Goal: Task Accomplishment & Management: Manage account settings

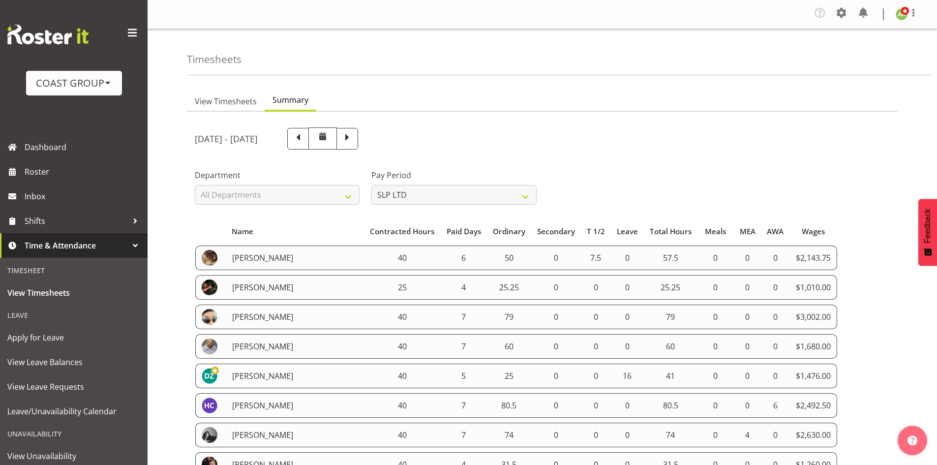
select select "23"
select select "6"
click at [242, 105] on span "View Timesheets" at bounding box center [226, 101] width 62 height 12
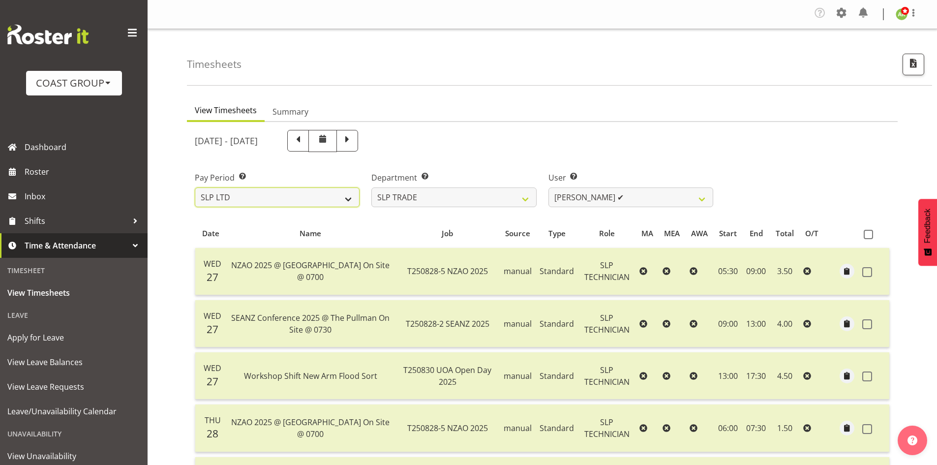
click at [286, 199] on select "SLP LTD EHS LTD DW LTD VEHICLES Carlton Events [PERSON_NAME] 120 Limited Wellin…" at bounding box center [277, 197] width 165 height 20
select select "115"
click at [195, 187] on select "SLP LTD EHS LTD DW LTD VEHICLES Carlton Events [PERSON_NAME] 120 Limited Wellin…" at bounding box center [277, 197] width 165 height 20
select select
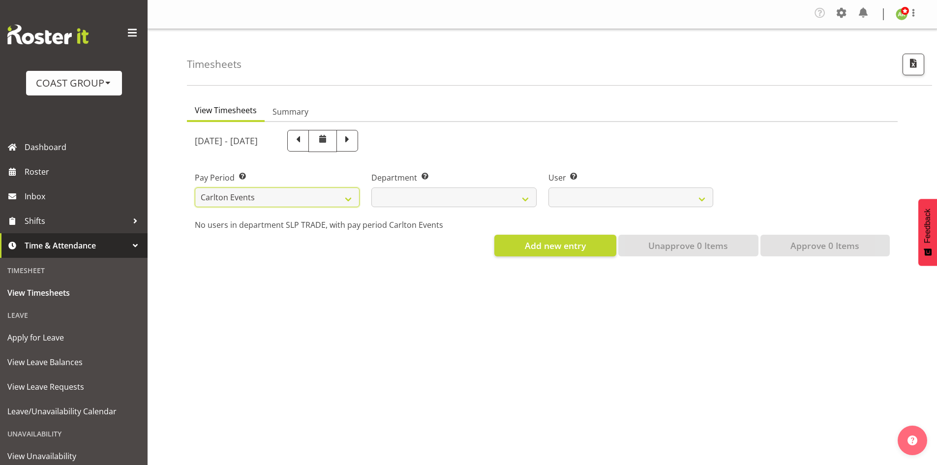
select select
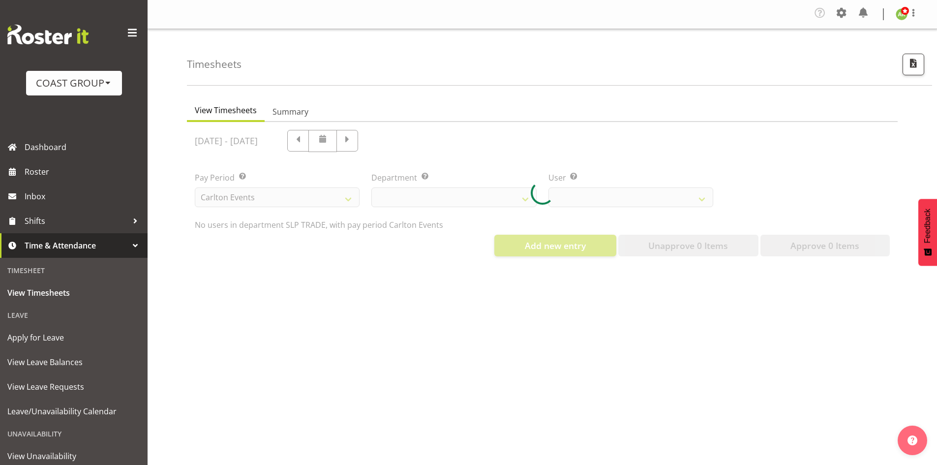
select select
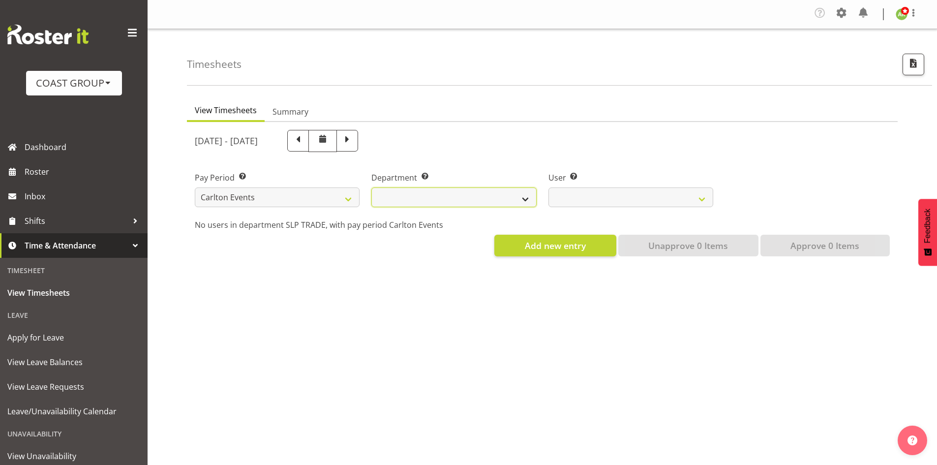
click at [472, 193] on select "CARLTON EVENTS" at bounding box center [453, 197] width 165 height 20
select select "477"
click at [371, 187] on select "CARLTON EVENTS" at bounding box center [453, 197] width 165 height 20
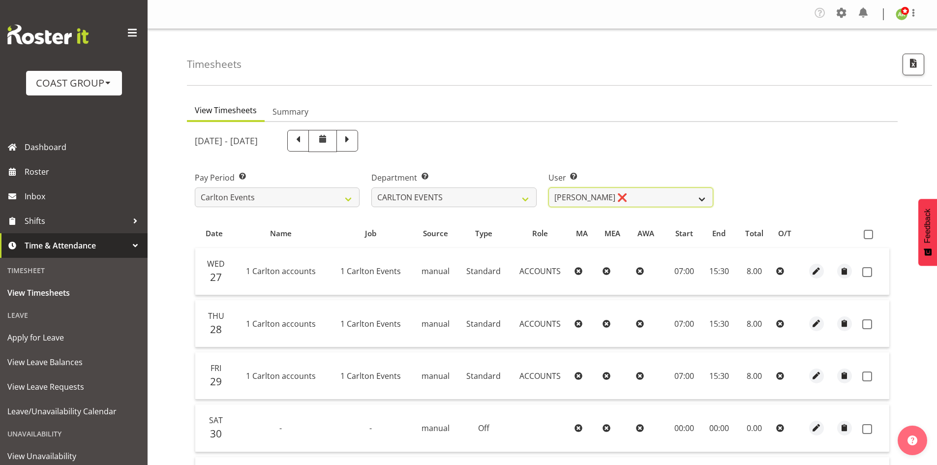
click at [648, 198] on select "[PERSON_NAME] ❌ [PERSON_NAME] ✔ [PERSON_NAME] ✔ Dayton Iobu ✔ Eteuati [PERSON_N…" at bounding box center [631, 197] width 165 height 20
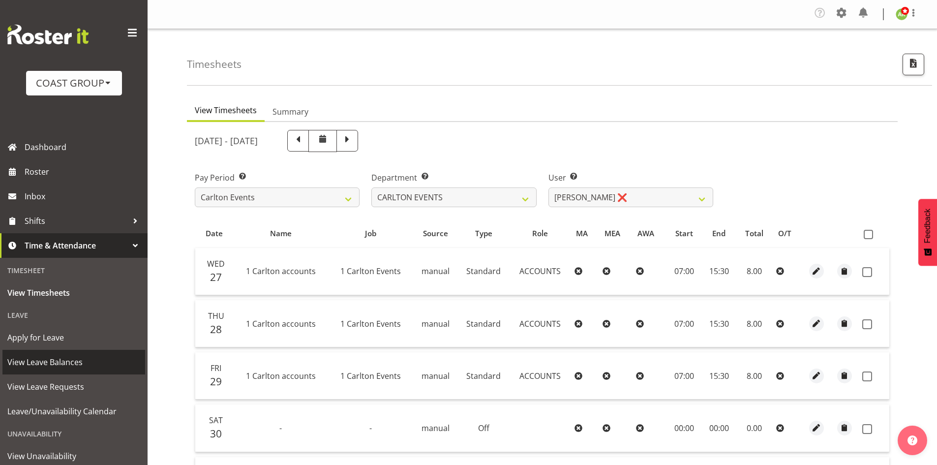
click at [52, 366] on span "View Leave Balances" at bounding box center [73, 362] width 133 height 15
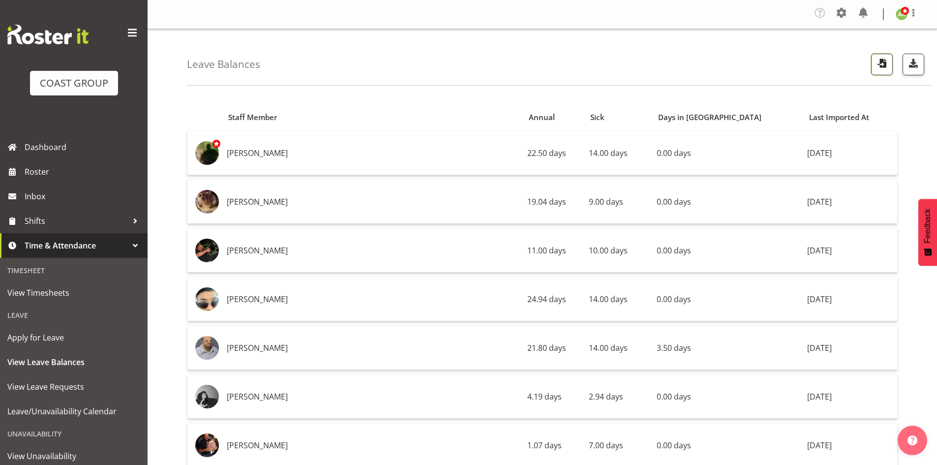
click at [882, 66] on span "button" at bounding box center [882, 63] width 13 height 13
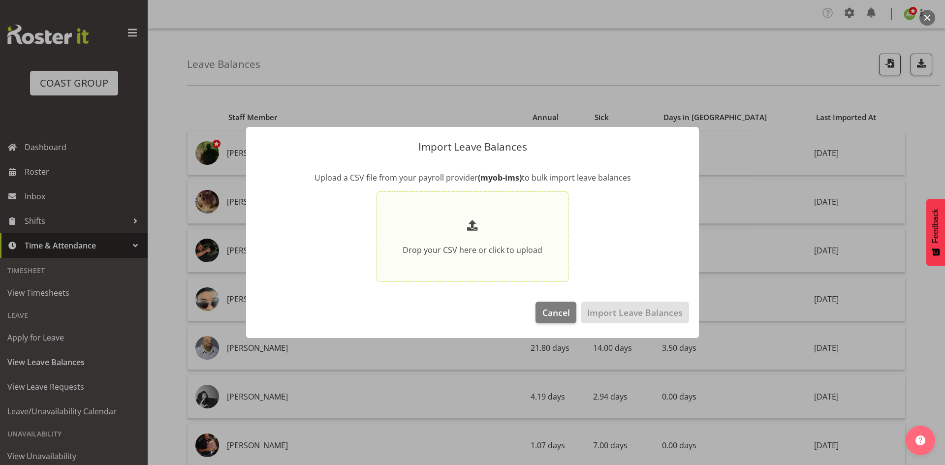
click at [522, 226] on p at bounding box center [472, 226] width 140 height 19
click at [522, 226] on input "Drop your CSV here or click to upload" at bounding box center [472, 236] width 192 height 91
type input "C:\fakepath\Historical_Leave_2025_09_03.csv"
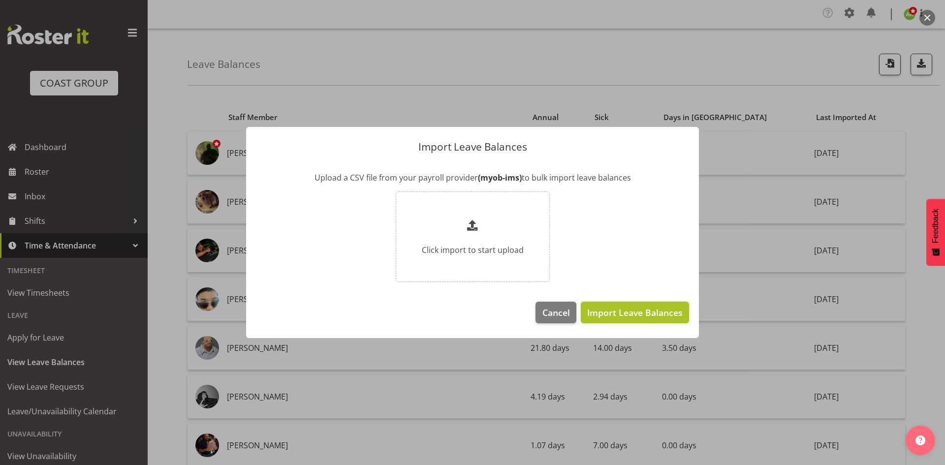
click at [651, 311] on span "Import Leave Balances" at bounding box center [634, 312] width 95 height 13
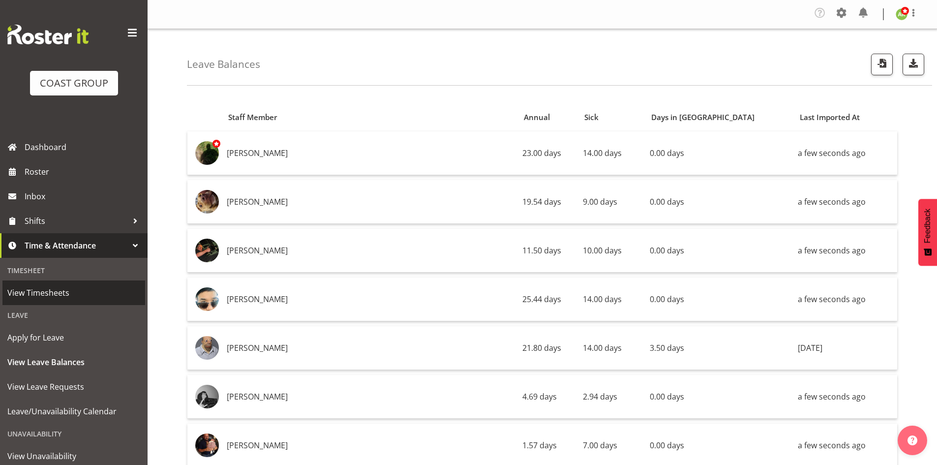
click at [63, 290] on span "View Timesheets" at bounding box center [73, 292] width 133 height 15
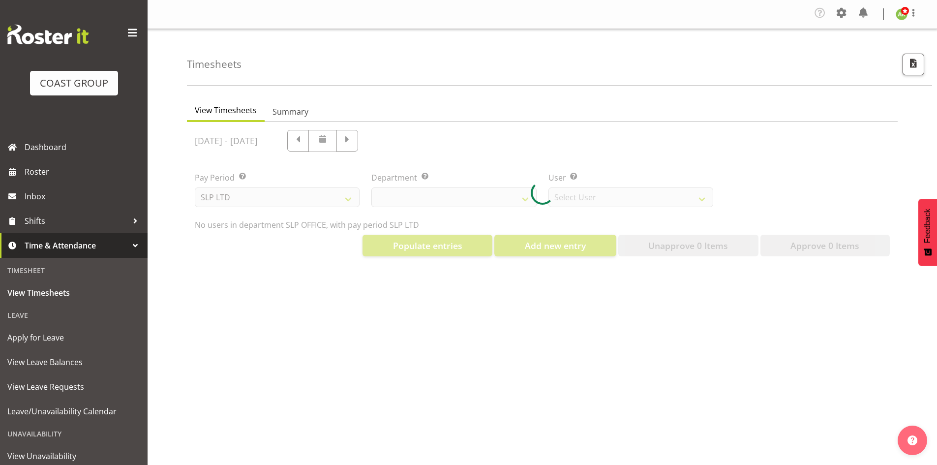
select select "25"
select select "7496"
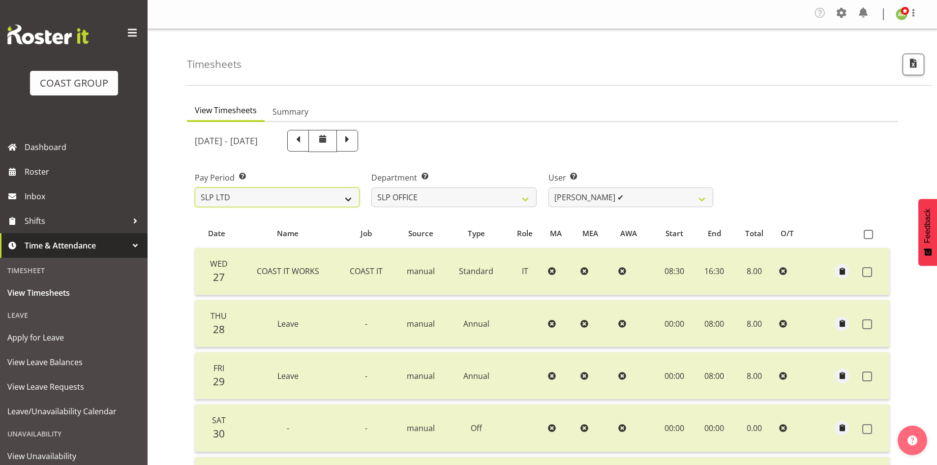
click at [267, 202] on select "SLP LTD EHS LTD DW LTD VEHICLES Carlton Events [PERSON_NAME] 120 Limited Wellin…" at bounding box center [277, 197] width 165 height 20
select select "115"
click at [195, 187] on select "SLP LTD EHS LTD DW LTD VEHICLES Carlton Events [PERSON_NAME] 120 Limited Wellin…" at bounding box center [277, 197] width 165 height 20
select select
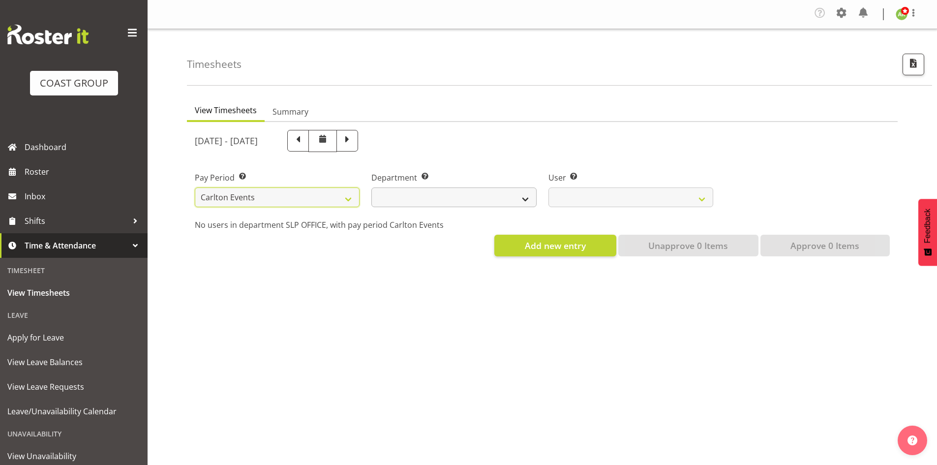
select select
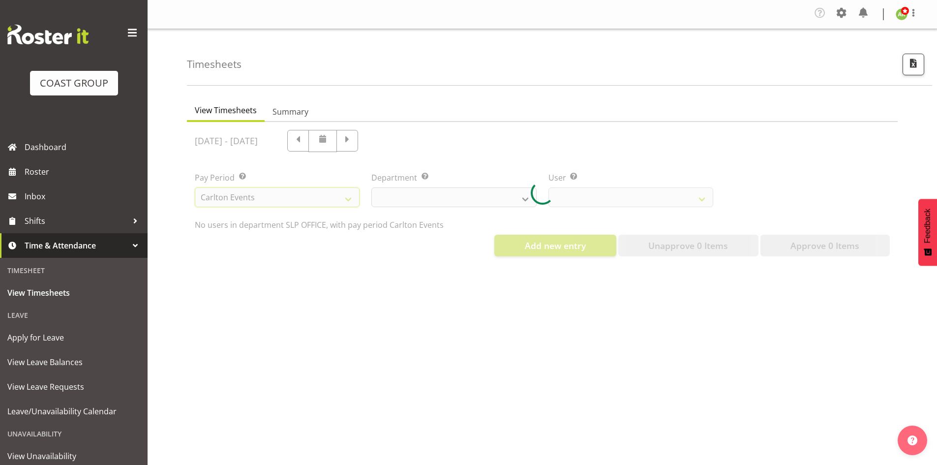
select select
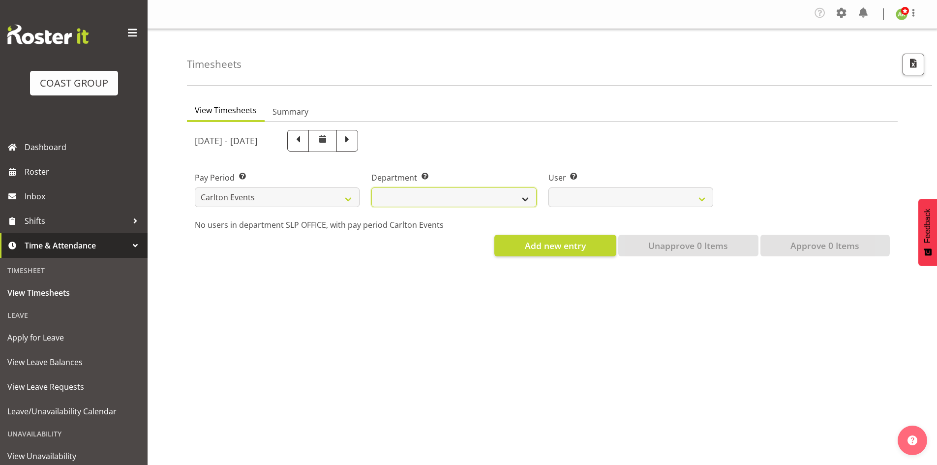
click at [477, 197] on select "CARLTON EVENTS" at bounding box center [453, 197] width 165 height 20
select select "477"
click at [371, 187] on select "CARLTON EVENTS" at bounding box center [453, 197] width 165 height 20
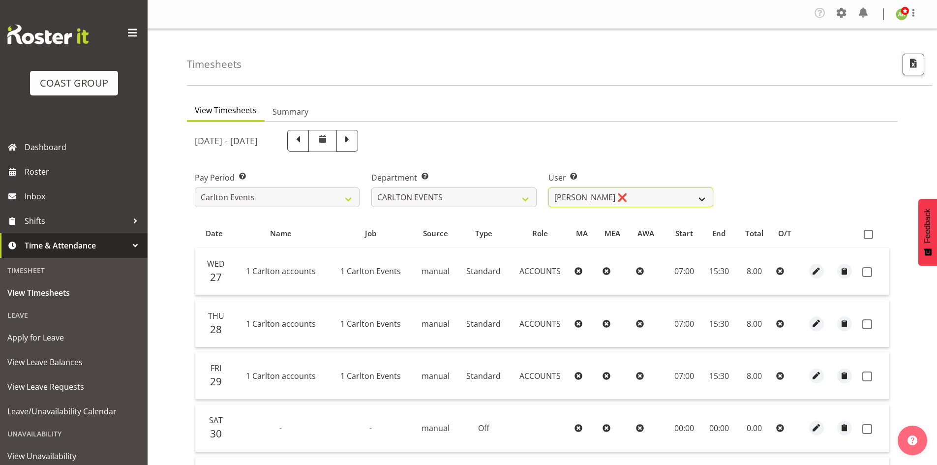
click at [699, 204] on select "Amanda Craig ❌ Antrim Kome ✔ Collin Amani ✔ Dayton Iobu ✔ Eteuati Waddie Carlto…" at bounding box center [631, 197] width 165 height 20
click at [921, 65] on button "button" at bounding box center [914, 65] width 22 height 22
select select "115"
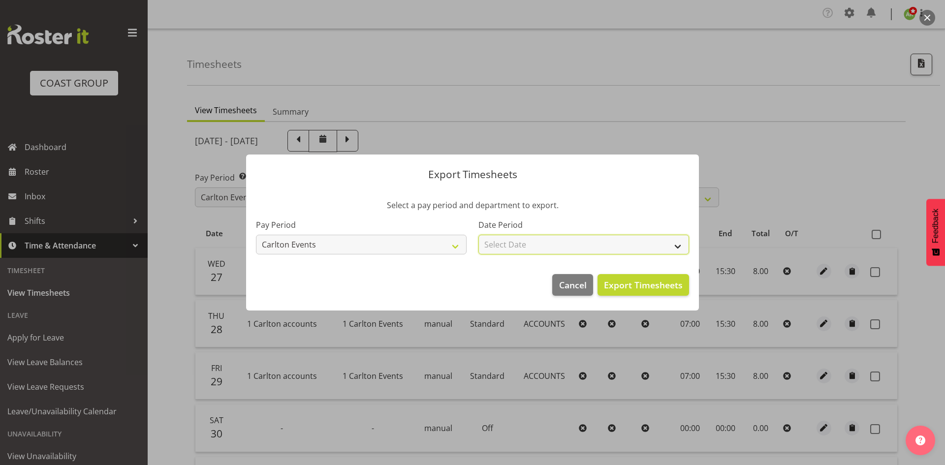
click at [609, 249] on select "Select Date Week starting 03/09/2025 Week starting 27/08/2025 Week starting 20/…" at bounding box center [583, 245] width 211 height 20
click at [832, 196] on div at bounding box center [472, 232] width 945 height 465
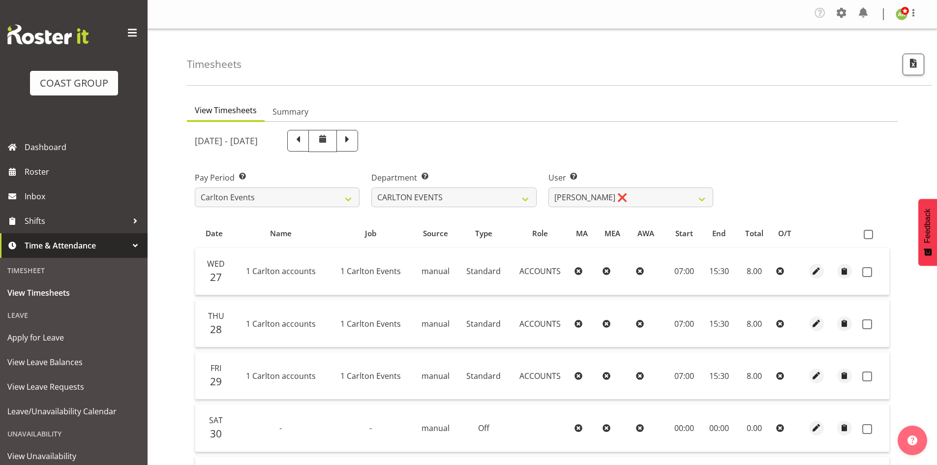
click at [721, 204] on div "Pay Period Select which pay period you would like to view. SLP LTD EHS LTD DW L…" at bounding box center [542, 185] width 707 height 55
click at [696, 201] on select "Amanda Craig ❌ Antrim Kome ✔ Collin Amani ✔ Dayton Iobu ✔ Eteuati Waddie Carlto…" at bounding box center [631, 197] width 165 height 20
click at [847, 126] on div "August 27th - September 2nd 2025" at bounding box center [542, 141] width 707 height 34
click at [915, 68] on span "button" at bounding box center [913, 63] width 13 height 13
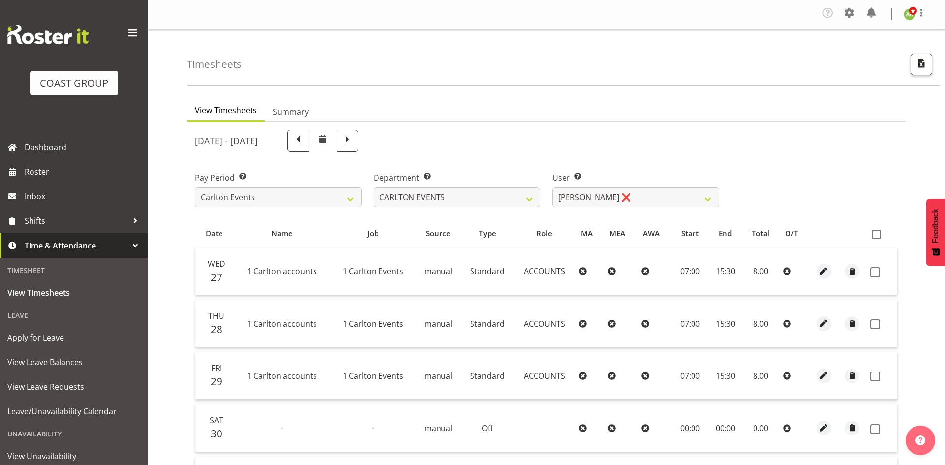
select select "115"
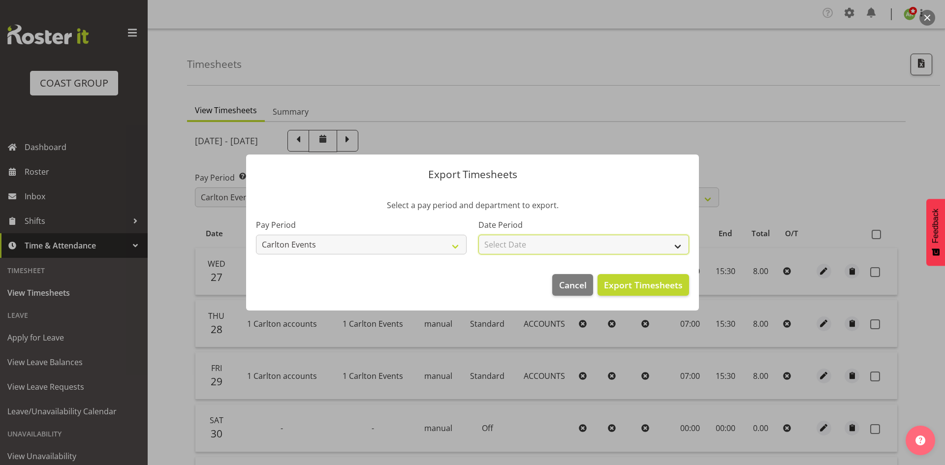
click at [612, 238] on select "Select Date Week starting 03/09/2025 Week starting 27/08/2025 Week starting 20/…" at bounding box center [583, 245] width 211 height 20
select select "2025-08-27"
click at [478, 235] on select "Select Date Week starting 03/09/2025 Week starting 27/08/2025 Week starting 20/…" at bounding box center [583, 245] width 211 height 20
click at [651, 286] on span "Export Timesheets" at bounding box center [643, 284] width 79 height 13
click at [290, 112] on div at bounding box center [472, 232] width 945 height 465
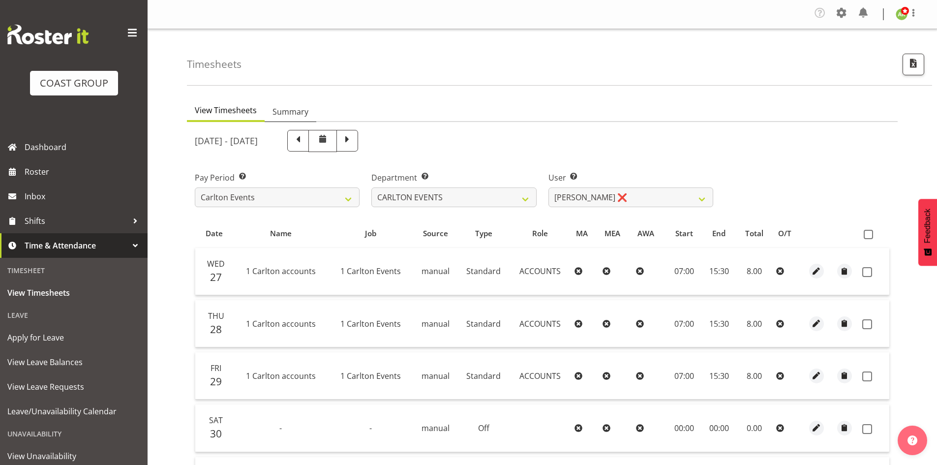
click at [300, 112] on span "Summary" at bounding box center [291, 112] width 36 height 12
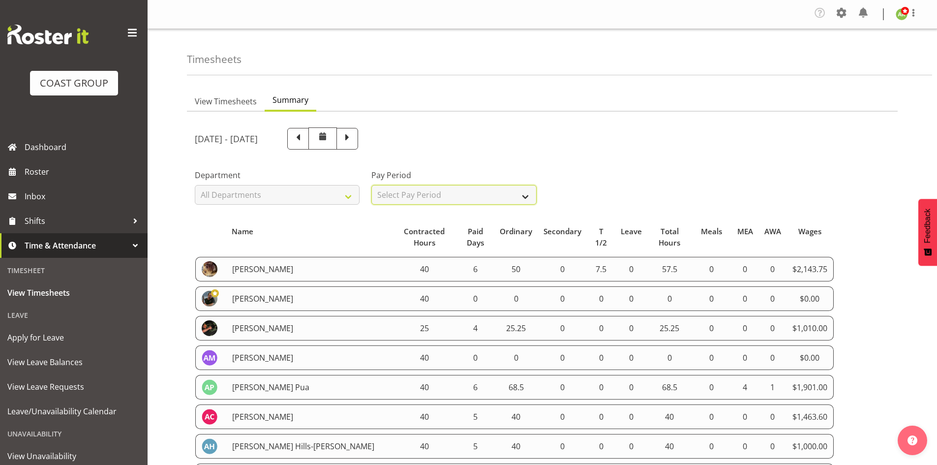
click at [511, 199] on select "Select Pay Period All Pay Periods SLP LTD EHS LTD DW LTD VEHICLES Carlton Event…" at bounding box center [453, 195] width 165 height 20
select select "115"
click at [371, 185] on select "Select Pay Period All Pay Periods SLP LTD EHS LTD DW LTD VEHICLES Carlton Event…" at bounding box center [453, 195] width 165 height 20
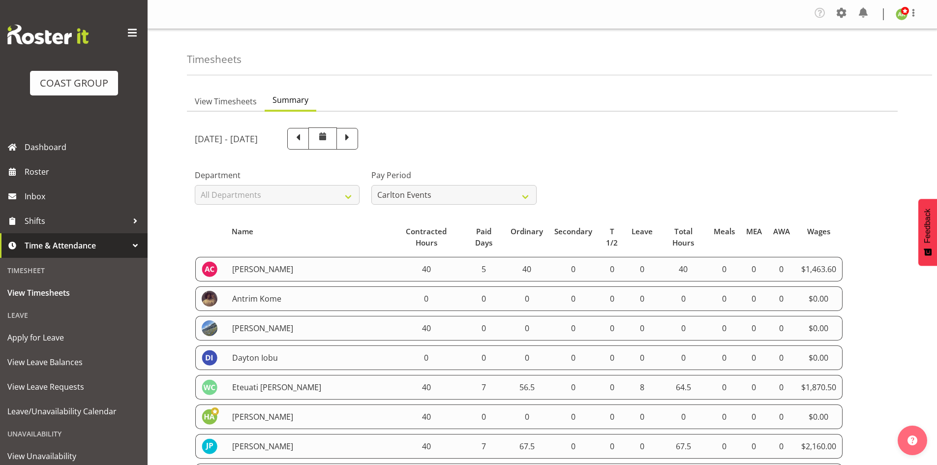
click at [323, 224] on th "Name" at bounding box center [308, 237] width 164 height 30
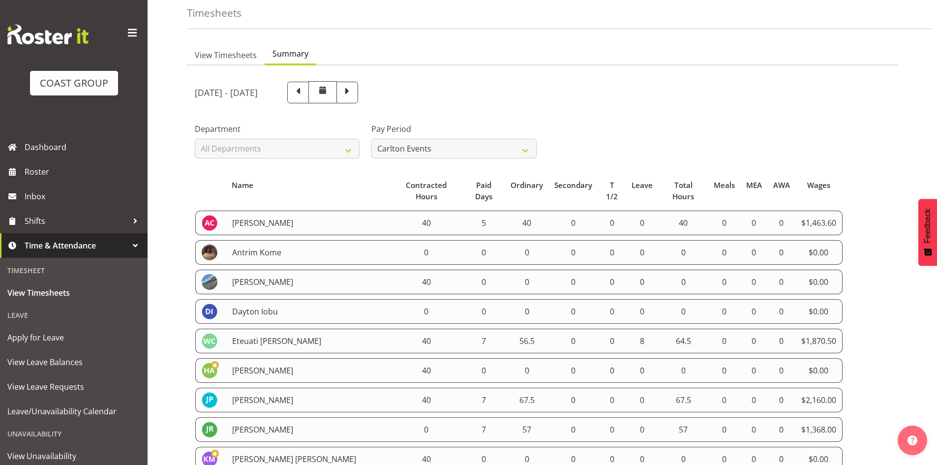
scroll to position [136, 0]
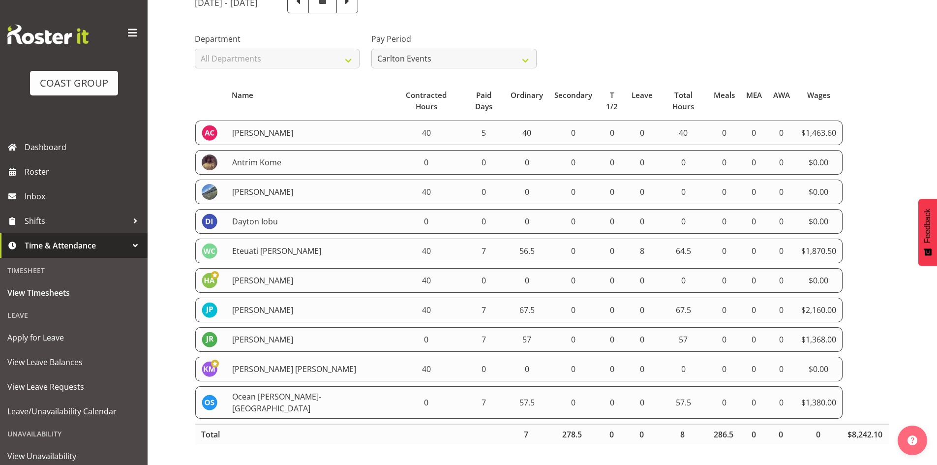
drag, startPoint x: 199, startPoint y: 120, endPoint x: 838, endPoint y: 387, distance: 693.2
click at [838, 387] on table "Name Contracted Hours Paid Days Ordinary Secondary T 1/2 Leave Total Hours Meal…" at bounding box center [542, 265] width 695 height 370
copy tbody "Amanda Craig 40 5 40 0 0 0 40 0 0 0 $1,463.60 Antrim Kome 0 0 0 0 0 0 0 0 0 0 $…"
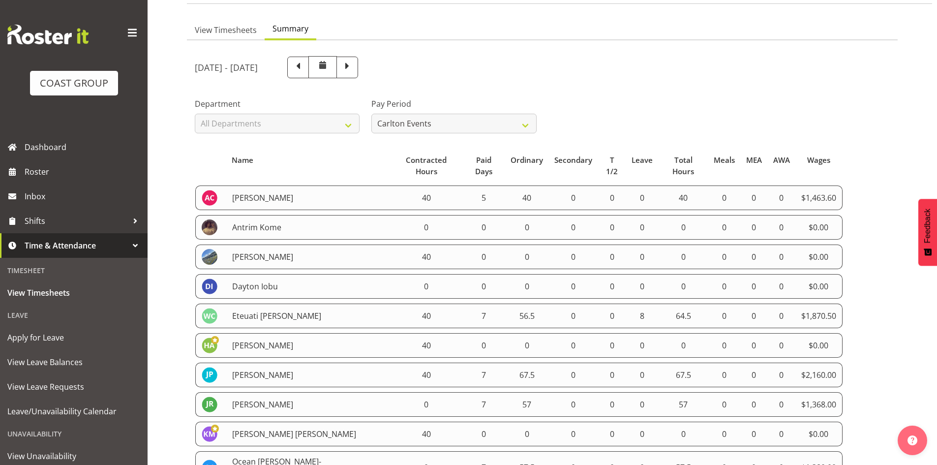
scroll to position [0, 0]
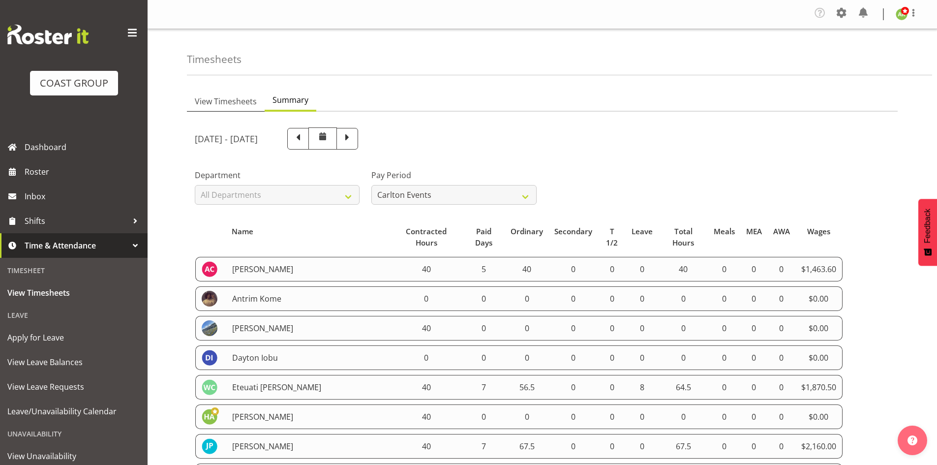
click at [225, 99] on span "View Timesheets" at bounding box center [226, 101] width 62 height 12
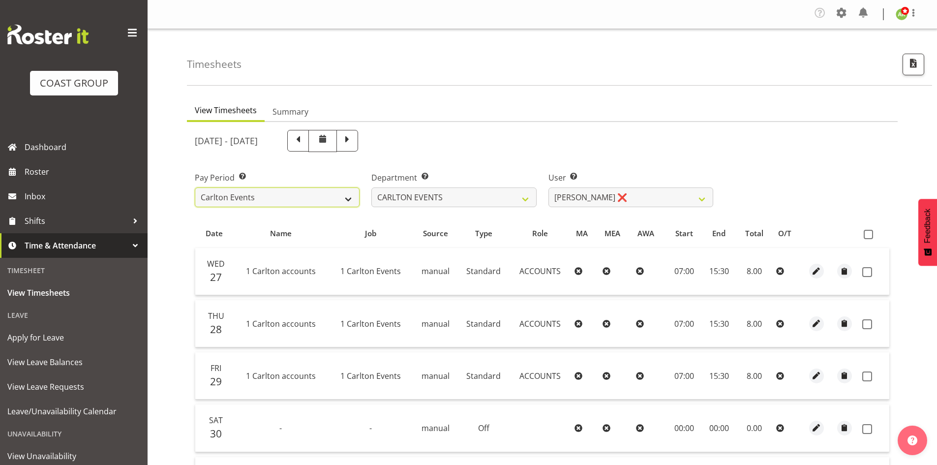
click at [319, 189] on select "SLP LTD EHS LTD DW LTD VEHICLES Carlton Events Hamilton 120 Limited Wellington …" at bounding box center [277, 197] width 165 height 20
select select "150"
click at [195, 187] on select "SLP LTD EHS LTD DW LTD VEHICLES Carlton Events Hamilton 120 Limited Wellington …" at bounding box center [277, 197] width 165 height 20
select select
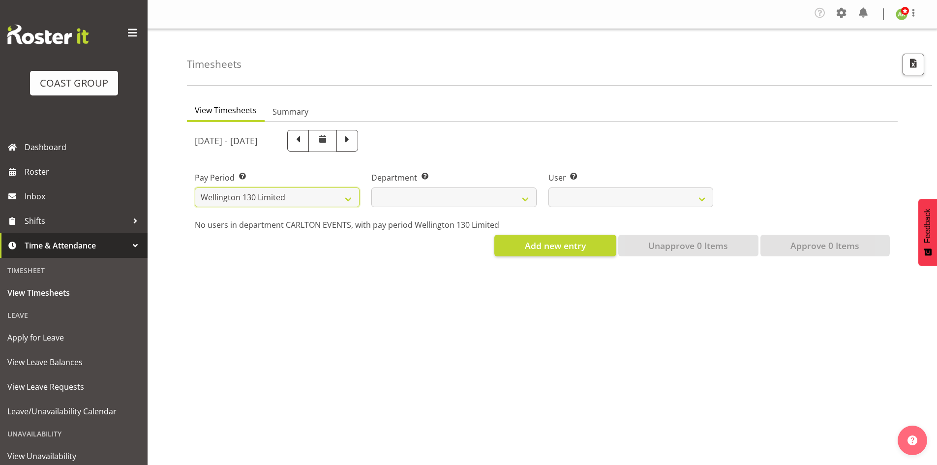
select select
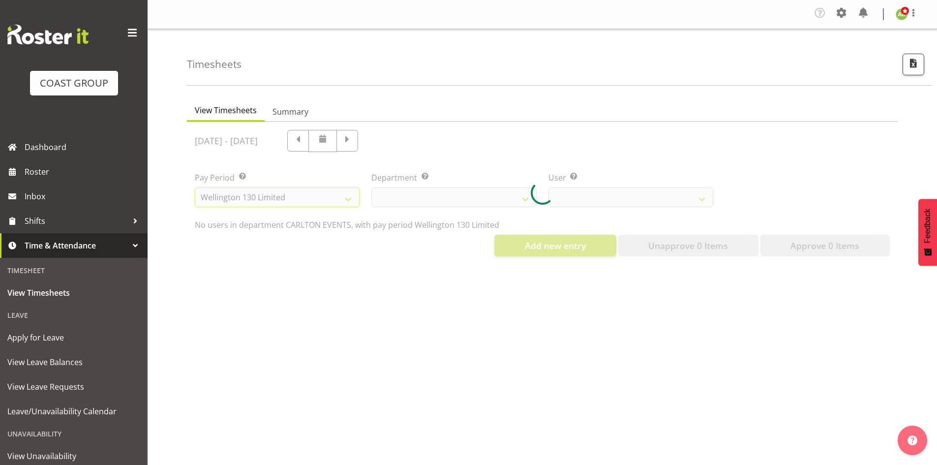
select select
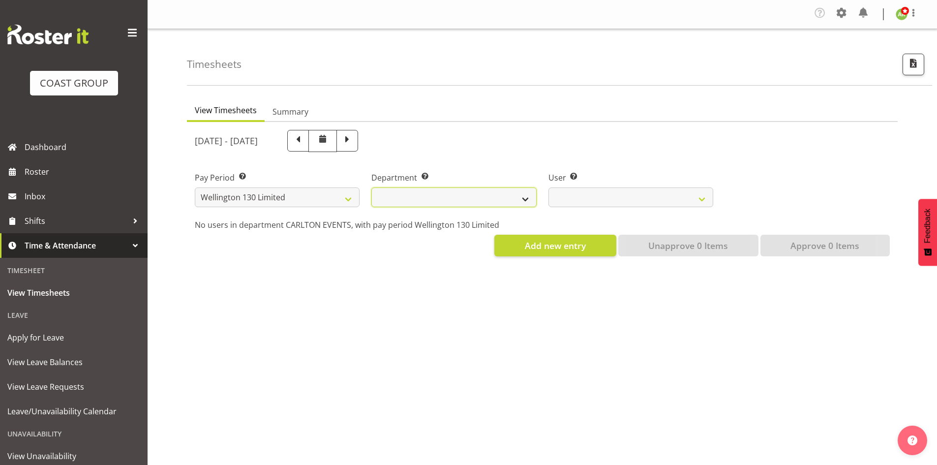
click at [475, 203] on select "[PERSON_NAME][GEOGRAPHIC_DATA]" at bounding box center [453, 197] width 165 height 20
select select "752"
click at [371, 187] on select "[PERSON_NAME][GEOGRAPHIC_DATA]" at bounding box center [453, 197] width 165 height 20
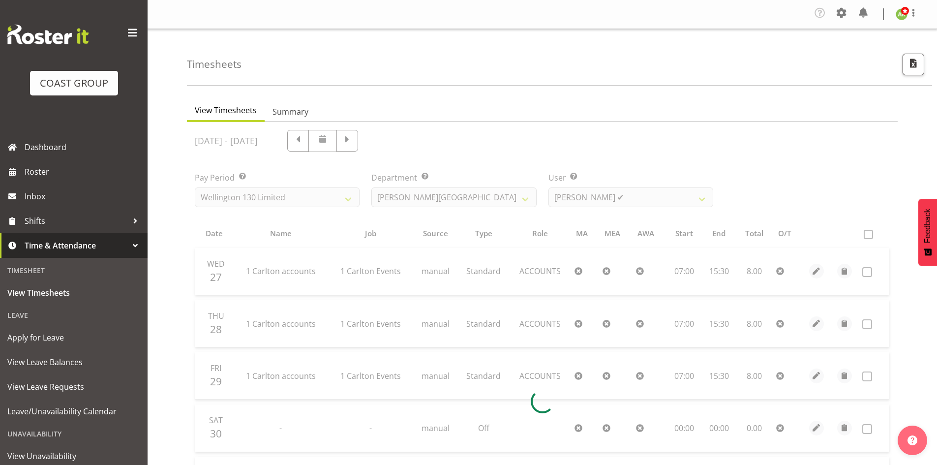
click at [615, 196] on div at bounding box center [542, 401] width 711 height 558
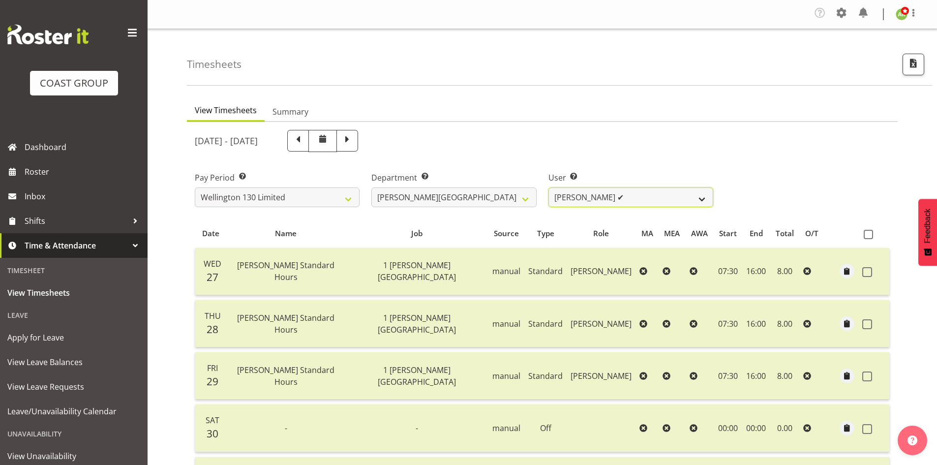
click at [680, 206] on select "Andreana Norris ✔ Antonios Ziogas ✔ Craig Paul Norris ❌ Gaki Ziogas ✔ Gladys Ma…" at bounding box center [631, 197] width 165 height 20
click at [911, 66] on span "button" at bounding box center [913, 63] width 13 height 13
select select "150"
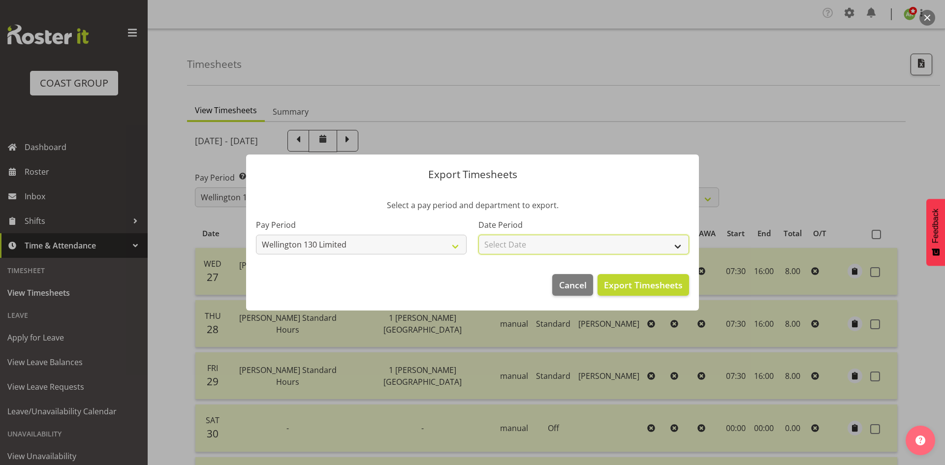
click at [596, 240] on select "Select Date Week starting 03/09/2025 Week starting 27/08/2025 Week starting 20/…" at bounding box center [583, 245] width 211 height 20
select select "2025-08-27"
click at [478, 235] on select "Select Date Week starting 03/09/2025 Week starting 27/08/2025 Week starting 20/…" at bounding box center [583, 245] width 211 height 20
click at [668, 282] on span "Export Timesheets" at bounding box center [643, 284] width 79 height 13
drag, startPoint x: 464, startPoint y: 123, endPoint x: 471, endPoint y: 121, distance: 6.9
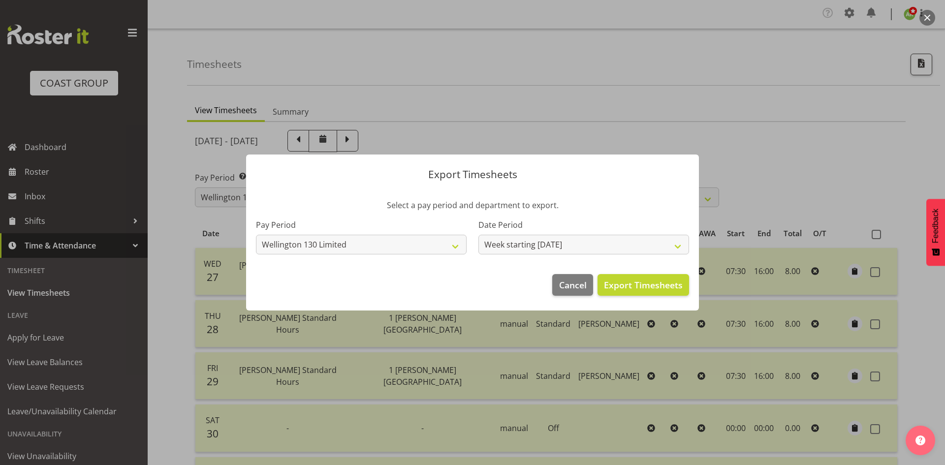
click at [465, 123] on div at bounding box center [472, 232] width 945 height 465
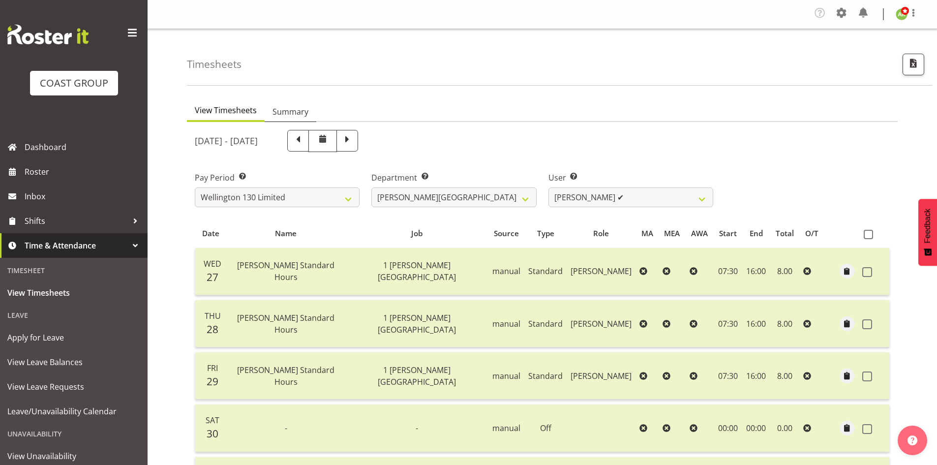
click at [309, 112] on link "Summary" at bounding box center [291, 112] width 52 height 21
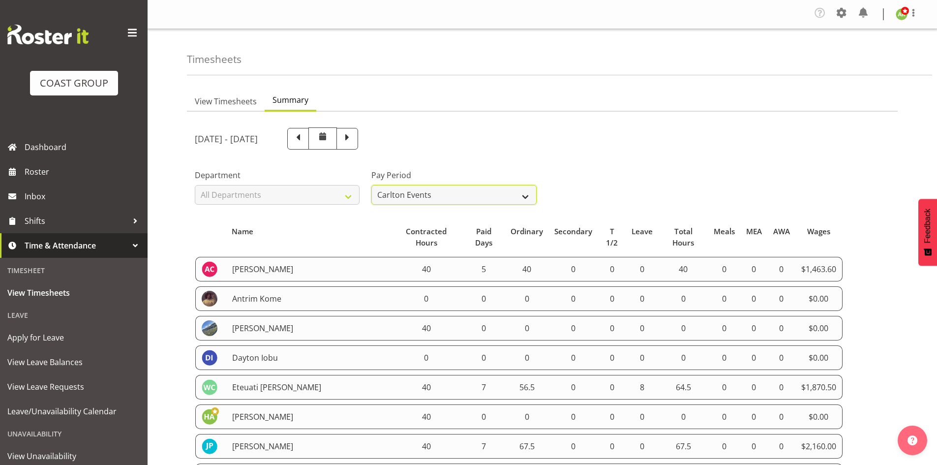
click at [487, 200] on select "All Pay Periods SLP LTD EHS LTD DW LTD VEHICLES Carlton Events Hamilton 120 Lim…" at bounding box center [453, 195] width 165 height 20
select select "150"
click at [371, 185] on select "All Pay Periods SLP LTD EHS LTD DW LTD VEHICLES Carlton Events Hamilton 120 Lim…" at bounding box center [453, 195] width 165 height 20
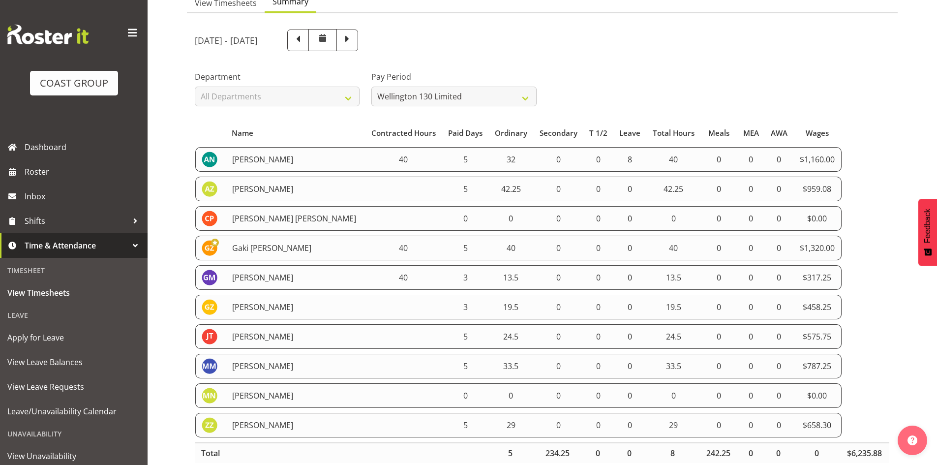
scroll to position [136, 0]
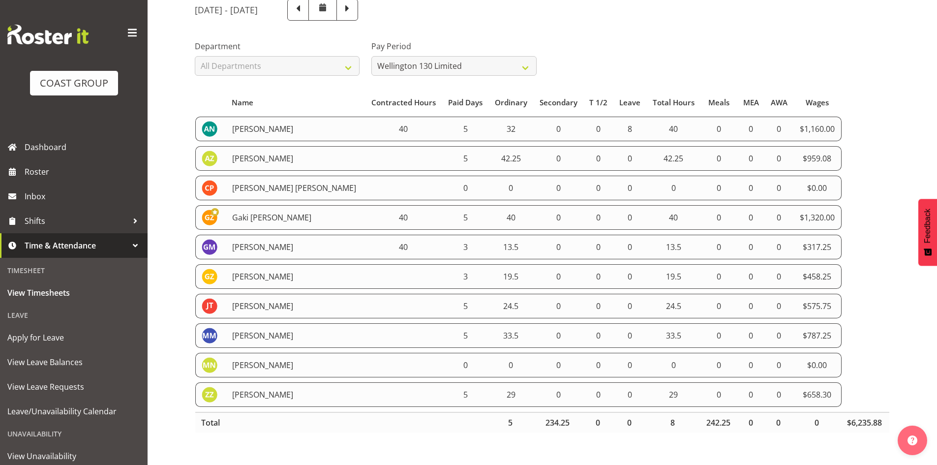
drag, startPoint x: 196, startPoint y: 120, endPoint x: 826, endPoint y: 394, distance: 686.6
click at [826, 394] on tbody "Andreana Norris 40 5 32 0 0 8 40 0 0 0 $1,160.00 Antonios Ziogas 5 42.25 0 0 0 …" at bounding box center [542, 262] width 694 height 290
copy tbody "Andreana Norris 40 5 32 0 0 8 40 0 0 0 $1,160.00 Antonios Ziogas 5 42.25 0 0 0 …"
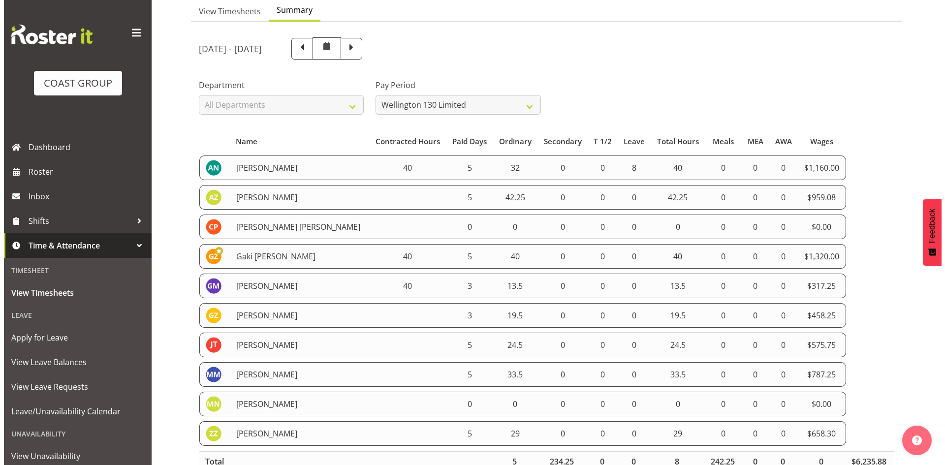
scroll to position [0, 0]
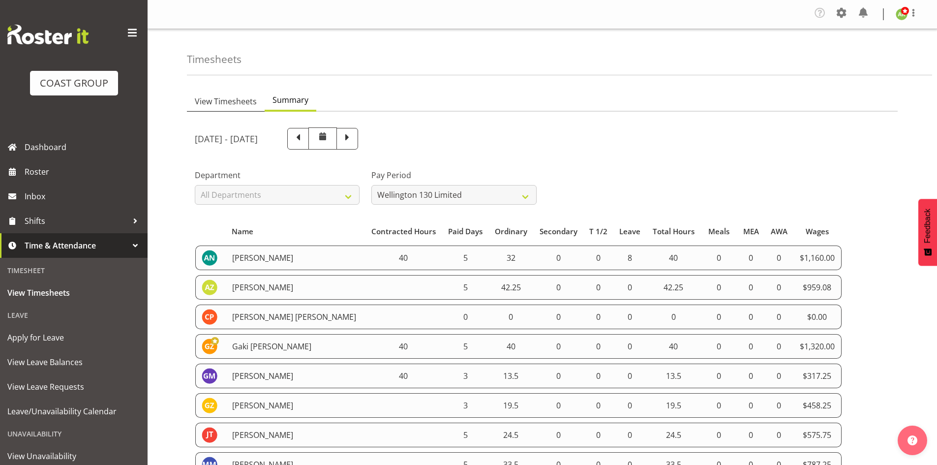
click at [229, 95] on span "View Timesheets" at bounding box center [226, 101] width 62 height 12
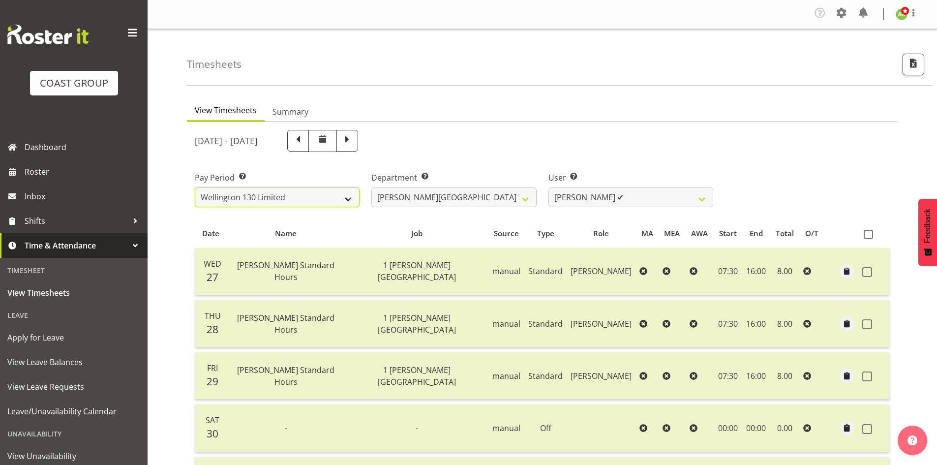
click at [326, 201] on select "SLP LTD EHS LTD DW LTD VEHICLES Carlton Events [PERSON_NAME] 120 Limited Wellin…" at bounding box center [277, 197] width 165 height 20
select select "149"
click at [195, 187] on select "SLP LTD EHS LTD DW LTD VEHICLES Carlton Events [PERSON_NAME] 120 Limited Wellin…" at bounding box center [277, 197] width 165 height 20
select select
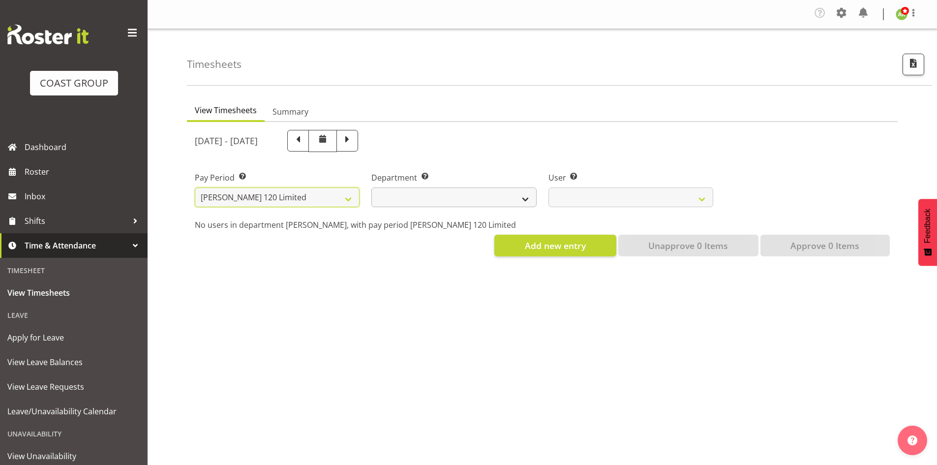
select select
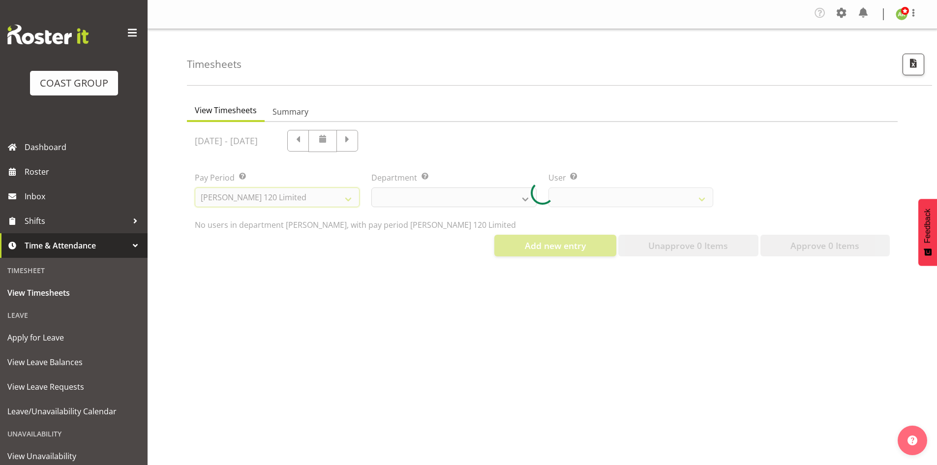
select select
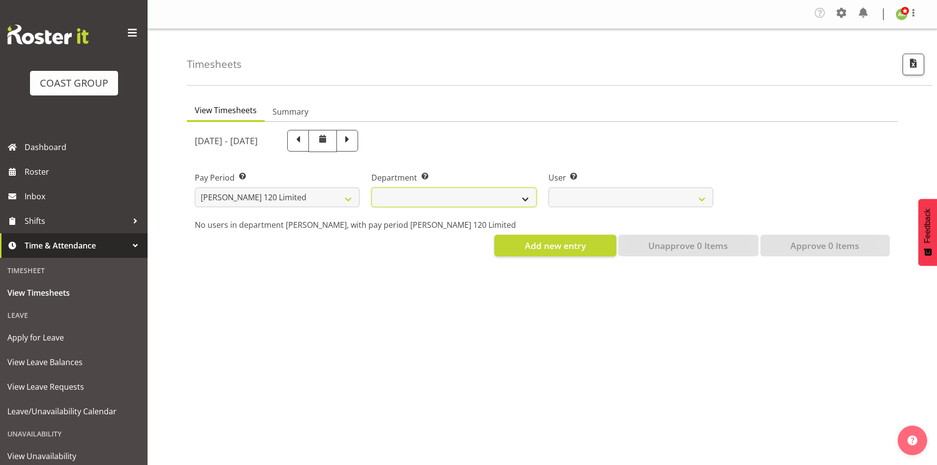
click at [468, 196] on select "[PERSON_NAME]" at bounding box center [453, 197] width 165 height 20
select select "751"
click at [371, 187] on select "[PERSON_NAME]" at bounding box center [453, 197] width 165 height 20
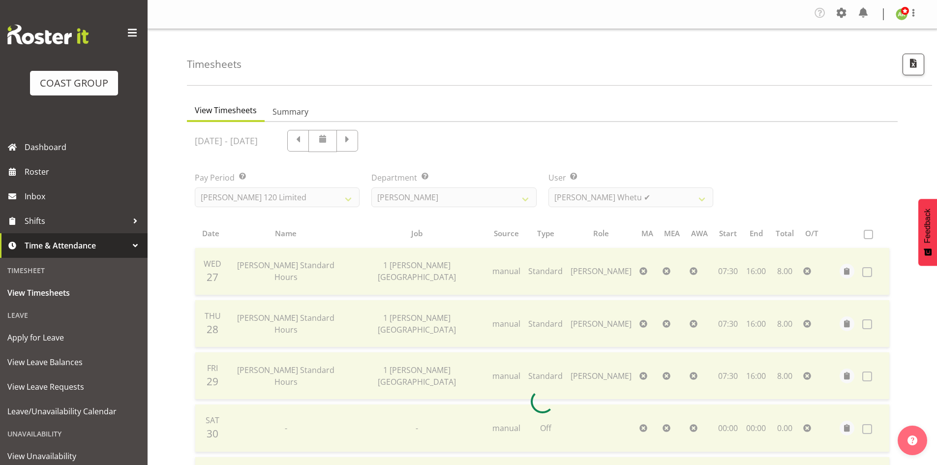
click at [675, 190] on div "August 27th - September 2nd 2025 Pay Period Select which pay period you would l…" at bounding box center [542, 398] width 695 height 549
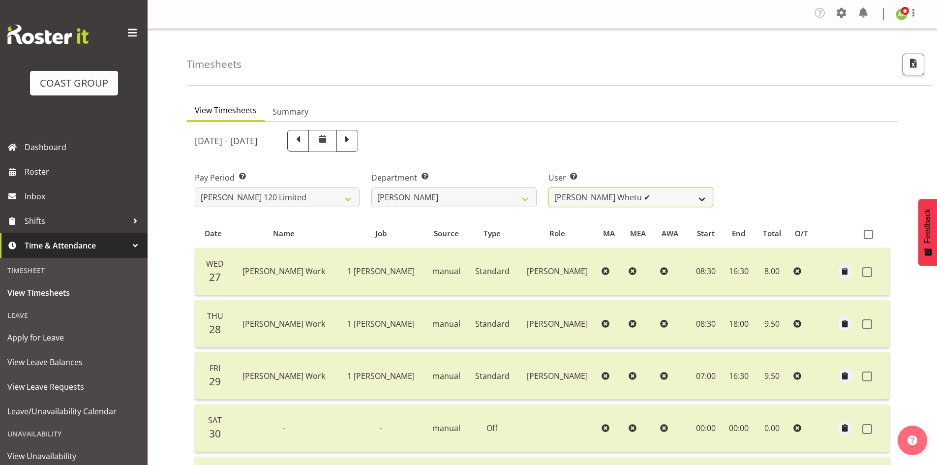
click at [686, 197] on select "Geoffrey Te Whetu ✔ Layton Gardener ✔ Olivia Lindale ✔ Stephanie Hill-Grant ✔ T…" at bounding box center [631, 197] width 165 height 20
click at [921, 72] on button "button" at bounding box center [914, 65] width 22 height 22
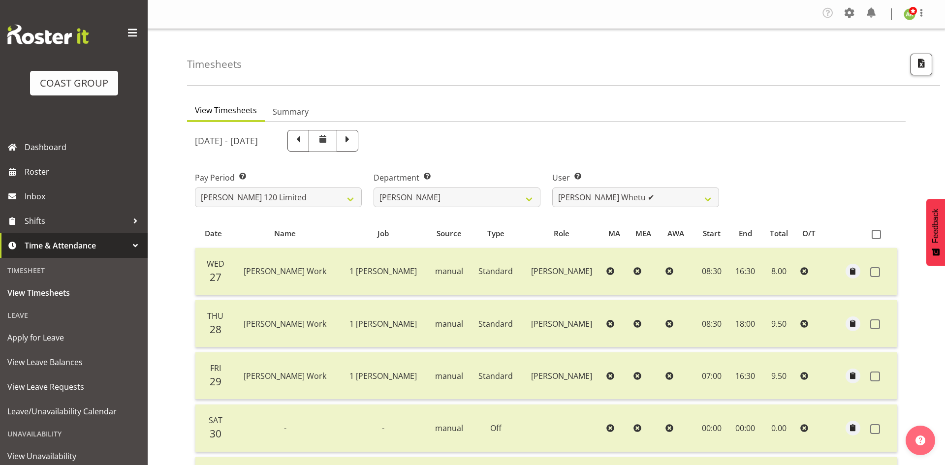
select select "149"
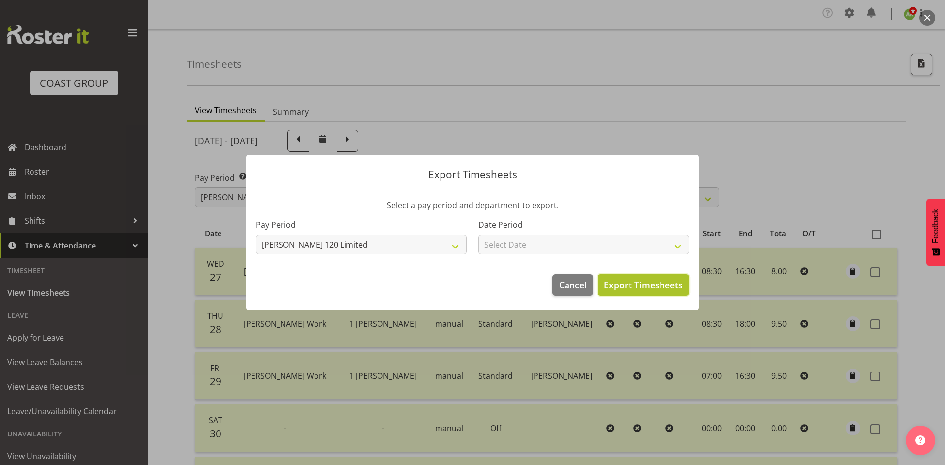
click at [669, 291] on span "Export Timesheets" at bounding box center [643, 284] width 79 height 13
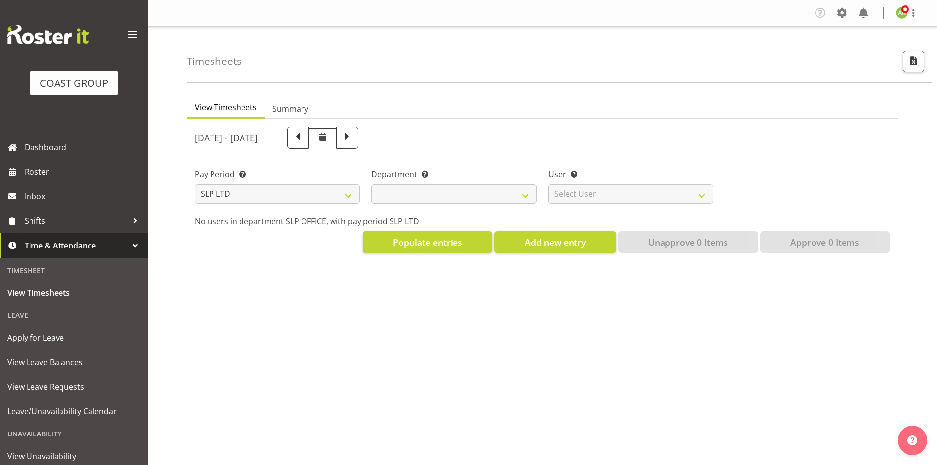
select select
select select "6"
select select "25"
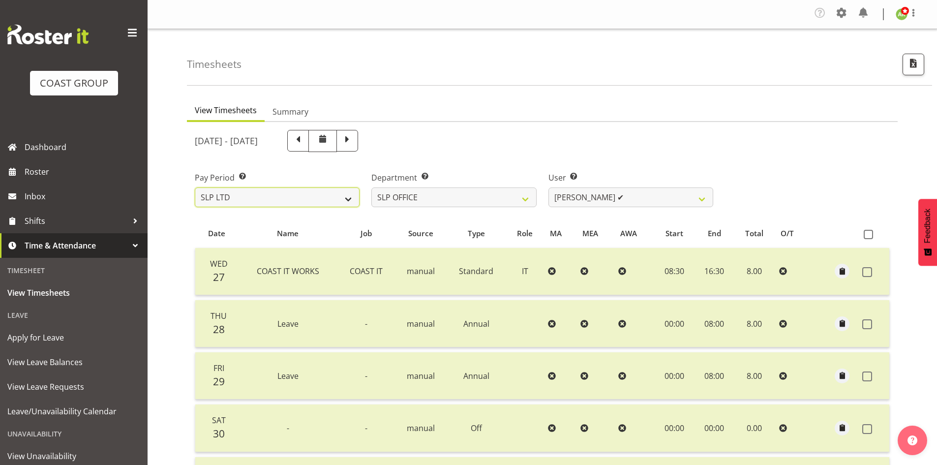
click at [336, 198] on select "SLP LTD EHS LTD DW LTD VEHICLES Carlton Events [PERSON_NAME] 120 Limited Wellin…" at bounding box center [277, 197] width 165 height 20
select select "149"
click at [195, 187] on select "SLP LTD EHS LTD DW LTD VEHICLES Carlton Events [PERSON_NAME] 120 Limited Wellin…" at bounding box center [277, 197] width 165 height 20
select select
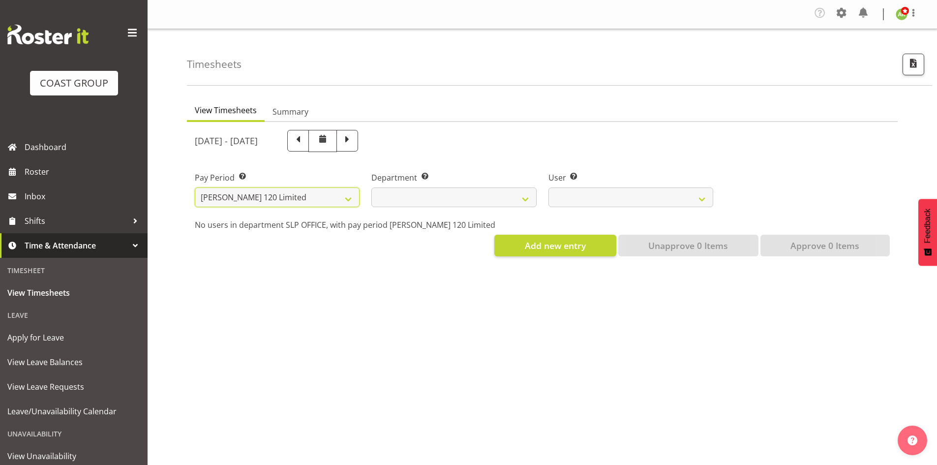
select select
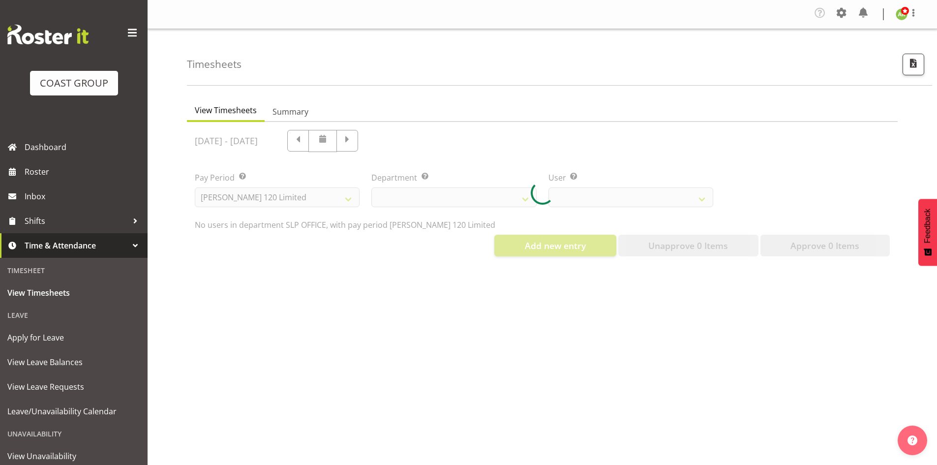
select select
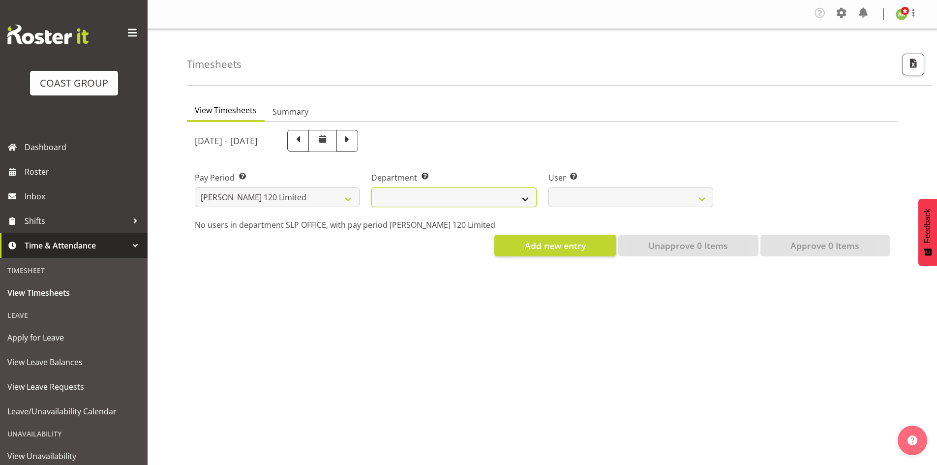
click at [531, 189] on select "[PERSON_NAME]" at bounding box center [453, 197] width 165 height 20
select select "751"
click at [371, 187] on select "[PERSON_NAME]" at bounding box center [453, 197] width 165 height 20
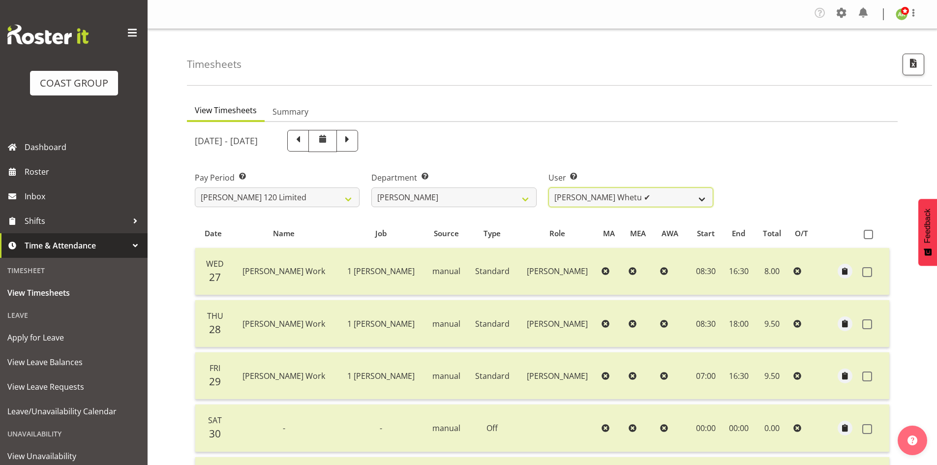
click at [646, 203] on select "Geoffrey Te Whetu ✔ Layton Gardener ✔ Olivia Lindale ✔ Stephanie Hill-Grant ✔ T…" at bounding box center [631, 197] width 165 height 20
click at [883, 141] on div "August 27th - September 2nd 2025" at bounding box center [542, 141] width 707 height 34
click at [918, 69] on span "button" at bounding box center [913, 63] width 13 height 13
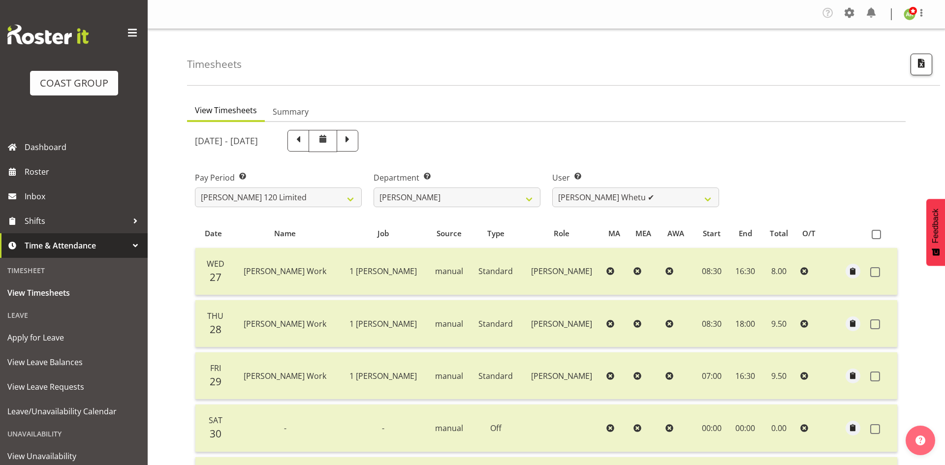
select select "149"
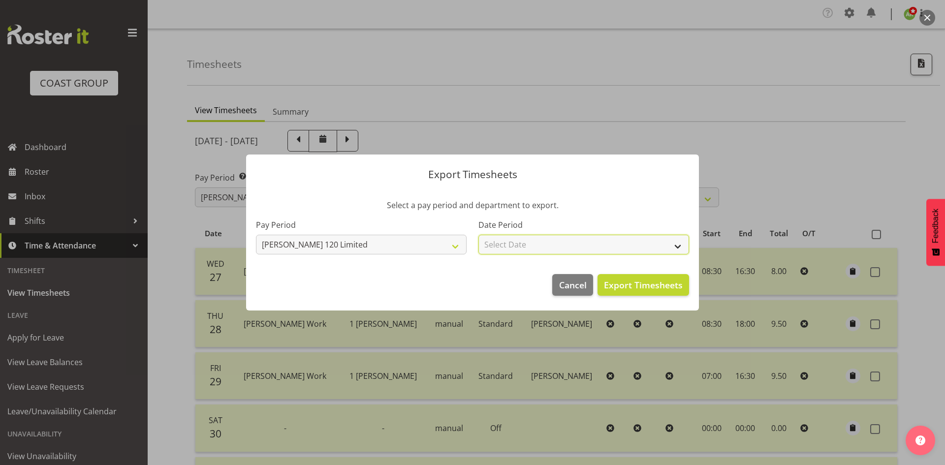
drag, startPoint x: 623, startPoint y: 247, endPoint x: 612, endPoint y: 235, distance: 17.1
click at [623, 247] on select "Select Date Week starting 03/09/2025 Week starting 27/08/2025 Week starting 20/…" at bounding box center [583, 245] width 211 height 20
select select "2025-08-27"
click at [478, 235] on select "Select Date Week starting 03/09/2025 Week starting 27/08/2025 Week starting 20/…" at bounding box center [583, 245] width 211 height 20
click at [659, 278] on button "Export Timesheets" at bounding box center [643, 285] width 92 height 22
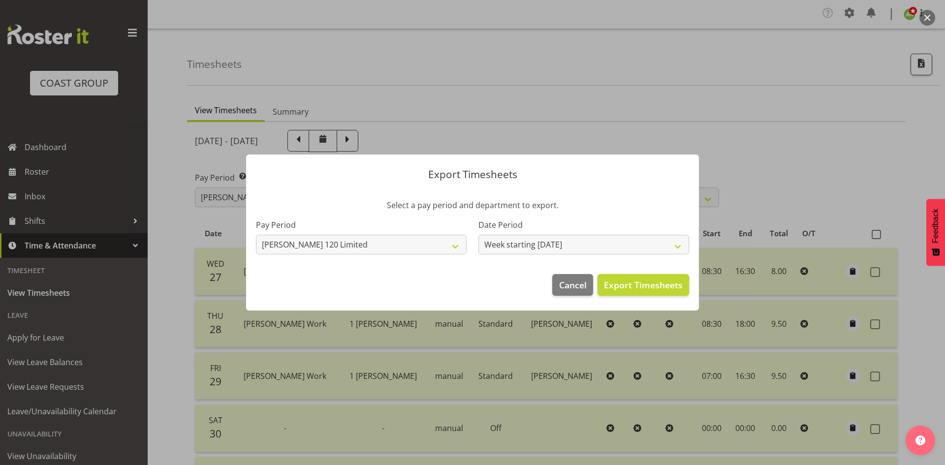
click at [301, 111] on div at bounding box center [472, 232] width 945 height 465
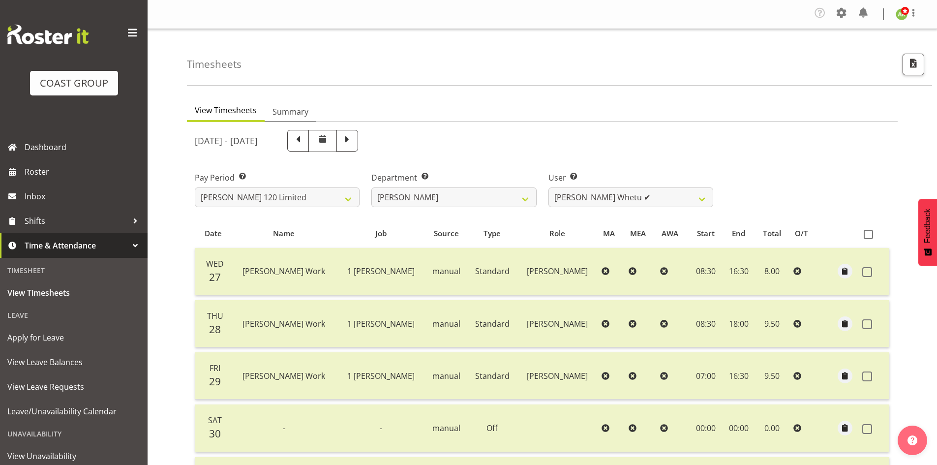
click at [301, 111] on span "Summary" at bounding box center [291, 112] width 36 height 12
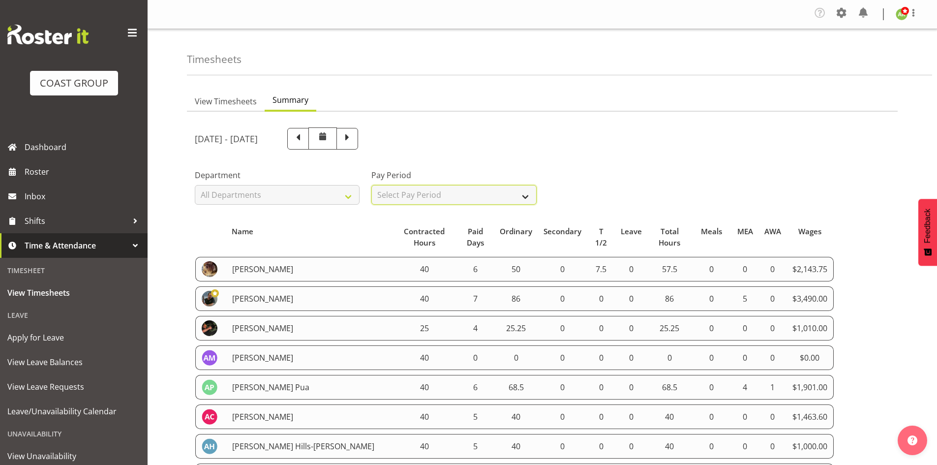
click at [423, 197] on select "Select Pay Period All Pay Periods SLP LTD EHS LTD DW LTD VEHICLES Carlton Event…" at bounding box center [453, 195] width 165 height 20
select select "149"
click at [371, 185] on select "Select Pay Period All Pay Periods SLP LTD EHS LTD DW LTD VEHICLES Carlton Event…" at bounding box center [453, 195] width 165 height 20
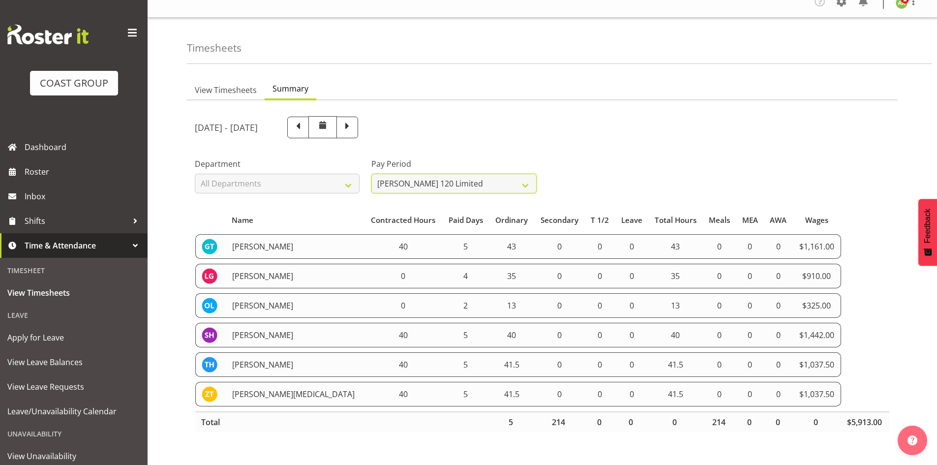
scroll to position [19, 0]
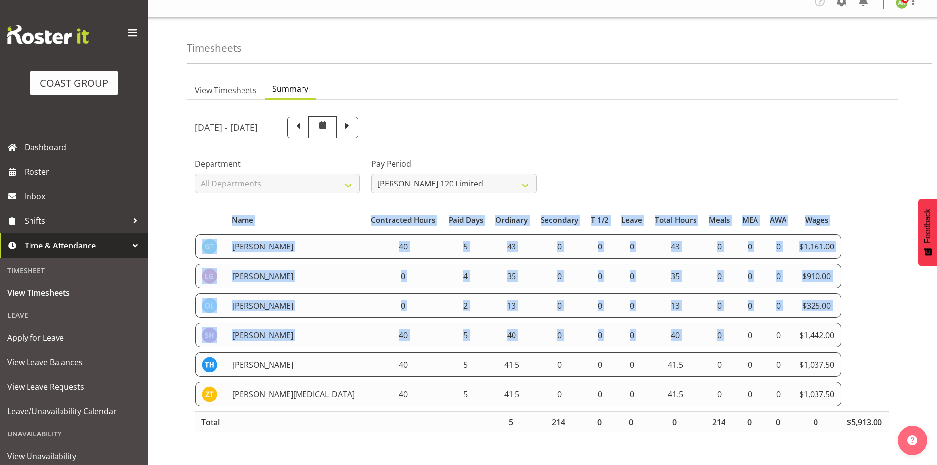
drag, startPoint x: 194, startPoint y: 238, endPoint x: 621, endPoint y: 302, distance: 431.3
click at [730, 337] on section "August 27th - September 2nd 2025 Pay Period Select which pay period you would l…" at bounding box center [542, 278] width 711 height 357
click at [314, 249] on td "Geoffrey Te Whetu" at bounding box center [295, 246] width 138 height 25
click at [297, 244] on td "Geoffrey Te Whetu" at bounding box center [295, 246] width 138 height 25
click at [289, 246] on td "Geoffrey Te Whetu" at bounding box center [295, 246] width 138 height 25
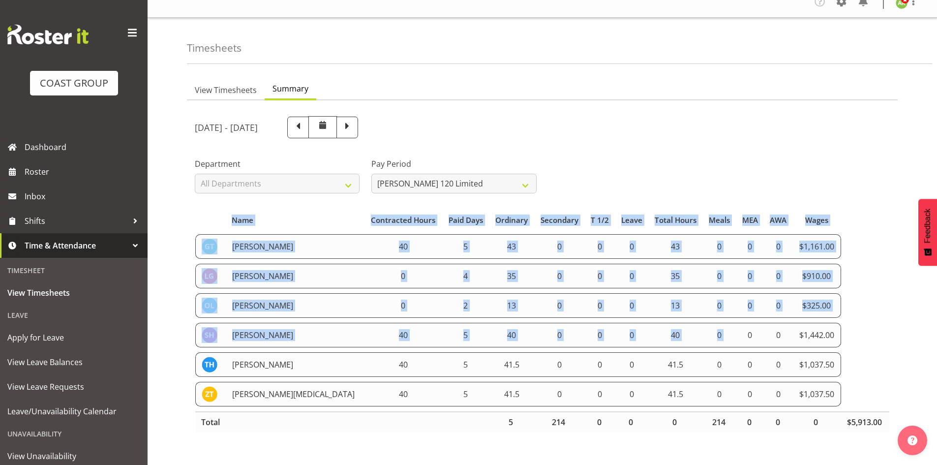
click at [278, 237] on td "Geoffrey Te Whetu" at bounding box center [295, 246] width 138 height 25
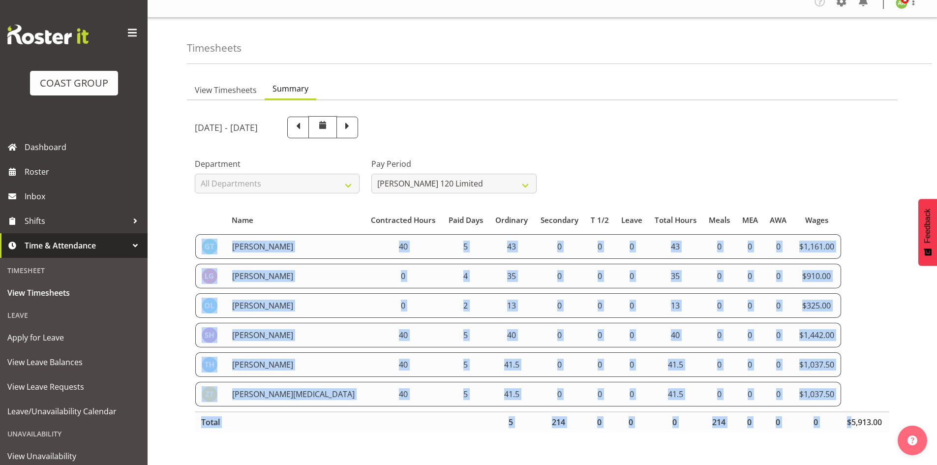
drag, startPoint x: 200, startPoint y: 237, endPoint x: 850, endPoint y: 405, distance: 671.4
click at [850, 405] on table "Name Contracted Hours Paid Days Ordinary Secondary T 1/2 Leave Total Hours Meal…" at bounding box center [542, 321] width 695 height 232
copy table "Geoffrey Te Whetu 40 5 43 0 0 0 43 0 0 0 $1,161.00 Layton Gardener 0 4 35 0 0 0…"
click at [72, 361] on span "View Leave Balances" at bounding box center [73, 362] width 133 height 15
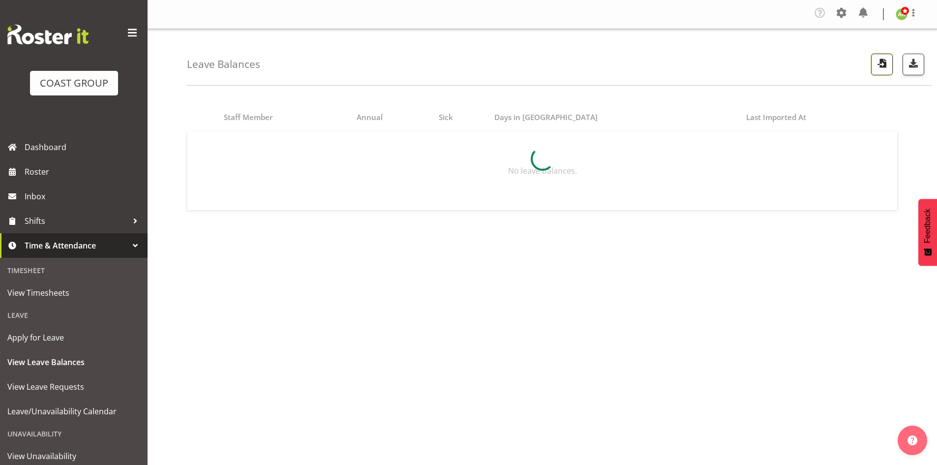
click at [887, 69] on span "button" at bounding box center [882, 63] width 13 height 13
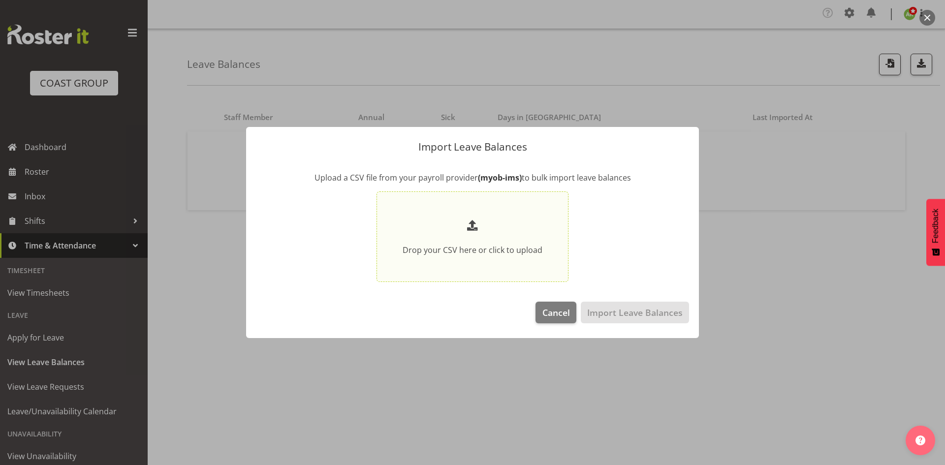
click at [509, 216] on section "Drop your CSV here or click to upload" at bounding box center [472, 237] width 187 height 86
click at [509, 216] on input "Drop your CSV here or click to upload" at bounding box center [472, 236] width 192 height 91
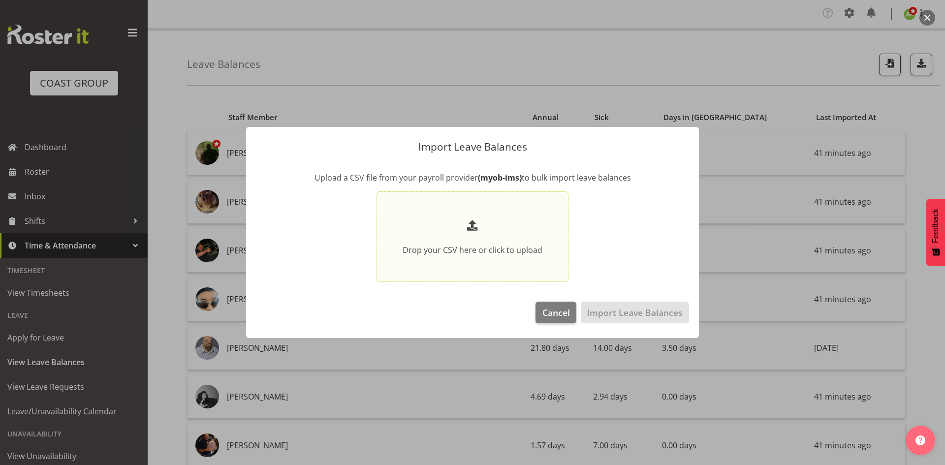
type input "C:\fakepath\Historical_Leave_2025_09_03(1).csv"
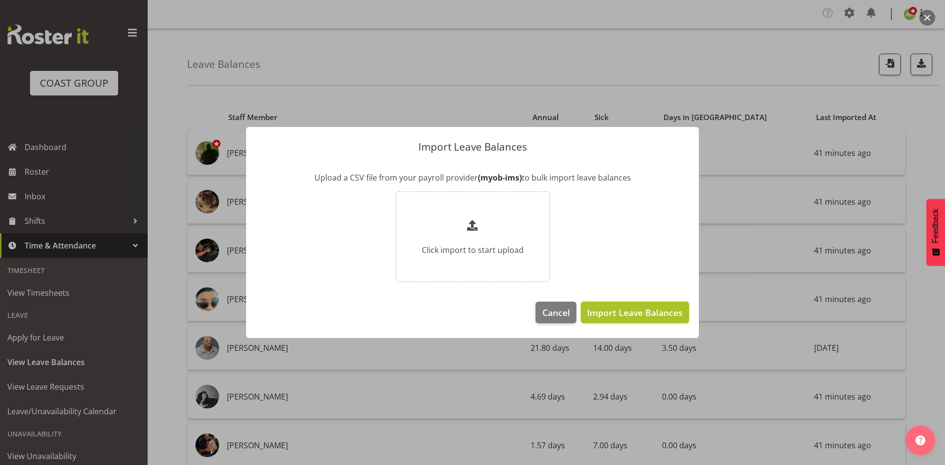
click at [667, 313] on span "Import Leave Balances" at bounding box center [634, 312] width 95 height 13
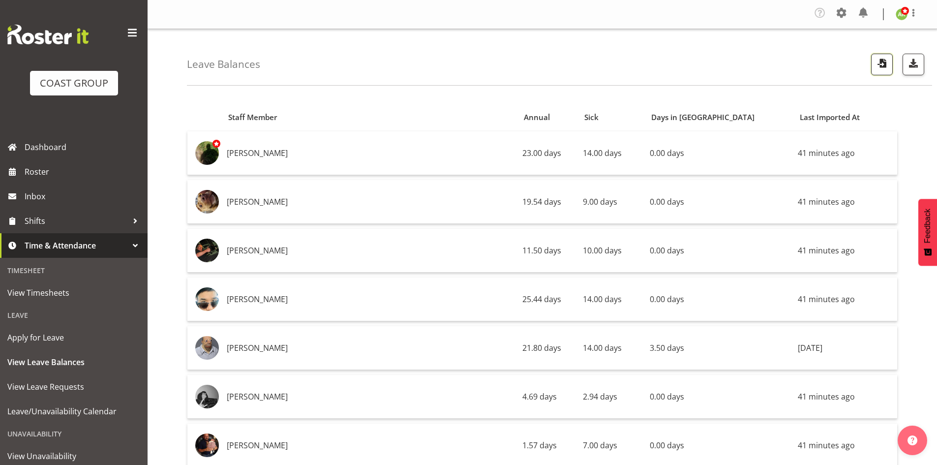
click at [878, 63] on span "button" at bounding box center [882, 63] width 13 height 13
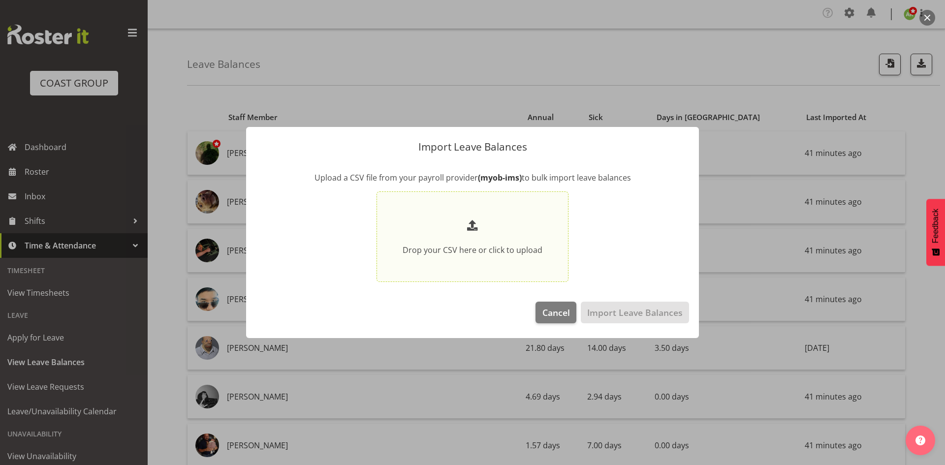
click at [443, 209] on section "Drop your CSV here or click to upload" at bounding box center [472, 237] width 187 height 86
click at [443, 209] on input "Drop your CSV here or click to upload" at bounding box center [472, 236] width 192 height 91
type input "C:\fakepath\Historical_Leave_2025_09_03.csv"
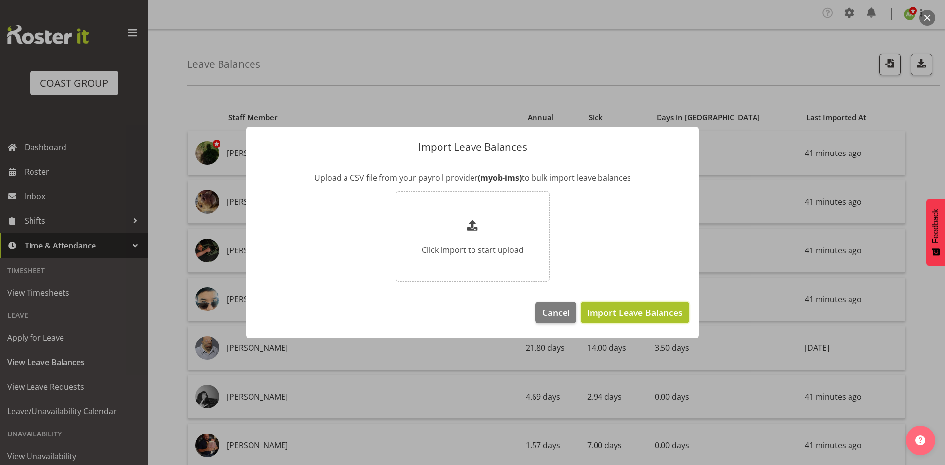
click at [632, 314] on span "Import Leave Balances" at bounding box center [634, 312] width 95 height 13
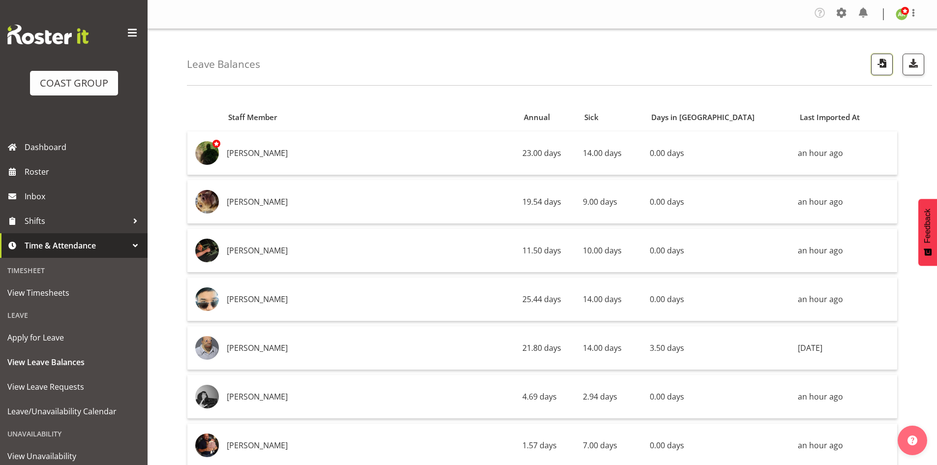
click at [877, 66] on span "button" at bounding box center [882, 63] width 13 height 13
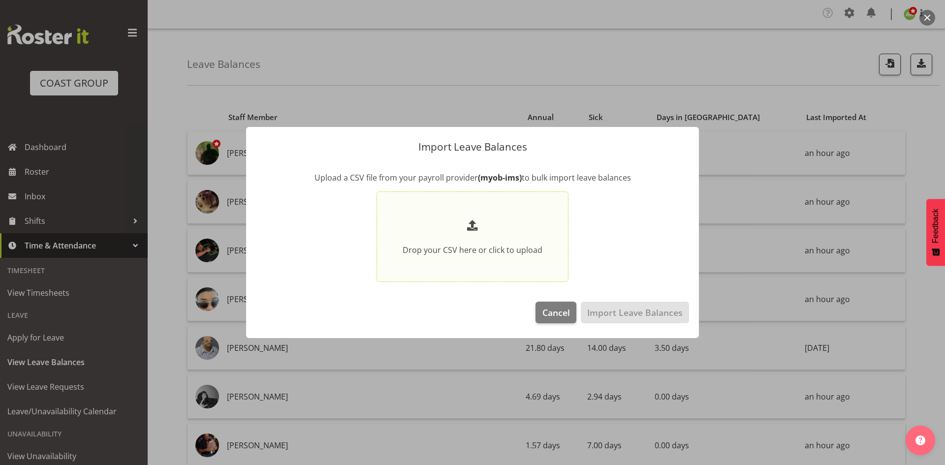
click at [524, 210] on section "Drop your CSV here or click to upload" at bounding box center [472, 237] width 187 height 86
click at [524, 210] on input "Drop your CSV here or click to upload" at bounding box center [472, 236] width 192 height 91
type input "C:\fakepath\Historical_Leave_2025_09_03.csv"
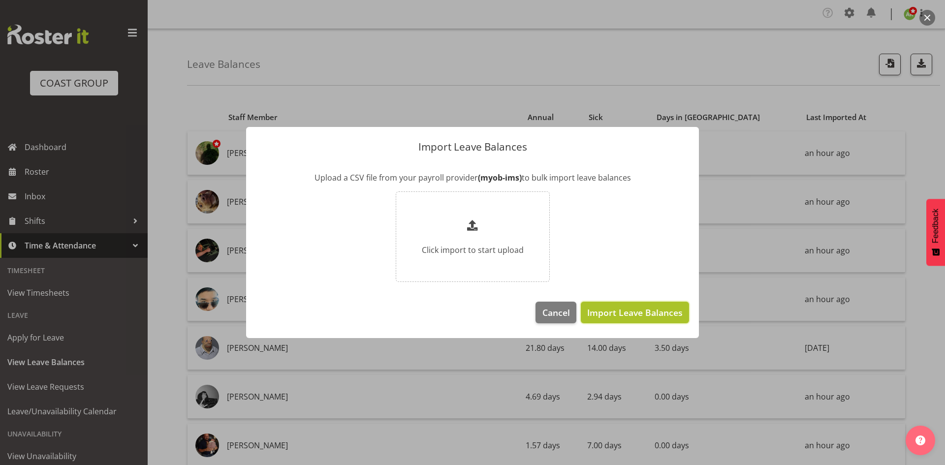
click at [618, 302] on button "Import Leave Balances" at bounding box center [635, 313] width 108 height 22
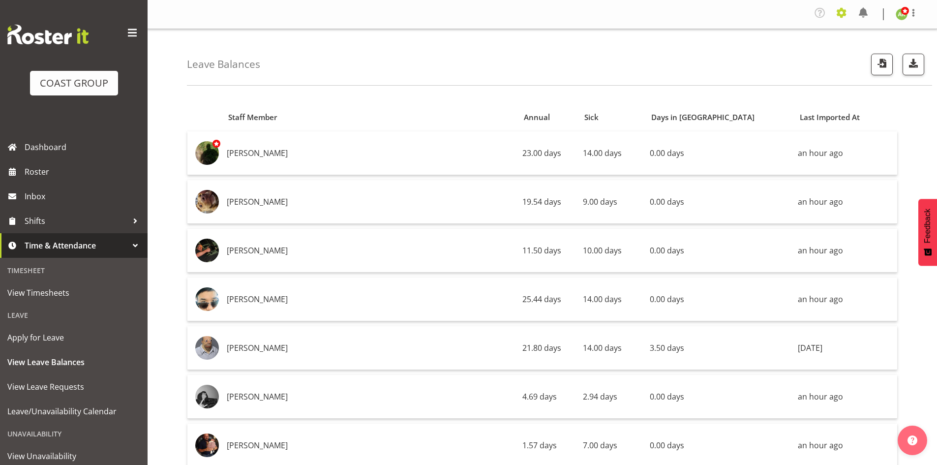
click at [842, 18] on span at bounding box center [842, 13] width 16 height 16
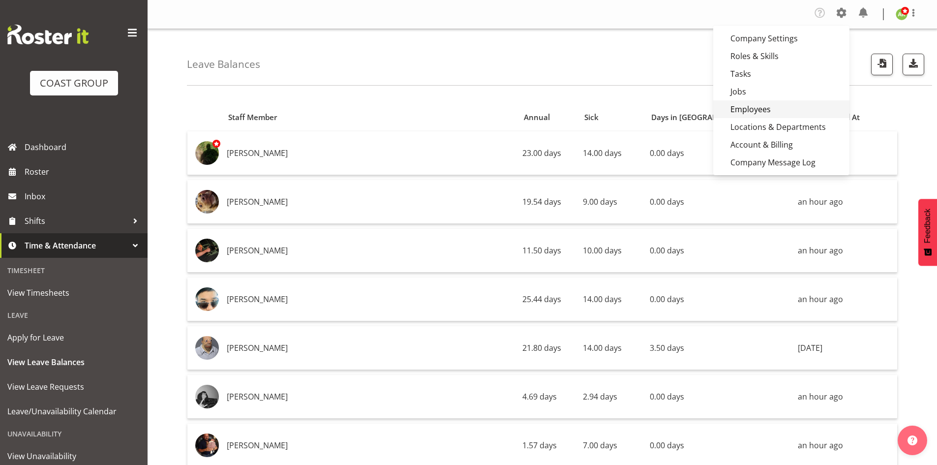
click at [790, 102] on link "Employees" at bounding box center [781, 109] width 136 height 18
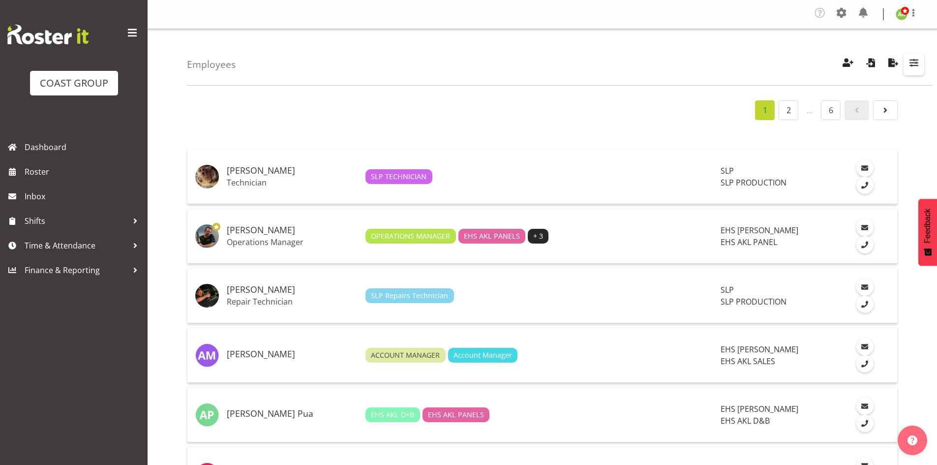
click at [914, 61] on span "button" at bounding box center [914, 62] width 13 height 13
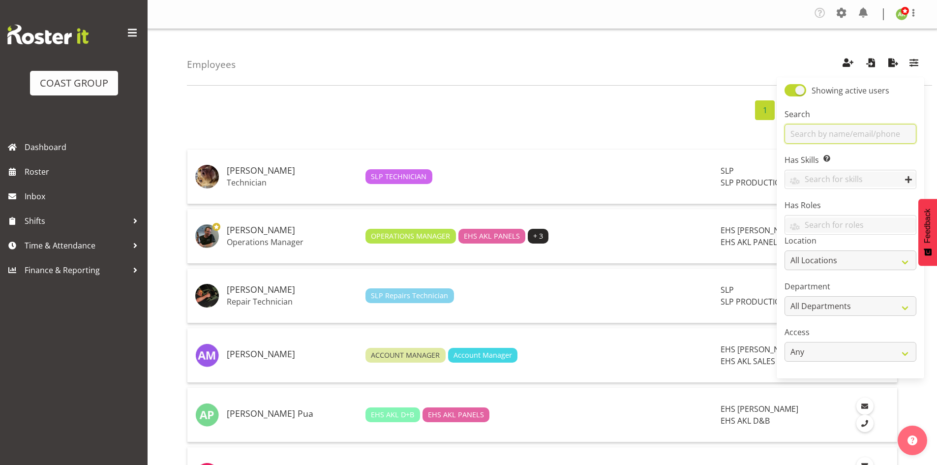
click at [844, 130] on input "text" at bounding box center [851, 134] width 132 height 20
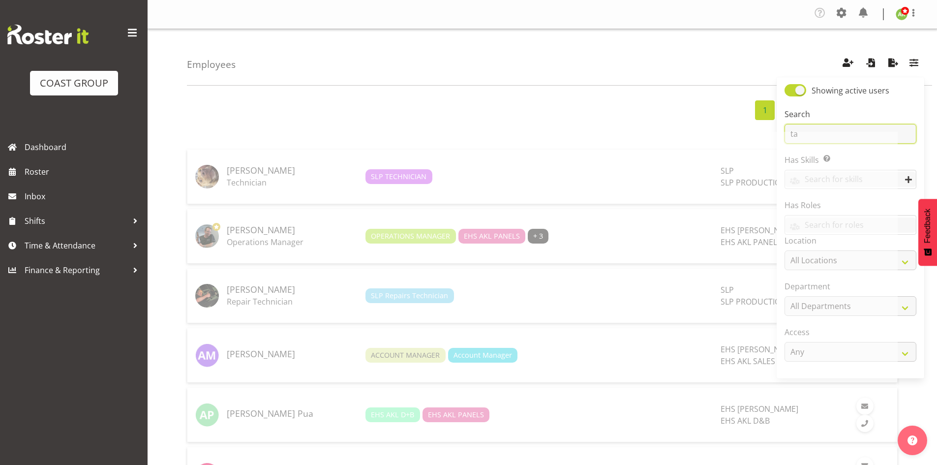
type input "taka"
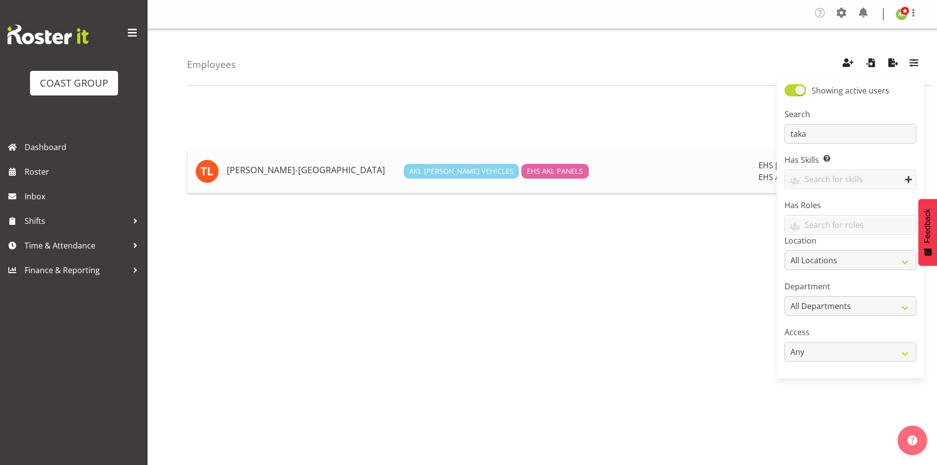
click at [311, 172] on h5 "[PERSON_NAME]-[GEOGRAPHIC_DATA]" at bounding box center [311, 170] width 169 height 10
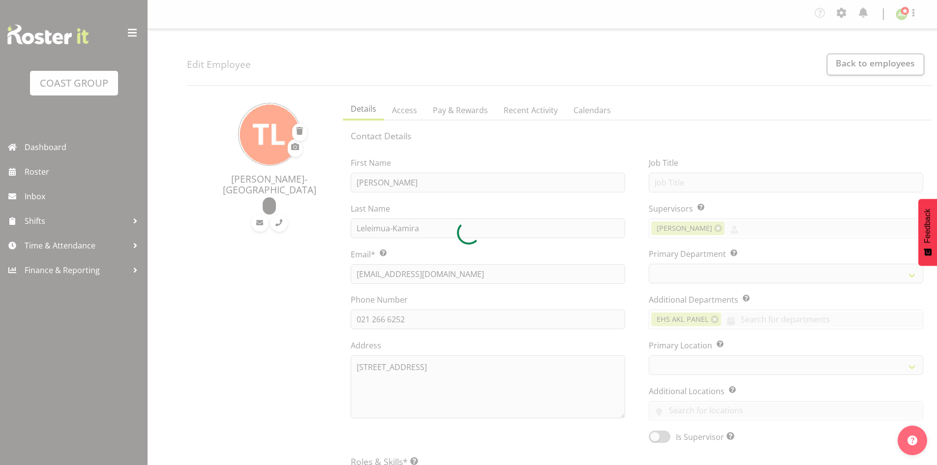
select select "TimelineWeek"
select select
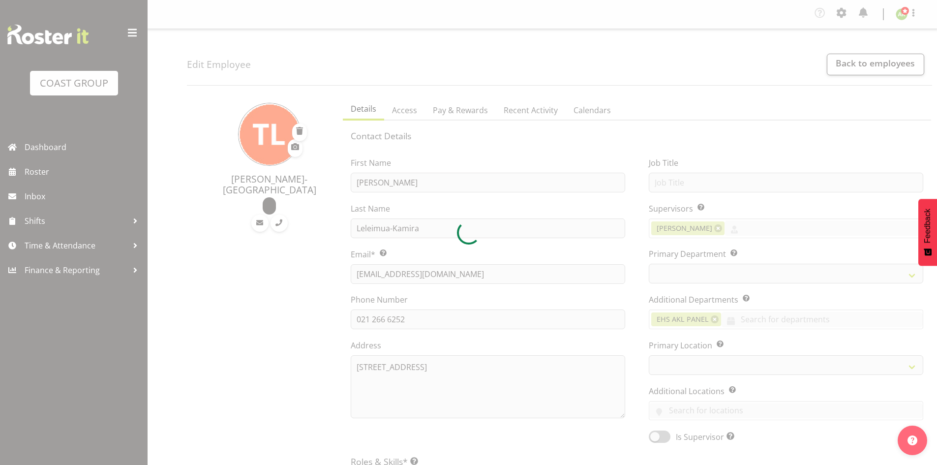
select select
select select "35"
select select "39"
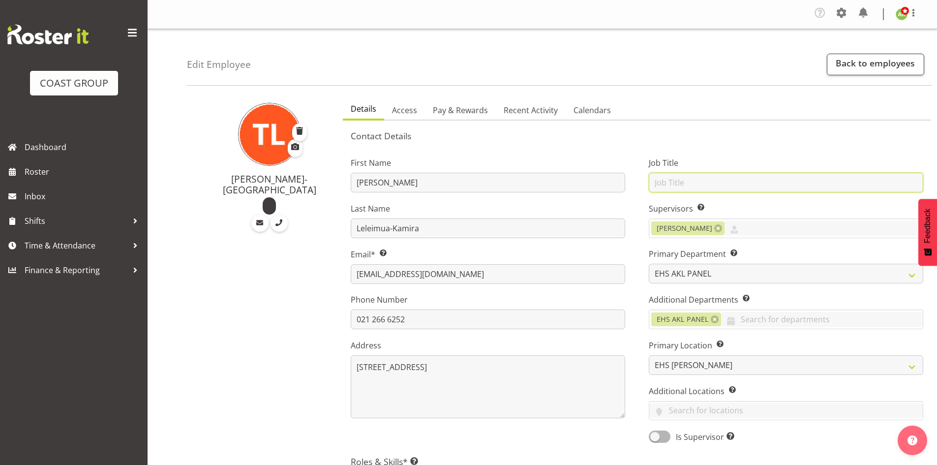
click at [689, 182] on input "text" at bounding box center [786, 183] width 275 height 20
type input "Exhibition Installer"
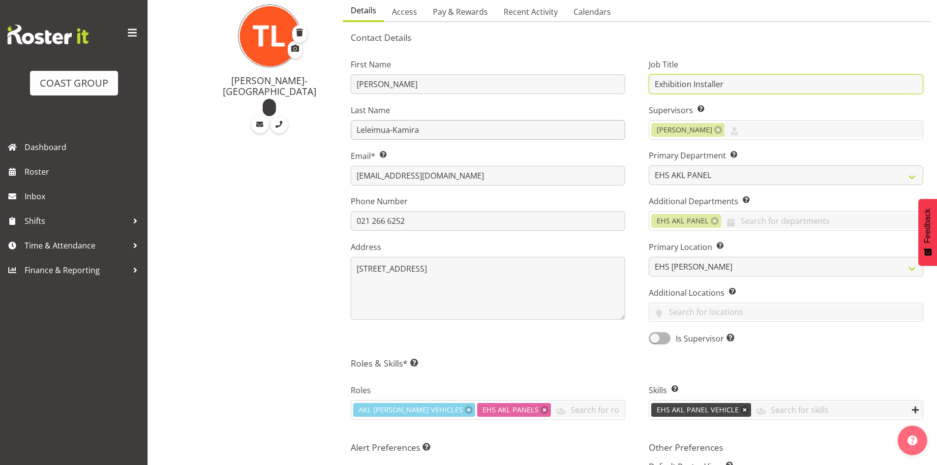
scroll to position [148, 0]
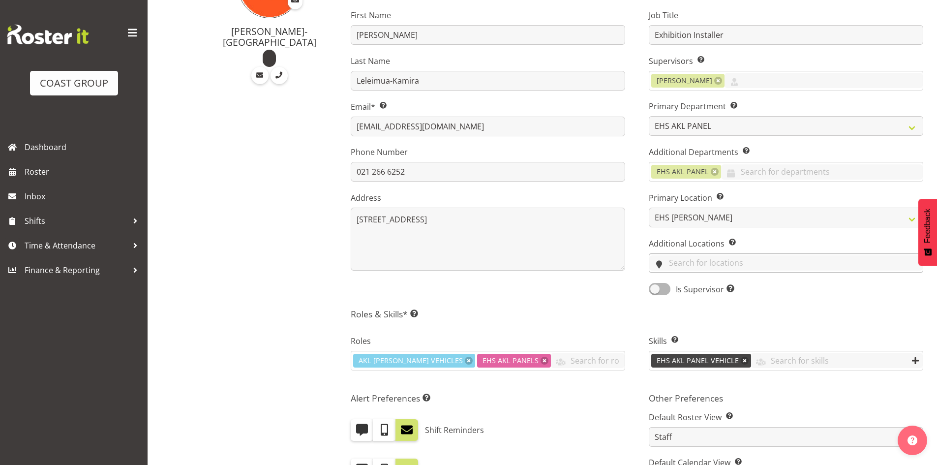
click at [729, 264] on input "text" at bounding box center [786, 262] width 274 height 15
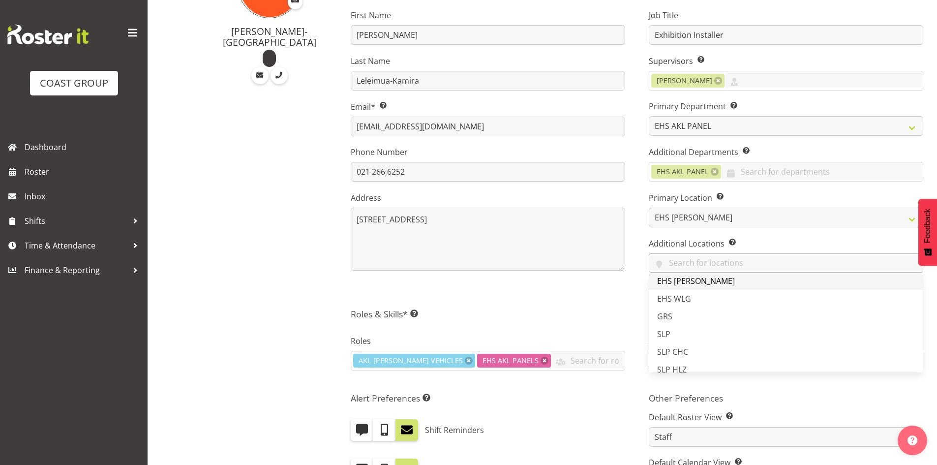
click at [695, 282] on span "EHS [PERSON_NAME]" at bounding box center [696, 281] width 78 height 11
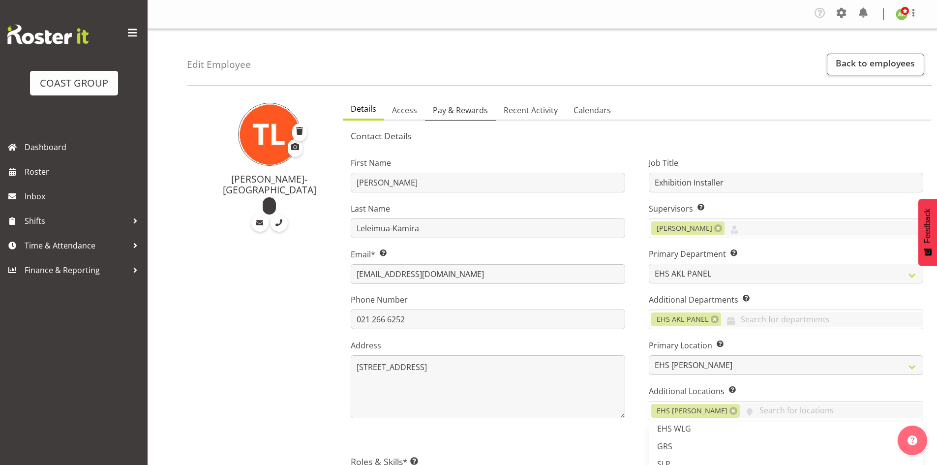
click at [449, 108] on span "Pay & Rewards" at bounding box center [460, 110] width 55 height 12
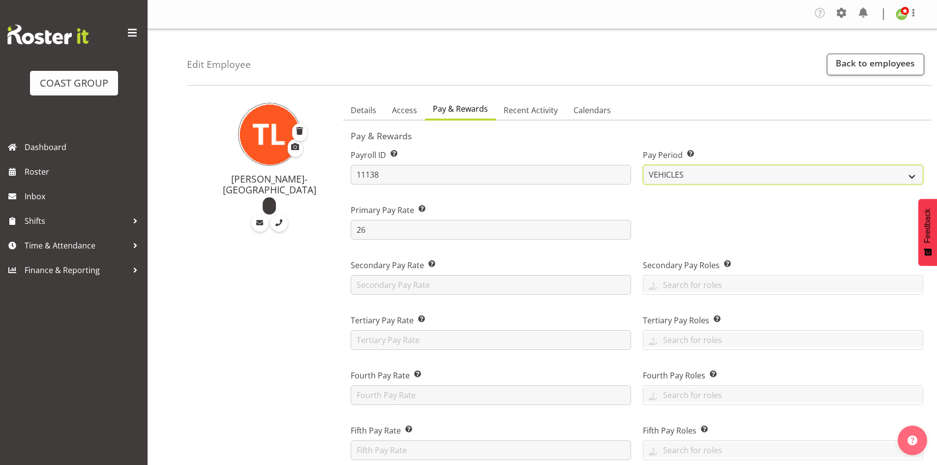
click at [712, 175] on select "SLP LTD EHS LTD DW LTD VEHICLES Carlton Events Hamilton 120 Limited Wellington …" at bounding box center [783, 175] width 280 height 20
select select "7"
click at [643, 165] on select "SLP LTD EHS LTD DW LTD VEHICLES Carlton Events Hamilton 120 Limited Wellington …" at bounding box center [783, 175] width 280 height 20
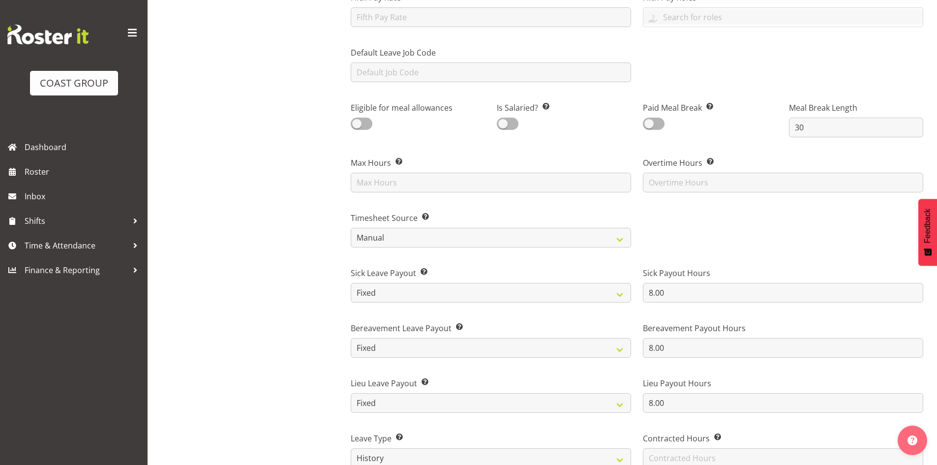
scroll to position [443, 0]
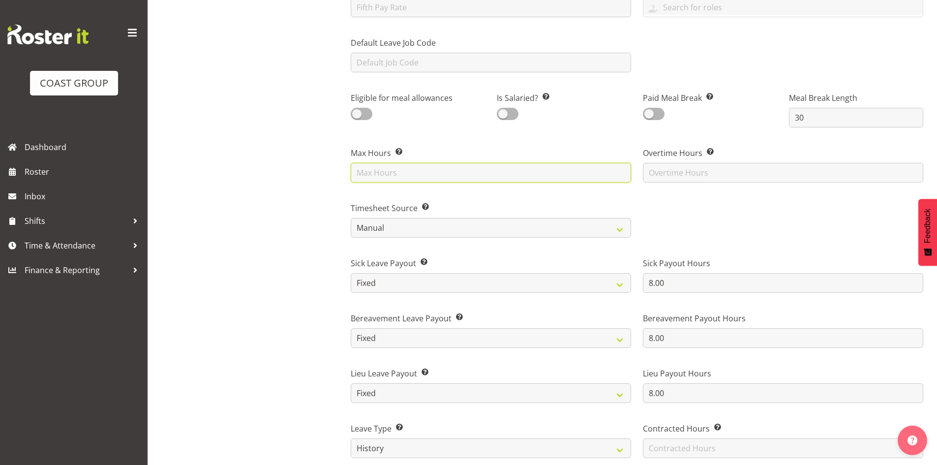
click at [415, 177] on input "text" at bounding box center [491, 173] width 280 height 20
click at [779, 207] on div at bounding box center [783, 215] width 292 height 55
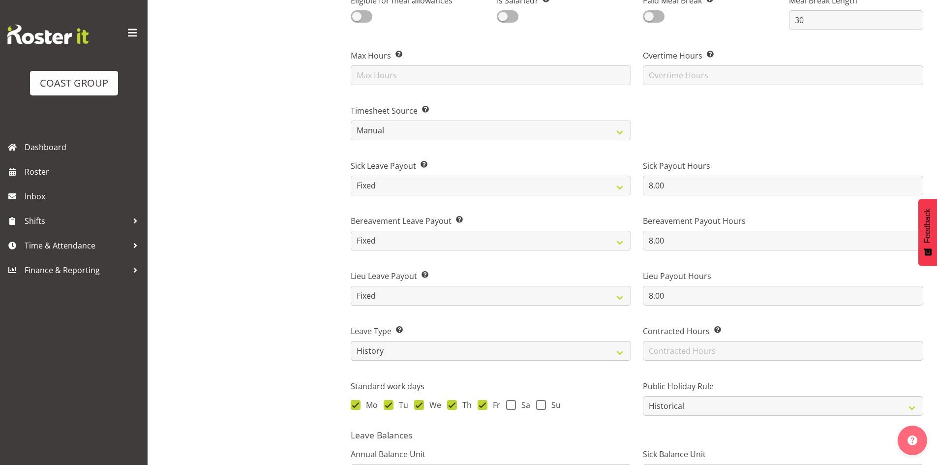
scroll to position [541, 0]
click at [611, 187] on select "Roster Fixed" at bounding box center [491, 185] width 280 height 20
click at [351, 175] on select "Roster Fixed" at bounding box center [491, 185] width 280 height 20
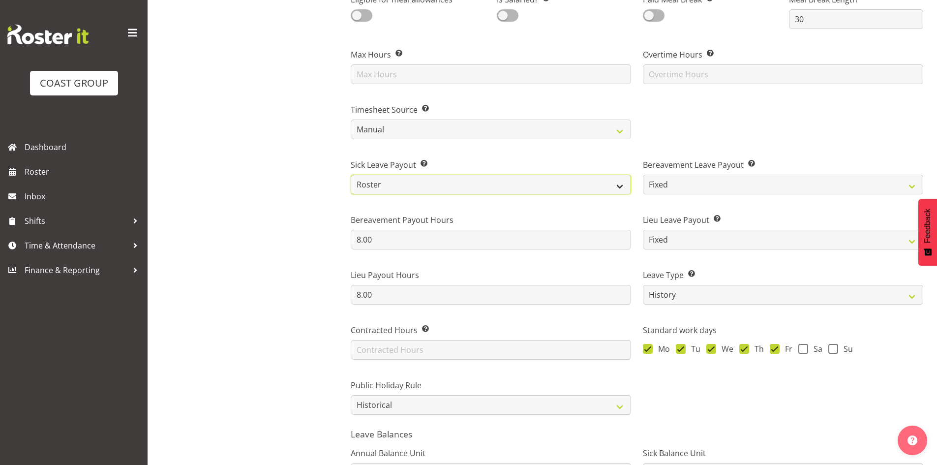
click at [614, 188] on select "Roster Fixed" at bounding box center [491, 185] width 280 height 20
click at [351, 175] on select "Roster Fixed" at bounding box center [491, 185] width 280 height 20
click at [561, 192] on select "Roster Fixed" at bounding box center [491, 185] width 280 height 20
select select "fixed"
click at [351, 175] on select "Roster Fixed" at bounding box center [491, 185] width 280 height 20
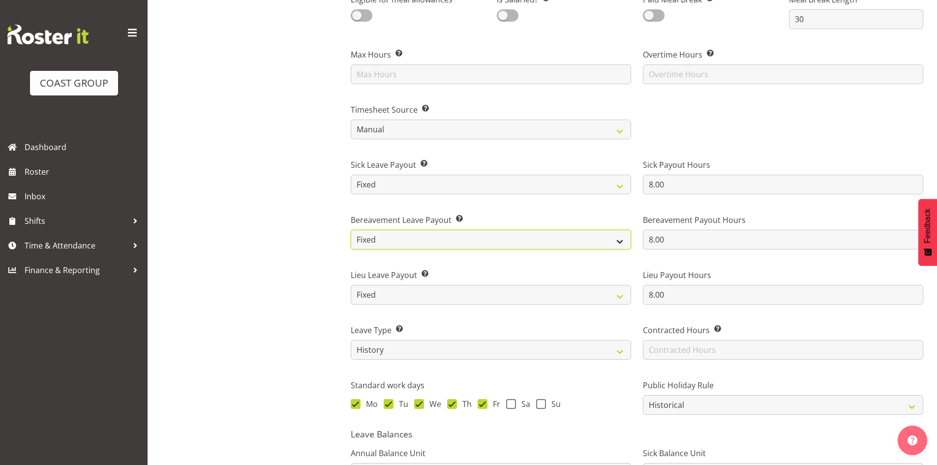
click at [587, 238] on select "Roster Fixed" at bounding box center [491, 240] width 280 height 20
click at [351, 230] on select "Roster Fixed" at bounding box center [491, 240] width 280 height 20
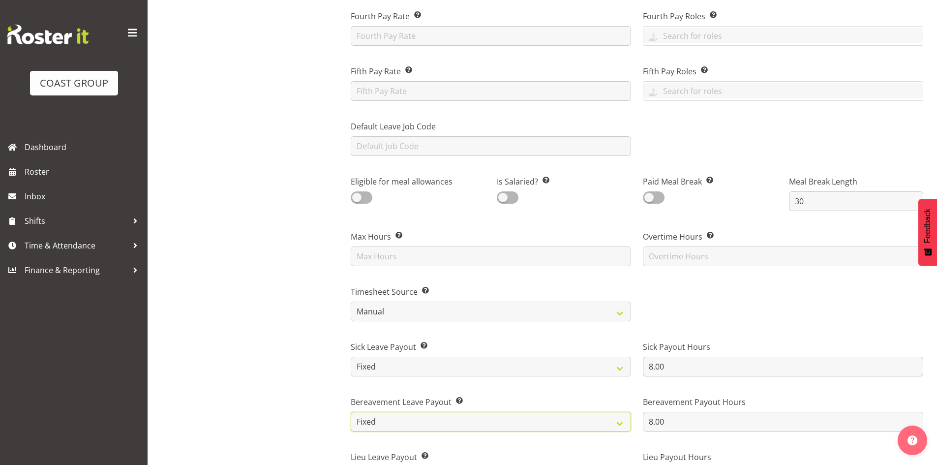
scroll to position [443, 0]
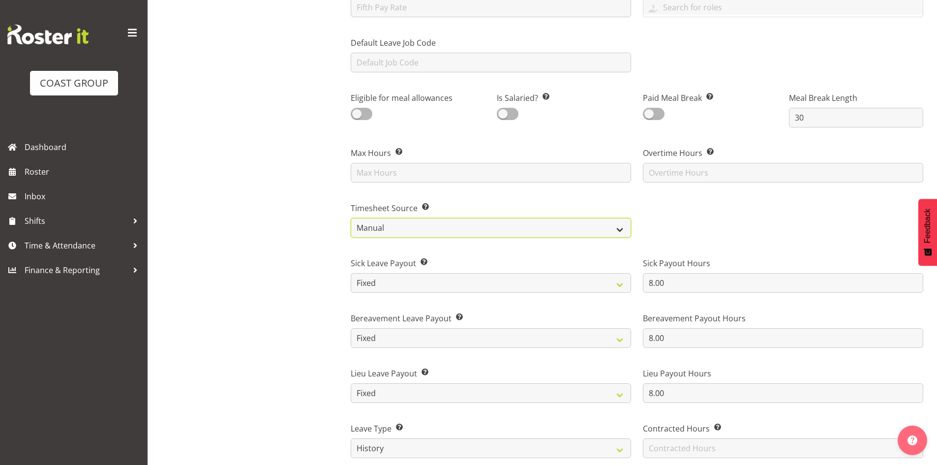
click at [439, 226] on select "Roster Manual GPS GPS (via Roster)" at bounding box center [491, 228] width 280 height 20
click at [352, 218] on select "Roster Manual GPS GPS (via Roster)" at bounding box center [491, 228] width 280 height 20
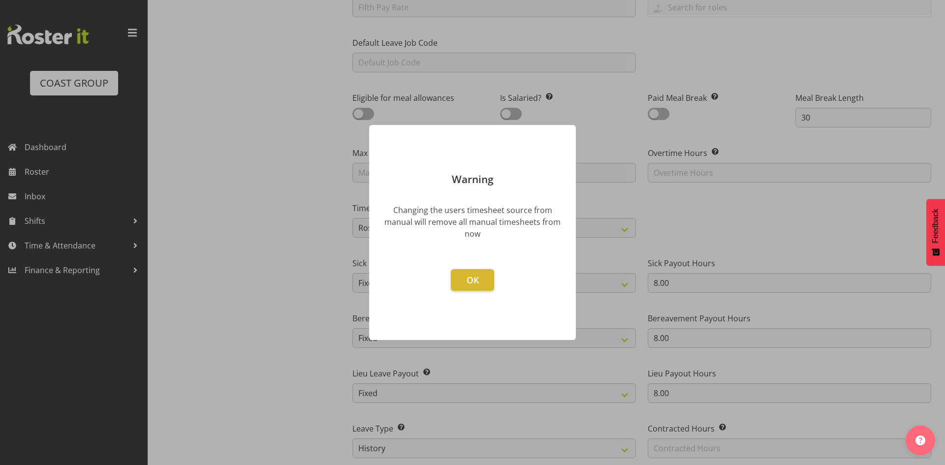
click at [589, 239] on div at bounding box center [472, 232] width 945 height 465
click at [446, 282] on footer "OK" at bounding box center [472, 299] width 207 height 81
click at [464, 282] on button "OK" at bounding box center [472, 280] width 43 height 22
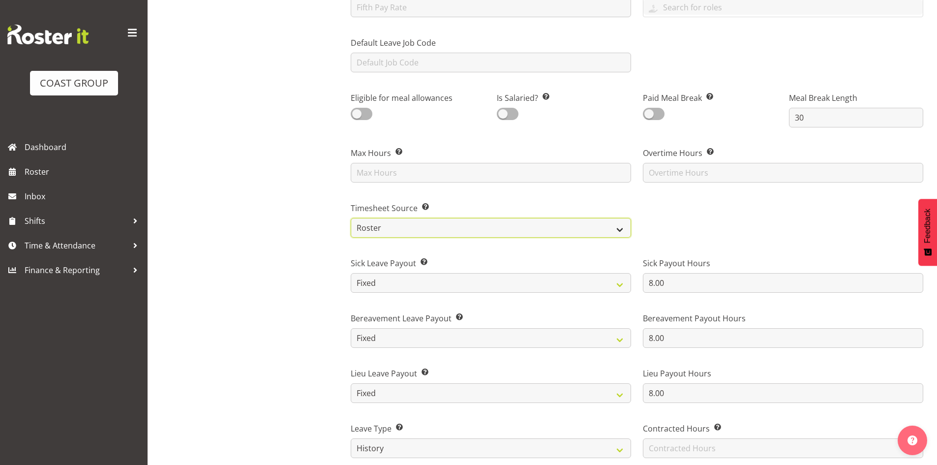
click at [465, 234] on select "Roster Manual GPS GPS (via Roster)" at bounding box center [491, 228] width 280 height 20
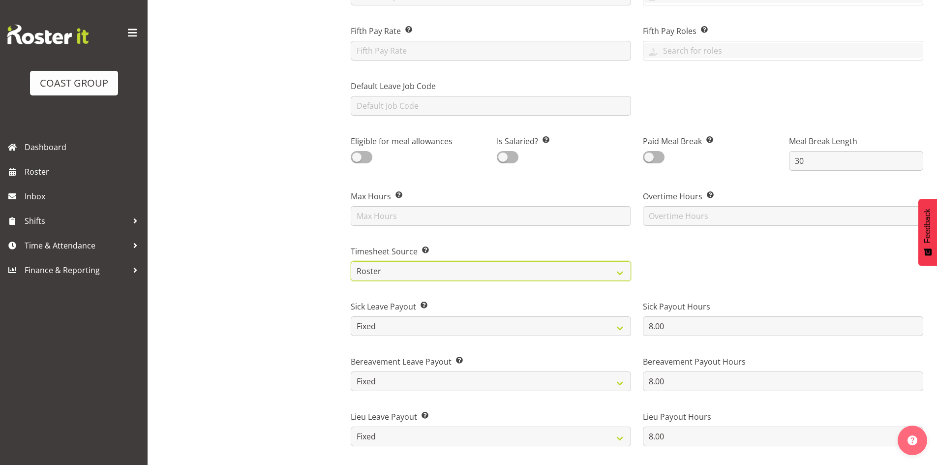
scroll to position [394, 0]
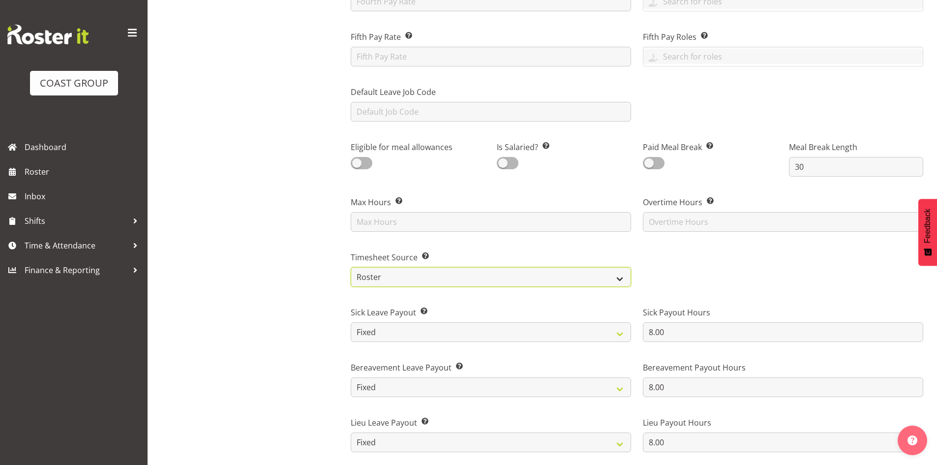
drag, startPoint x: 558, startPoint y: 277, endPoint x: 549, endPoint y: 277, distance: 9.3
click at [558, 277] on select "Roster Manual GPS GPS (via Roster)" at bounding box center [491, 277] width 280 height 20
click at [351, 267] on select "Roster Manual GPS GPS (via Roster)" at bounding box center [491, 277] width 280 height 20
click at [427, 282] on select "Roster Manual GPS GPS (via Roster)" at bounding box center [491, 277] width 280 height 20
select select "roster"
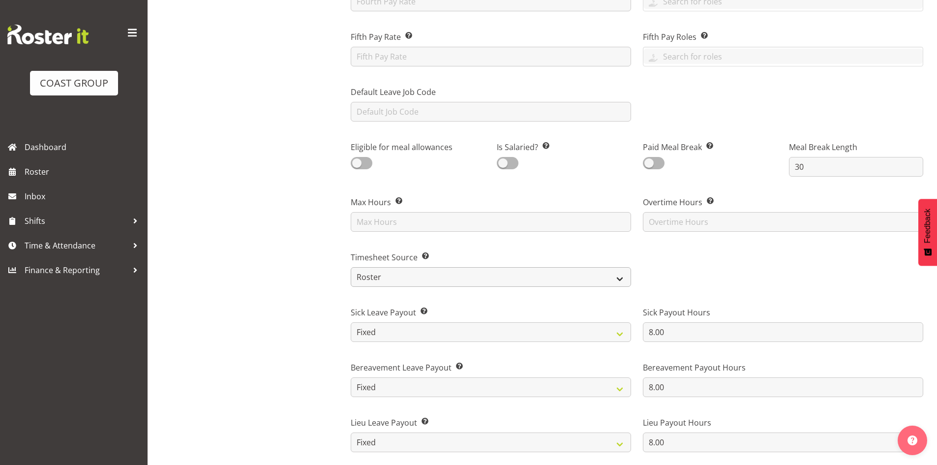
click at [352, 267] on select "Roster Manual GPS GPS (via Roster)" at bounding box center [491, 277] width 280 height 20
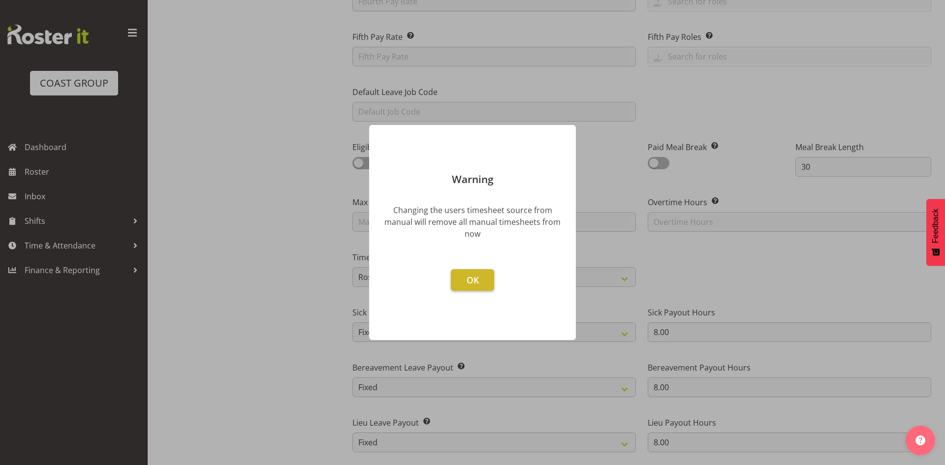
click at [465, 278] on button "OK" at bounding box center [472, 280] width 43 height 22
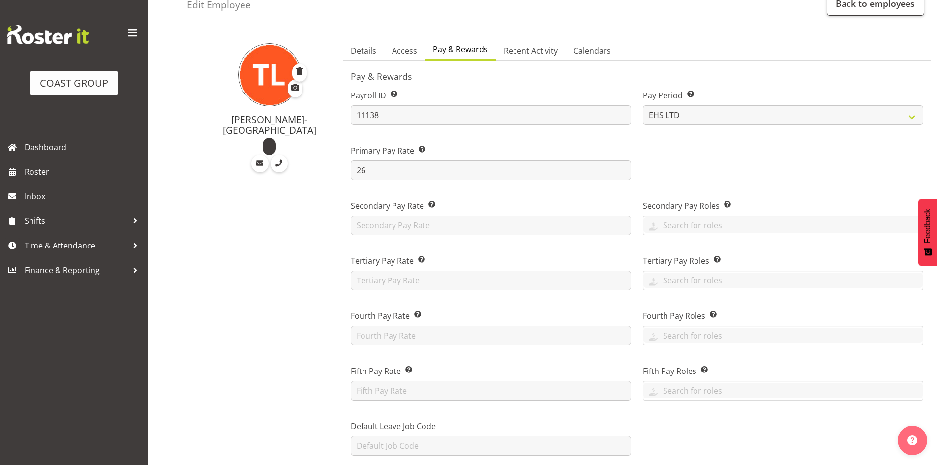
scroll to position [0, 0]
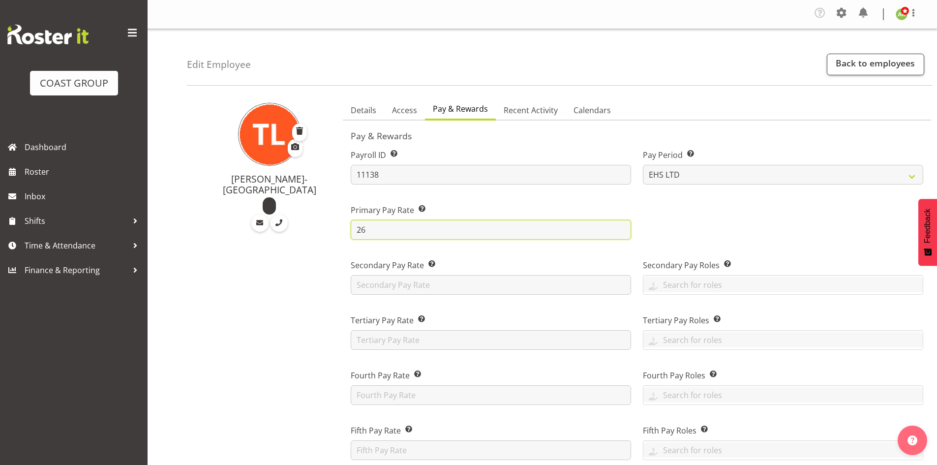
drag, startPoint x: 374, startPoint y: 231, endPoint x: 327, endPoint y: 228, distance: 46.9
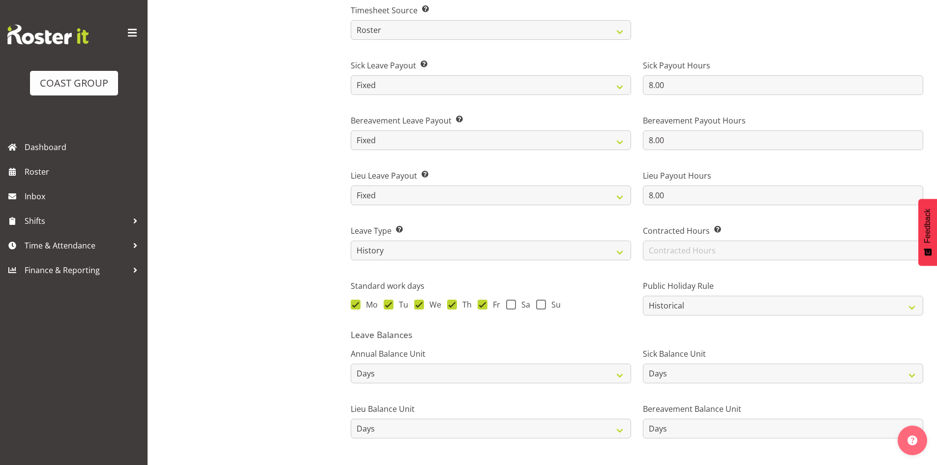
scroll to position [702, 0]
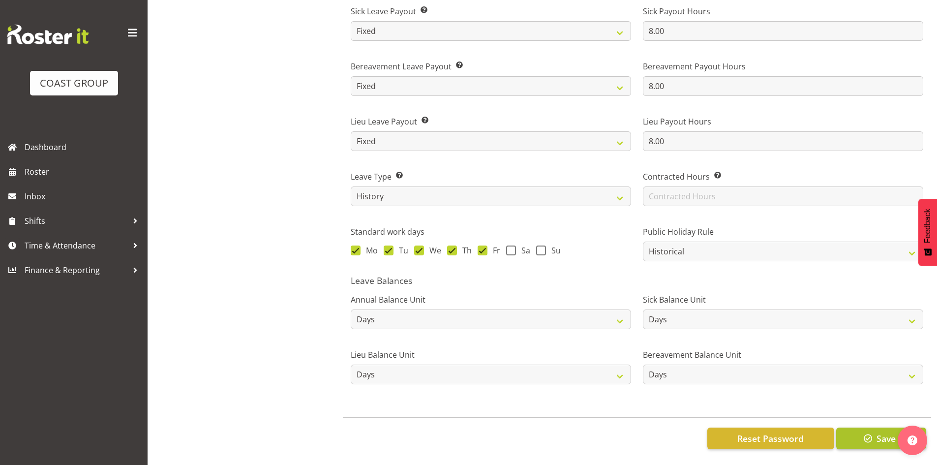
type input "29"
click at [855, 435] on button "Save" at bounding box center [881, 439] width 90 height 22
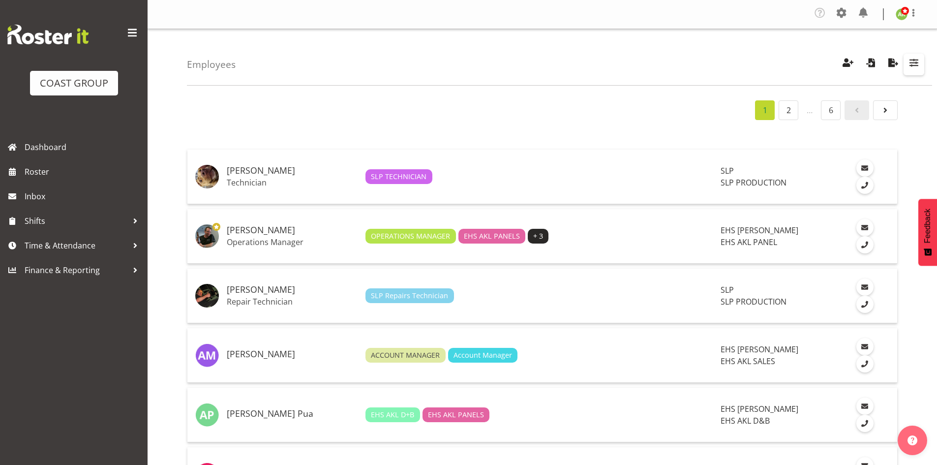
click at [910, 65] on span "button" at bounding box center [914, 62] width 13 height 13
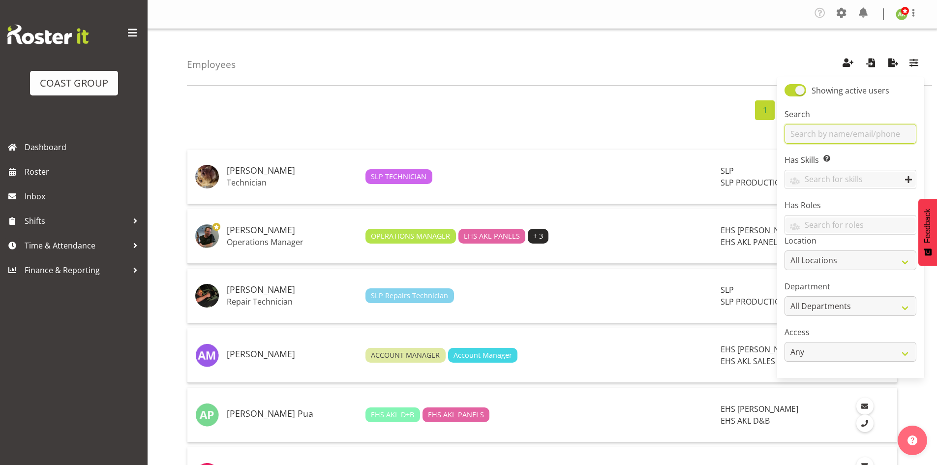
click at [846, 137] on input "text" at bounding box center [851, 134] width 132 height 20
type input "taka"
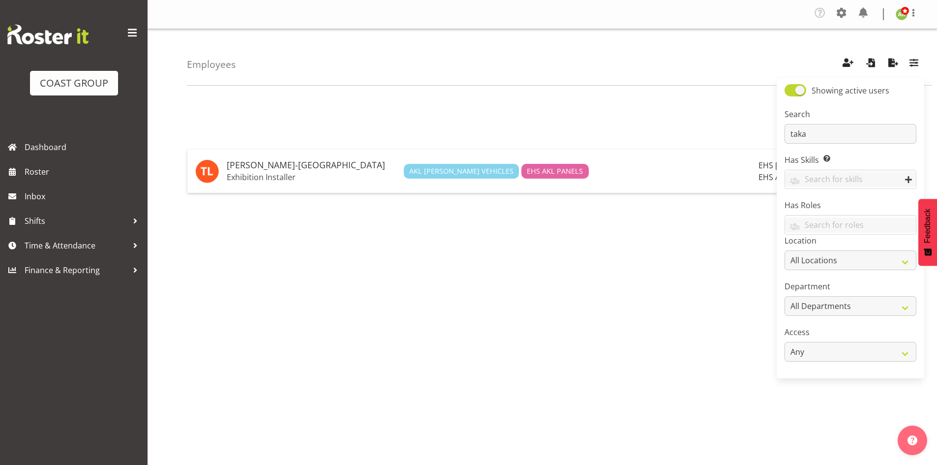
click at [668, 90] on div "Employees Showing active users Search taka Has Skills Enter any skills required…" at bounding box center [543, 258] width 790 height 458
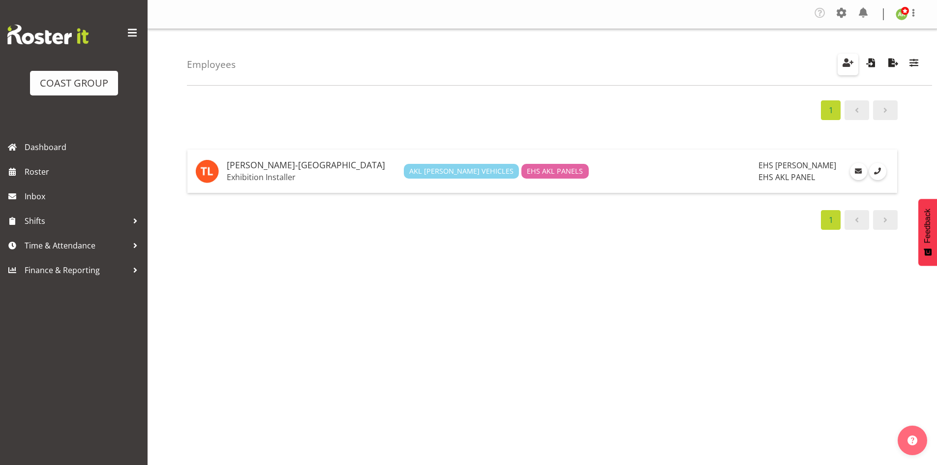
click at [844, 64] on span "button" at bounding box center [848, 62] width 13 height 13
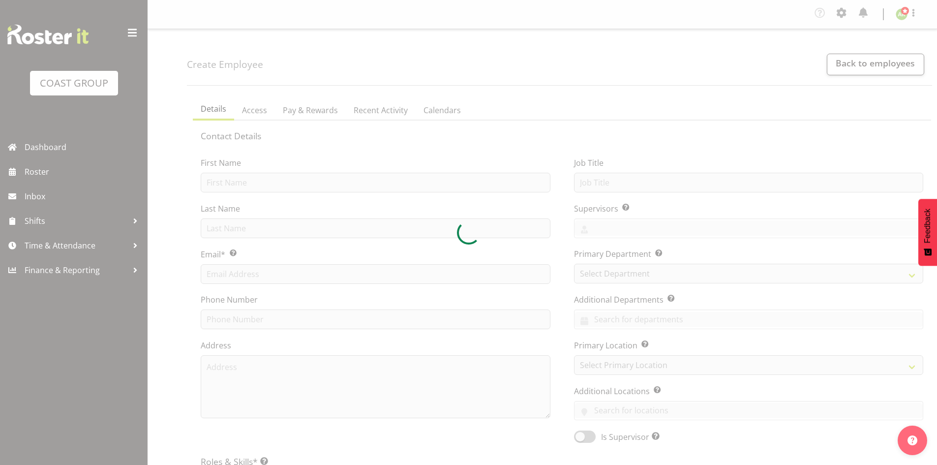
click at [356, 185] on div at bounding box center [468, 232] width 937 height 465
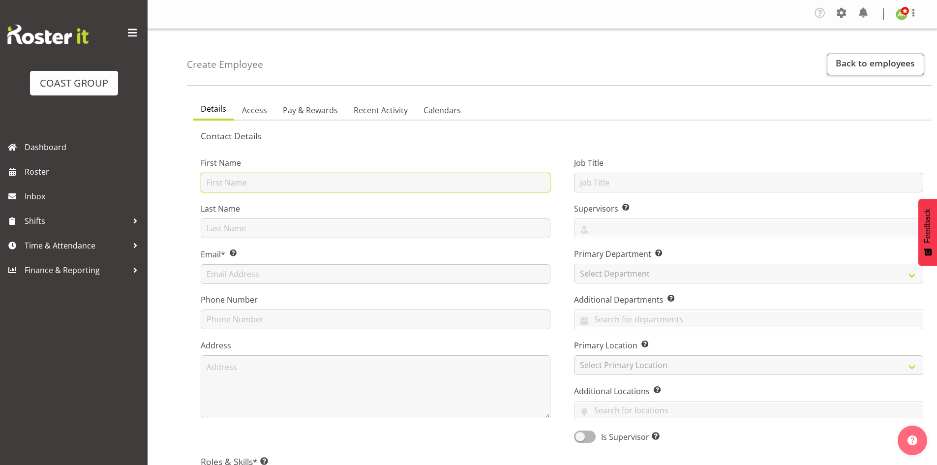
click at [356, 185] on input "text" at bounding box center [376, 183] width 350 height 20
type input "n"
click at [877, 66] on link "Back to employees" at bounding box center [875, 65] width 97 height 22
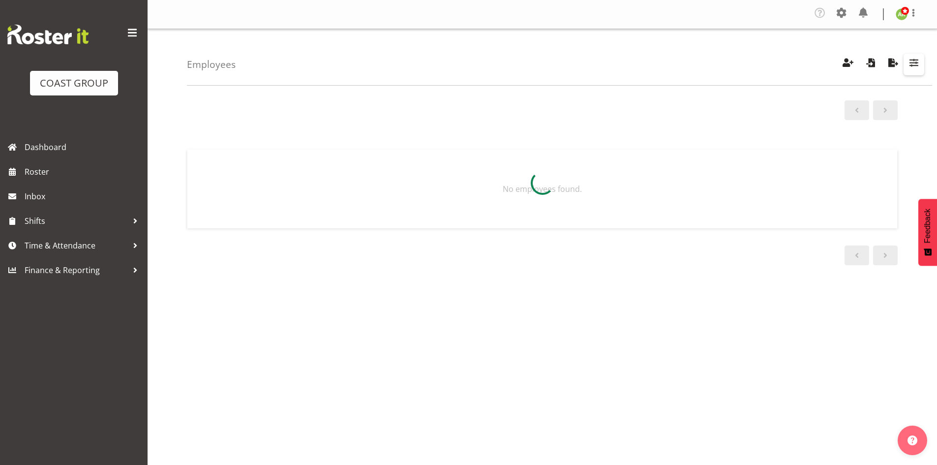
click at [910, 67] on span "button" at bounding box center [914, 62] width 13 height 13
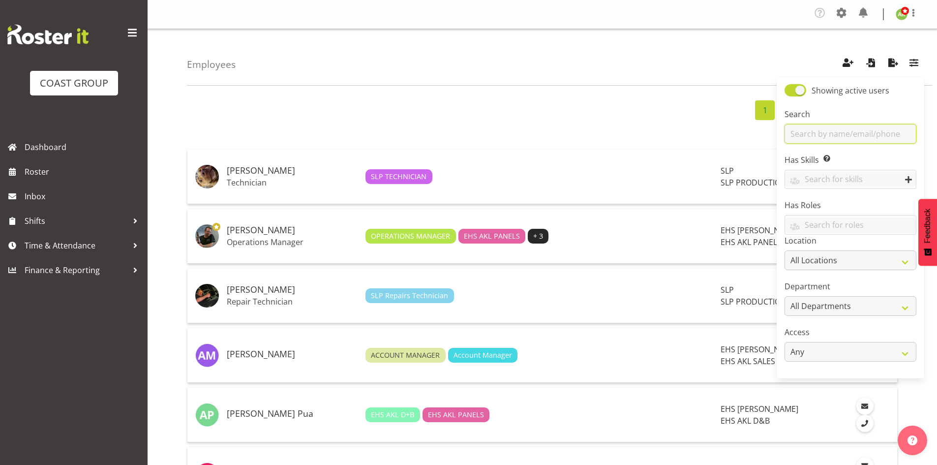
click at [870, 130] on input "text" at bounding box center [851, 134] width 132 height 20
click at [792, 91] on span at bounding box center [796, 90] width 22 height 12
click at [791, 91] on input "Showing active users" at bounding box center [788, 90] width 6 height 6
checkbox input "false"
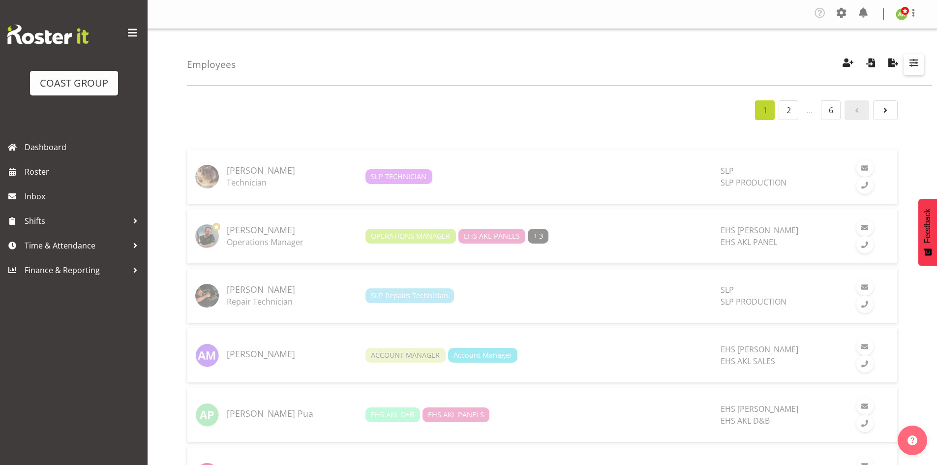
click at [917, 67] on span "button" at bounding box center [914, 62] width 13 height 13
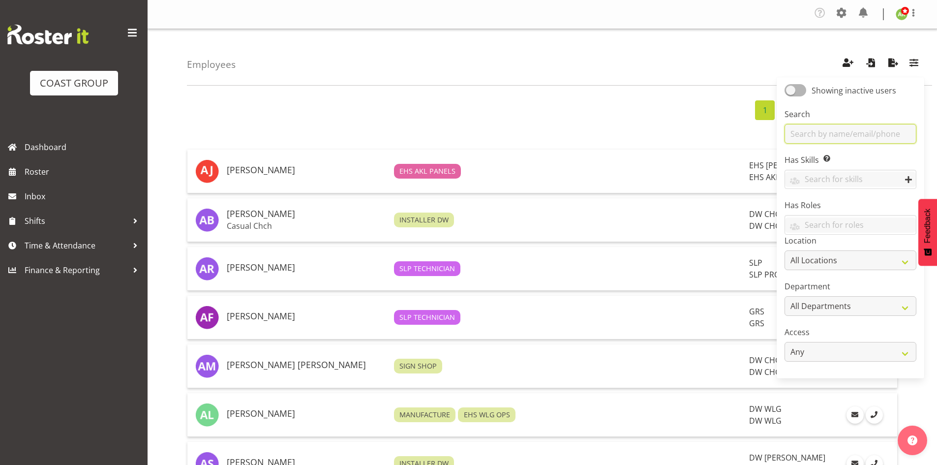
click at [857, 132] on input "text" at bounding box center [851, 134] width 132 height 20
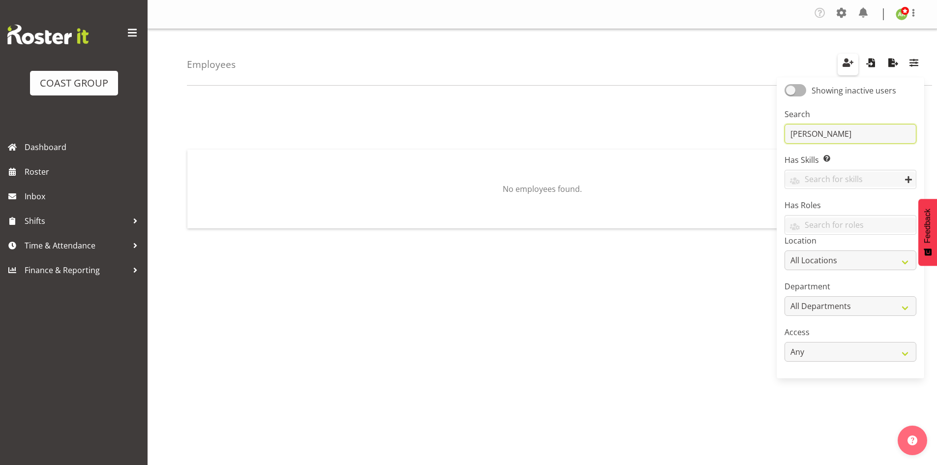
type input "[PERSON_NAME]"
click at [845, 62] on span "button" at bounding box center [848, 62] width 13 height 13
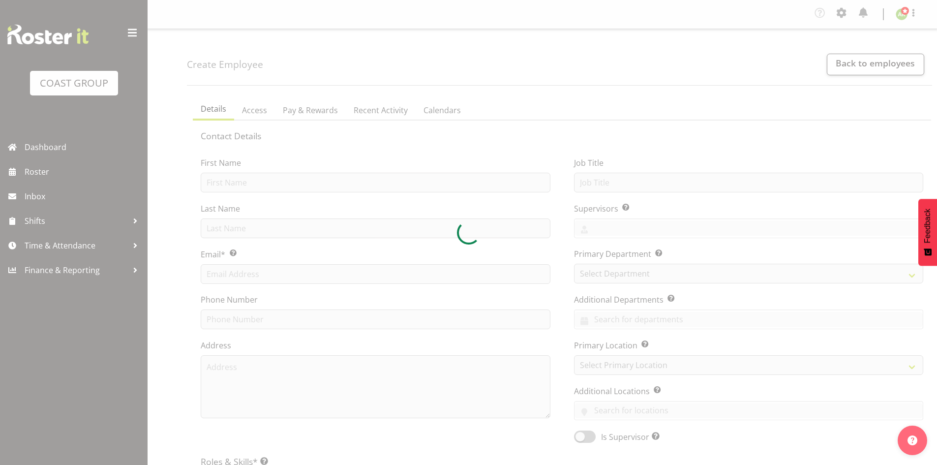
click at [406, 184] on div at bounding box center [468, 232] width 937 height 465
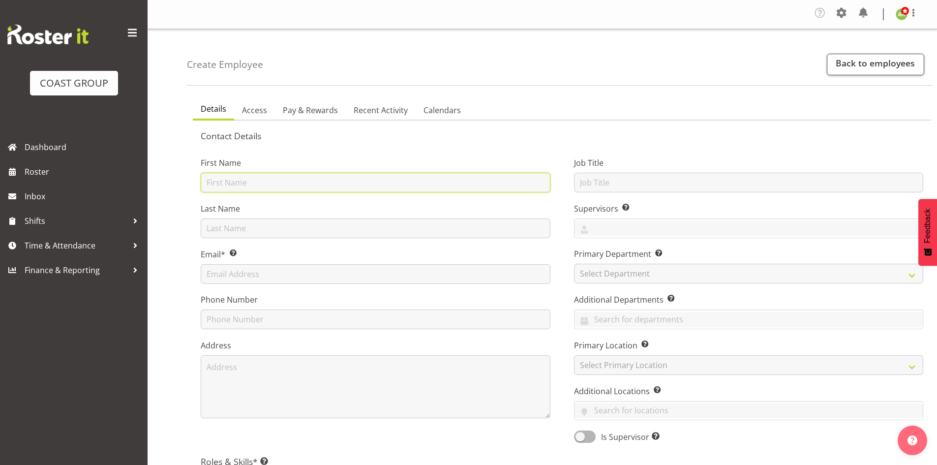
click at [339, 186] on input "text" at bounding box center [376, 183] width 350 height 20
type input "[PERSON_NAME]"
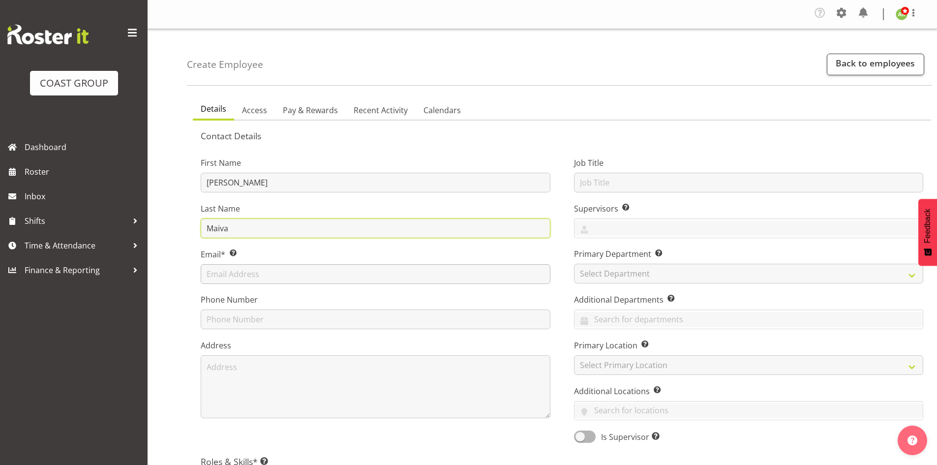
type input "Maiva"
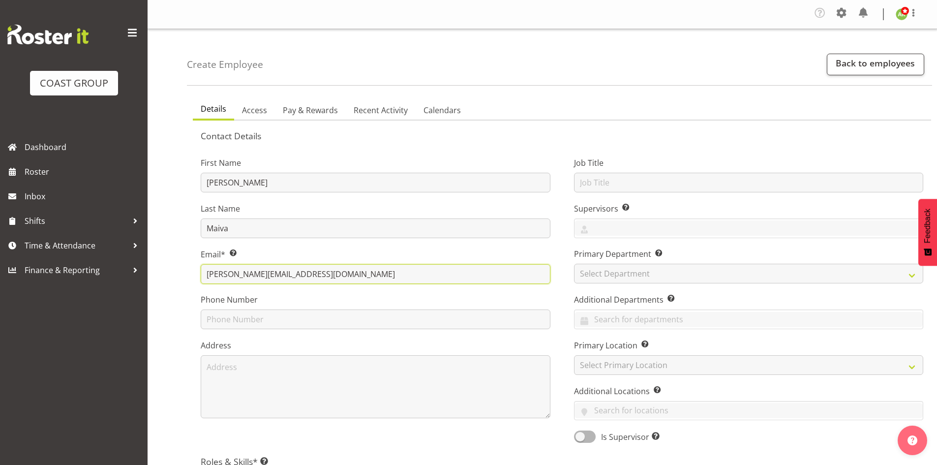
type input "[PERSON_NAME][EMAIL_ADDRESS][DOMAIN_NAME]"
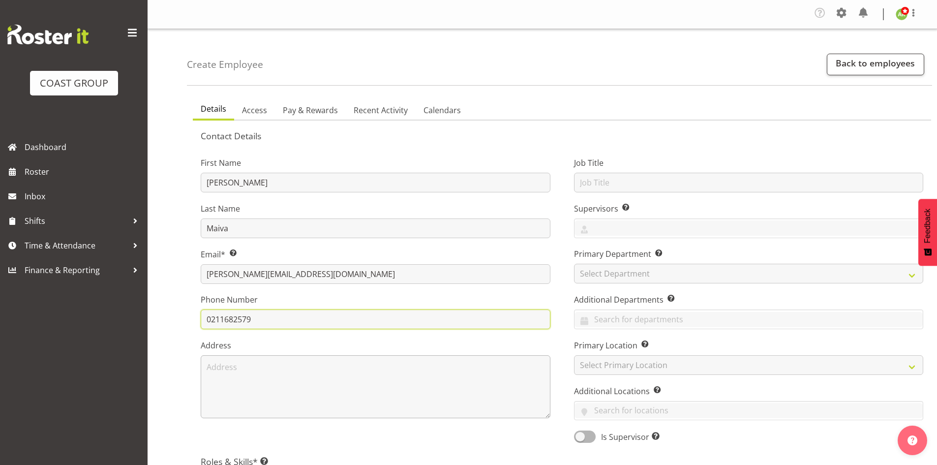
type input "0211682579"
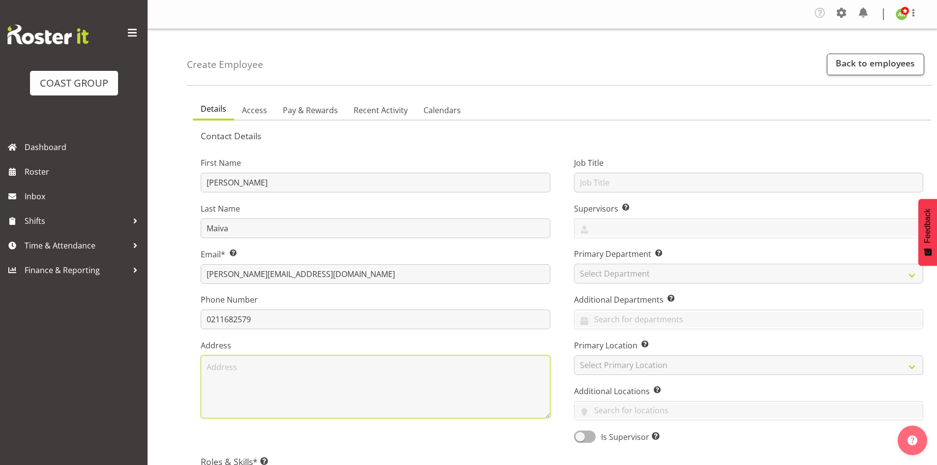
click at [325, 374] on textarea at bounding box center [376, 386] width 350 height 63
type textarea "[STREET_ADDRESS]"
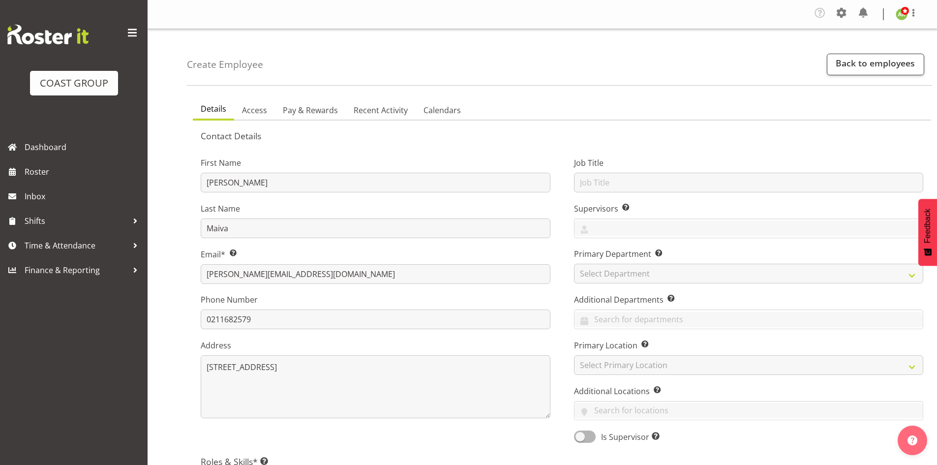
click at [683, 170] on div "Job Title" at bounding box center [749, 174] width 350 height 35
click at [681, 182] on input "text" at bounding box center [749, 183] width 350 height 20
type input "Casual"
click at [661, 233] on input "text" at bounding box center [749, 227] width 349 height 15
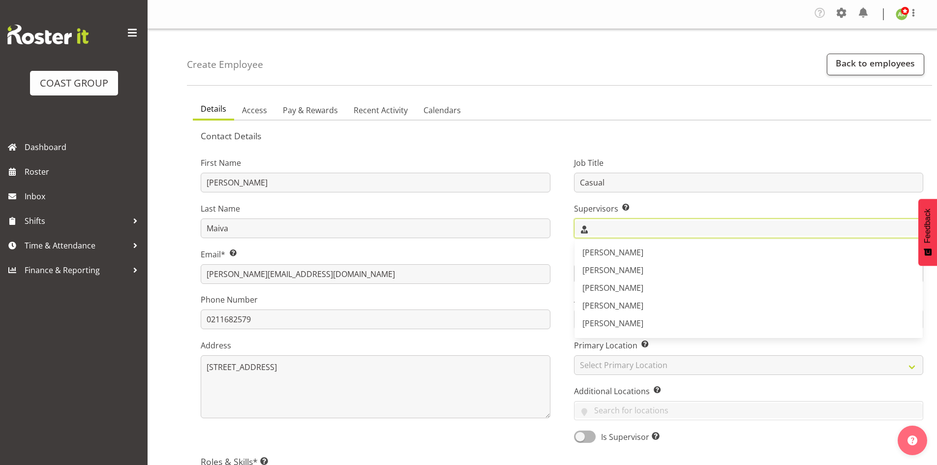
type input "a"
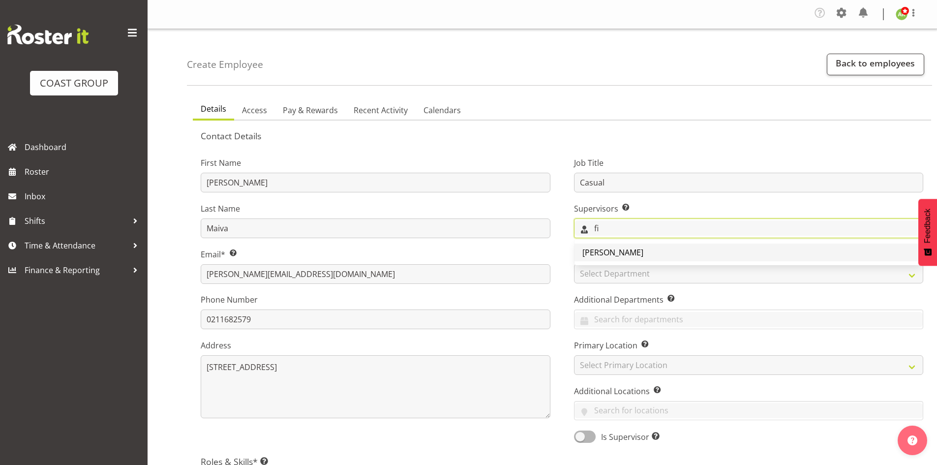
type input "fi"
click at [655, 260] on link "Filipo Iupeli" at bounding box center [749, 253] width 349 height 18
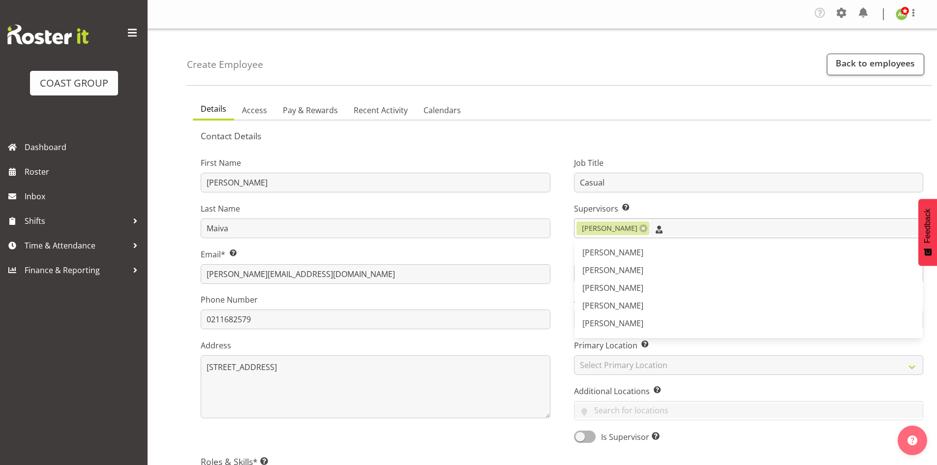
click at [667, 223] on input "text" at bounding box center [786, 227] width 274 height 15
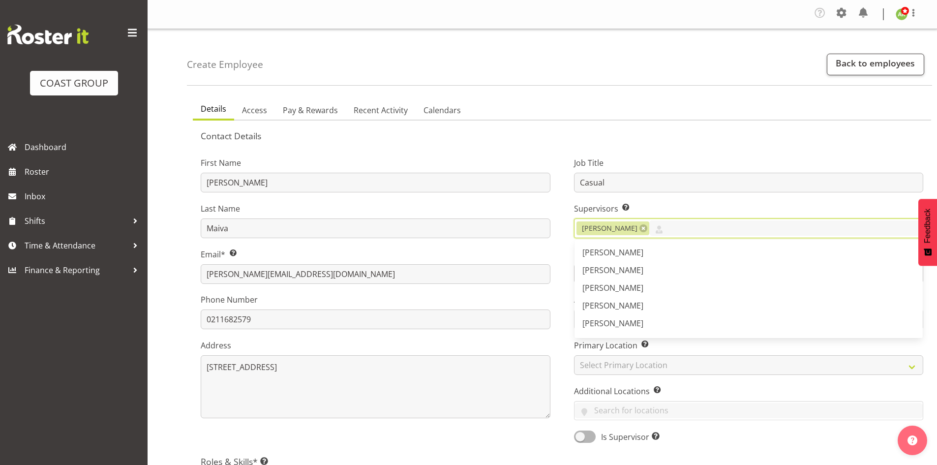
click at [666, 214] on label "Supervisors Select the employee’s supervisors, or the person who is in charge o…" at bounding box center [749, 209] width 350 height 12
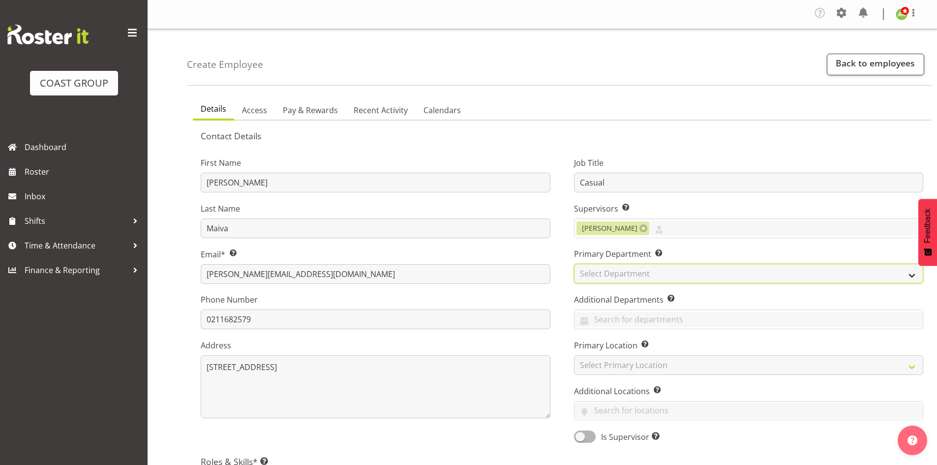
click at [662, 269] on select "Select Department CARLTON EVENTS Carlton Hamilton Carlton Wellington DW AKL DW …" at bounding box center [749, 274] width 350 height 20
select select "38"
click at [574, 264] on select "Select Department CARLTON EVENTS Carlton Hamilton Carlton Wellington DW AKL DW …" at bounding box center [749, 274] width 350 height 20
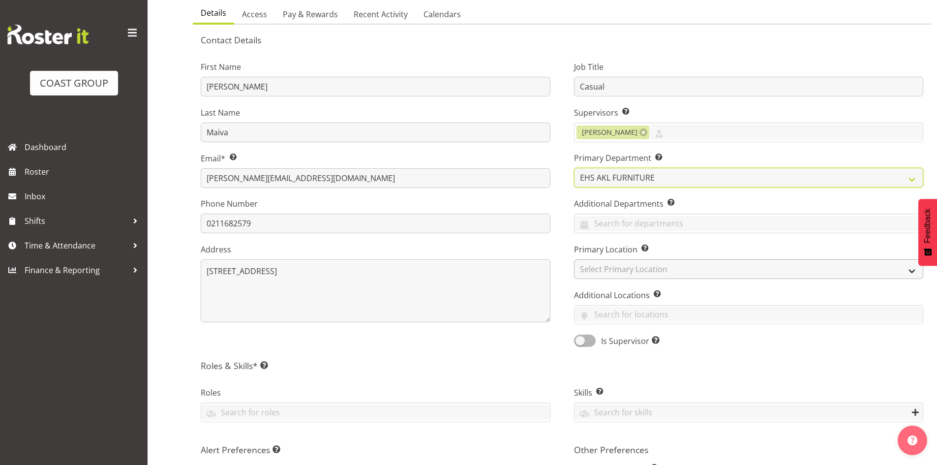
scroll to position [98, 0]
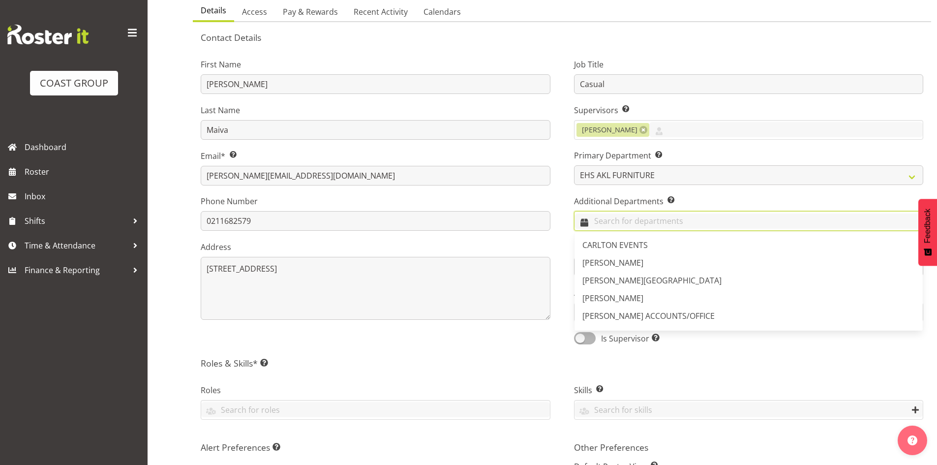
click at [661, 224] on input "text" at bounding box center [749, 221] width 349 height 15
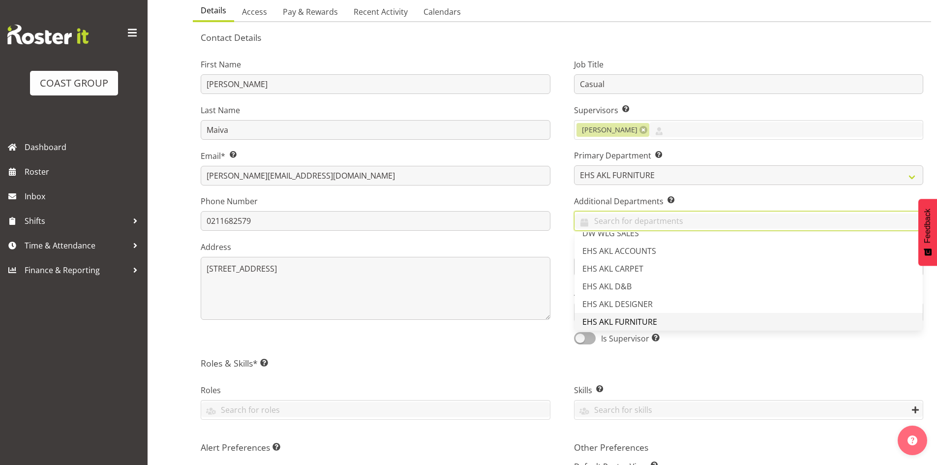
click at [638, 325] on span "EHS AKL FURNITURE" at bounding box center [620, 321] width 75 height 11
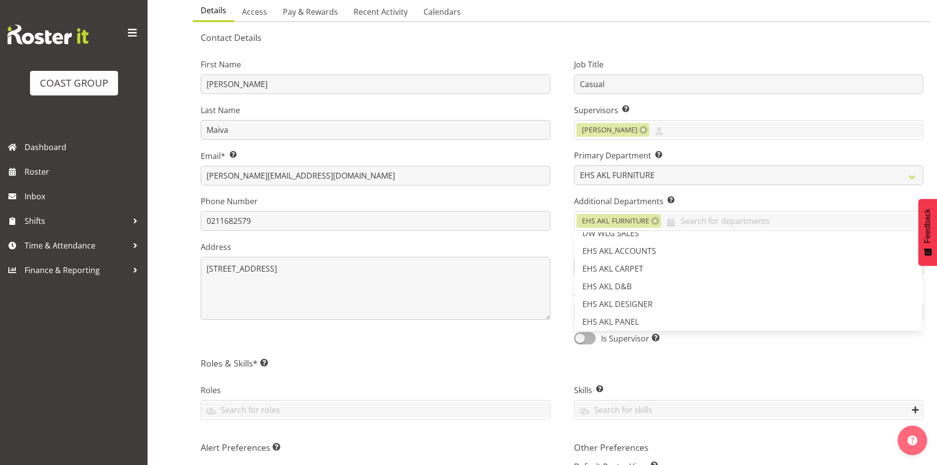
click at [747, 194] on div "Job Title Casual Supervisors Select the employee’s supervisors, or the person w…" at bounding box center [748, 198] width 373 height 307
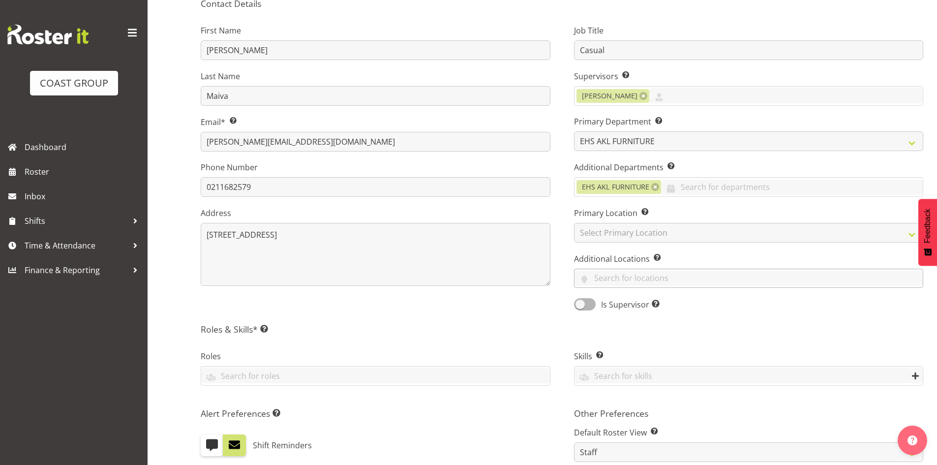
scroll to position [148, 0]
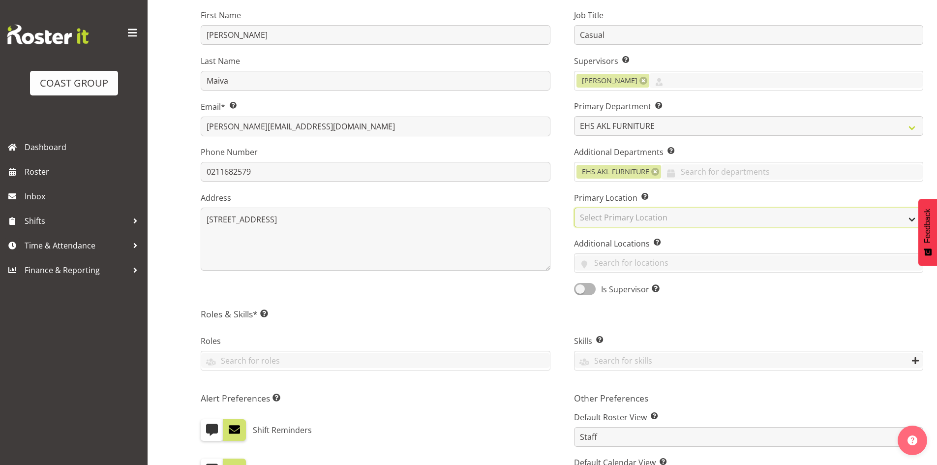
click at [673, 222] on select "Select Primary Location CARLTON EVENTS Carlton Hamilton Carlton Wellington DW C…" at bounding box center [749, 218] width 350 height 20
select select "35"
click at [574, 208] on select "Select Primary Location CARLTON EVENTS Carlton Hamilton Carlton Wellington DW C…" at bounding box center [749, 218] width 350 height 20
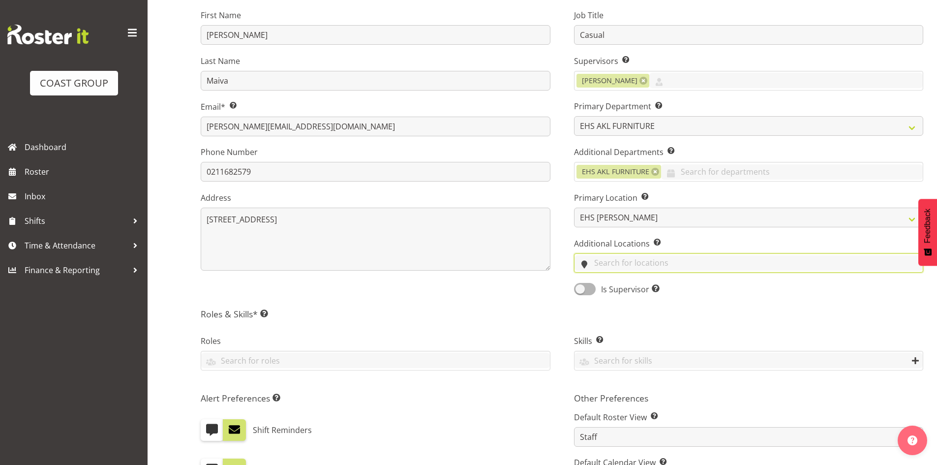
click at [647, 263] on input "text" at bounding box center [749, 262] width 349 height 15
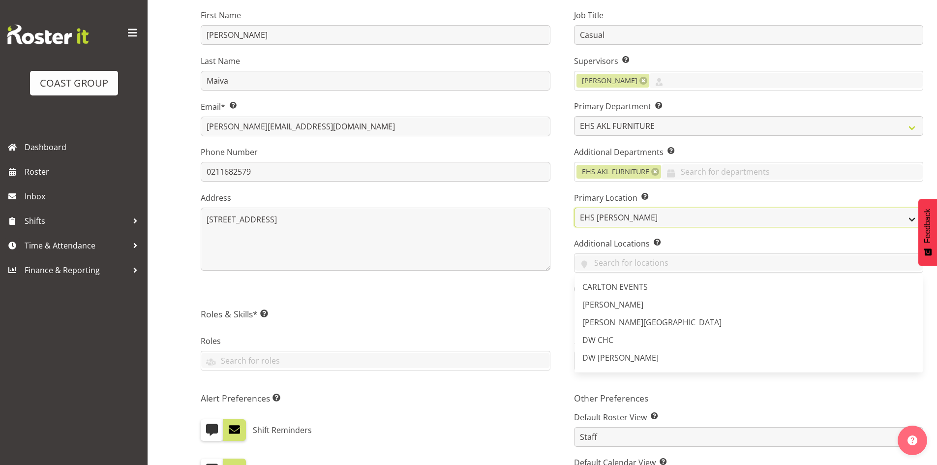
click at [719, 227] on select "CARLTON EVENTS Carlton Hamilton Carlton Wellington DW CHC DW DIANNA DW WLG EHS …" at bounding box center [749, 218] width 350 height 20
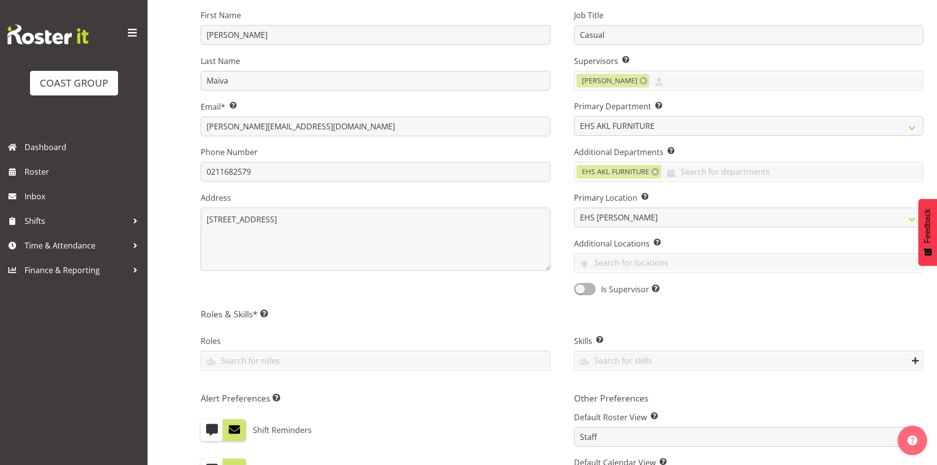
click at [720, 197] on label "Primary Location Specify the location where the employee is primarily based." at bounding box center [749, 198] width 350 height 12
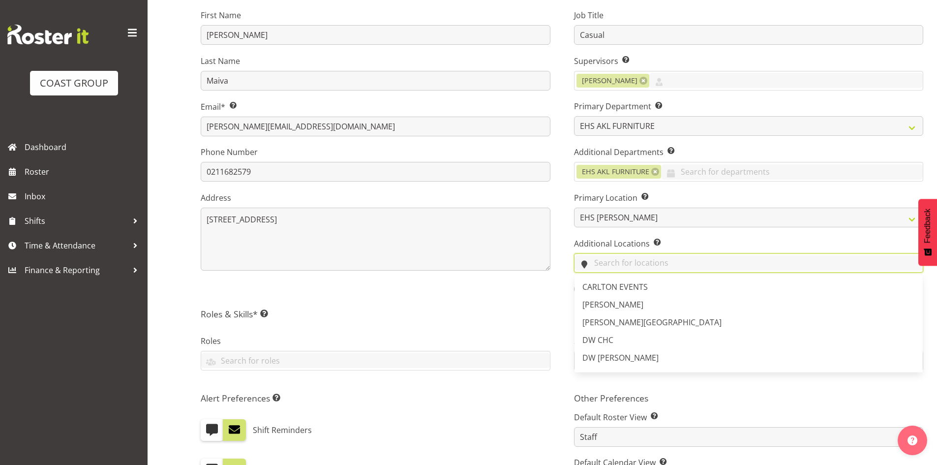
click at [712, 260] on input "text" at bounding box center [749, 262] width 349 height 15
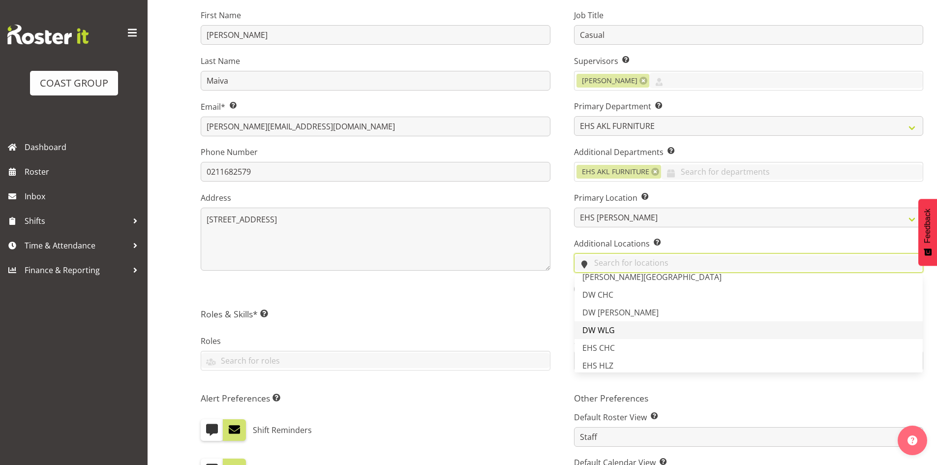
scroll to position [144, 0]
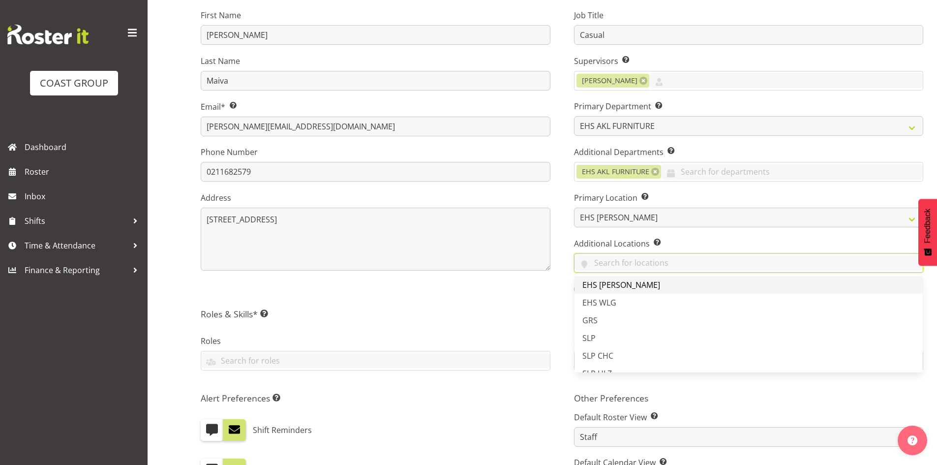
click at [620, 287] on span "EHS [PERSON_NAME]" at bounding box center [622, 284] width 78 height 11
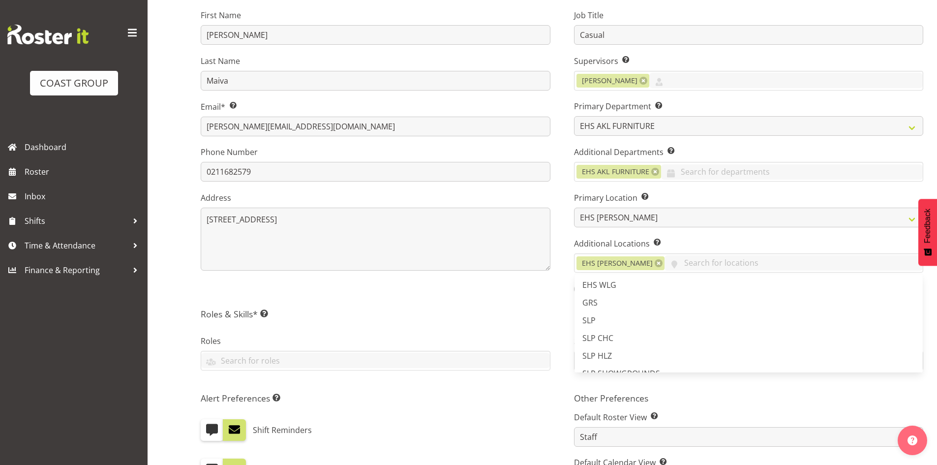
click at [513, 288] on div "First Name Nelia Last Name Maiva Email* This is a required field. nelia.08@hotm…" at bounding box center [375, 149] width 373 height 307
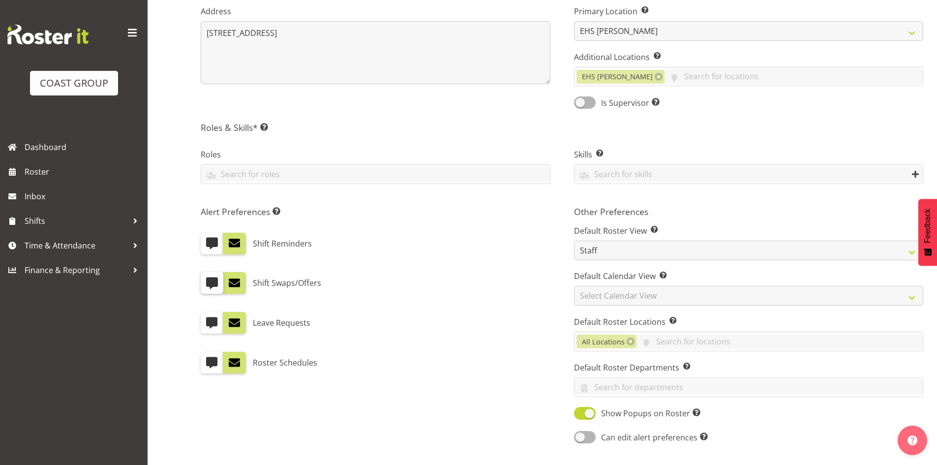
scroll to position [344, 0]
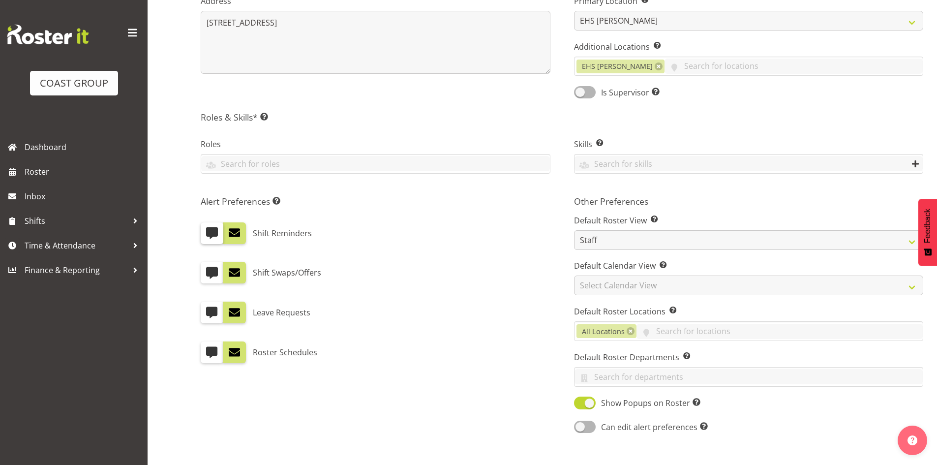
click at [209, 239] on span at bounding box center [212, 232] width 13 height 13
click at [207, 236] on input "checkbox" at bounding box center [204, 233] width 6 height 6
checkbox input "true"
click at [208, 271] on span at bounding box center [212, 272] width 13 height 13
click at [207, 271] on input "checkbox" at bounding box center [204, 273] width 6 height 6
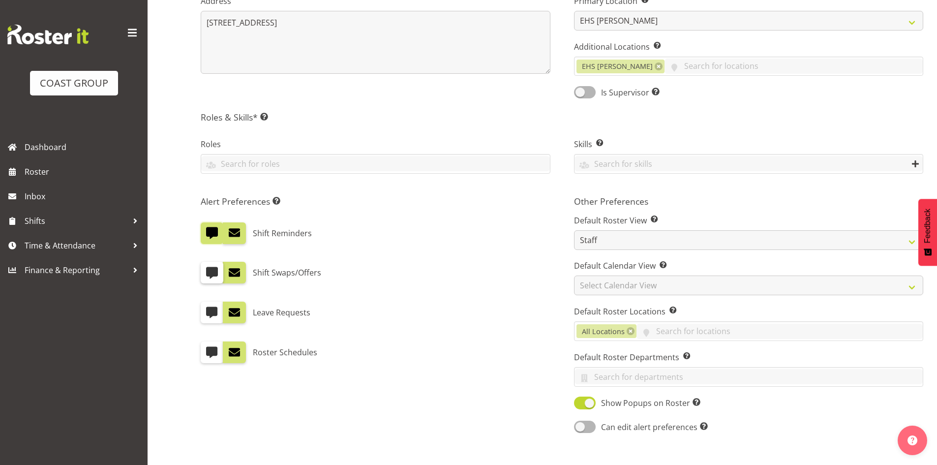
checkbox input "true"
click at [210, 311] on span at bounding box center [212, 312] width 13 height 13
click at [207, 311] on input "checkbox" at bounding box center [204, 312] width 6 height 6
checkbox input "true"
click at [209, 347] on span at bounding box center [212, 352] width 13 height 13
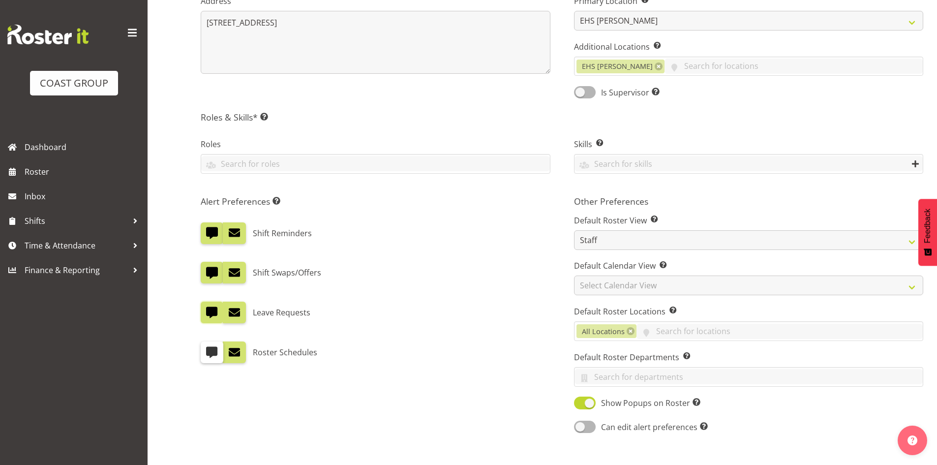
click at [207, 349] on input "checkbox" at bounding box center [204, 352] width 6 height 6
checkbox input "true"
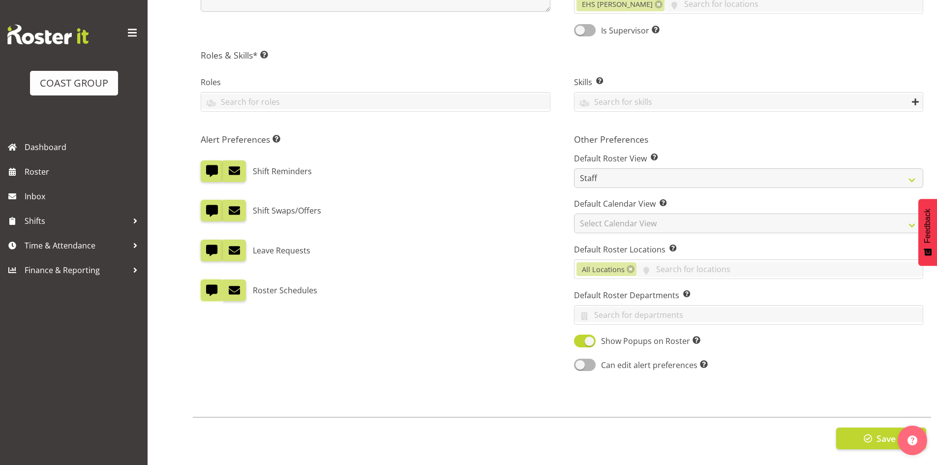
scroll to position [414, 0]
click at [589, 359] on span at bounding box center [585, 365] width 22 height 12
click at [581, 362] on input "Can edit alert preferences Allow employee to edit their own alert preferences" at bounding box center [577, 365] width 6 height 6
checkbox input "true"
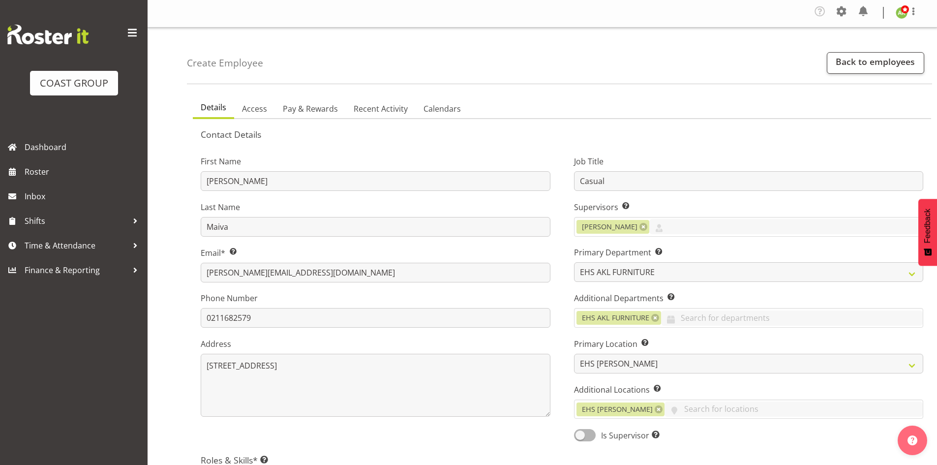
scroll to position [0, 0]
click at [257, 113] on span "Access" at bounding box center [254, 110] width 25 height 12
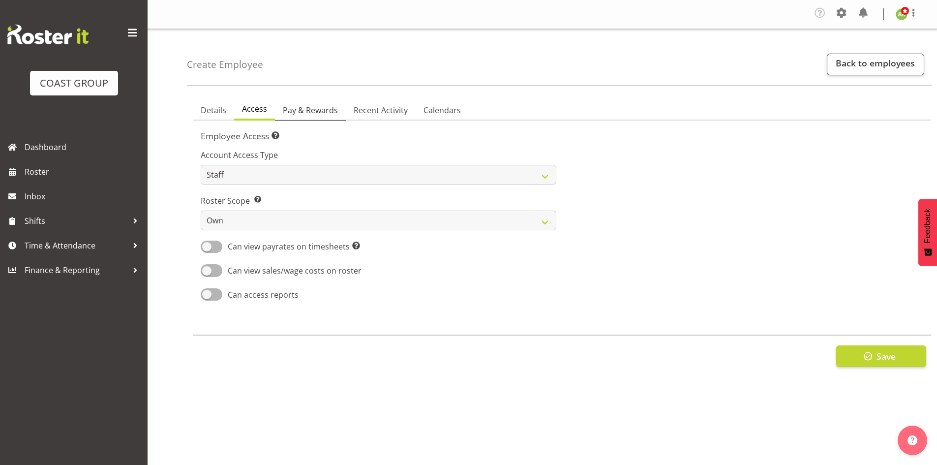
click at [296, 111] on span "Pay & Rewards" at bounding box center [310, 110] width 55 height 12
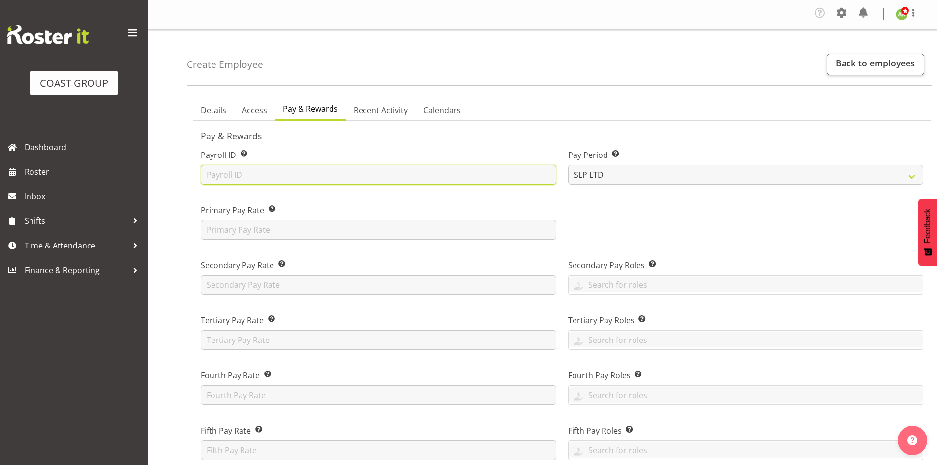
click at [353, 177] on input "text" at bounding box center [379, 175] width 356 height 20
type input "11168"
click at [642, 176] on select "SLP LTD EHS LTD DW LTD VEHICLES Carlton Events Hamilton 120 Limited Wellington …" at bounding box center [746, 175] width 356 height 20
select select "7"
click at [568, 165] on select "SLP LTD EHS LTD DW LTD VEHICLES Carlton Events Hamilton 120 Limited Wellington …" at bounding box center [746, 175] width 356 height 20
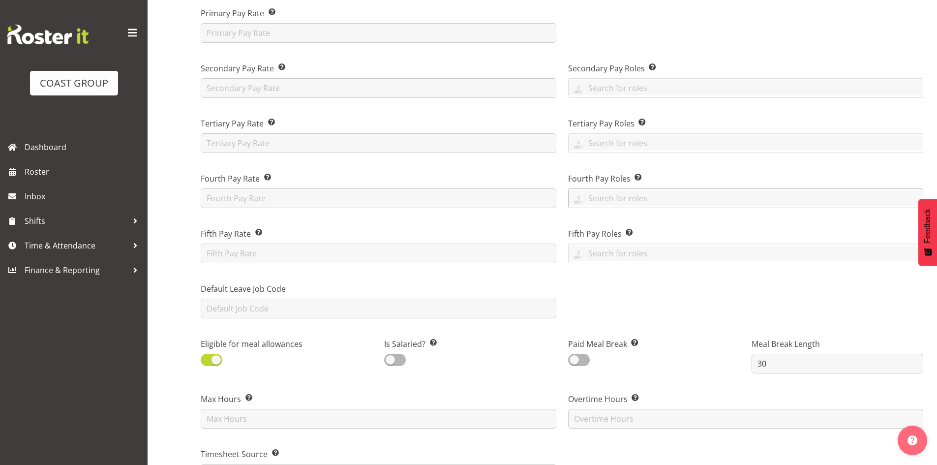
scroll to position [295, 0]
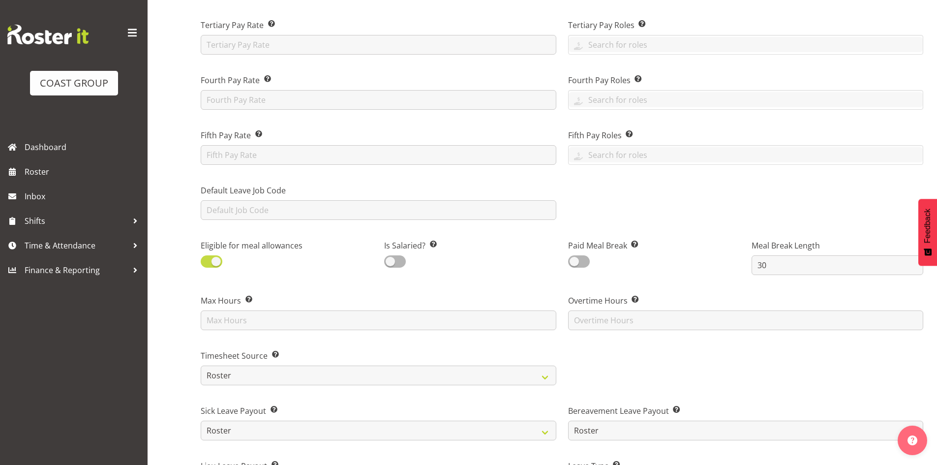
click at [206, 263] on span at bounding box center [212, 261] width 22 height 12
click at [206, 263] on input "checkbox" at bounding box center [204, 261] width 6 height 6
checkbox input "false"
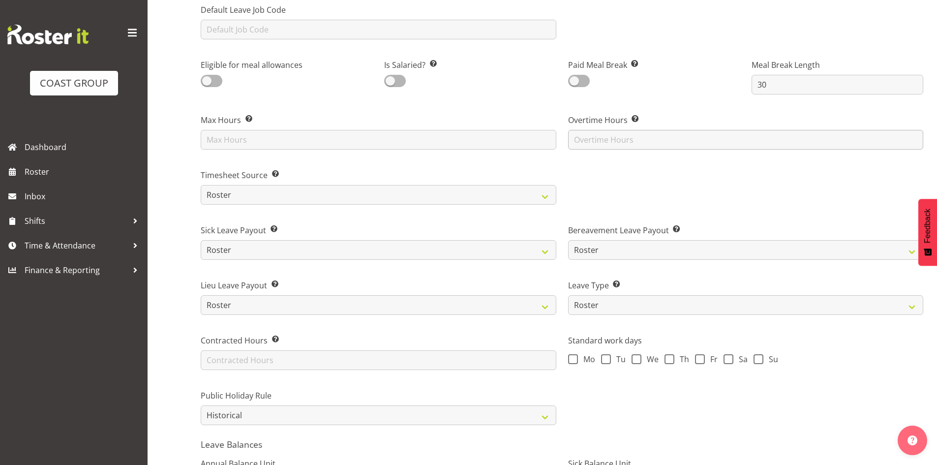
scroll to position [492, 0]
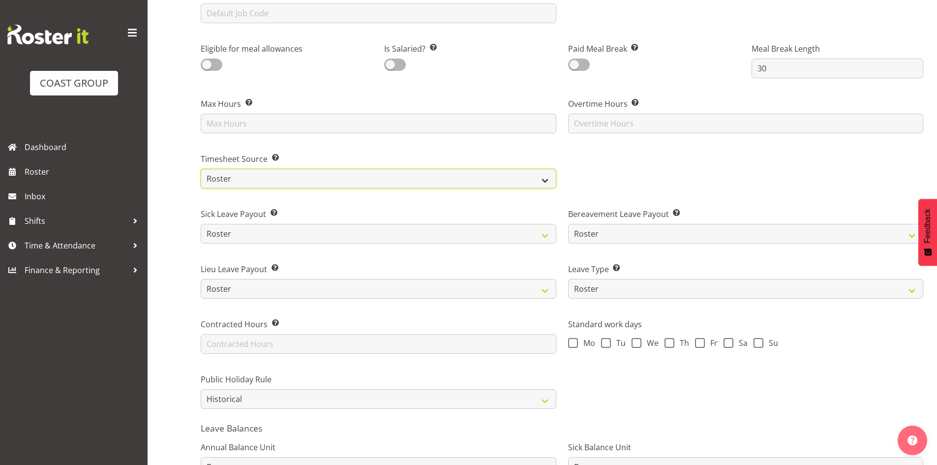
click at [413, 178] on select "Roster Manual GPS GPS (via Roster)" at bounding box center [379, 179] width 356 height 20
select select "manual"
click at [201, 169] on select "Roster Manual GPS GPS (via Roster)" at bounding box center [379, 179] width 356 height 20
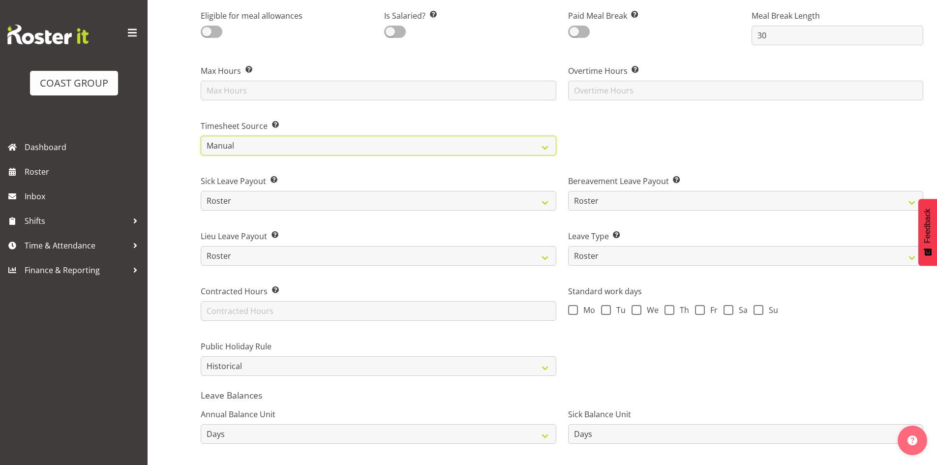
scroll to position [541, 0]
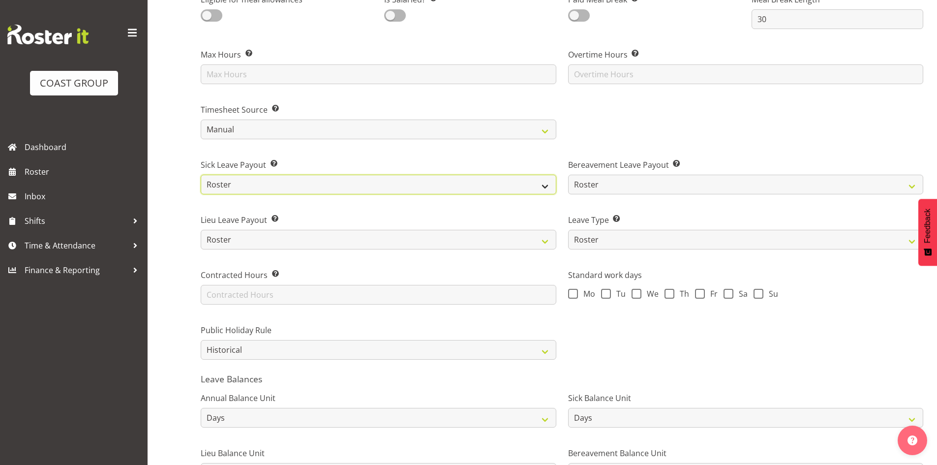
click at [405, 188] on select "Roster Fixed" at bounding box center [379, 185] width 356 height 20
select select "fixed"
click at [201, 175] on select "Roster Fixed" at bounding box center [379, 185] width 356 height 20
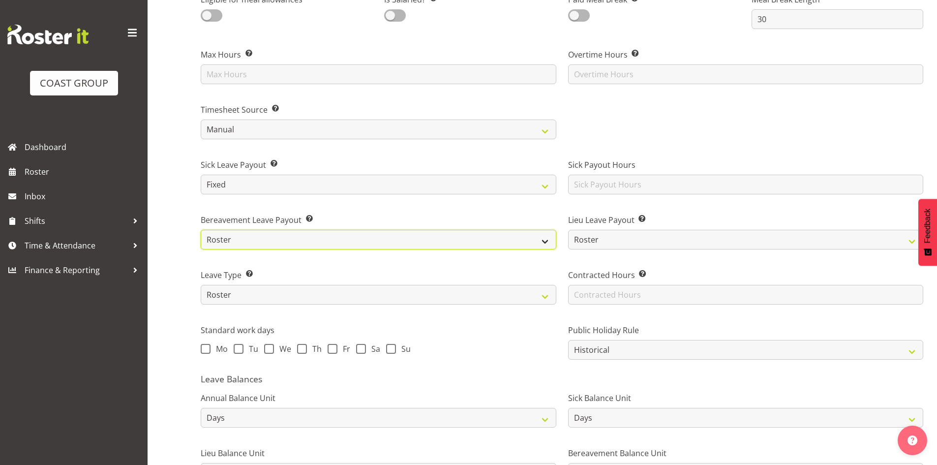
click at [367, 237] on select "Roster Fixed" at bounding box center [379, 240] width 356 height 20
select select "fixed"
click at [201, 230] on select "Roster Fixed" at bounding box center [379, 240] width 356 height 20
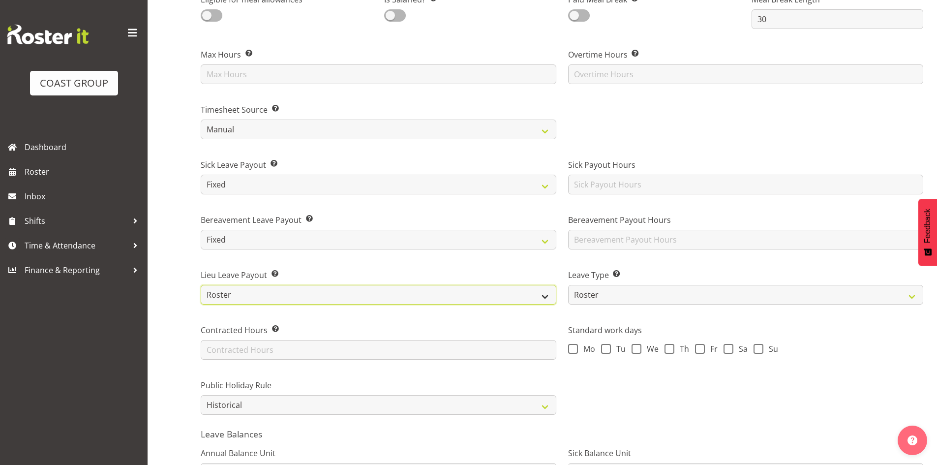
click at [335, 297] on select "Roster Fixed" at bounding box center [379, 295] width 356 height 20
select select "fixed"
click at [201, 285] on select "Roster Fixed" at bounding box center [379, 295] width 356 height 20
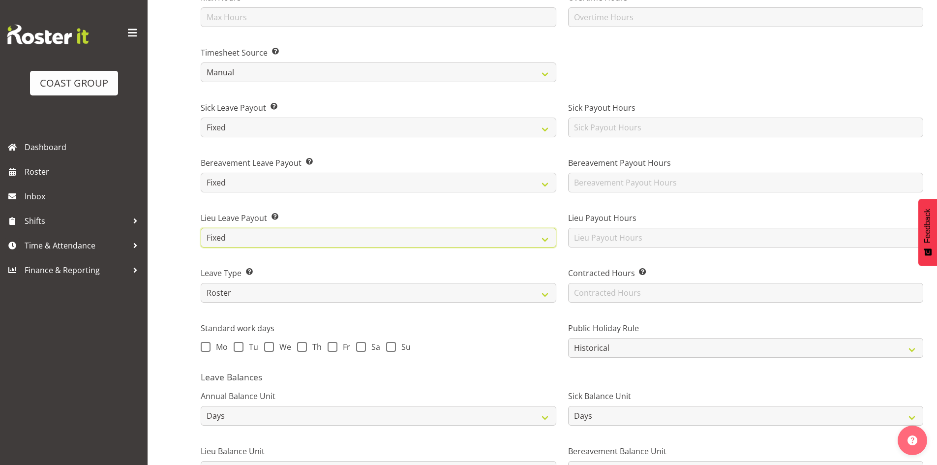
scroll to position [653, 0]
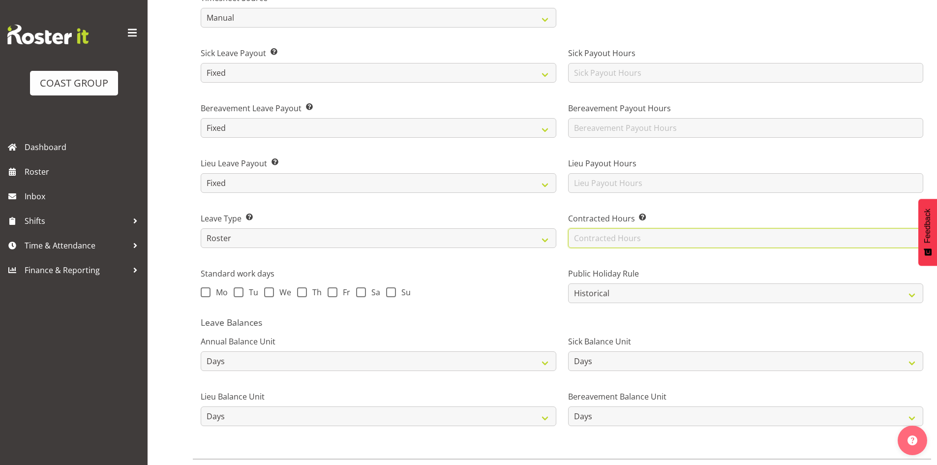
drag, startPoint x: 662, startPoint y: 236, endPoint x: 653, endPoint y: 248, distance: 15.2
click at [662, 236] on input "text" at bounding box center [746, 238] width 356 height 20
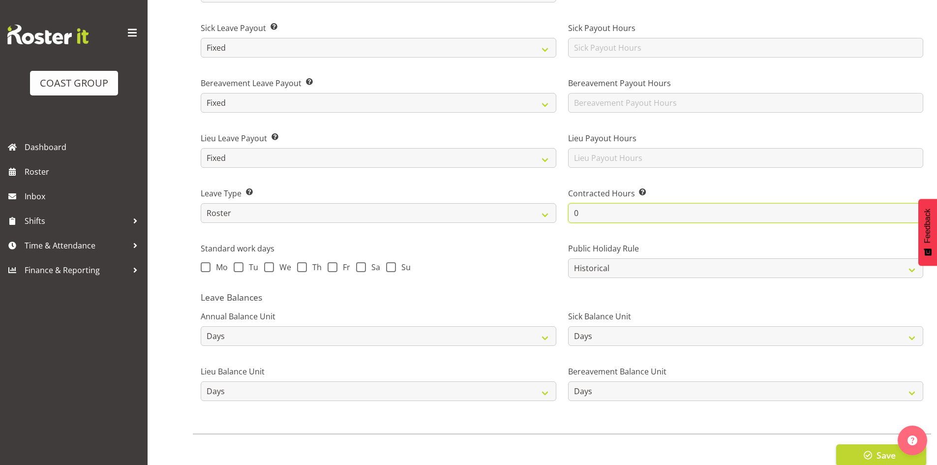
scroll to position [702, 0]
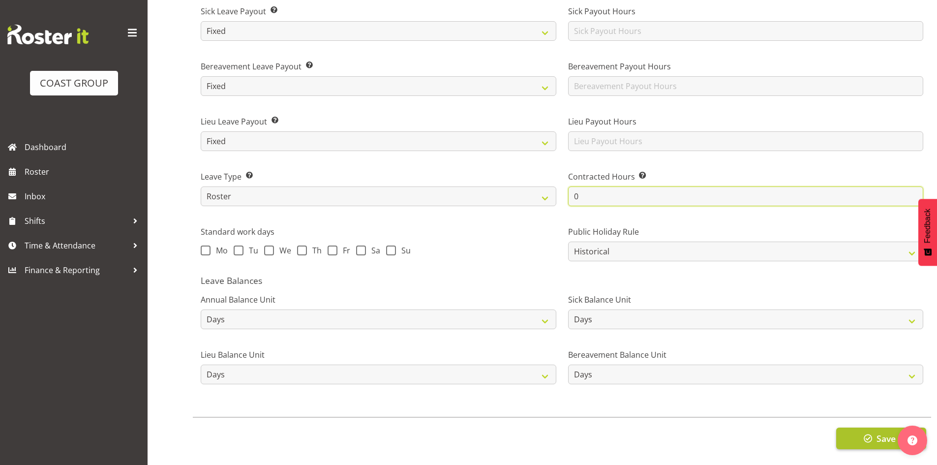
type input "0"
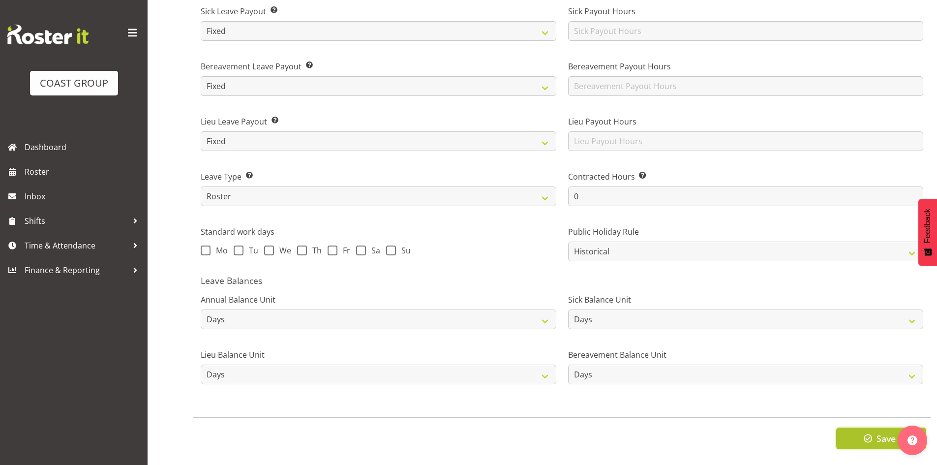
click at [860, 428] on button "Save" at bounding box center [881, 439] width 90 height 22
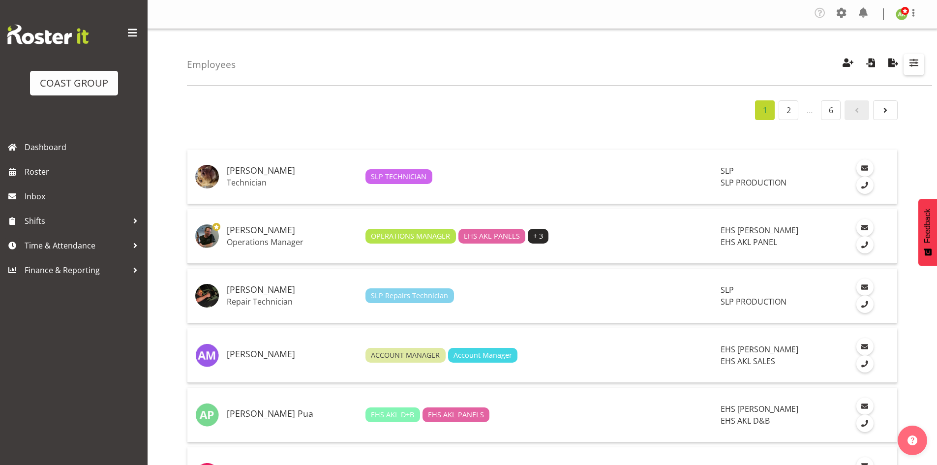
click at [917, 68] on span "button" at bounding box center [914, 62] width 13 height 13
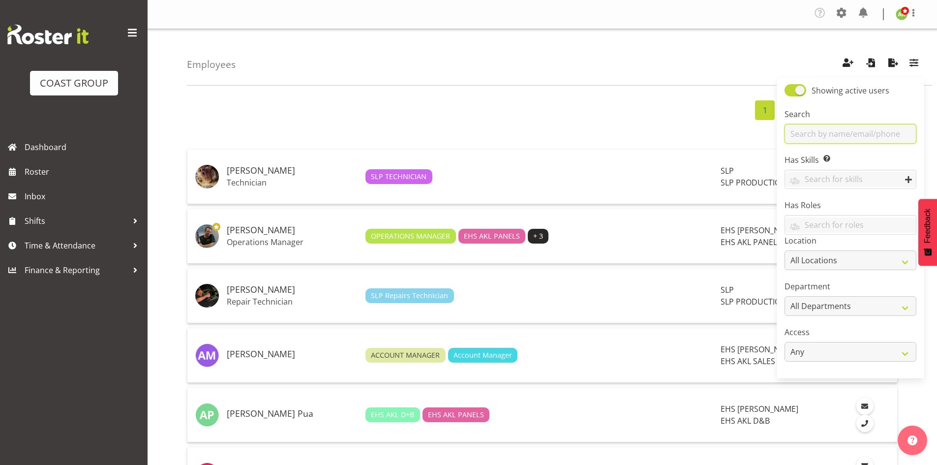
click at [878, 126] on input "text" at bounding box center [851, 134] width 132 height 20
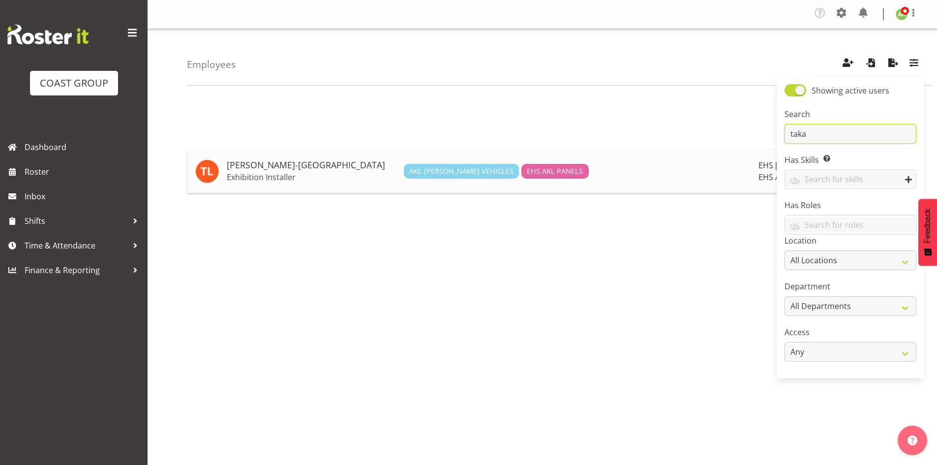
type input "taka"
click at [312, 163] on h5 "[PERSON_NAME]-[GEOGRAPHIC_DATA]" at bounding box center [311, 165] width 169 height 10
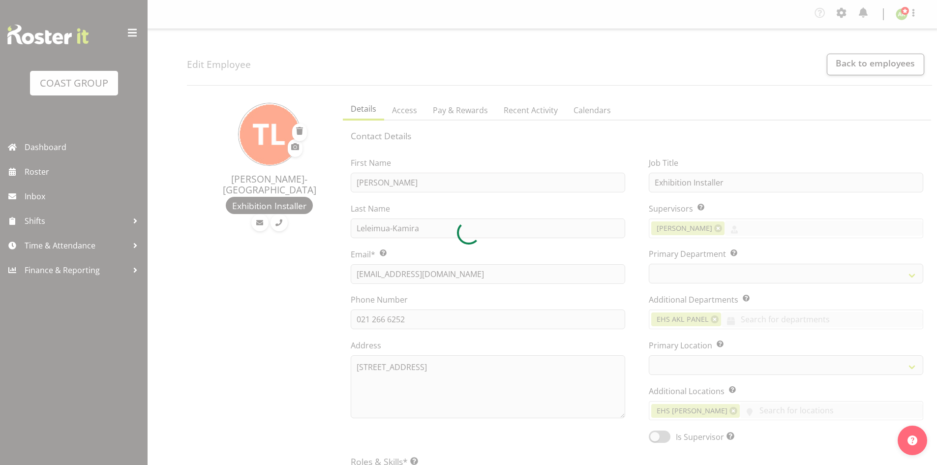
select select "TimelineWeek"
select select
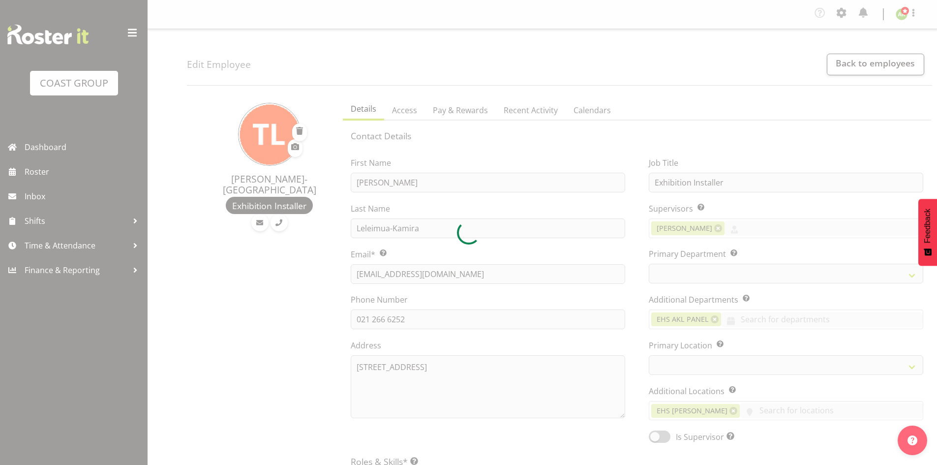
select select
select select "35"
select select "39"
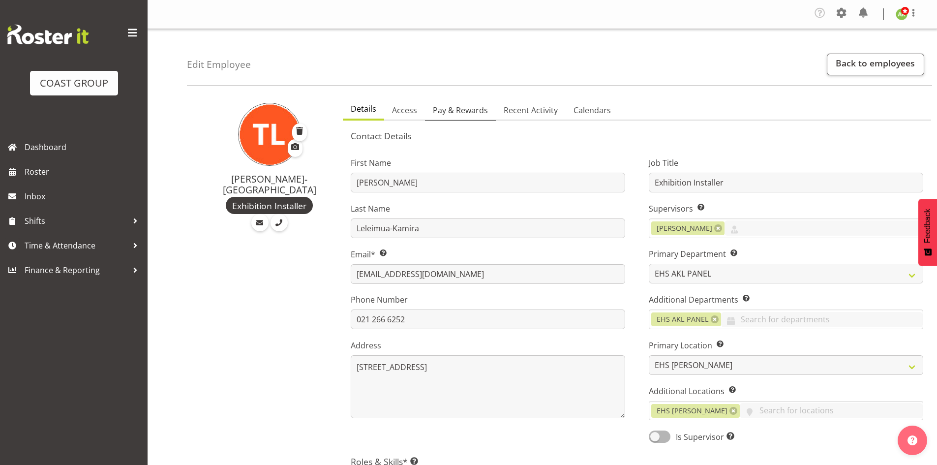
click at [470, 110] on span "Pay & Rewards" at bounding box center [460, 110] width 55 height 12
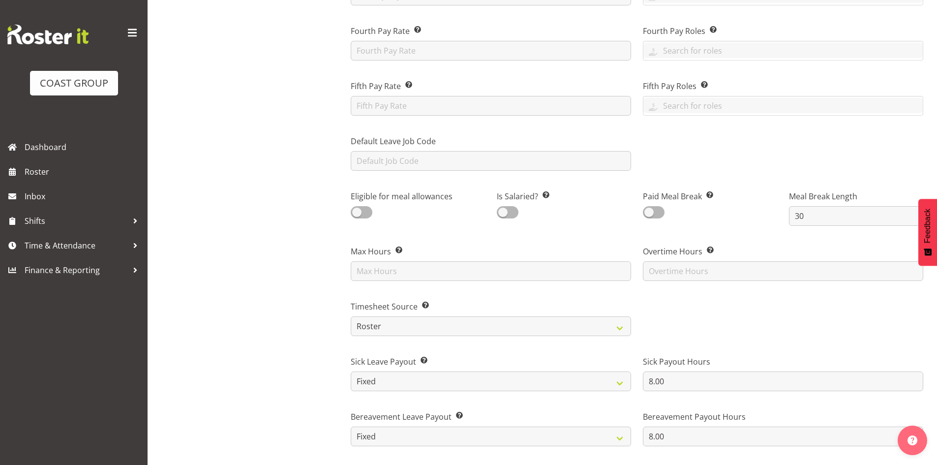
scroll to position [394, 0]
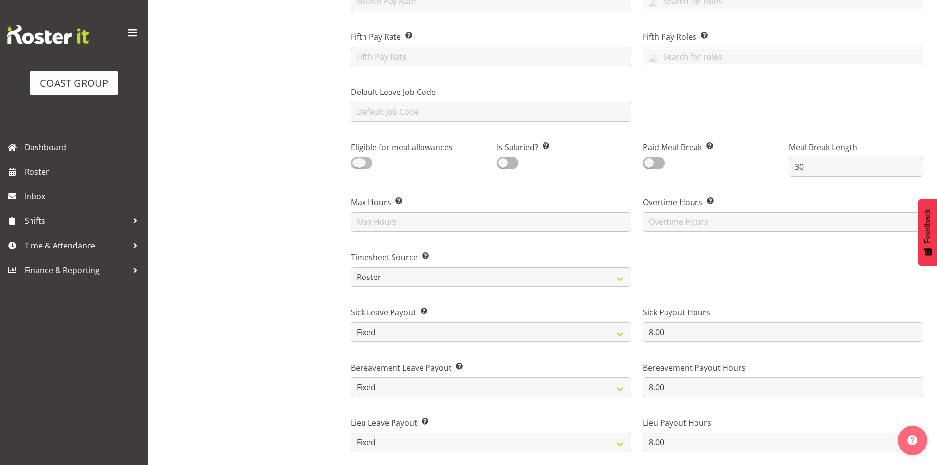
click at [370, 164] on span at bounding box center [362, 163] width 22 height 12
click at [357, 164] on input "checkbox" at bounding box center [354, 163] width 6 height 6
checkbox input "true"
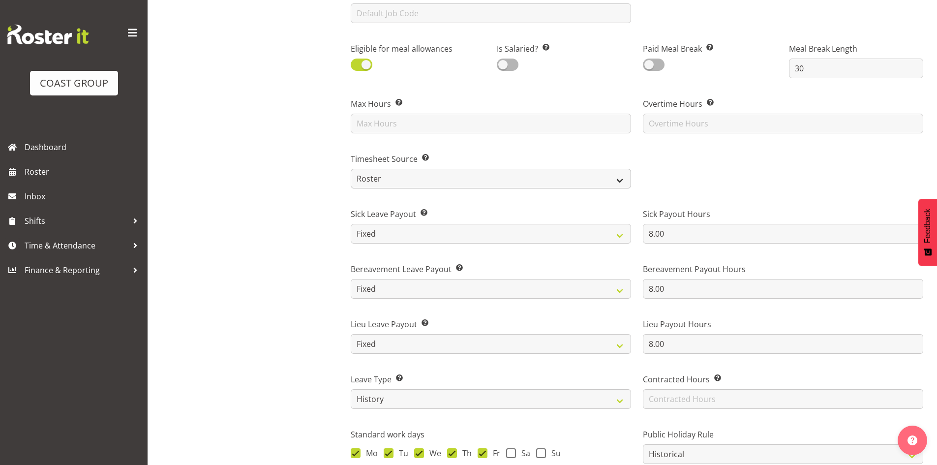
scroll to position [590, 0]
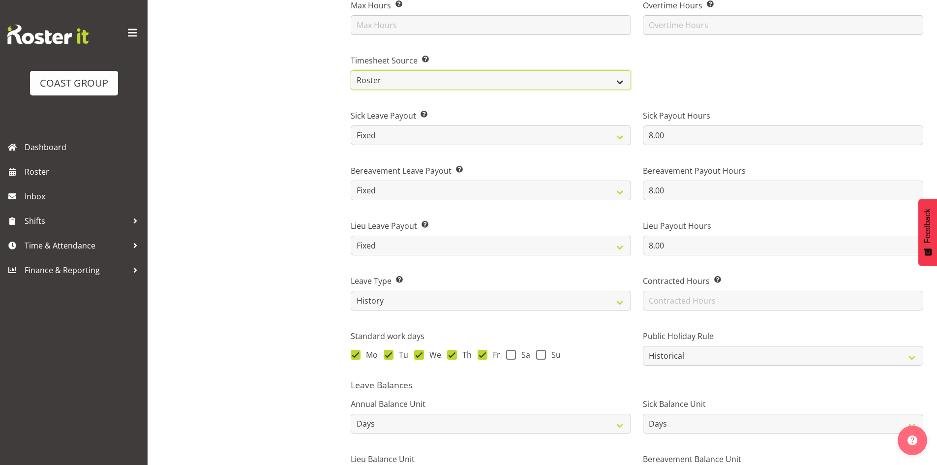
click at [597, 85] on select "Roster Manual GPS GPS (via Roster)" at bounding box center [491, 80] width 280 height 20
select select "manual"
click at [351, 70] on select "Roster Manual GPS GPS (via Roster)" at bounding box center [491, 80] width 280 height 20
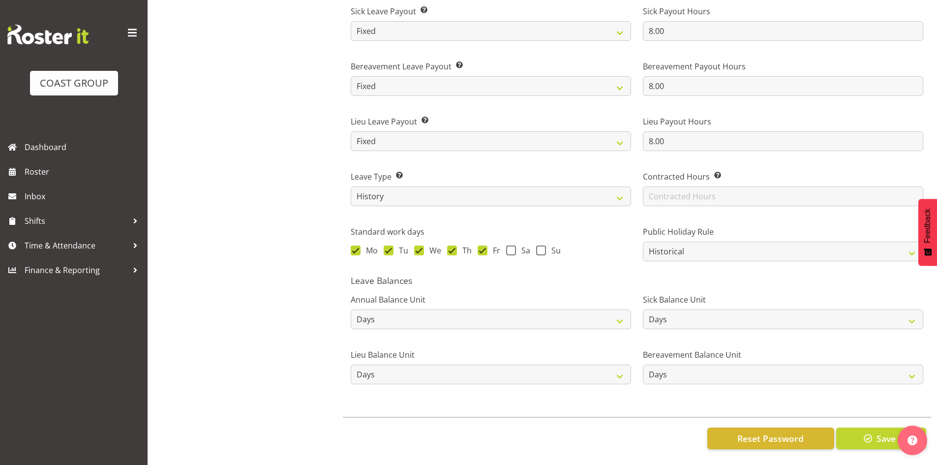
scroll to position [702, 0]
click at [891, 432] on span "Save" at bounding box center [886, 438] width 19 height 13
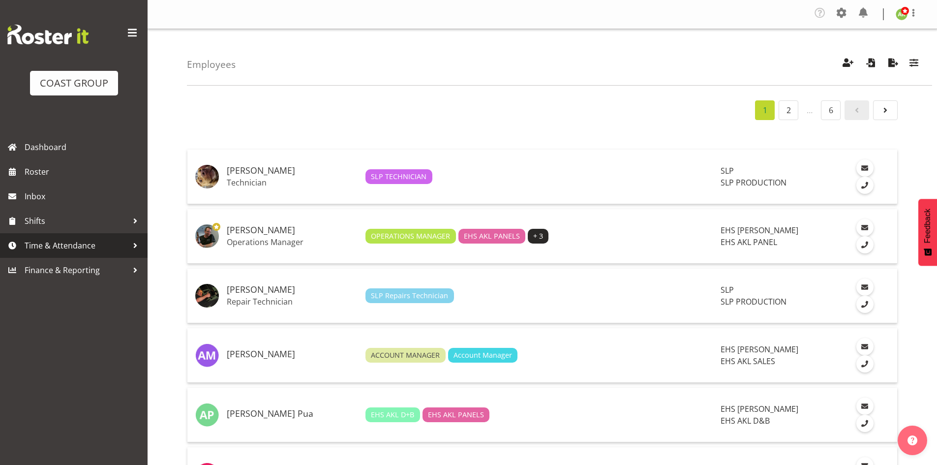
click at [60, 242] on span "Time & Attendance" at bounding box center [76, 245] width 103 height 15
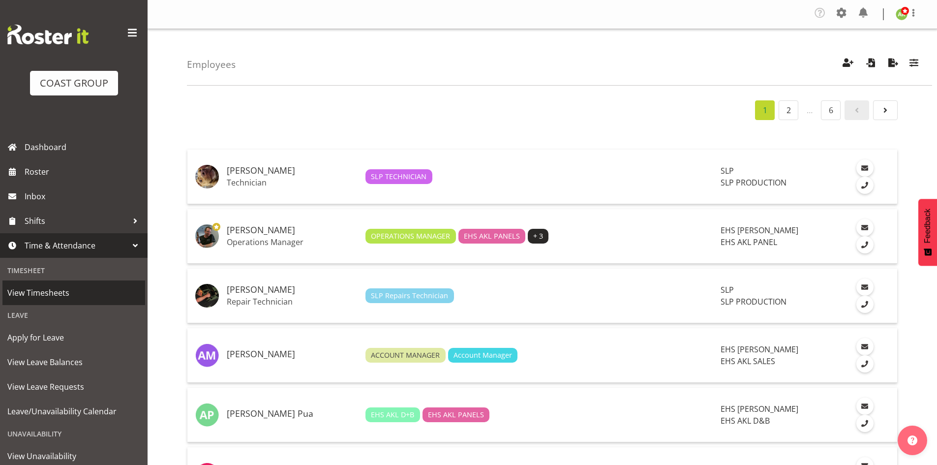
click at [44, 293] on span "View Timesheets" at bounding box center [73, 292] width 133 height 15
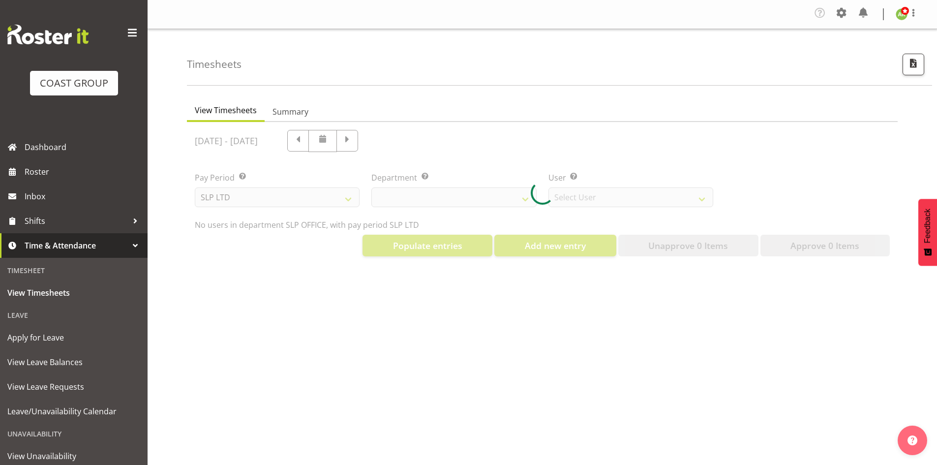
click at [280, 194] on div at bounding box center [542, 193] width 711 height 142
select select "25"
select select "7496"
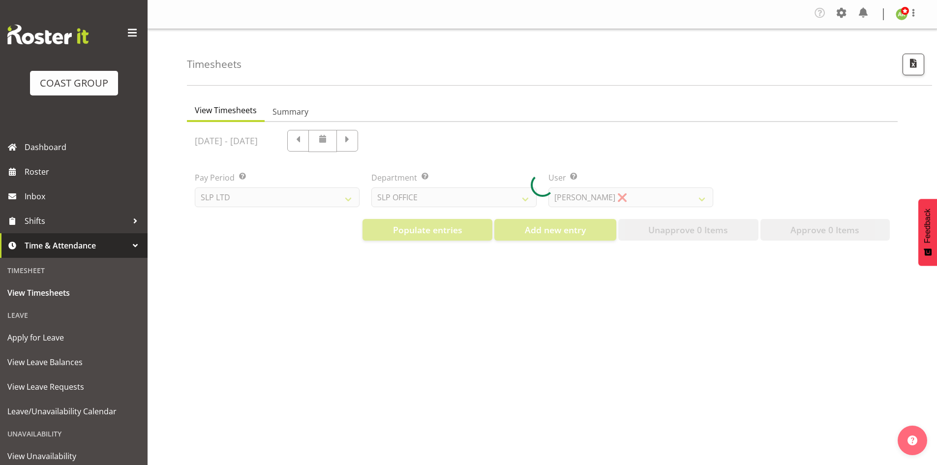
click at [282, 203] on div at bounding box center [542, 185] width 711 height 126
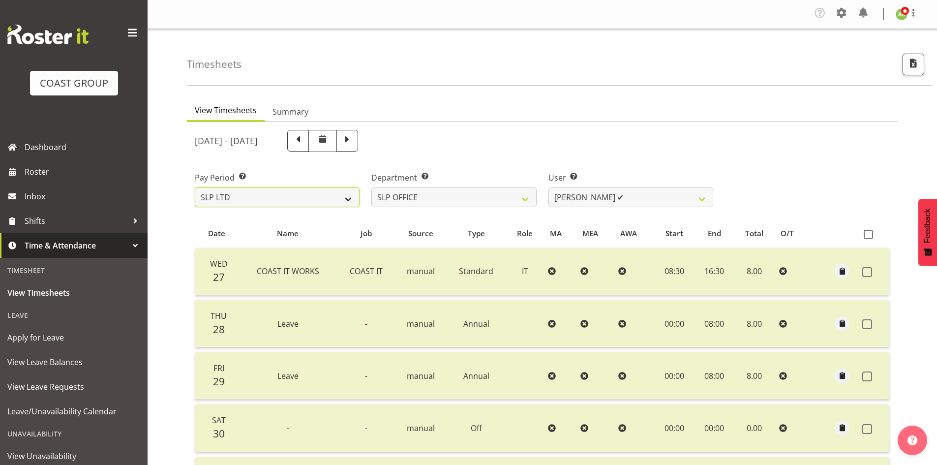
click at [334, 205] on select "SLP LTD EHS LTD DW LTD VEHICLES Carlton Events [PERSON_NAME] 120 Limited Wellin…" at bounding box center [277, 197] width 165 height 20
select select "7"
click at [195, 187] on select "SLP LTD EHS LTD DW LTD VEHICLES Carlton Events [PERSON_NAME] 120 Limited Wellin…" at bounding box center [277, 197] width 165 height 20
select select
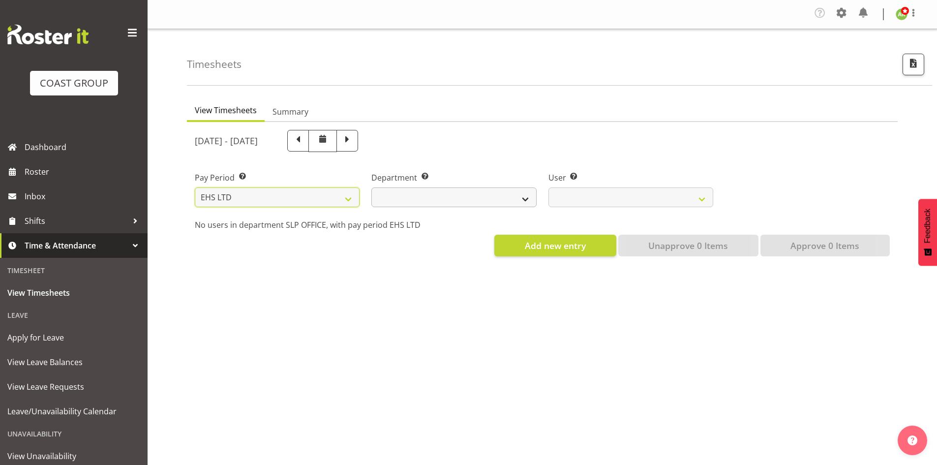
select select
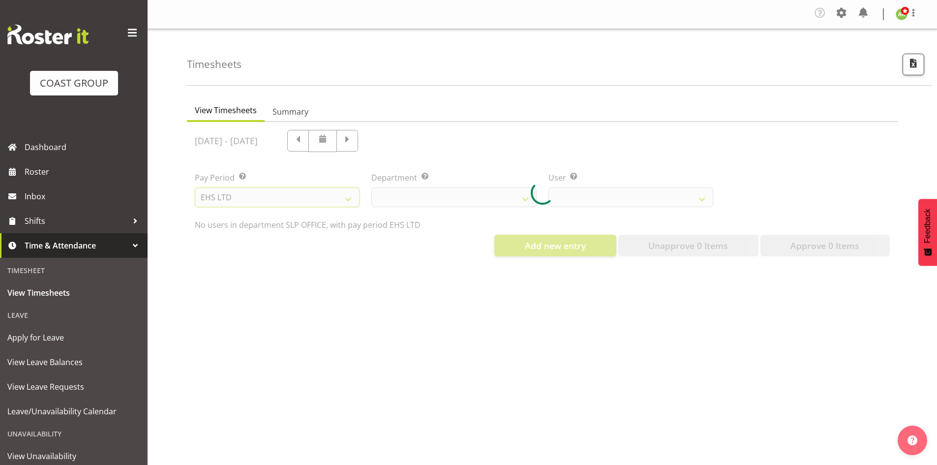
select select
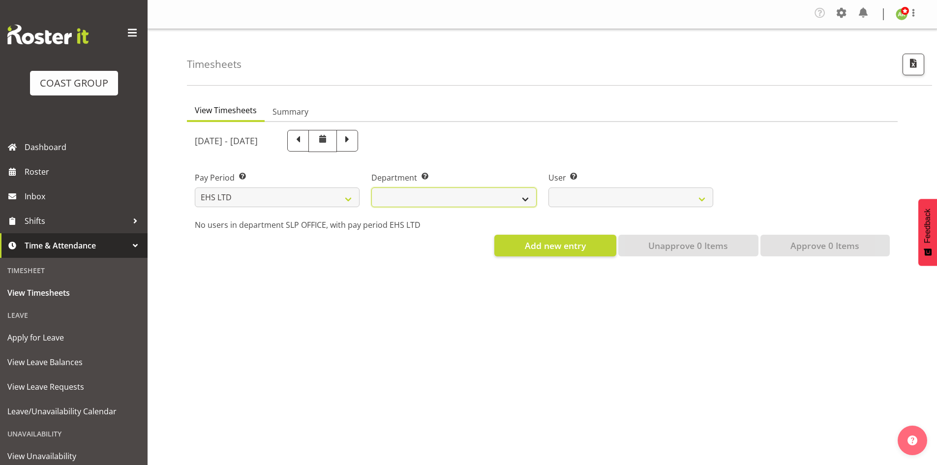
click at [449, 202] on select "EHS AKL ACCOUNTS EHS AKL CARPET EHS AKL D&B EHS AKL DESIGNER EHS AKL FURNITURE …" at bounding box center [453, 197] width 165 height 20
select select "39"
click at [371, 187] on select "EHS AKL ACCOUNTS EHS AKL CARPET EHS AKL D&B EHS AKL DESIGNER EHS AKL FURNITURE …" at bounding box center [453, 197] width 165 height 20
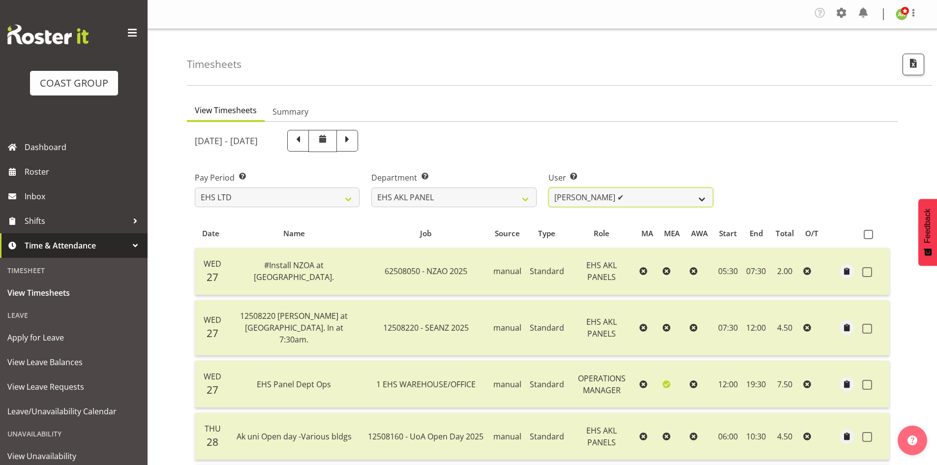
click at [631, 207] on select "Abe Denton ✔ Cameron Phillips ✔ Chad Phillips ✔ Emmett Denton ✔ Fiona Berghoffe…" at bounding box center [631, 197] width 165 height 20
click at [841, 143] on div "August 27th - September 2nd 2025" at bounding box center [542, 141] width 707 height 34
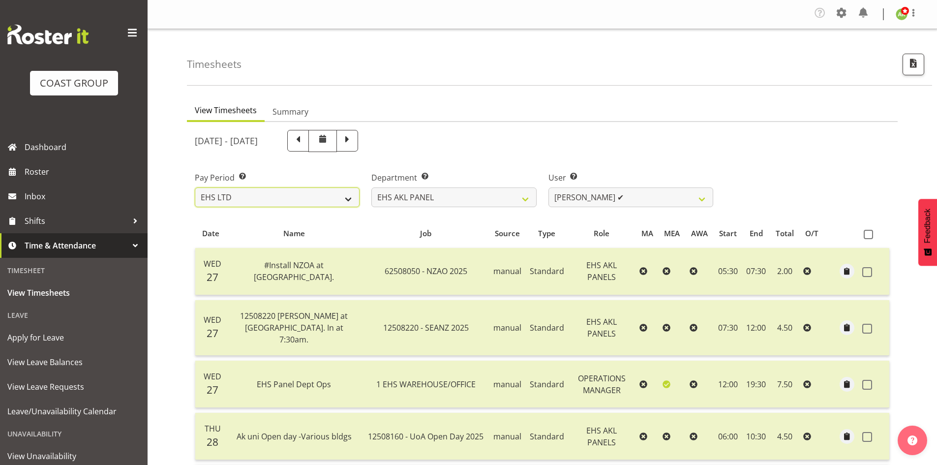
click at [281, 206] on select "SLP LTD EHS LTD DW LTD VEHICLES Carlton Events Hamilton 120 Limited Wellington …" at bounding box center [277, 197] width 165 height 20
click at [274, 202] on select "SLP LTD EHS LTD DW LTD VEHICLES Carlton Events Hamilton 120 Limited Wellington …" at bounding box center [277, 197] width 165 height 20
select select "8"
click at [195, 187] on select "SLP LTD EHS LTD DW LTD VEHICLES Carlton Events [PERSON_NAME] 120 Limited Wellin…" at bounding box center [277, 197] width 165 height 20
select select
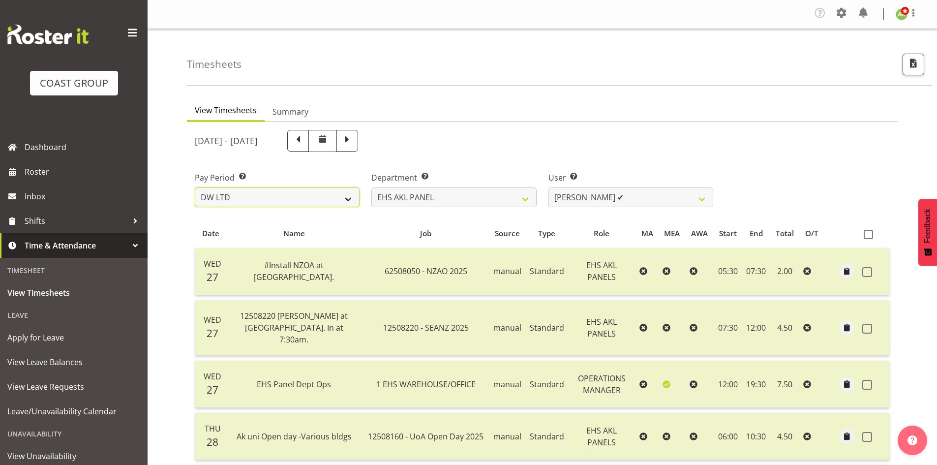
select select
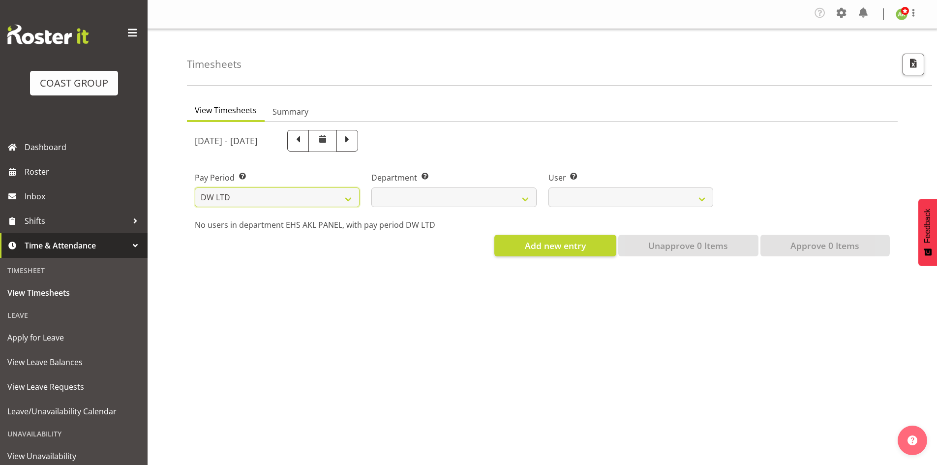
select select
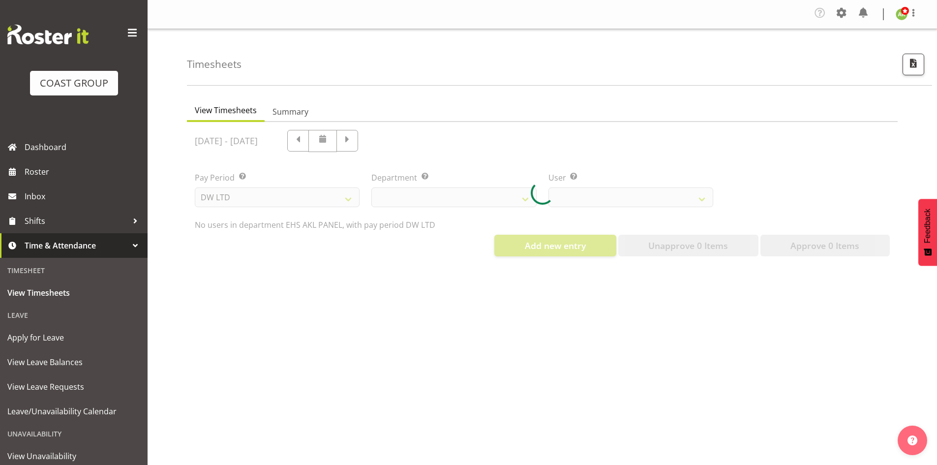
select select
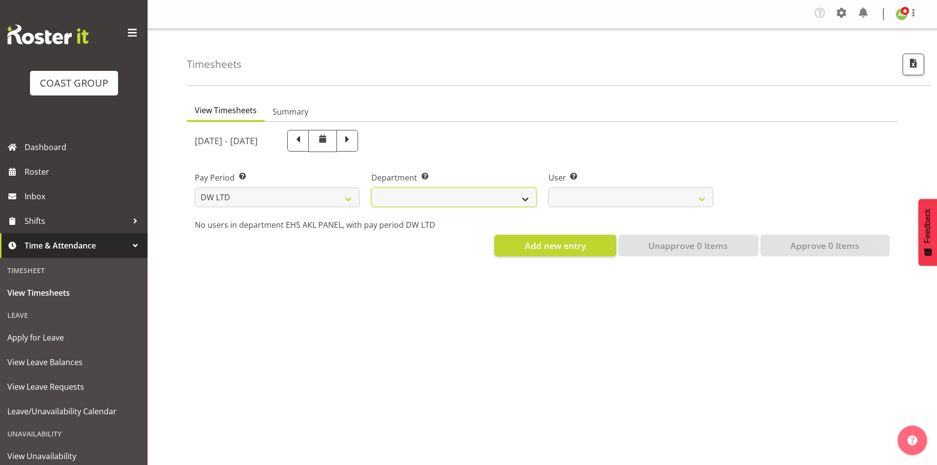
click at [437, 206] on select "DW AKL DW AKL ACCOUNTS/OFFICE DW AKL DESIGN DW AKL PRODUCTION DW CHC DW CHC DES…" at bounding box center [453, 197] width 165 height 20
click at [371, 187] on select "DW AKL DW AKL ACCOUNTS/OFFICE DW AKL DESIGN DW AKL PRODUCTION DW CHC DW CHC DES…" at bounding box center [453, 197] width 165 height 20
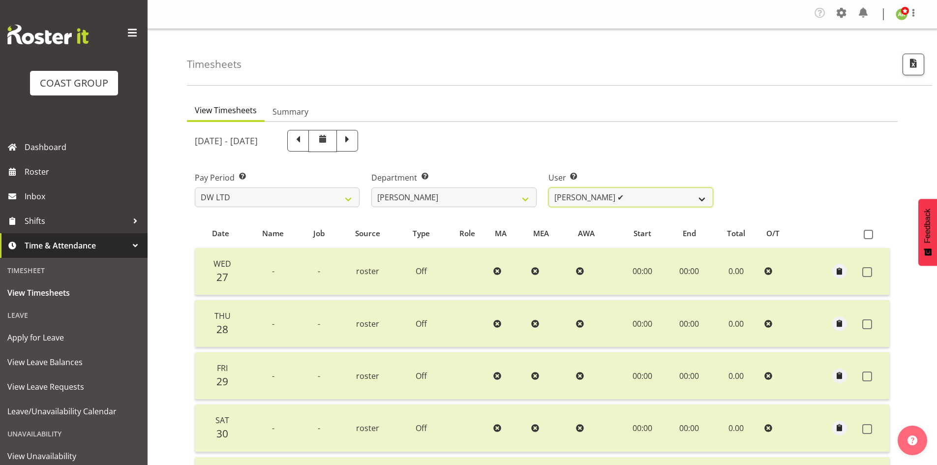
click at [658, 201] on select "Andrew McFadzean ✔ Boston Morgan-Horan ✔ Chanel Toleafoa ✔ Gene Burton ✔ Ian Si…" at bounding box center [631, 197] width 165 height 20
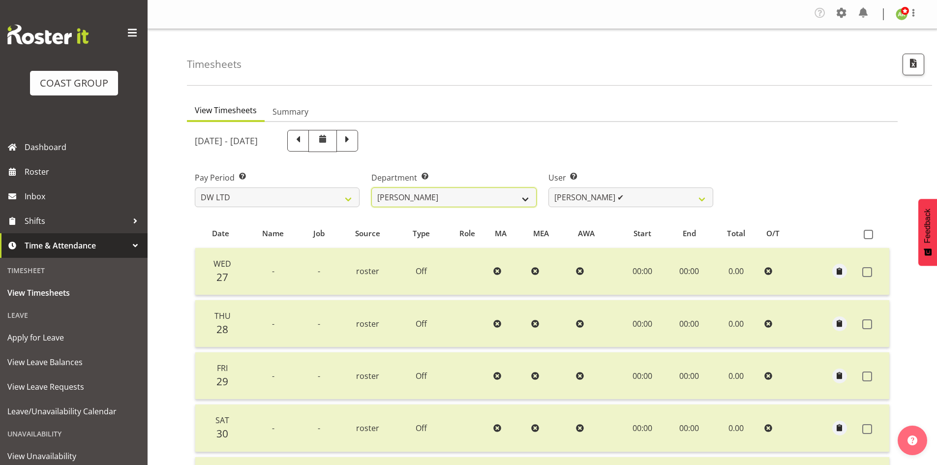
click at [511, 203] on select "DW AKL DW AKL ACCOUNTS/OFFICE DW AKL DESIGN DW AKL PRODUCTION DW CHC DW CHC DES…" at bounding box center [453, 197] width 165 height 20
click at [371, 187] on select "DW AKL DW AKL ACCOUNTS/OFFICE DW AKL DESIGN DW AKL PRODUCTION DW CHC DW CHC DES…" at bounding box center [453, 197] width 165 height 20
click at [663, 205] on select "Vivian McFadzean ✔" at bounding box center [631, 197] width 165 height 20
click at [511, 205] on select "DW AKL DW AKL ACCOUNTS/OFFICE DW AKL DESIGN DW AKL PRODUCTION DW CHC DW CHC DES…" at bounding box center [453, 197] width 165 height 20
click at [371, 187] on select "DW AKL DW AKL ACCOUNTS/OFFICE DW AKL DESIGN DW AKL PRODUCTION DW CHC DW CHC DES…" at bounding box center [453, 197] width 165 height 20
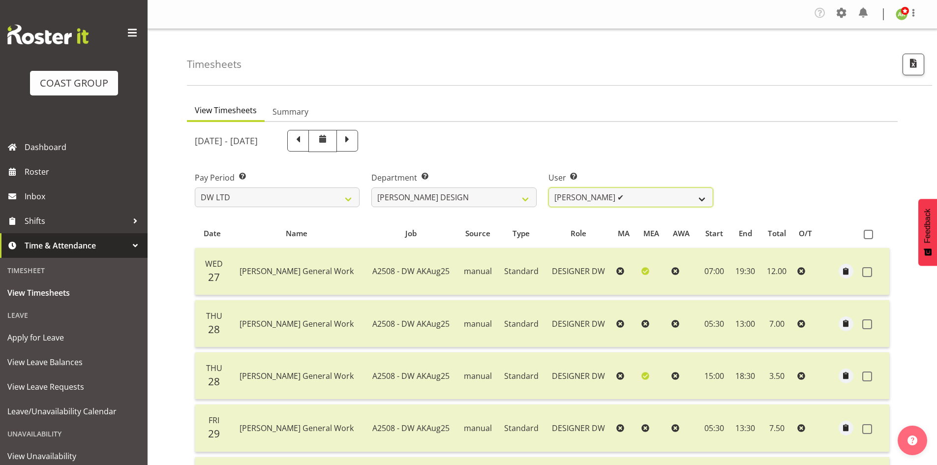
click at [669, 201] on select "Benjamin Thomas Geden ✔ Darren Shiu Lun Lau ✔" at bounding box center [631, 197] width 165 height 20
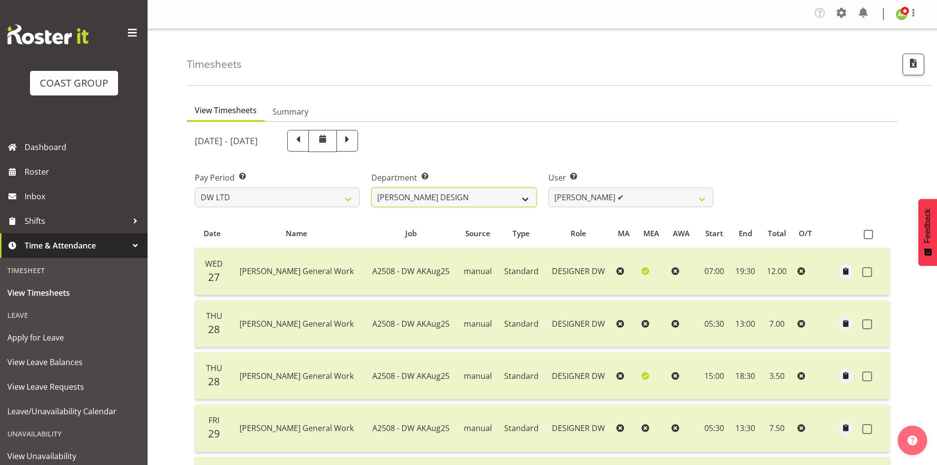
click at [509, 200] on select "DW AKL DW AKL ACCOUNTS/OFFICE DW AKL DESIGN DW AKL PRODUCTION DW CHC DW CHC DES…" at bounding box center [453, 197] width 165 height 20
click at [371, 187] on select "DW AKL DW AKL ACCOUNTS/OFFICE DW AKL DESIGN DW AKL PRODUCTION DW CHC DW CHC DES…" at bounding box center [453, 197] width 165 height 20
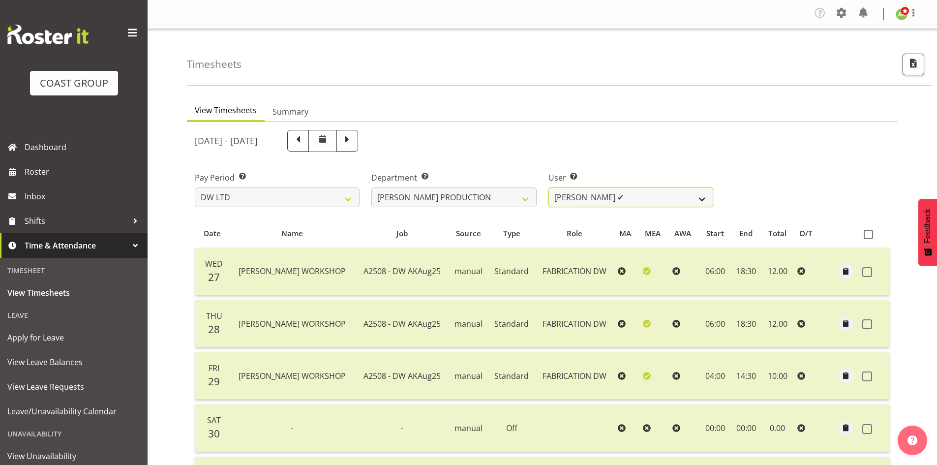
click at [687, 202] on select "Peter Lee ✔" at bounding box center [631, 197] width 165 height 20
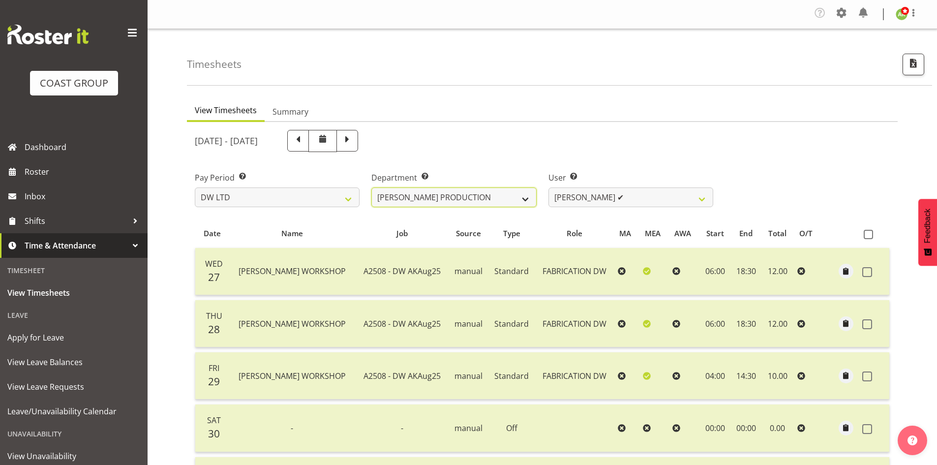
click at [480, 202] on select "DW AKL DW AKL ACCOUNTS/OFFICE DW AKL DESIGN DW AKL PRODUCTION DW CHC DW CHC DES…" at bounding box center [453, 197] width 165 height 20
click at [371, 187] on select "DW AKL DW AKL ACCOUNTS/OFFICE DW AKL DESIGN DW AKL PRODUCTION DW CHC DW CHC DES…" at bounding box center [453, 197] width 165 height 20
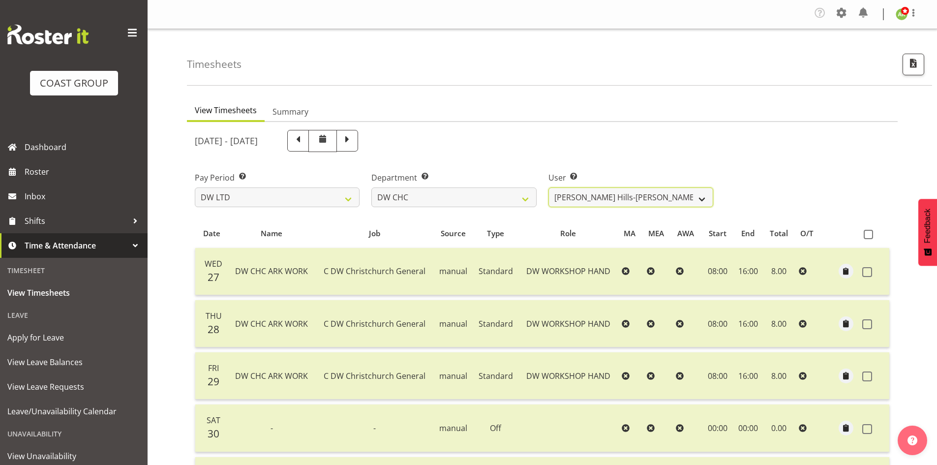
click at [689, 199] on select "Ambrose Hills-Simonsen ✔ Brad Tweedy ✔ Bryan Humprhries ✔ Callum Jack O'Leary S…" at bounding box center [631, 197] width 165 height 20
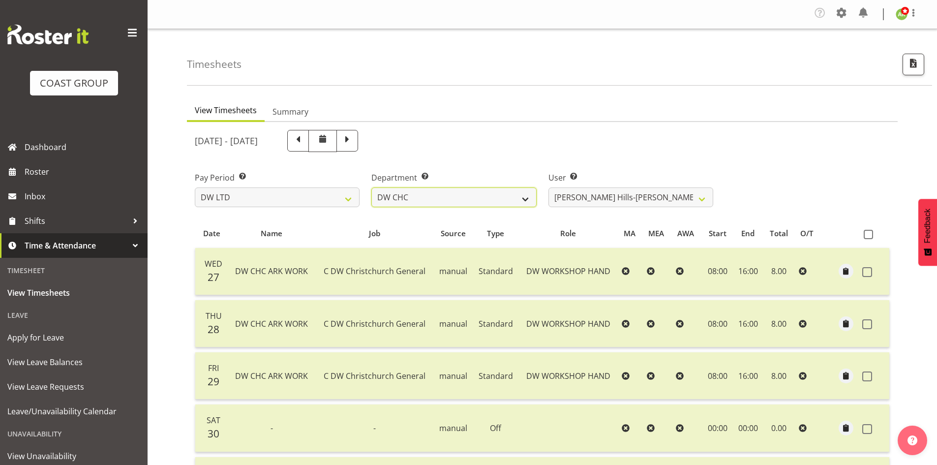
click at [488, 194] on select "DW AKL DW AKL ACCOUNTS/OFFICE DW AKL DESIGN DW AKL PRODUCTION DW CHC DW CHC DES…" at bounding box center [453, 197] width 165 height 20
click at [371, 187] on select "DW AKL DW AKL ACCOUNTS/OFFICE DW AKL DESIGN DW AKL PRODUCTION DW CHC DW CHC DES…" at bounding box center [453, 197] width 165 height 20
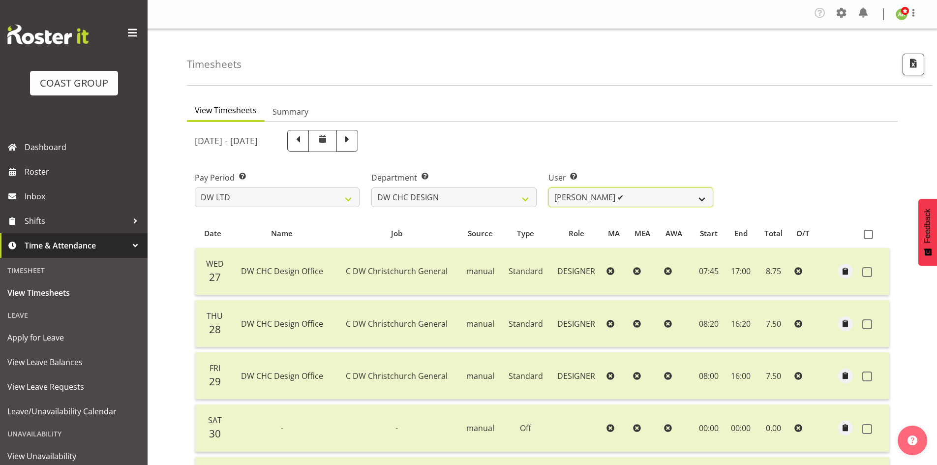
click at [660, 199] on select "Amy Robinson ✔ Jeremy Hogan ✔ Jorgelina Villar ✔" at bounding box center [631, 197] width 165 height 20
click at [576, 197] on select "Amy Robinson ✔ Jeremy Hogan ✔ Jorgelina Villar ✔" at bounding box center [631, 197] width 165 height 20
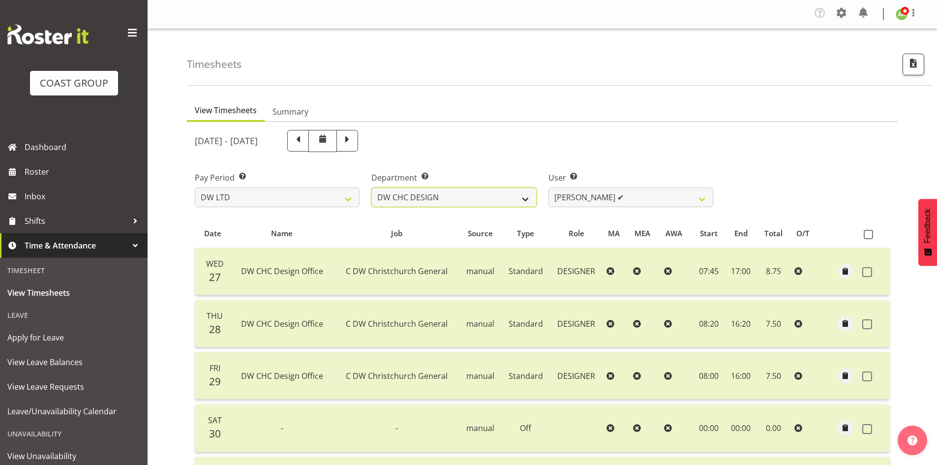
click at [440, 200] on select "DW AKL DW AKL ACCOUNTS/OFFICE DW AKL DESIGN DW AKL PRODUCTION DW CHC DW CHC DES…" at bounding box center [453, 197] width 165 height 20
select select "29"
click at [371, 187] on select "DW AKL DW AKL ACCOUNTS/OFFICE DW AKL DESIGN DW AKL PRODUCTION DW CHC DW CHC DES…" at bounding box center [453, 197] width 165 height 20
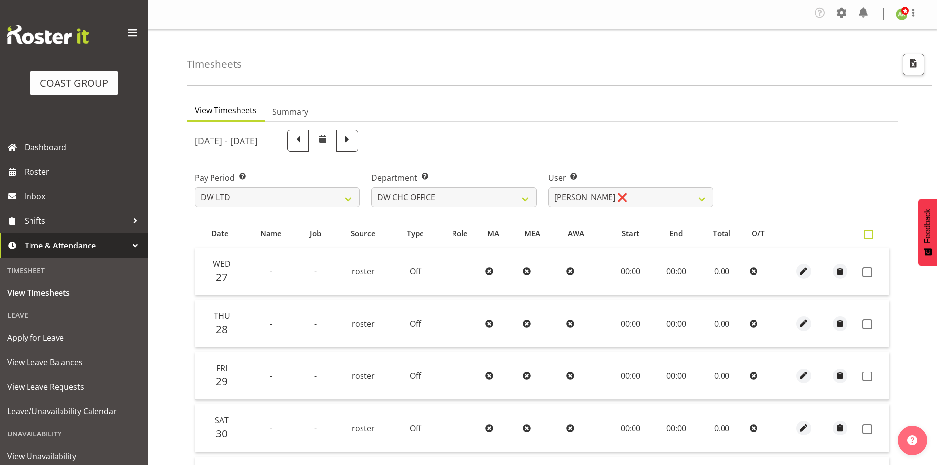
click at [868, 234] on span at bounding box center [868, 234] width 9 height 9
click at [868, 234] on input "checkbox" at bounding box center [867, 234] width 6 height 6
checkbox input "true"
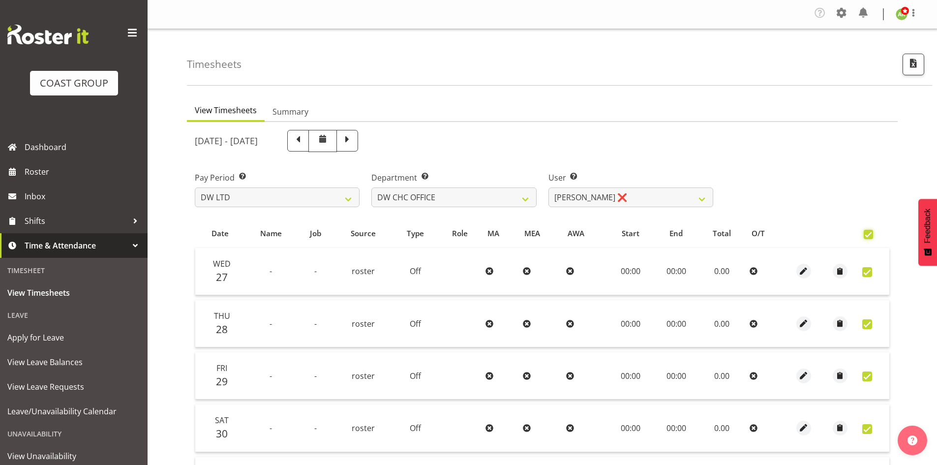
checkbox input "true"
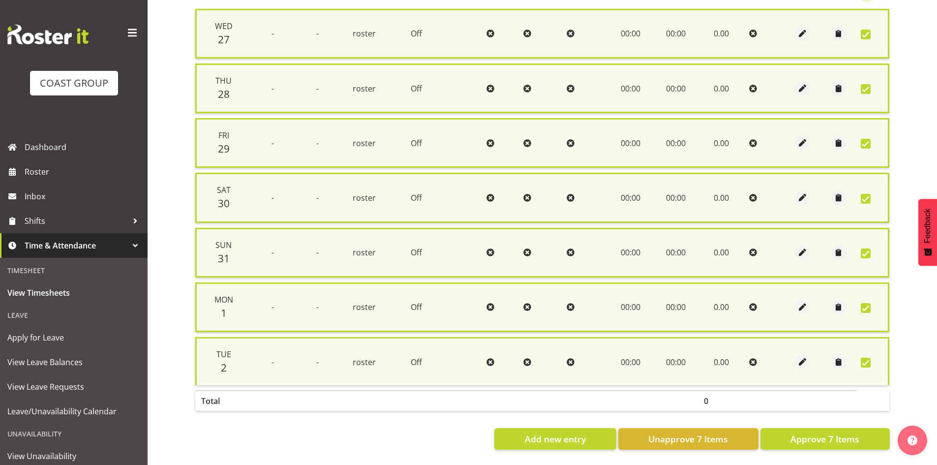
scroll to position [246, 0]
click at [853, 432] on span "Approve 7 Items" at bounding box center [825, 438] width 69 height 13
checkbox input "false"
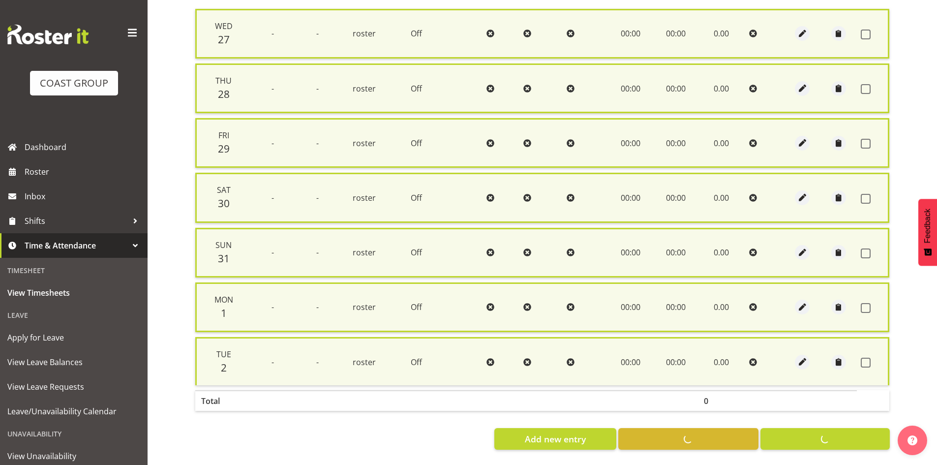
checkbox input "false"
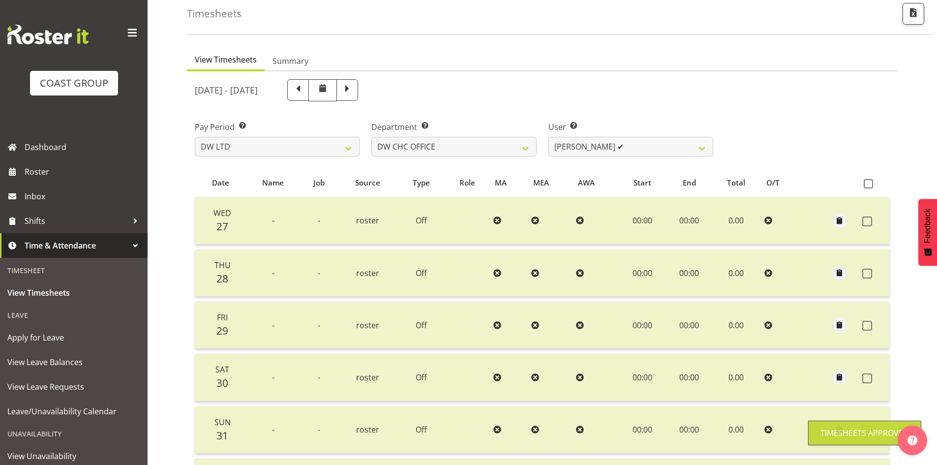
scroll to position [33, 0]
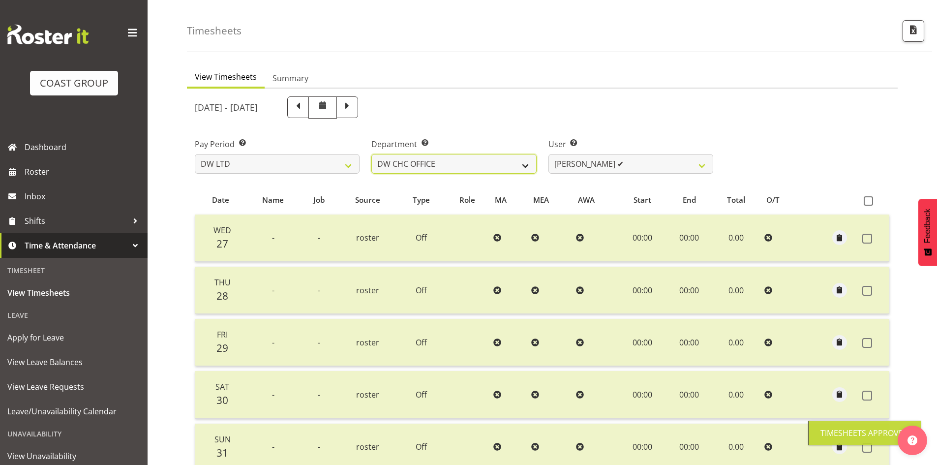
click at [524, 165] on select "DW AKL DW AKL ACCOUNTS/OFFICE DW AKL DESIGN DW AKL PRODUCTION DW CHC DW CHC DES…" at bounding box center [453, 164] width 165 height 20
click at [371, 154] on select "DW AKL DW AKL ACCOUNTS/OFFICE DW AKL DESIGN DW AKL PRODUCTION DW CHC DW CHC DES…" at bounding box center [453, 164] width 165 height 20
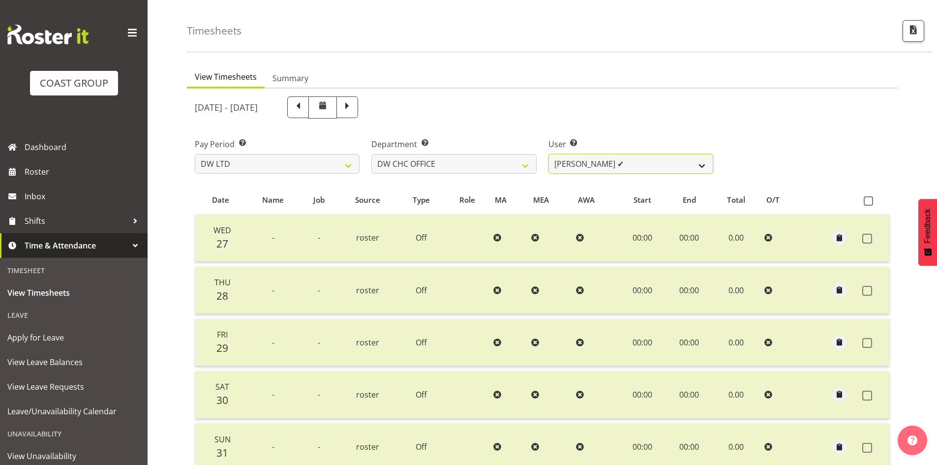
click at [620, 169] on select "Monique Mitchell ✔" at bounding box center [631, 164] width 165 height 20
click at [471, 160] on select "DW AKL DW AKL ACCOUNTS/OFFICE DW AKL DESIGN DW AKL PRODUCTION DW CHC DW CHC DES…" at bounding box center [453, 164] width 165 height 20
click at [371, 154] on select "DW AKL DW AKL ACCOUNTS/OFFICE DW AKL DESIGN DW AKL PRODUCTION DW CHC DW CHC DES…" at bounding box center [453, 164] width 165 height 20
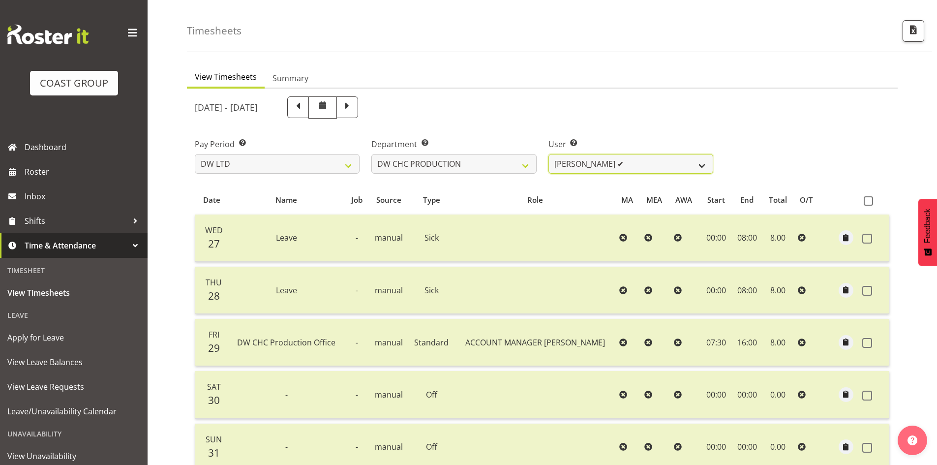
click at [646, 164] on select "Jason Garvey ✔" at bounding box center [631, 164] width 165 height 20
click at [487, 164] on select "DW AKL DW AKL ACCOUNTS/OFFICE DW AKL DESIGN DW AKL PRODUCTION DW CHC DW CHC DES…" at bounding box center [453, 164] width 165 height 20
click at [371, 154] on select "DW AKL DW AKL ACCOUNTS/OFFICE DW AKL DESIGN DW AKL PRODUCTION DW CHC DW CHC DES…" at bounding box center [453, 164] width 165 height 20
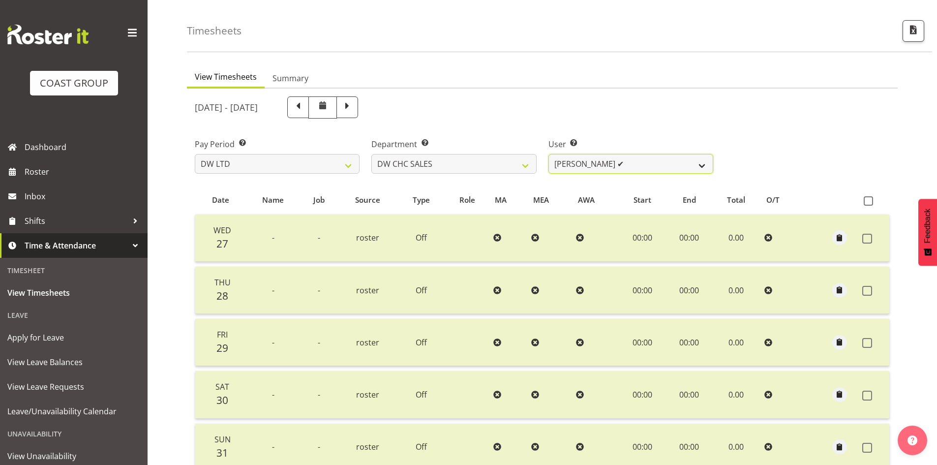
click at [655, 166] on select "Dayle Eathorne ✔" at bounding box center [631, 164] width 165 height 20
click at [466, 157] on select "DW AKL DW AKL ACCOUNTS/OFFICE DW AKL DESIGN DW AKL PRODUCTION DW CHC DW CHC DES…" at bounding box center [453, 164] width 165 height 20
click at [371, 154] on select "DW AKL DW AKL ACCOUNTS/OFFICE DW AKL DESIGN DW AKL PRODUCTION DW CHC DW CHC DES…" at bounding box center [453, 164] width 165 height 20
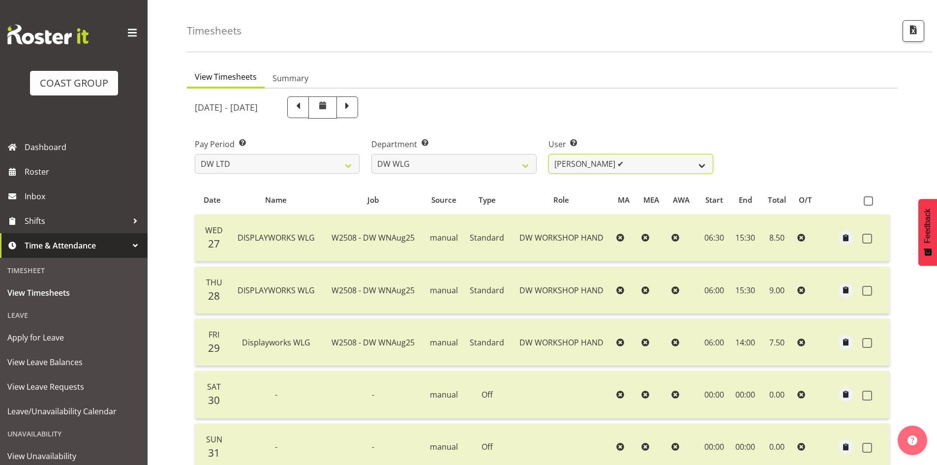
click at [668, 167] on select "Cassie Phillips ✔ Darryl Dickinson ✔ Josh Provoost ✔ Ken Barnden ✔ Stanley Elli…" at bounding box center [631, 164] width 165 height 20
drag, startPoint x: 469, startPoint y: 168, endPoint x: 471, endPoint y: 173, distance: 5.5
click at [469, 168] on select "DW AKL DW AKL ACCOUNTS/OFFICE DW AKL DESIGN DW AKL PRODUCTION DW CHC DW CHC DES…" at bounding box center [453, 164] width 165 height 20
select select "32"
click at [371, 154] on select "DW AKL DW AKL ACCOUNTS/OFFICE DW AKL DESIGN DW AKL PRODUCTION DW CHC DW CHC DES…" at bounding box center [453, 164] width 165 height 20
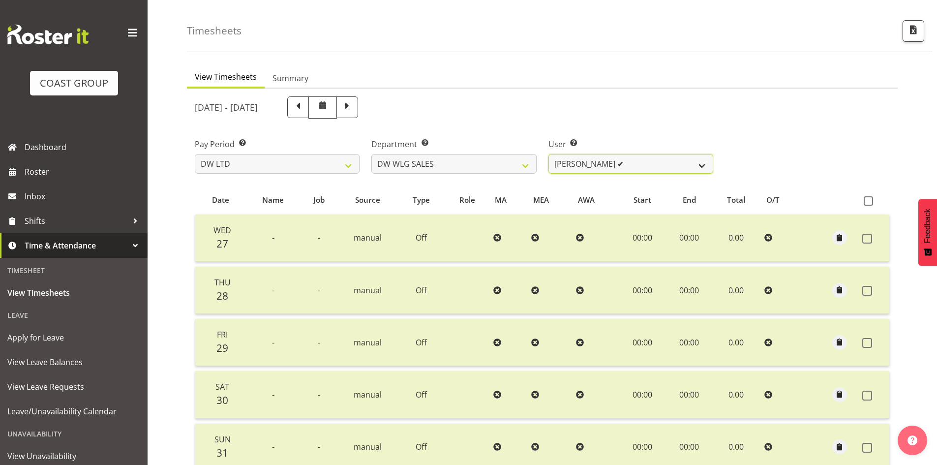
click at [658, 170] on select "Wayne Eathorne ✔" at bounding box center [631, 164] width 165 height 20
click at [830, 113] on div "[DATE] - [DATE]" at bounding box center [542, 108] width 707 height 34
click at [914, 39] on button "button" at bounding box center [914, 31] width 22 height 22
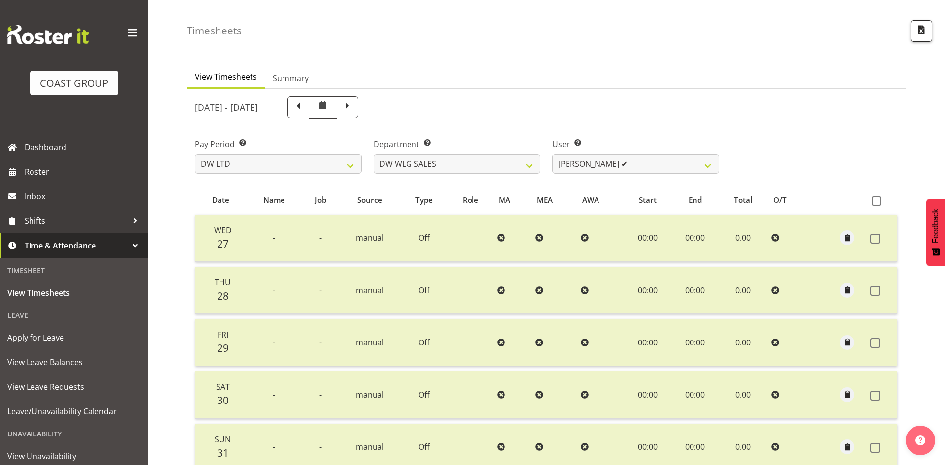
select select "8"
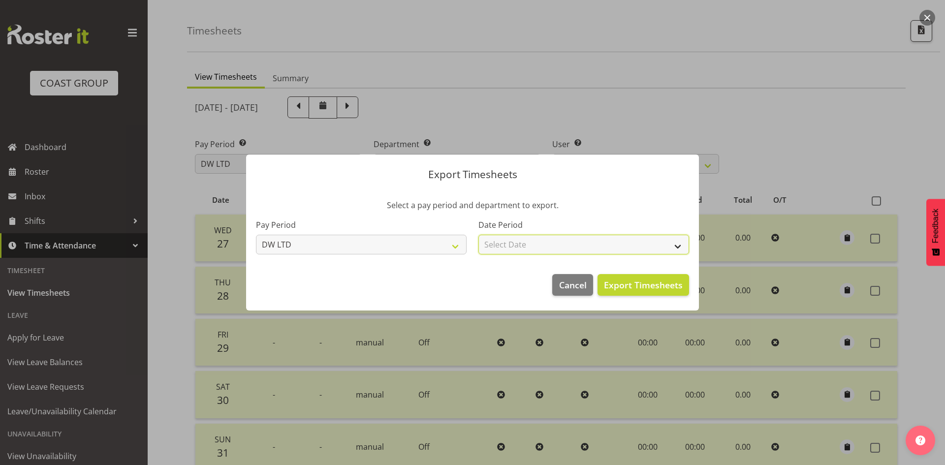
click at [562, 240] on select "Select Date Week starting [DATE] Week starting [DATE] Week starting [DATE] Week…" at bounding box center [583, 245] width 211 height 20
select select "[DATE]"
click at [478, 235] on select "Select Date Week starting [DATE] Week starting [DATE] Week starting [DATE] Week…" at bounding box center [583, 245] width 211 height 20
click at [637, 280] on span "Export Timesheets" at bounding box center [643, 284] width 79 height 13
drag, startPoint x: 508, startPoint y: 123, endPoint x: 500, endPoint y: 121, distance: 8.5
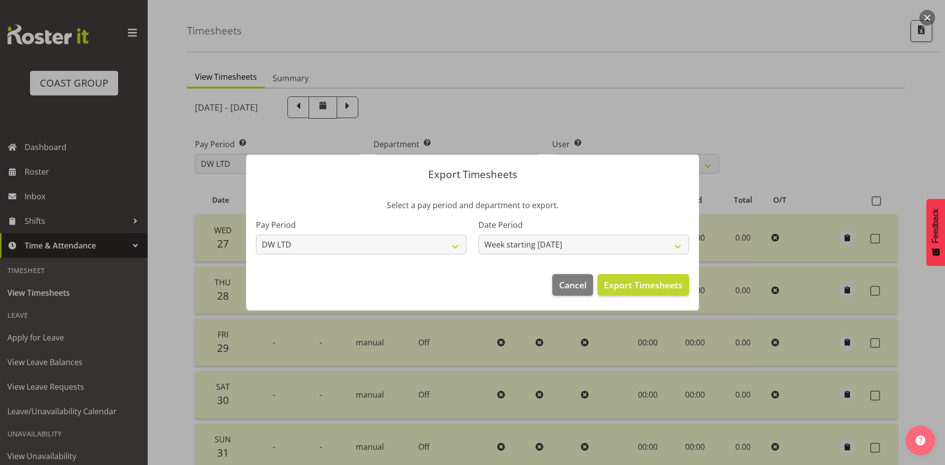
click at [508, 123] on div at bounding box center [472, 232] width 945 height 465
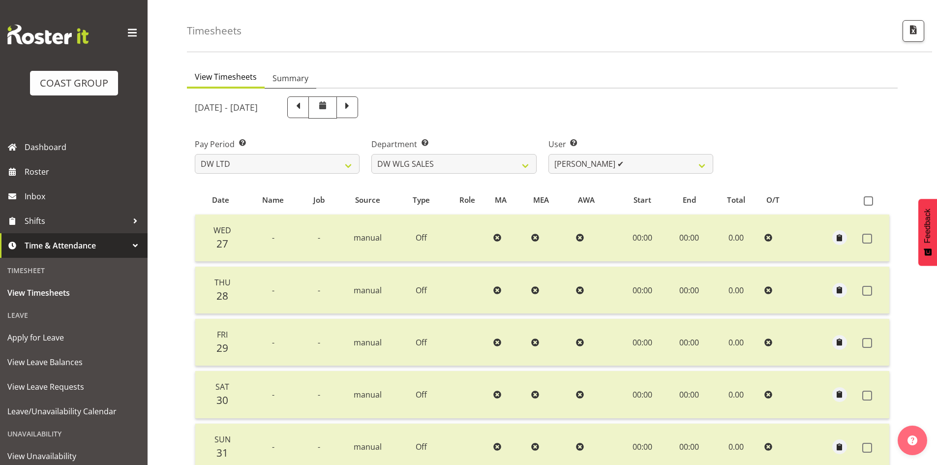
click at [311, 83] on link "Summary" at bounding box center [291, 78] width 52 height 21
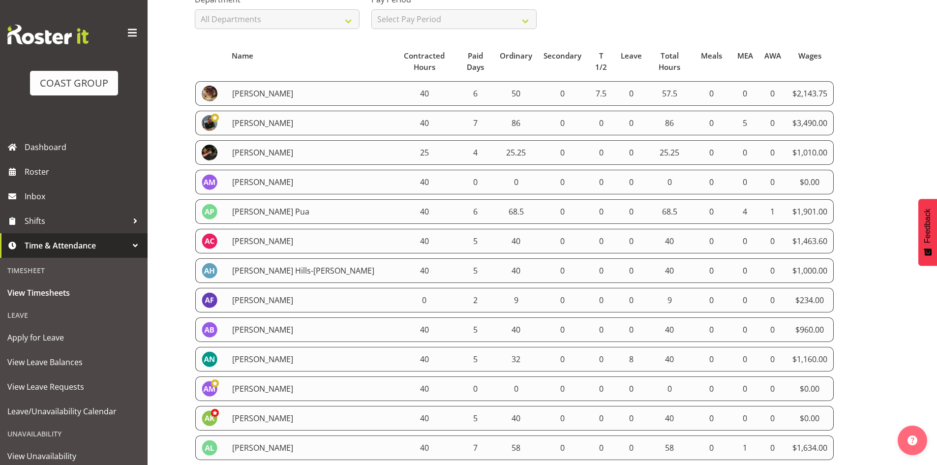
scroll to position [176, 0]
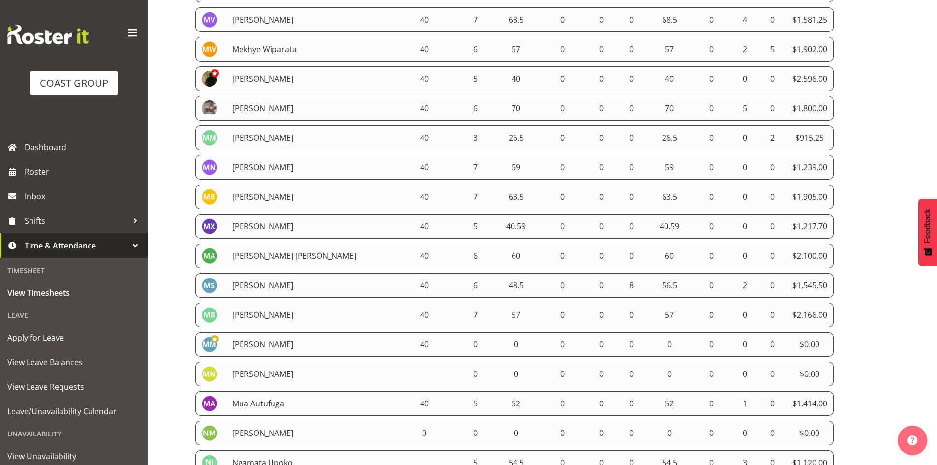
drag, startPoint x: 199, startPoint y: 94, endPoint x: 858, endPoint y: 459, distance: 753.2
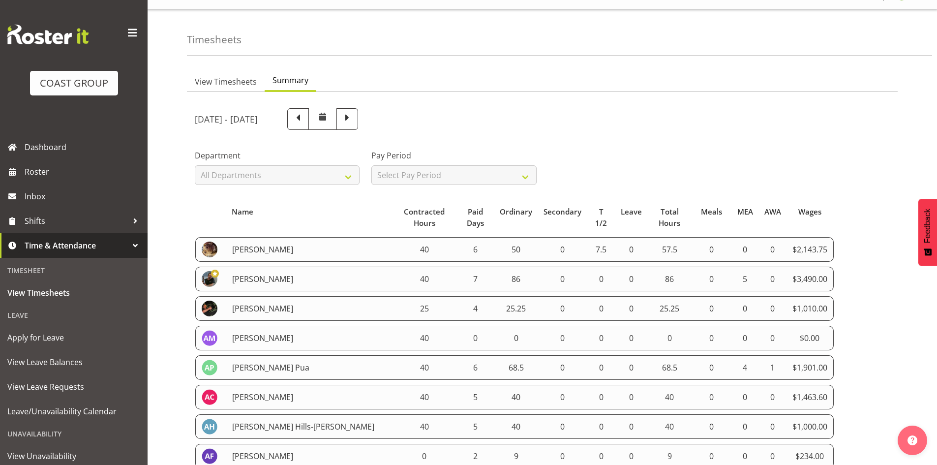
scroll to position [0, 0]
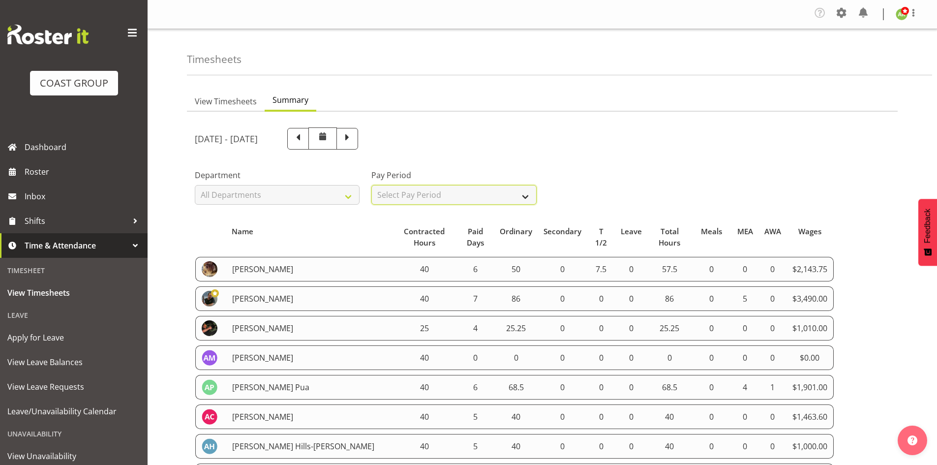
click at [472, 201] on select "Select Pay Period All Pay Periods SLP LTD EHS LTD DW LTD VEHICLES Carlton Event…" at bounding box center [453, 195] width 165 height 20
select select "8"
click at [371, 185] on select "Select Pay Period All Pay Periods SLP LTD EHS LTD DW LTD VEHICLES Carlton Event…" at bounding box center [453, 195] width 165 height 20
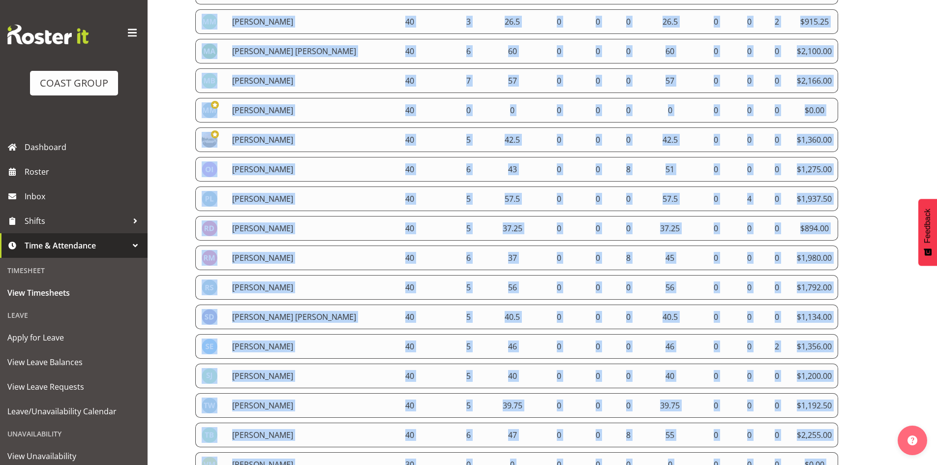
scroll to position [1288, 0]
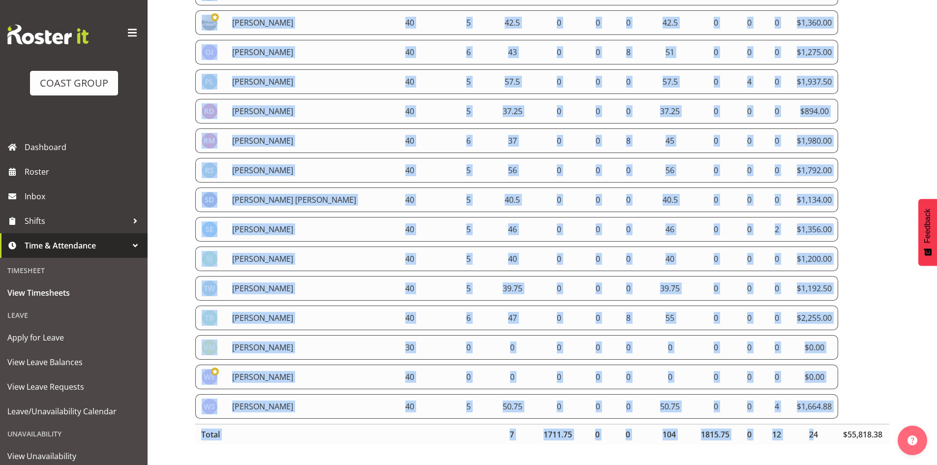
drag, startPoint x: 198, startPoint y: 259, endPoint x: 836, endPoint y: 389, distance: 651.2
copy tbody "Ambrose Hills-Simonsen 40 5 40 0 0 0 40 0 0 0 $1,000.00 Amy Robinson 40 5 40 0 …"
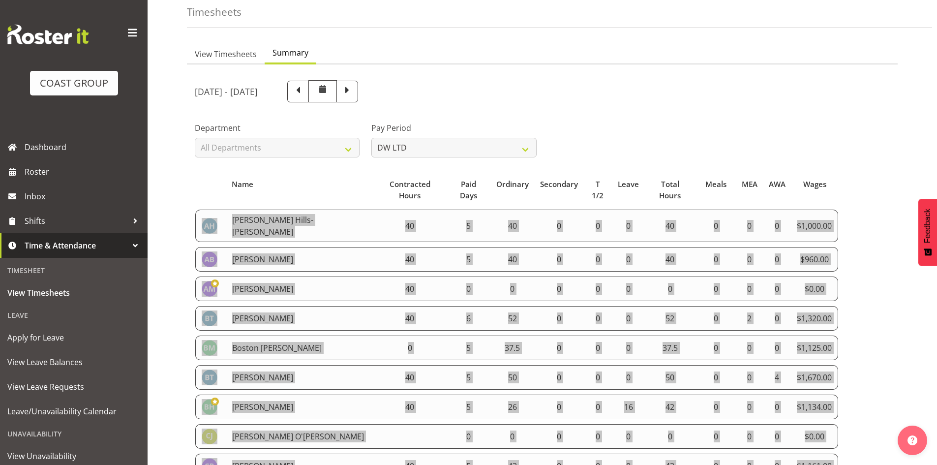
scroll to position [0, 0]
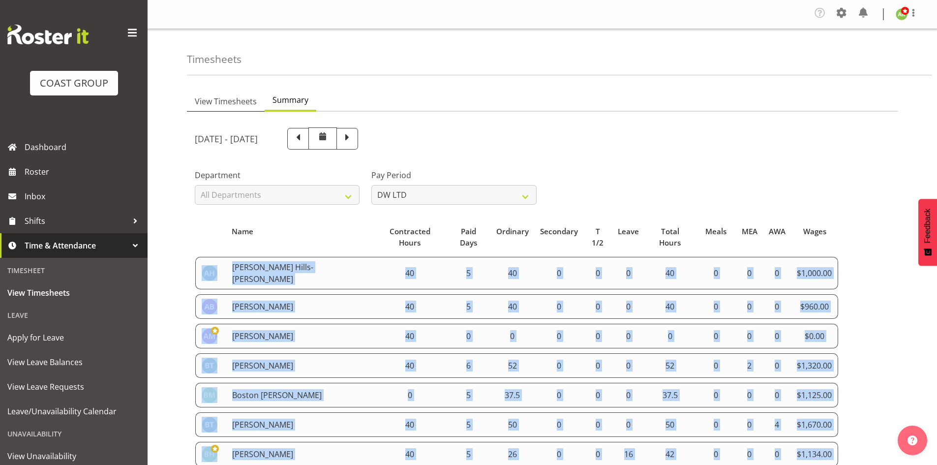
click at [226, 98] on span "View Timesheets" at bounding box center [226, 101] width 62 height 12
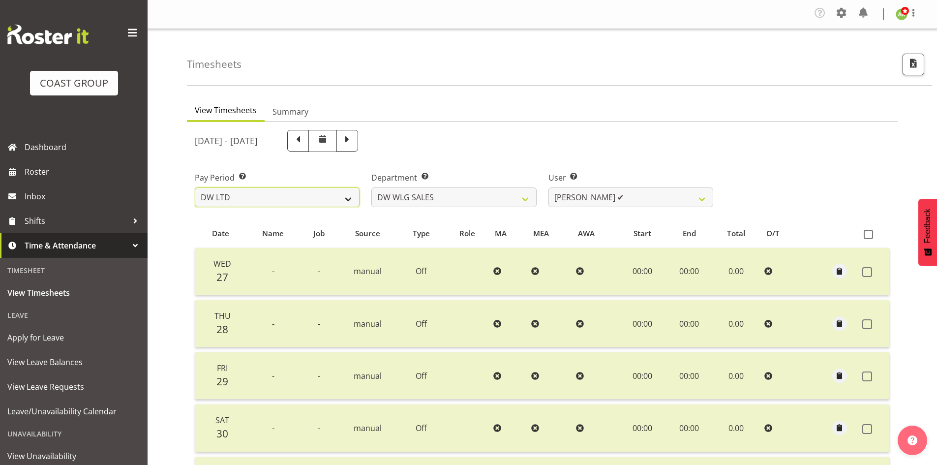
click at [269, 201] on select "SLP LTD EHS LTD DW LTD VEHICLES Carlton Events [PERSON_NAME] 120 Limited Wellin…" at bounding box center [277, 197] width 165 height 20
click at [843, 16] on span at bounding box center [842, 13] width 16 height 16
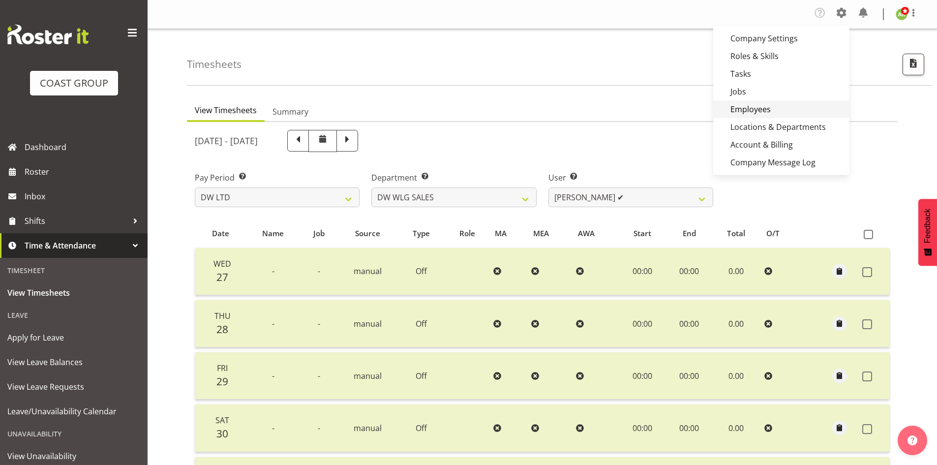
click at [763, 112] on link "Employees" at bounding box center [781, 109] width 136 height 18
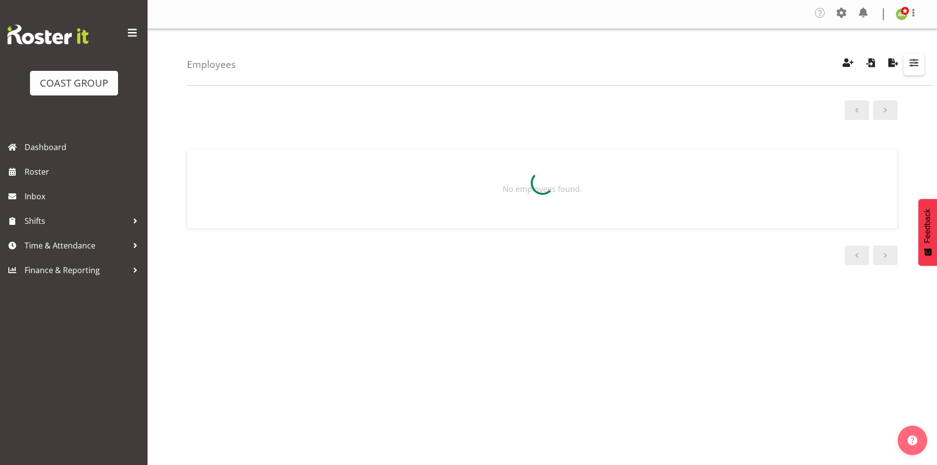
click at [908, 64] on span "button" at bounding box center [914, 62] width 13 height 13
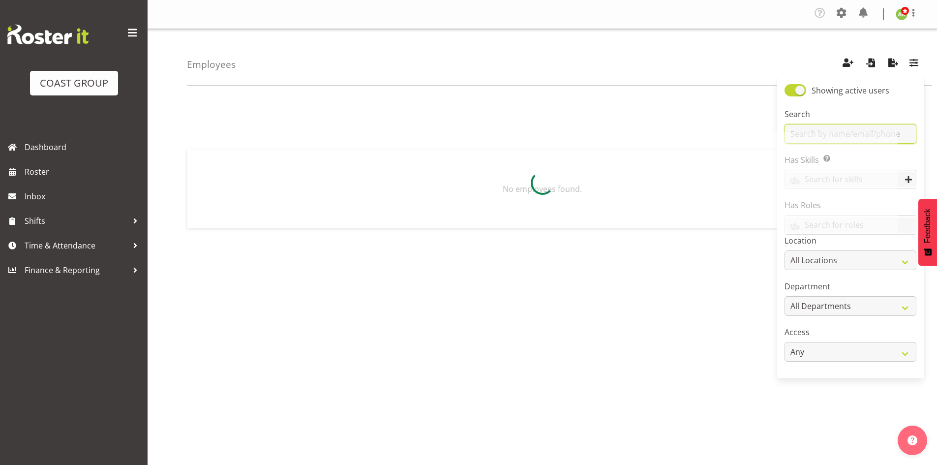
click at [824, 126] on input "text" at bounding box center [851, 134] width 132 height 20
type input "taka"
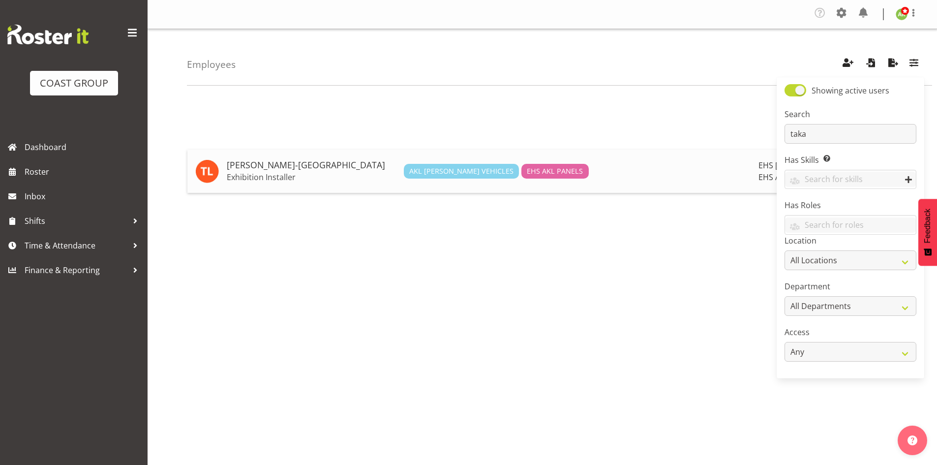
click at [291, 170] on h5 "[PERSON_NAME]-[GEOGRAPHIC_DATA]" at bounding box center [311, 165] width 169 height 10
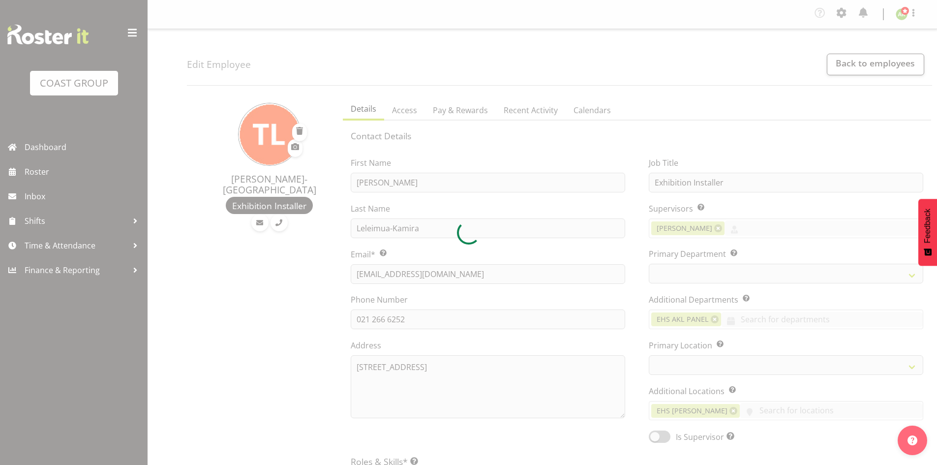
select select "TimelineWeek"
select select
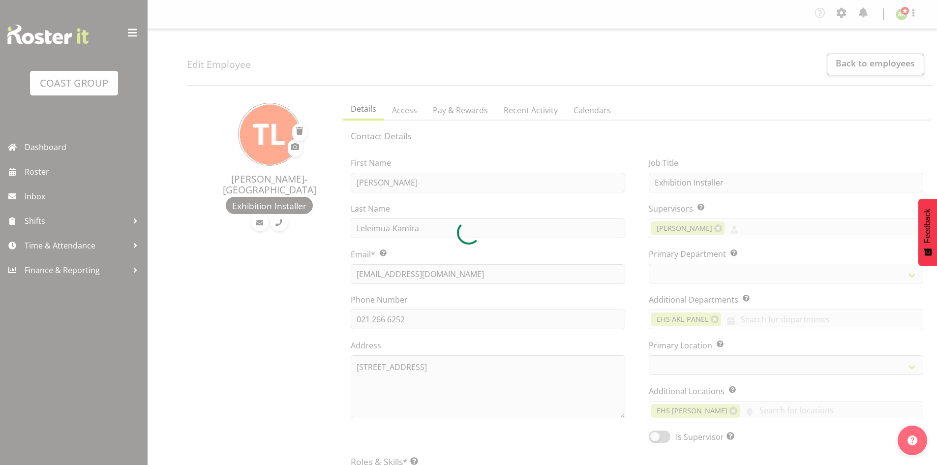
select select
select select "35"
select select "39"
click at [463, 110] on div at bounding box center [468, 232] width 937 height 465
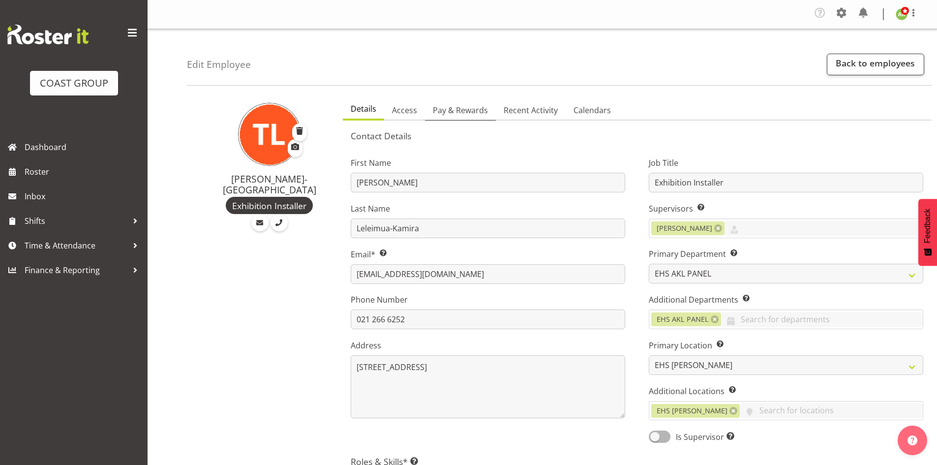
click at [463, 110] on span "Pay & Rewards" at bounding box center [460, 110] width 55 height 12
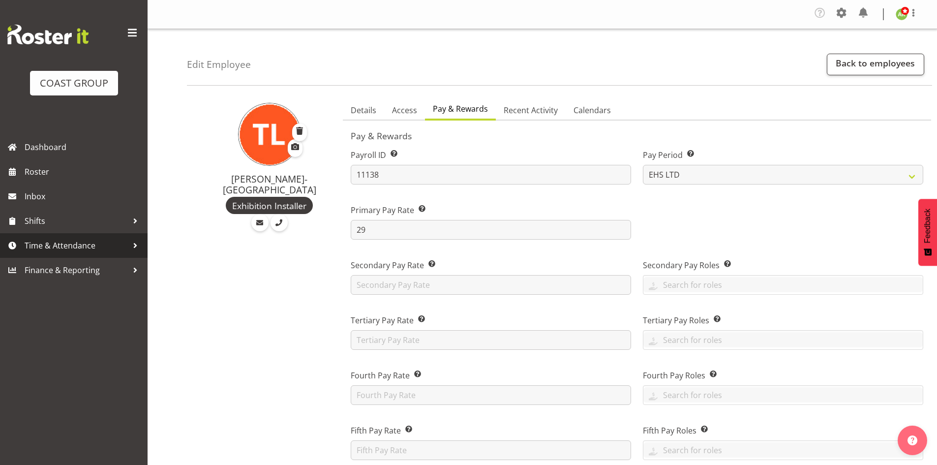
click at [73, 244] on span "Time & Attendance" at bounding box center [76, 245] width 103 height 15
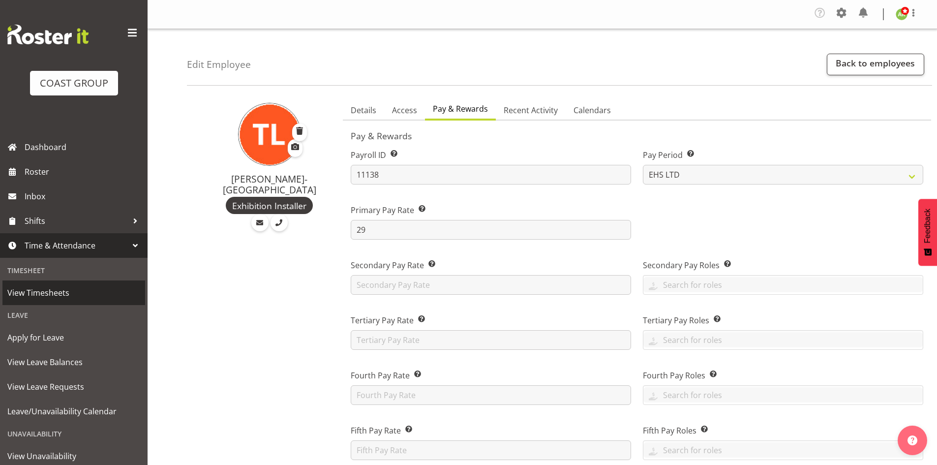
click at [55, 288] on span "View Timesheets" at bounding box center [73, 292] width 133 height 15
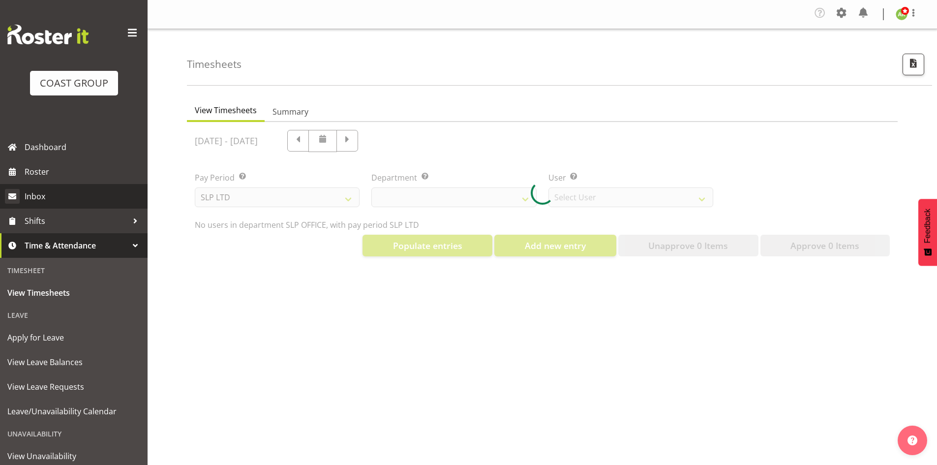
select select "25"
select select "7496"
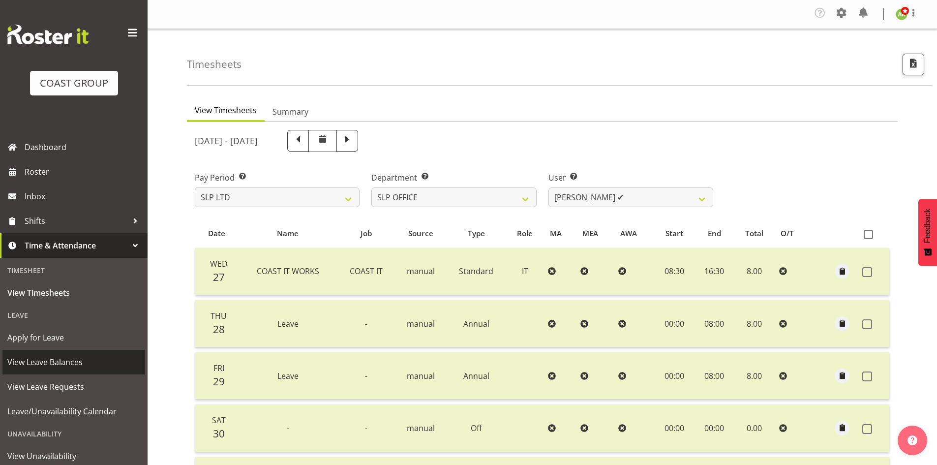
click at [82, 365] on span "View Leave Balances" at bounding box center [73, 362] width 133 height 15
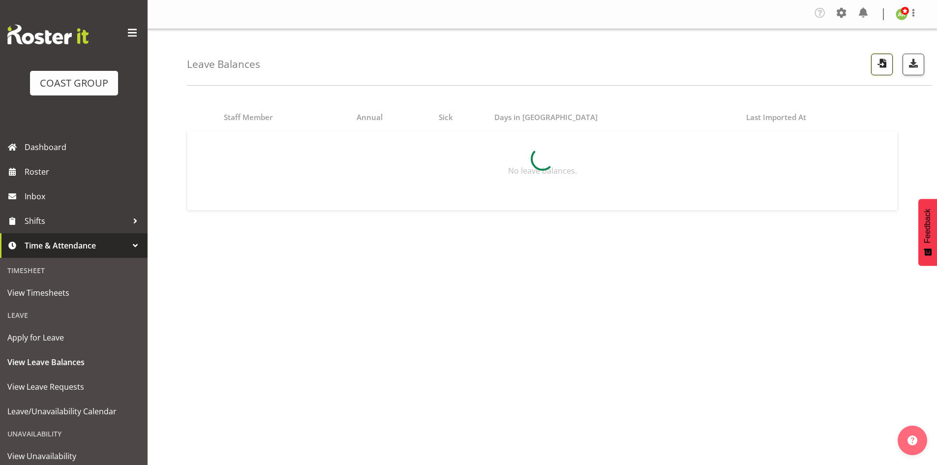
click at [876, 65] on span "button" at bounding box center [882, 63] width 13 height 13
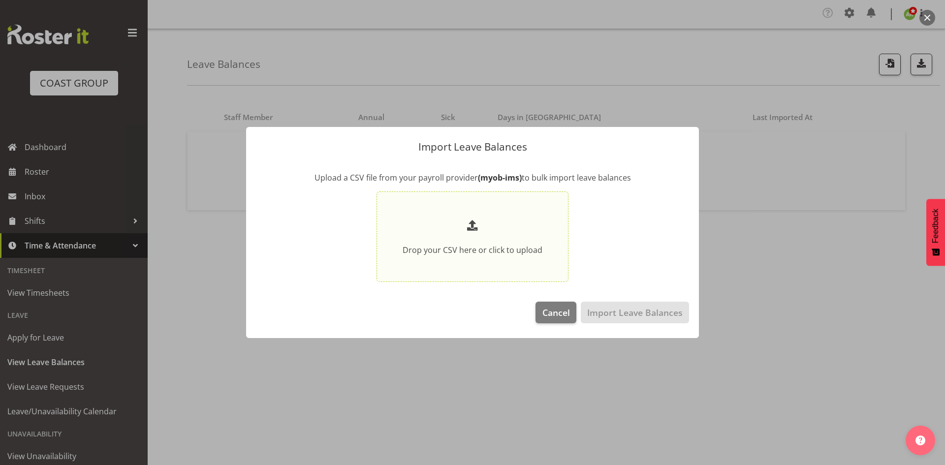
click at [508, 228] on p at bounding box center [472, 226] width 140 height 19
click at [508, 228] on input "Drop your CSV here or click to upload" at bounding box center [472, 236] width 192 height 91
type input "C:\fakepath\Historical_Leave_2025_09_03.csv"
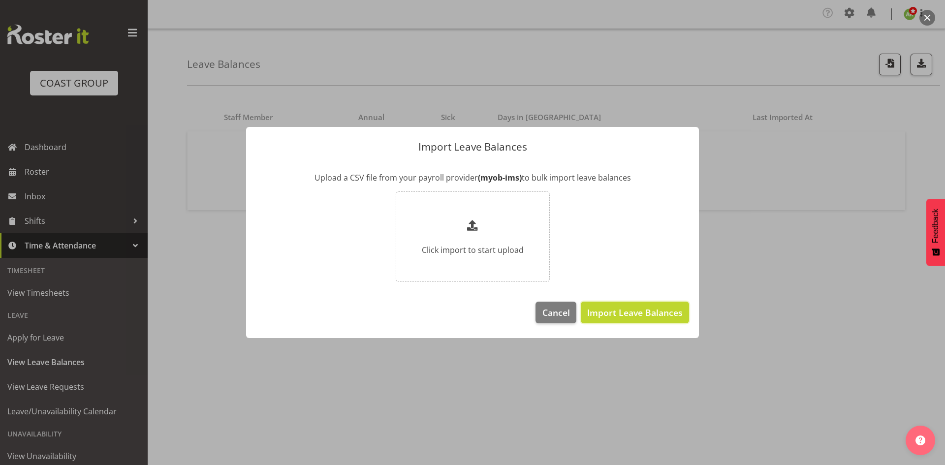
click at [645, 315] on span "Import Leave Balances" at bounding box center [634, 312] width 95 height 13
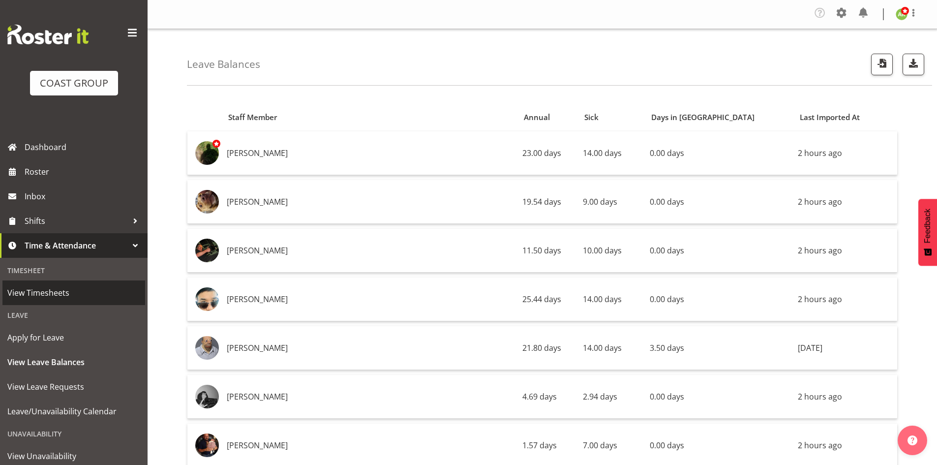
click at [60, 290] on span "View Timesheets" at bounding box center [73, 292] width 133 height 15
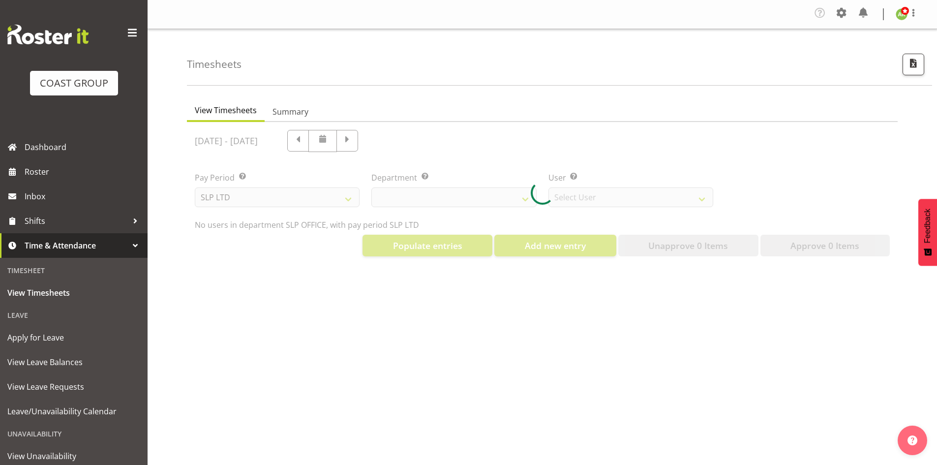
select select "25"
select select "7496"
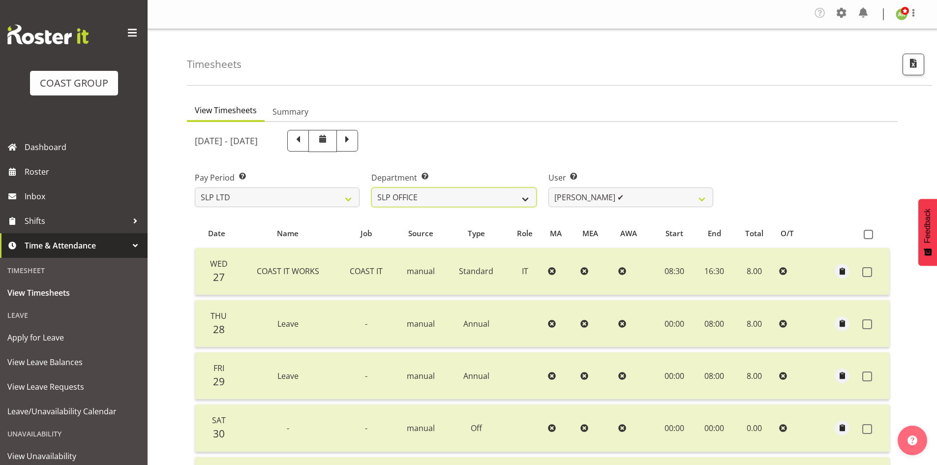
click at [482, 203] on select "SLP CHC SLP OFFICE SLP PRODUCTION SLP TRADE" at bounding box center [453, 197] width 165 height 20
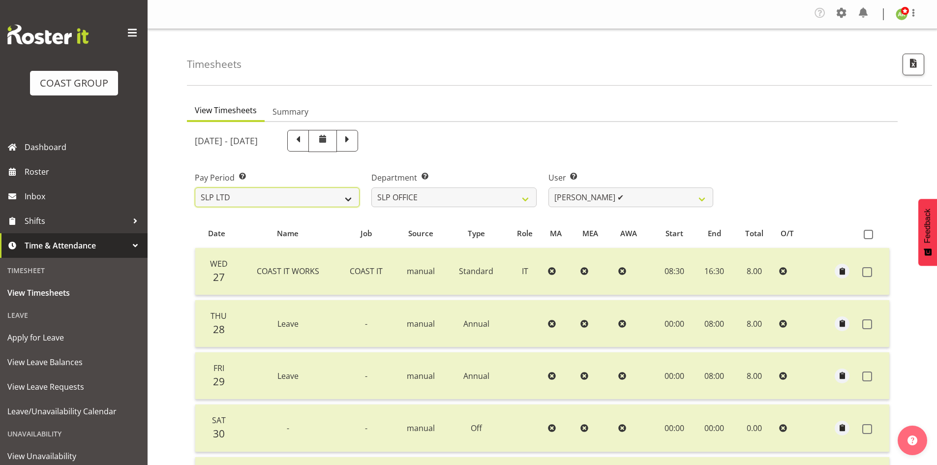
click at [314, 197] on select "SLP LTD EHS LTD DW LTD VEHICLES Carlton Events Hamilton 120 Limited Wellington …" at bounding box center [277, 197] width 165 height 20
select select "7"
click at [195, 187] on select "SLP LTD EHS LTD DW LTD VEHICLES Carlton Events Hamilton 120 Limited Wellington …" at bounding box center [277, 197] width 165 height 20
select select
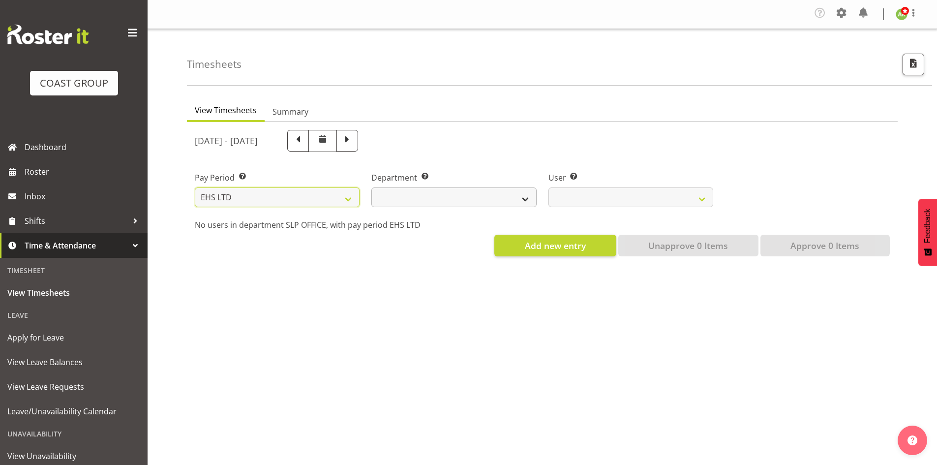
select select
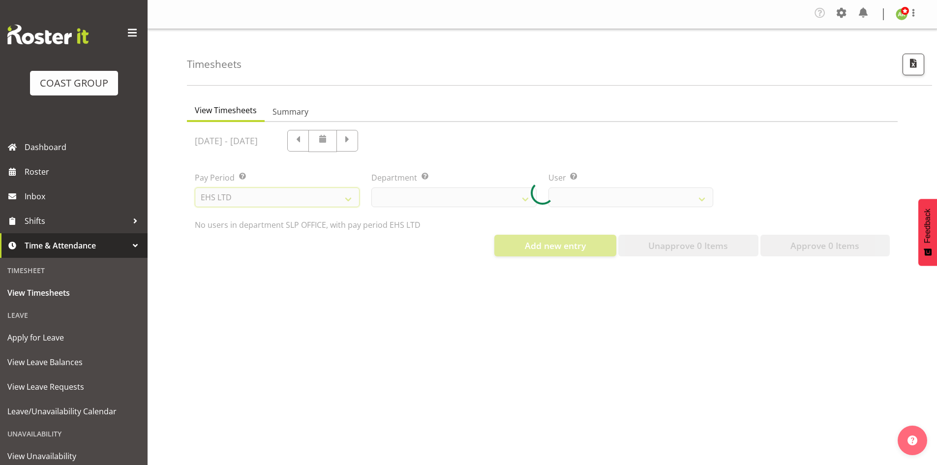
select select
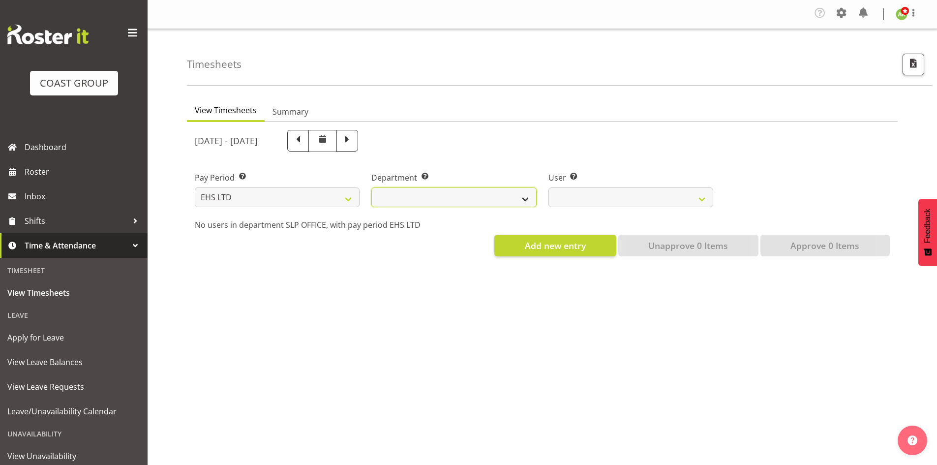
click at [474, 206] on select "EHS AKL ACCOUNTS EHS AKL CARPET EHS AKL D&B EHS AKL DESIGNER EHS AKL FURNITURE …" at bounding box center [453, 197] width 165 height 20
click at [371, 187] on select "EHS AKL ACCOUNTS EHS AKL CARPET EHS AKL D&B EHS AKL DESIGNER EHS AKL FURNITURE …" at bounding box center [453, 197] width 165 height 20
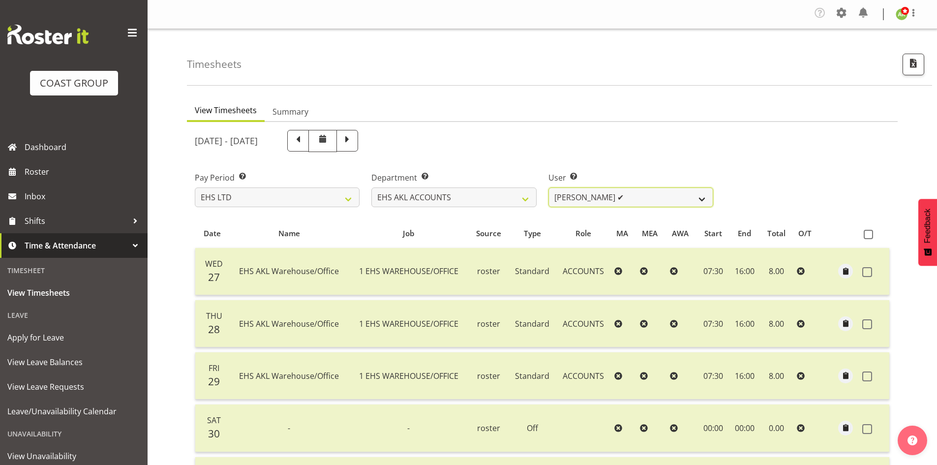
click at [658, 197] on select "Angela Kerrigan ✔ Michelle Xiang ✔ Rissa (Thitiphat) Preecharujiroj ✔ Seon Youn…" at bounding box center [631, 197] width 165 height 20
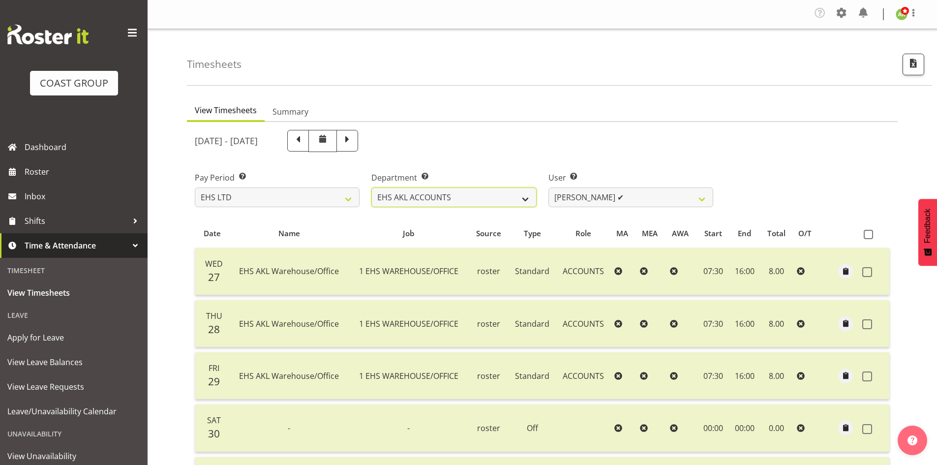
drag, startPoint x: 484, startPoint y: 194, endPoint x: 483, endPoint y: 201, distance: 7.5
click at [484, 194] on select "EHS AKL ACCOUNTS EHS AKL CARPET EHS AKL D&B EHS AKL DESIGNER EHS AKL FURNITURE …" at bounding box center [453, 197] width 165 height 20
click at [371, 187] on select "EHS AKL ACCOUNTS EHS AKL CARPET EHS AKL D&B EHS AKL DESIGNER EHS AKL FURNITURE …" at bounding box center [453, 197] width 165 height 20
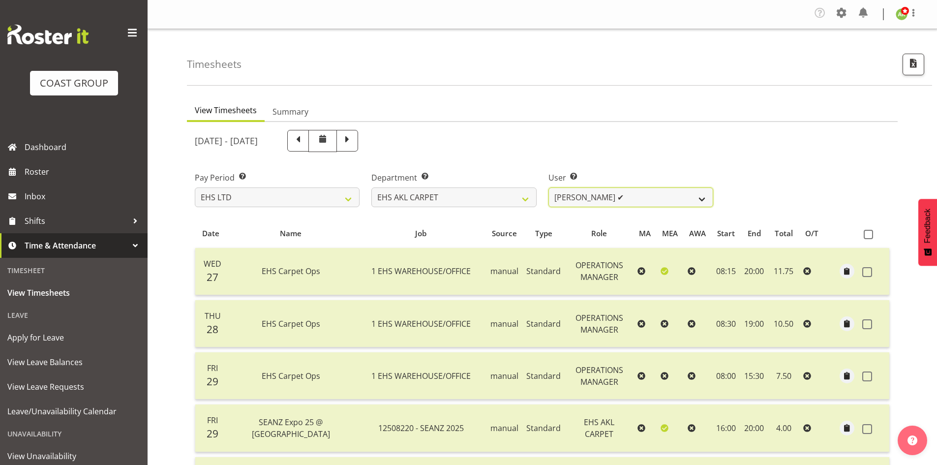
click at [656, 203] on select "Brittany Taylor ✔ Charwen Vaevaepare ✔ Kelsey Keutenius ✔ Leo Faalogo ✔ Marley …" at bounding box center [631, 197] width 165 height 20
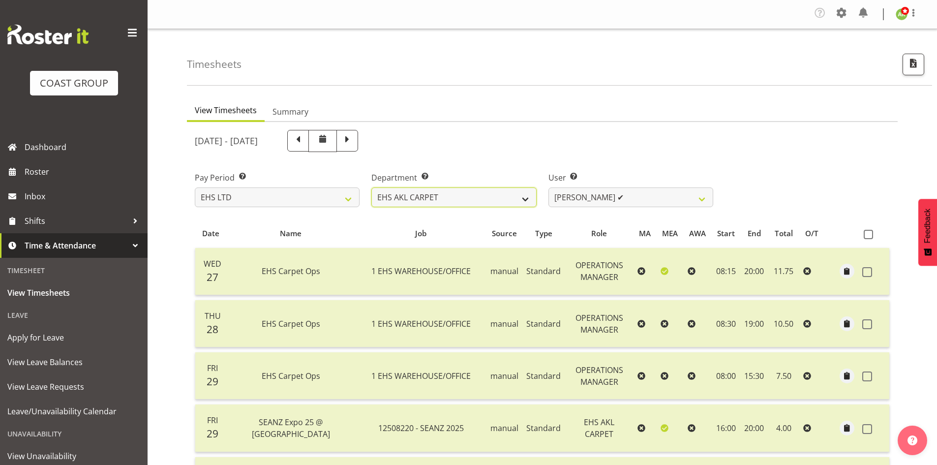
drag, startPoint x: 431, startPoint y: 198, endPoint x: 432, endPoint y: 203, distance: 5.3
click at [431, 199] on select "EHS AKL ACCOUNTS EHS AKL CARPET EHS AKL D&B EHS AKL DESIGNER EHS AKL FURNITURE …" at bounding box center [453, 197] width 165 height 20
click at [371, 187] on select "EHS AKL ACCOUNTS EHS AKL CARPET EHS AKL D&B EHS AKL DESIGNER EHS AKL FURNITURE …" at bounding box center [453, 197] width 165 height 20
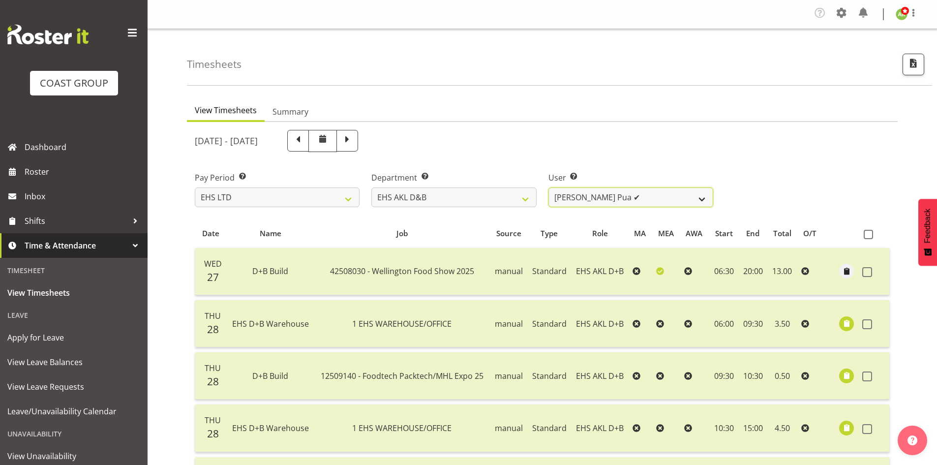
click at [688, 203] on select "Aleki Palu Pua ✔ Ben Dewes ✔ David Forte ✔ Durham Foster ✔ Ihaka Roberts ✔ Joe …" at bounding box center [631, 197] width 165 height 20
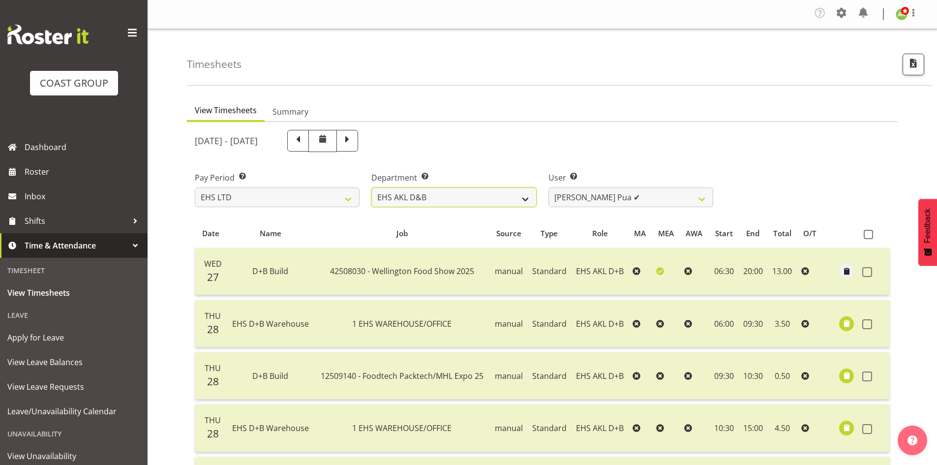
click at [493, 201] on select "EHS AKL ACCOUNTS EHS AKL CARPET EHS AKL D&B EHS AKL DESIGNER EHS AKL FURNITURE …" at bounding box center [453, 197] width 165 height 20
click at [371, 187] on select "EHS AKL ACCOUNTS EHS AKL CARPET EHS AKL D&B EHS AKL DESIGNER EHS AKL FURNITURE …" at bounding box center [453, 197] width 165 height 20
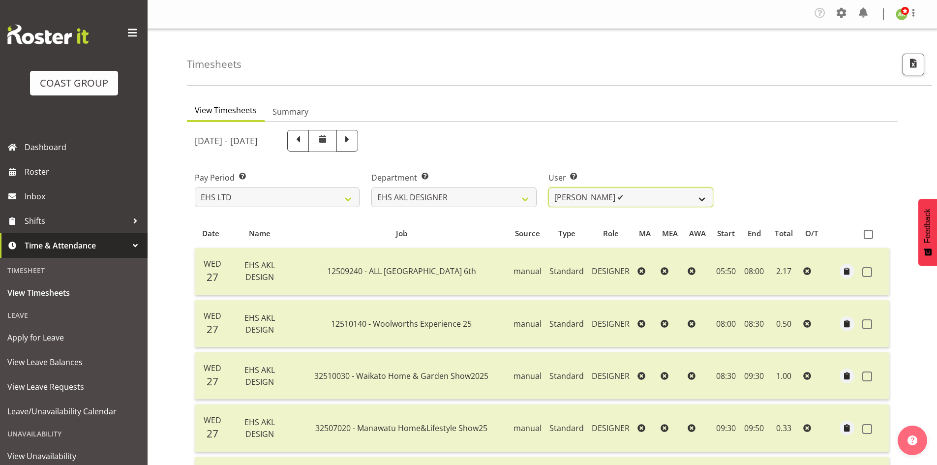
click at [666, 202] on select "Daniel An ✔ Maria Scarabino ✔ Mathew Rolle ✔ Sebastian Ibanez ✔ Yunlin Xie ✔" at bounding box center [631, 197] width 165 height 20
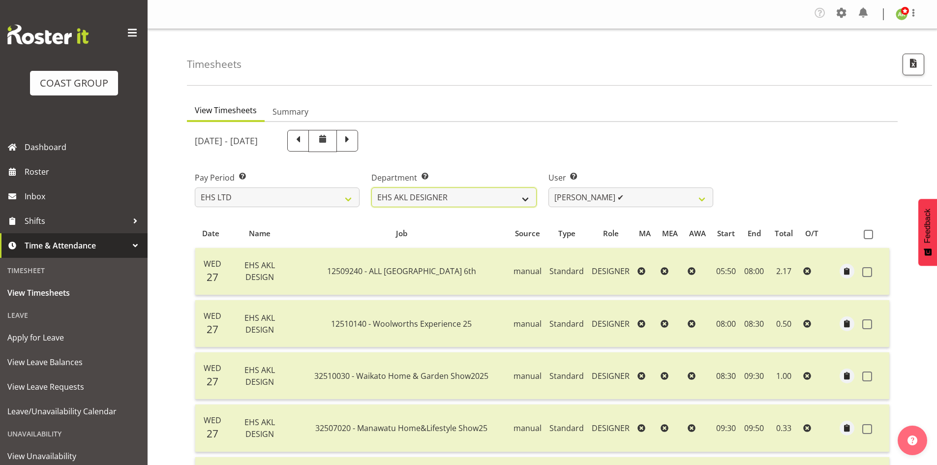
click at [536, 204] on select "EHS AKL ACCOUNTS EHS AKL CARPET EHS AKL D&B EHS AKL DESIGNER EHS AKL FURNITURE …" at bounding box center [453, 197] width 165 height 20
click at [371, 187] on select "EHS AKL ACCOUNTS EHS AKL CARPET EHS AKL D&B EHS AKL DESIGNER EHS AKL FURNITURE …" at bounding box center [453, 197] width 165 height 20
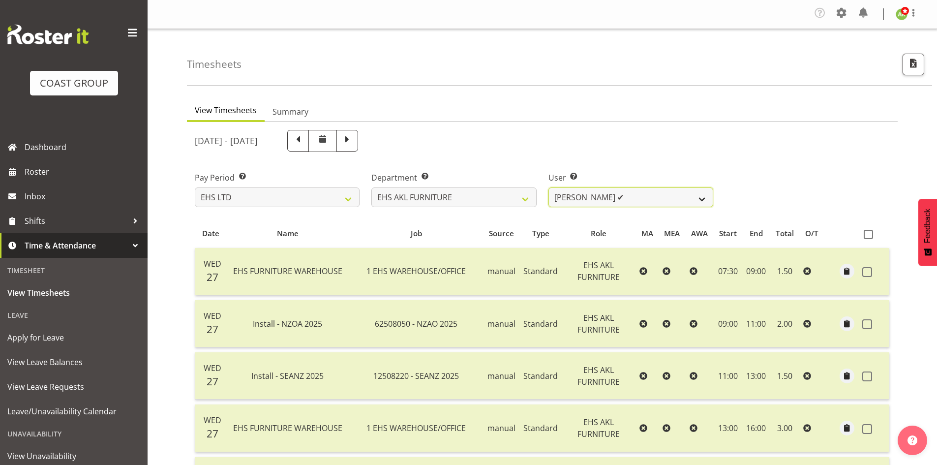
click at [678, 203] on select "Daniel Tini ✔ Filipo Iupeli ✔ Harley Wongpayuk ✔ Malae Toleafoa ✔ Manase Ward ✔…" at bounding box center [631, 197] width 165 height 20
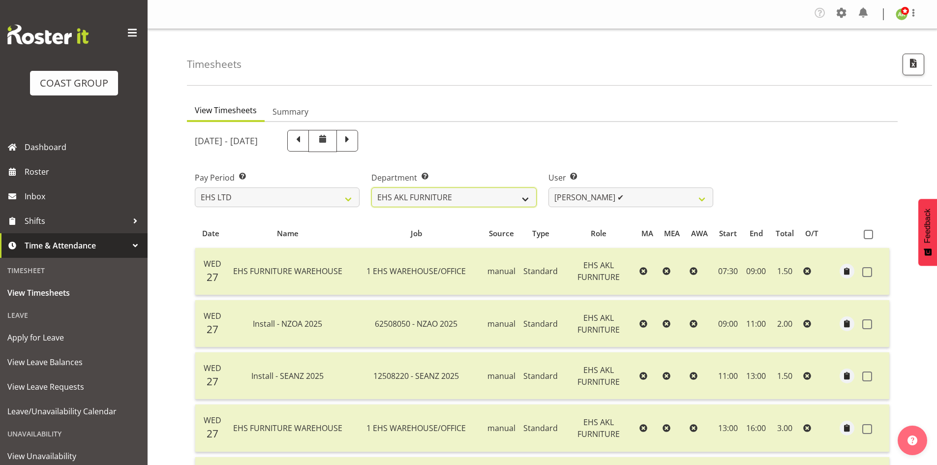
click at [474, 197] on select "EHS AKL ACCOUNTS EHS AKL CARPET EHS AKL D&B EHS AKL DESIGNER EHS AKL FURNITURE …" at bounding box center [453, 197] width 165 height 20
click at [371, 187] on select "EHS AKL ACCOUNTS EHS AKL CARPET EHS AKL D&B EHS AKL DESIGNER EHS AKL FURNITURE …" at bounding box center [453, 197] width 165 height 20
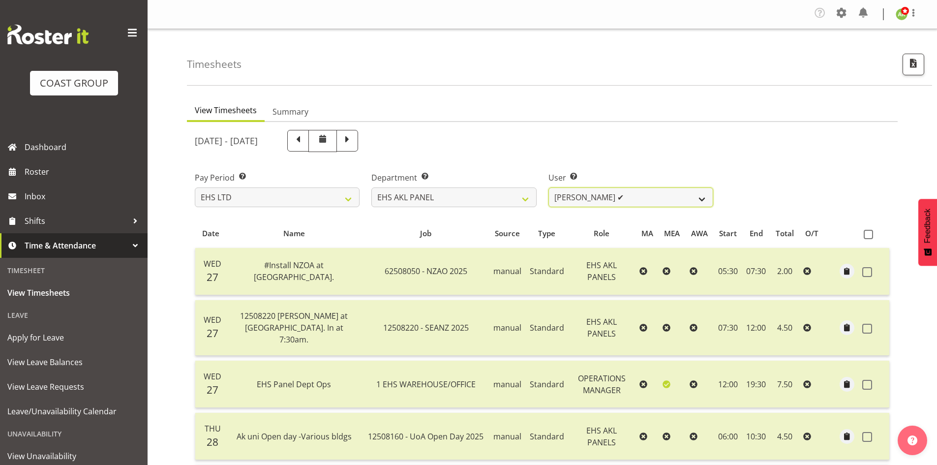
click at [688, 200] on select "Abe Denton ✔ Cameron Phillips ✔ Chad Phillips ✔ Emmett Denton ✔ Fiona Berghoffe…" at bounding box center [631, 197] width 165 height 20
click at [494, 185] on div "Department Select which department you would like to view. EHS AKL ACCOUNTS EHS…" at bounding box center [453, 189] width 165 height 35
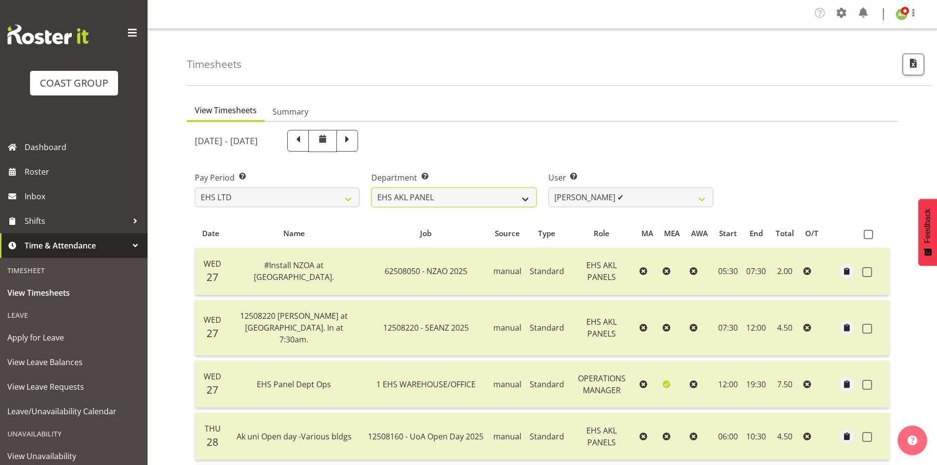
click at [478, 201] on select "EHS AKL ACCOUNTS EHS AKL CARPET EHS AKL D&B EHS AKL DESIGNER EHS AKL FURNITURE …" at bounding box center [453, 197] width 165 height 20
select select "40"
click at [371, 187] on select "EHS AKL ACCOUNTS EHS AKL CARPET EHS AKL D&B EHS AKL DESIGNER EHS AKL FURNITURE …" at bounding box center [453, 197] width 165 height 20
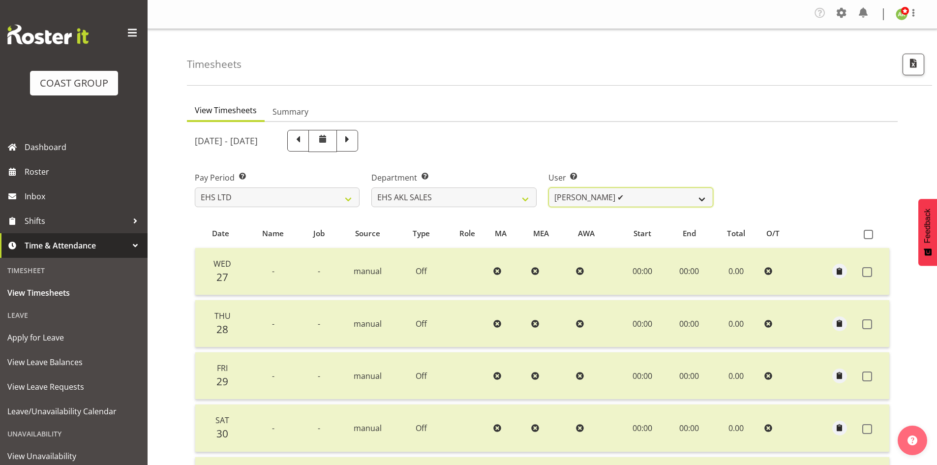
click at [689, 206] on select "Aleisha Midgley ✔ Annie Lister ✔ Bryony Spence ❌ Christina Jaramillo ✔ Dane Bot…" at bounding box center [631, 197] width 165 height 20
select select "10236"
click at [549, 187] on select "Aleisha Midgley ✔ Annie Lister ✔ Bryony Spence ❌ Christina Jaramillo ✔ Dane Bot…" at bounding box center [631, 197] width 165 height 20
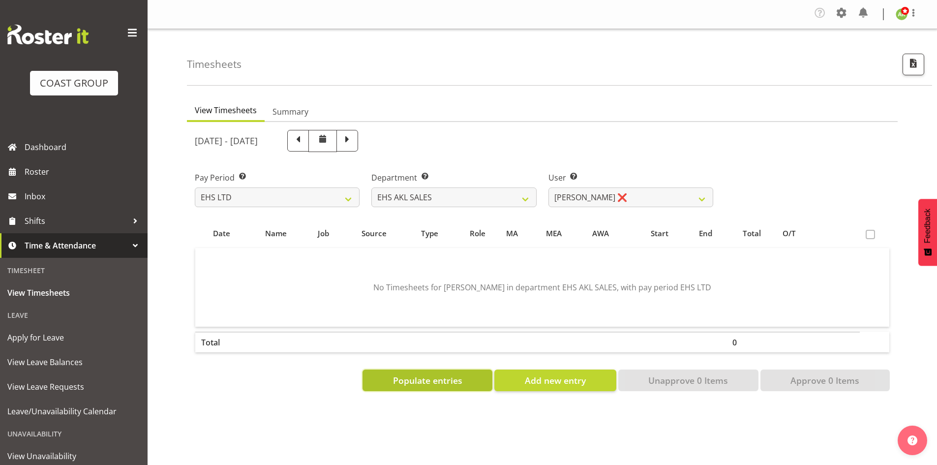
click at [458, 374] on span "Populate entries" at bounding box center [427, 380] width 69 height 13
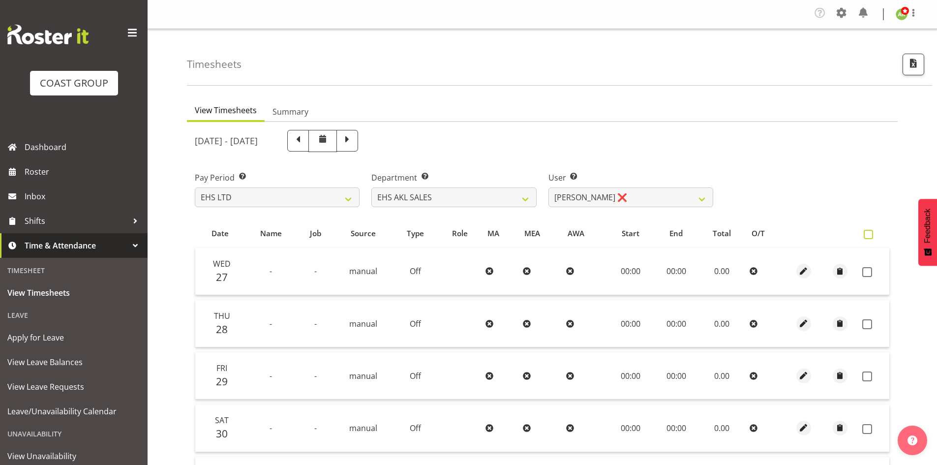
click at [872, 236] on span at bounding box center [868, 234] width 9 height 9
click at [870, 236] on input "checkbox" at bounding box center [867, 234] width 6 height 6
checkbox input "true"
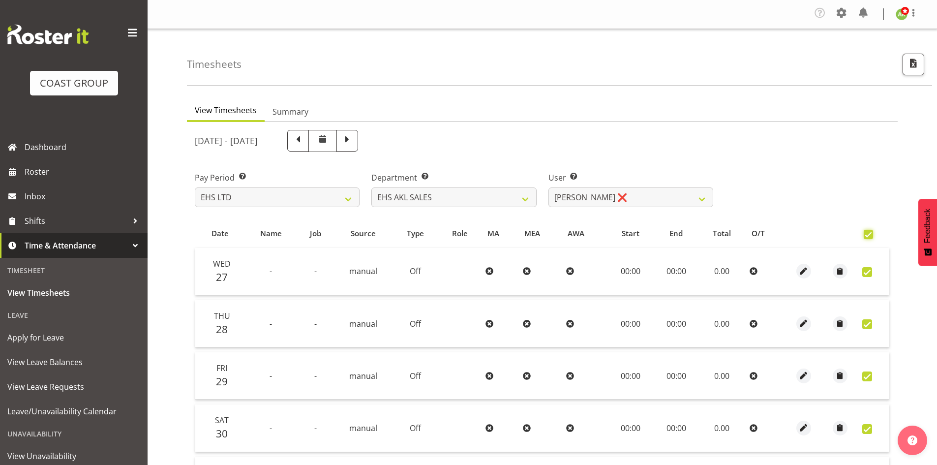
checkbox input "true"
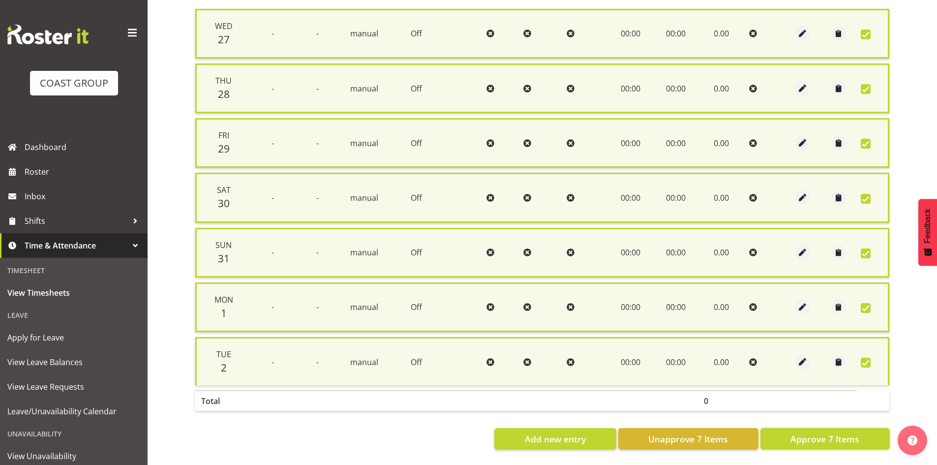
click at [850, 432] on span "Approve 7 Items" at bounding box center [825, 438] width 69 height 13
checkbox input "false"
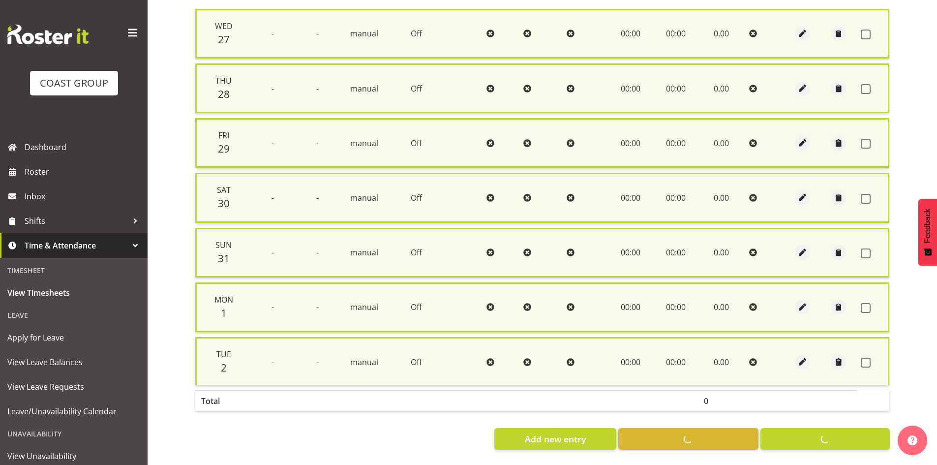
checkbox input "false"
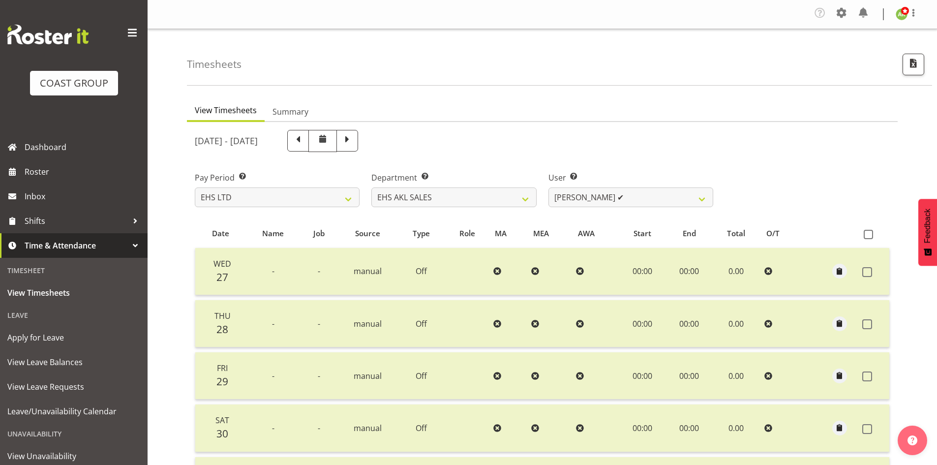
click at [853, 13] on div "Company Settings Roles & Skills Tasks Jobs Employees Locations & Departments Ac…" at bounding box center [869, 14] width 115 height 19
click at [836, 13] on span at bounding box center [842, 13] width 16 height 16
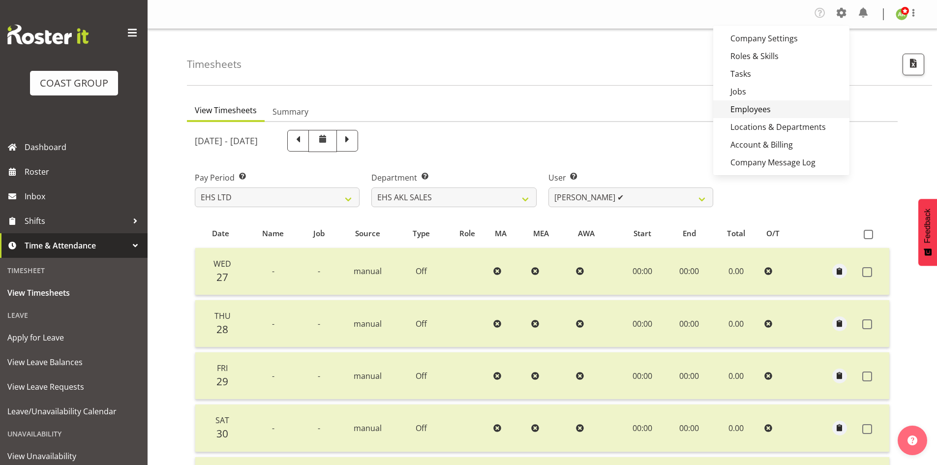
click at [783, 106] on link "Employees" at bounding box center [781, 109] width 136 height 18
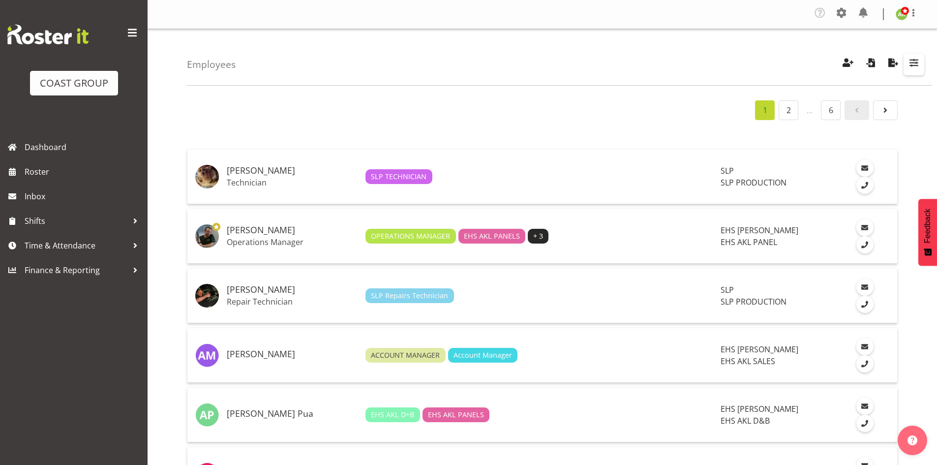
click at [912, 69] on button "button" at bounding box center [914, 65] width 21 height 22
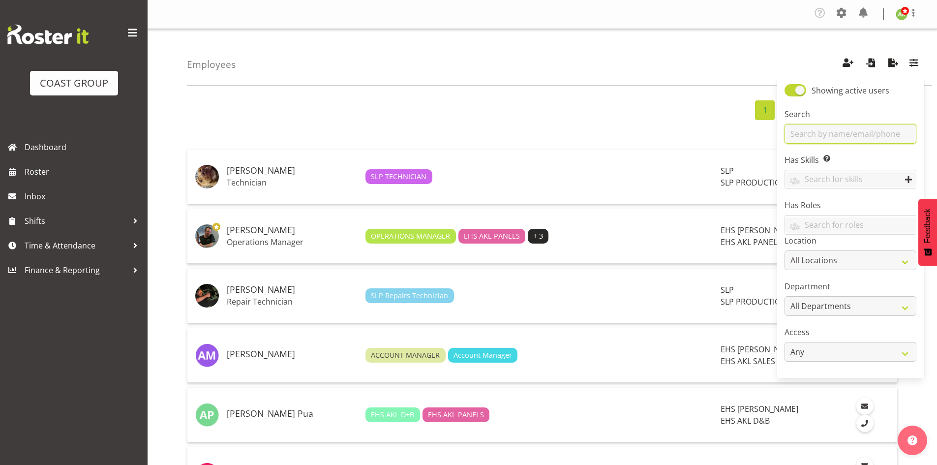
click at [865, 130] on input "text" at bounding box center [851, 134] width 132 height 20
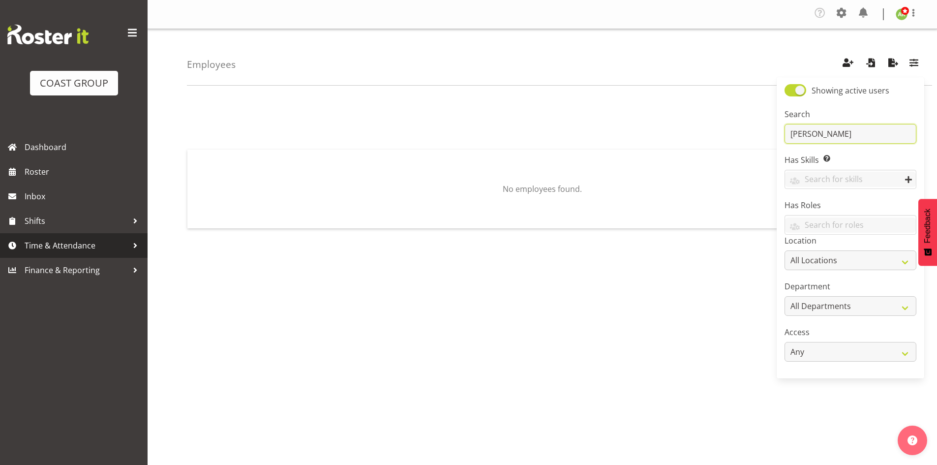
type input "[PERSON_NAME]"
click at [67, 245] on span "Time & Attendance" at bounding box center [76, 245] width 103 height 15
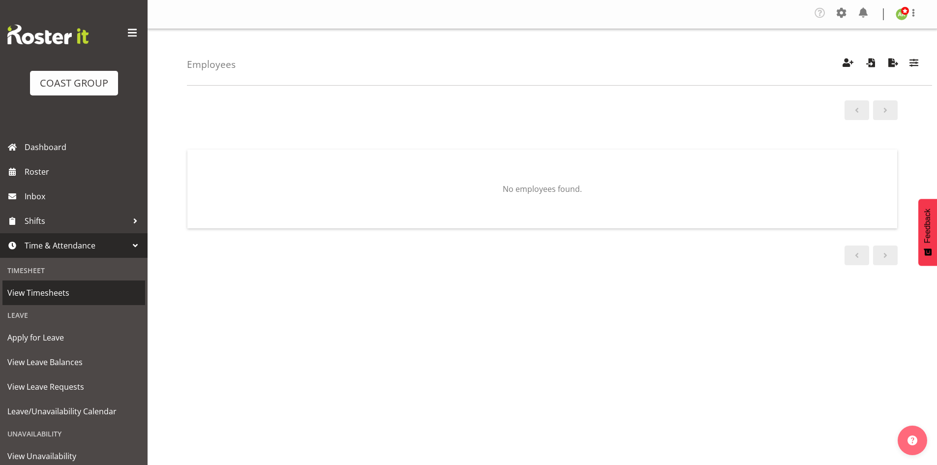
click at [56, 293] on span "View Timesheets" at bounding box center [73, 292] width 133 height 15
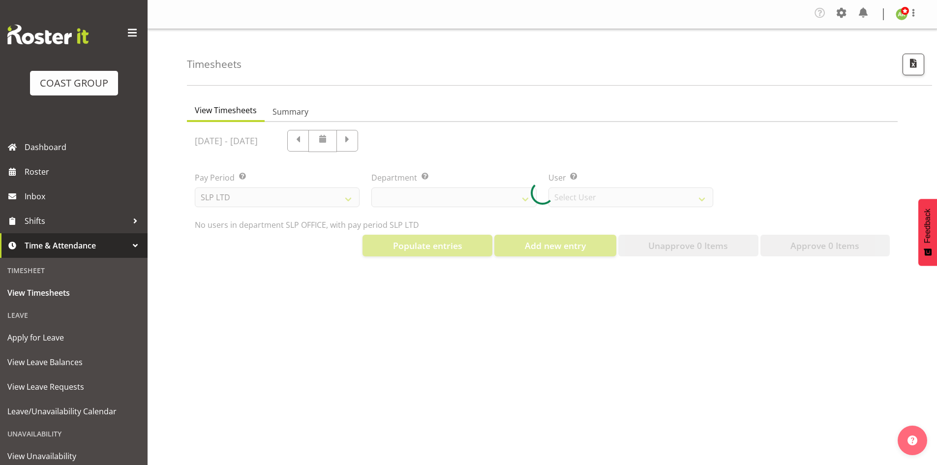
select select "25"
select select "7496"
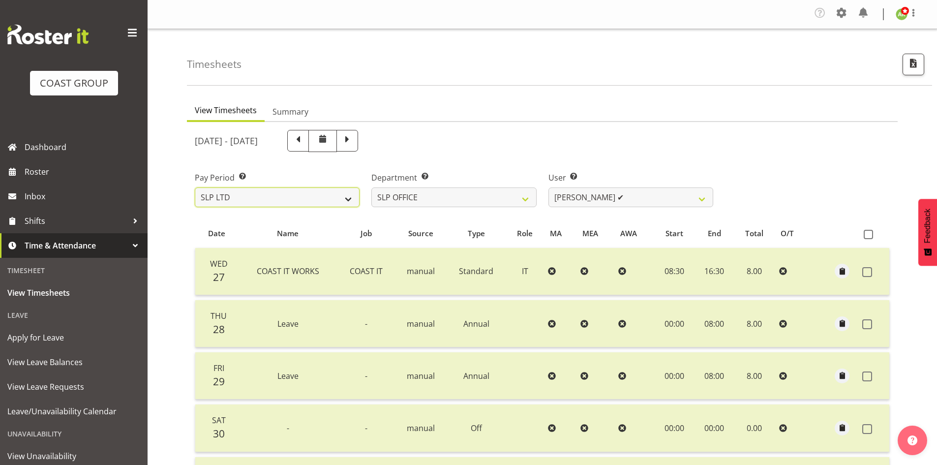
click at [323, 199] on select "SLP LTD EHS LTD DW LTD VEHICLES Carlton Events [PERSON_NAME] 120 Limited Wellin…" at bounding box center [277, 197] width 165 height 20
select select "7"
click at [195, 187] on select "SLP LTD EHS LTD DW LTD VEHICLES Carlton Events [PERSON_NAME] 120 Limited Wellin…" at bounding box center [277, 197] width 165 height 20
select select
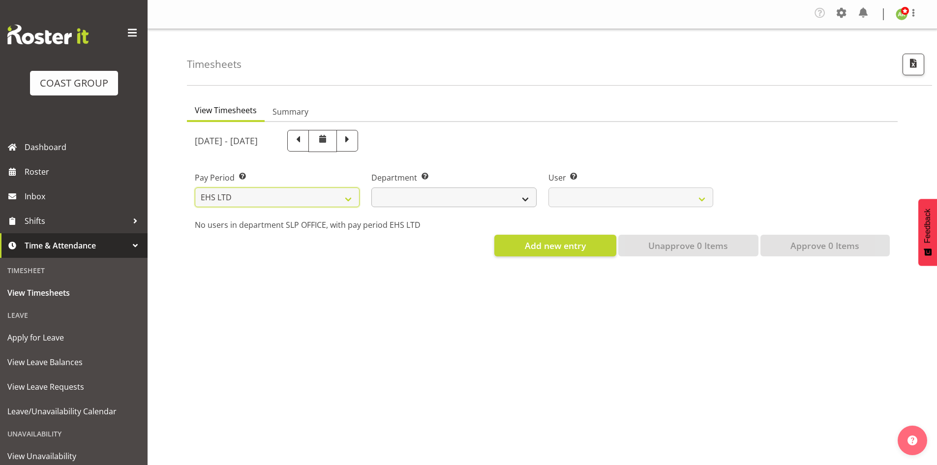
select select
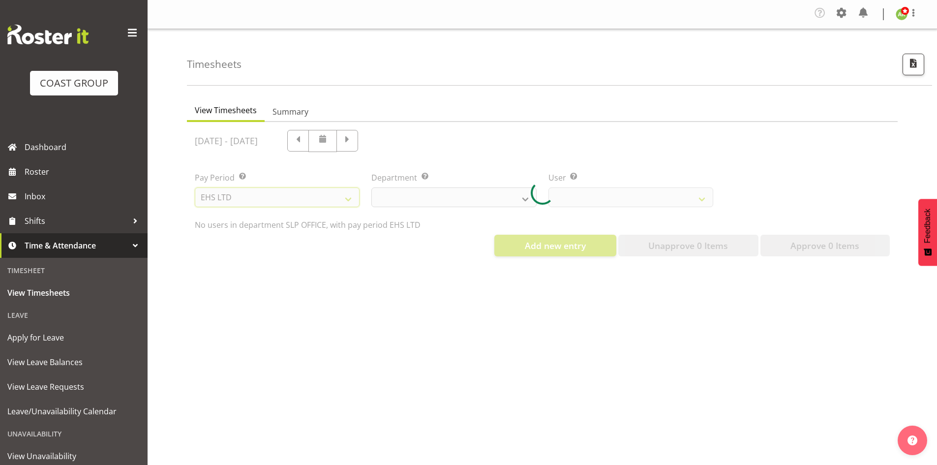
select select
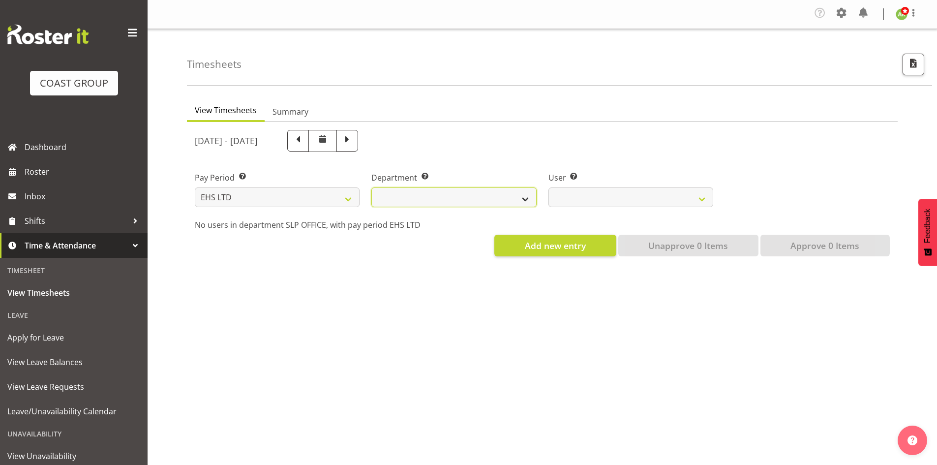
click at [446, 200] on select "EHS AKL ACCOUNTS EHS AKL CARPET EHS AKL D&B EHS AKL DESIGNER EHS AKL FURNITURE …" at bounding box center [453, 197] width 165 height 20
click at [371, 187] on select "EHS AKL ACCOUNTS EHS AKL CARPET EHS AKL D&B EHS AKL DESIGNER EHS AKL FURNITURE …" at bounding box center [453, 197] width 165 height 20
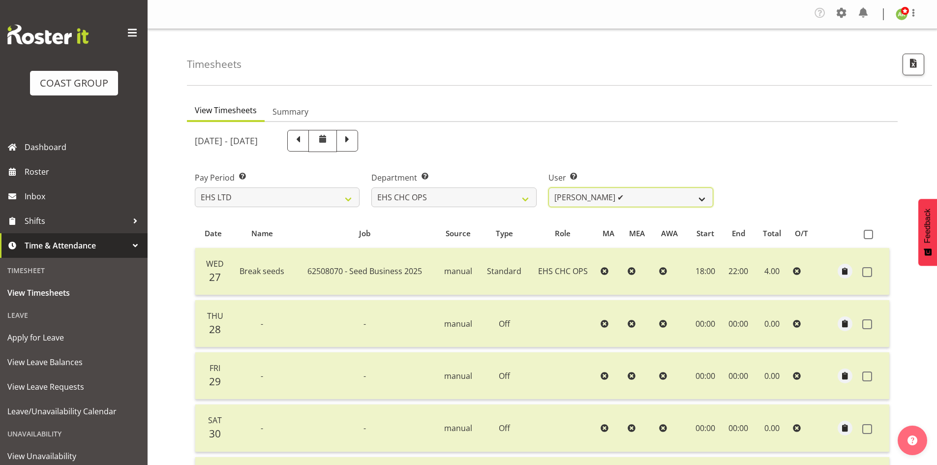
click at [689, 204] on select "[PERSON_NAME] ✔ [PERSON_NAME] ✔ [PERSON_NAME] ✔ [PERSON_NAME] ✔ [PERSON_NAME] ✔…" at bounding box center [631, 197] width 165 height 20
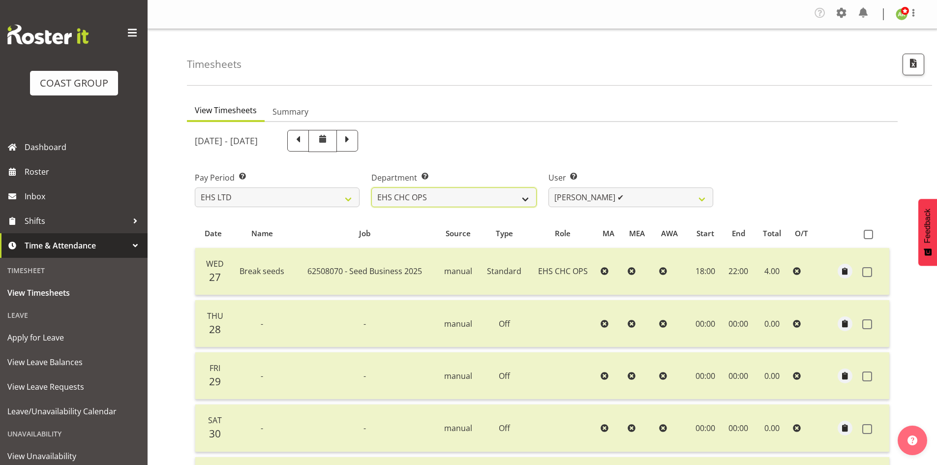
click at [484, 198] on select "EHS AKL ACCOUNTS EHS AKL CARPET EHS AKL D&B EHS AKL DESIGNER EHS AKL FURNITURE …" at bounding box center [453, 197] width 165 height 20
click at [371, 187] on select "EHS AKL ACCOUNTS EHS AKL CARPET EHS AKL D&B EHS AKL DESIGNER EHS AKL FURNITURE …" at bounding box center [453, 197] width 165 height 20
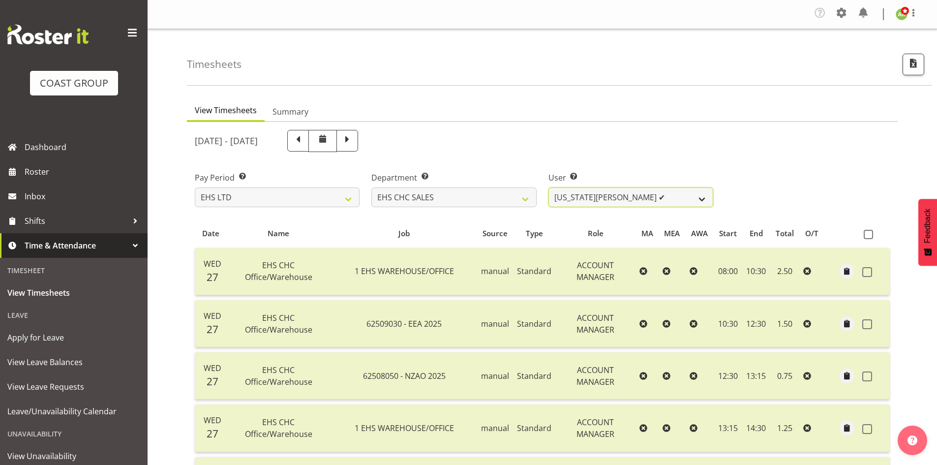
click at [663, 202] on select "[US_STATE][PERSON_NAME] ✔ [PERSON_NAME] ✔ [PERSON_NAME] ✔" at bounding box center [631, 197] width 165 height 20
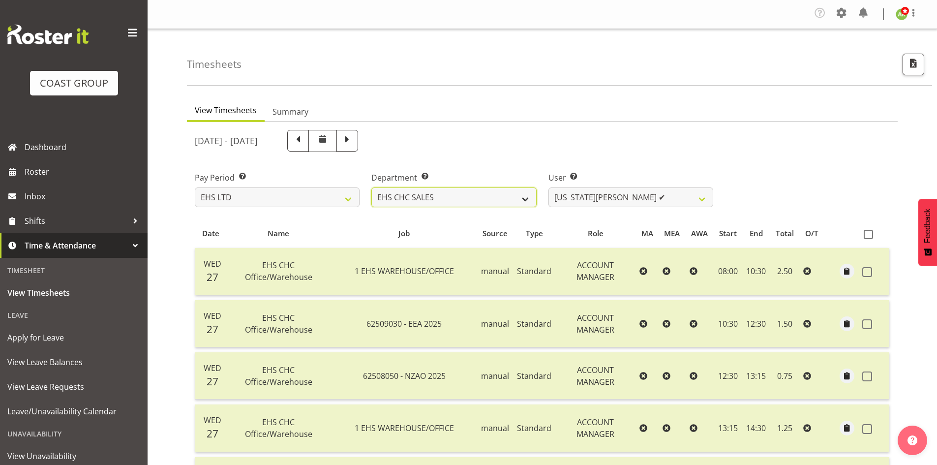
click at [496, 202] on select "EHS AKL ACCOUNTS EHS AKL CARPET EHS AKL D&B EHS AKL DESIGNER EHS AKL FURNITURE …" at bounding box center [453, 197] width 165 height 20
select select "46"
click at [371, 187] on select "EHS AKL ACCOUNTS EHS AKL CARPET EHS AKL D&B EHS AKL DESIGNER EHS AKL FURNITURE …" at bounding box center [453, 197] width 165 height 20
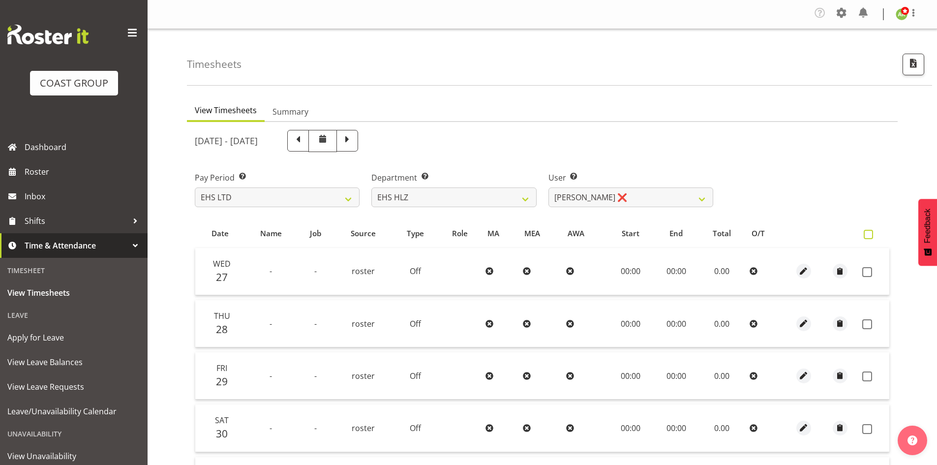
click at [874, 237] on label at bounding box center [871, 234] width 14 height 9
click at [870, 237] on input "checkbox" at bounding box center [867, 234] width 6 height 6
checkbox input "true"
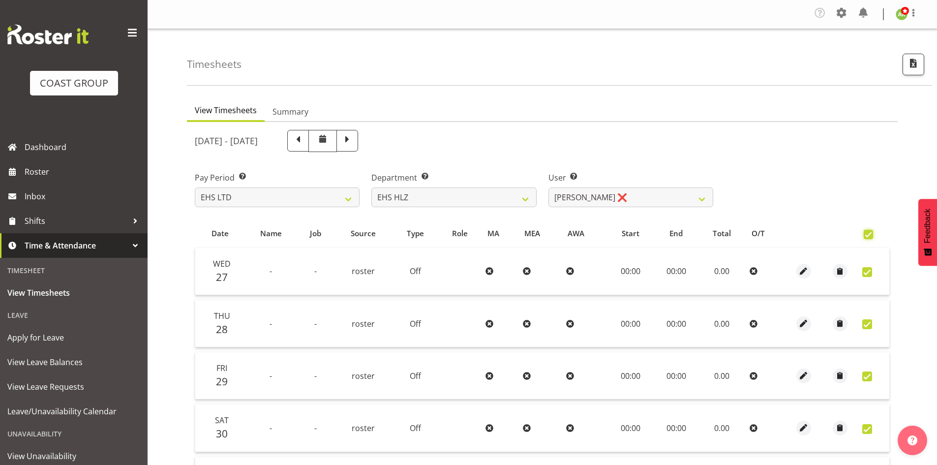
checkbox input "true"
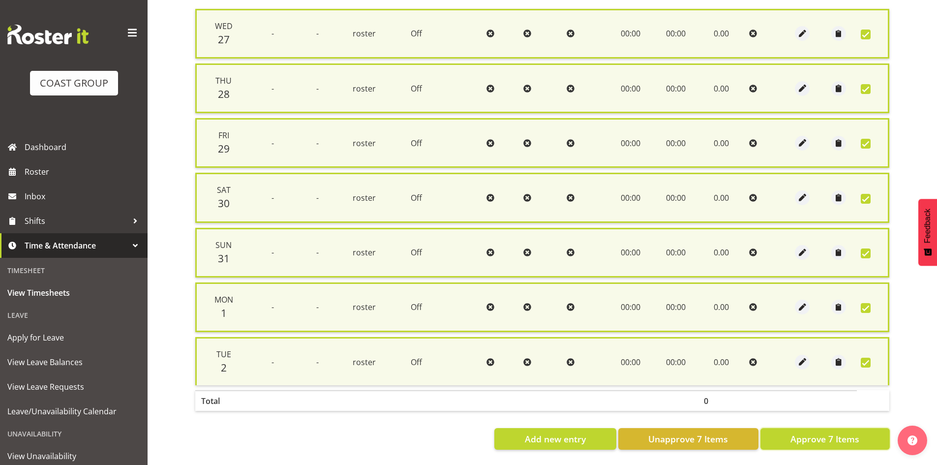
drag, startPoint x: 848, startPoint y: 423, endPoint x: 850, endPoint y: 431, distance: 8.7
click at [850, 431] on button "Approve 7 Items" at bounding box center [825, 439] width 129 height 22
checkbox input "false"
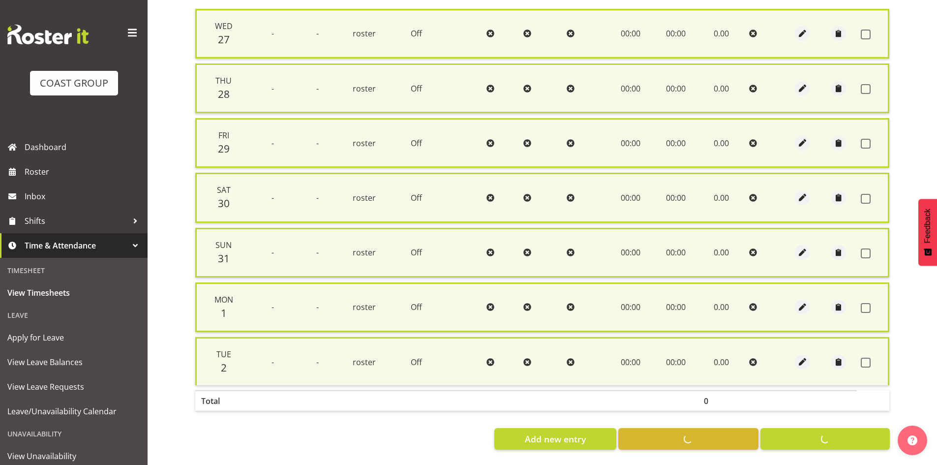
checkbox input "false"
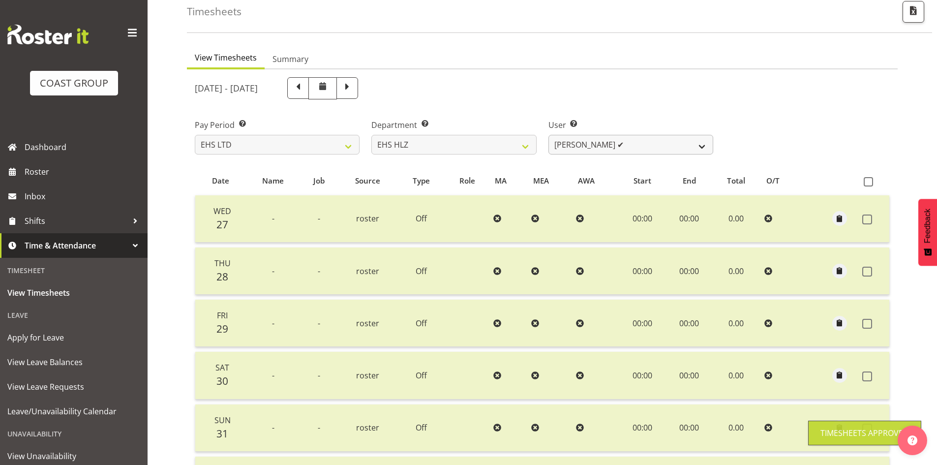
scroll to position [33, 0]
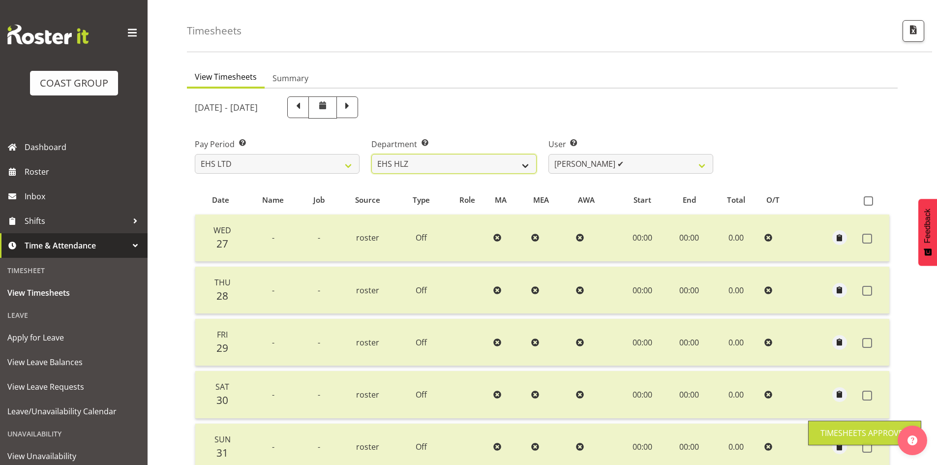
click at [507, 163] on select "EHS AKL ACCOUNTS EHS AKL CARPET EHS AKL D&B EHS AKL DESIGNER EHS AKL FURNITURE …" at bounding box center [453, 164] width 165 height 20
click at [371, 154] on select "EHS AKL ACCOUNTS EHS AKL CARPET EHS AKL D&B EHS AKL DESIGNER EHS AKL FURNITURE …" at bounding box center [453, 164] width 165 height 20
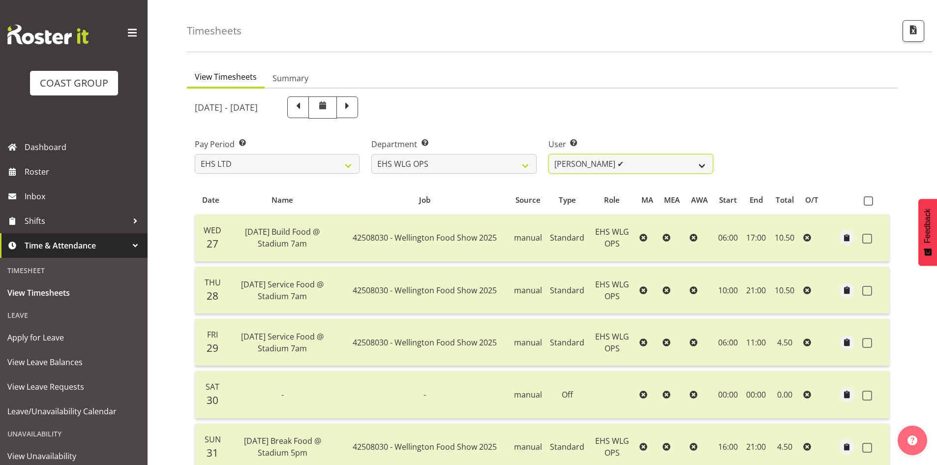
click at [654, 165] on select "[PERSON_NAME] ✔ [PERSON_NAME] ✔ [PERSON_NAME] ✔ [PERSON_NAME] ✔ [PERSON_NAME] ✔…" at bounding box center [631, 164] width 165 height 20
click at [507, 165] on select "EHS AKL ACCOUNTS EHS AKL CARPET EHS AKL D&B EHS AKL DESIGNER EHS AKL FURNITURE …" at bounding box center [453, 164] width 165 height 20
select select "44"
click at [371, 154] on select "EHS AKL ACCOUNTS EHS AKL CARPET EHS AKL D&B EHS AKL DESIGNER EHS AKL FURNITURE …" at bounding box center [453, 164] width 165 height 20
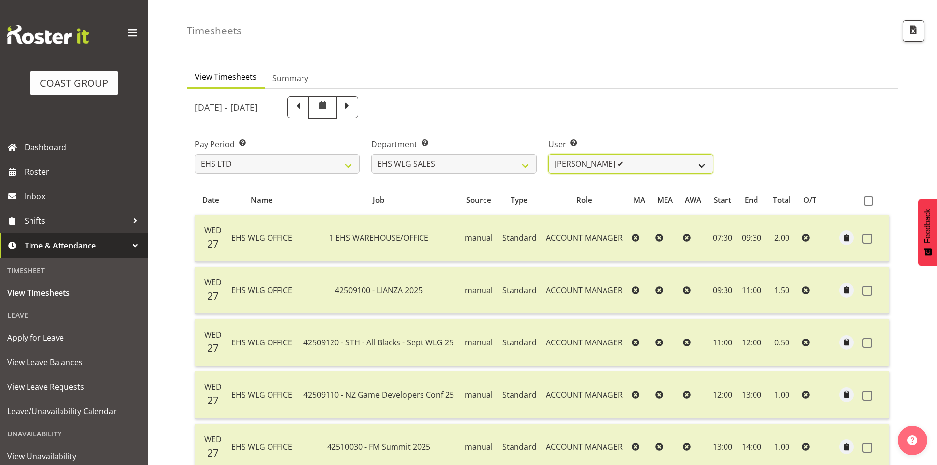
click at [695, 167] on select "[PERSON_NAME] ✔ [PERSON_NAME] ✔" at bounding box center [631, 164] width 165 height 20
click at [780, 163] on div "Pay Period Select which pay period you would like to view. SLP LTD EHS LTD DW L…" at bounding box center [542, 151] width 707 height 55
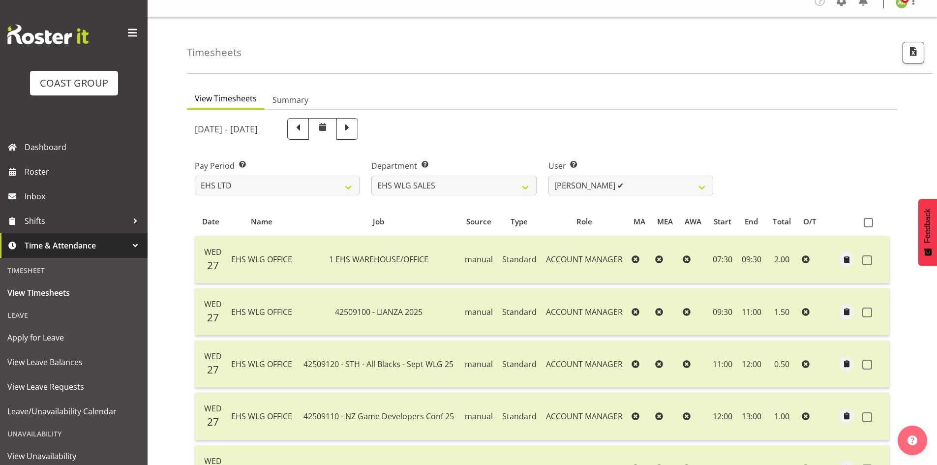
scroll to position [0, 0]
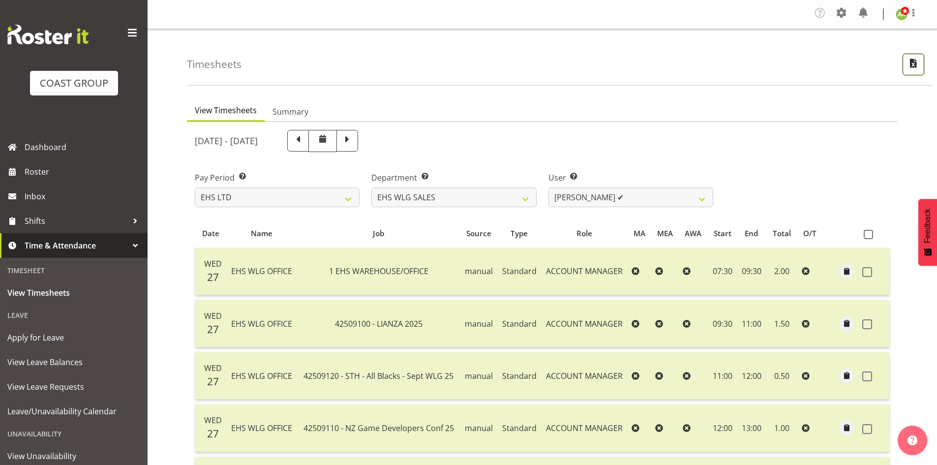
click at [912, 65] on span "button" at bounding box center [913, 63] width 13 height 13
select select "7"
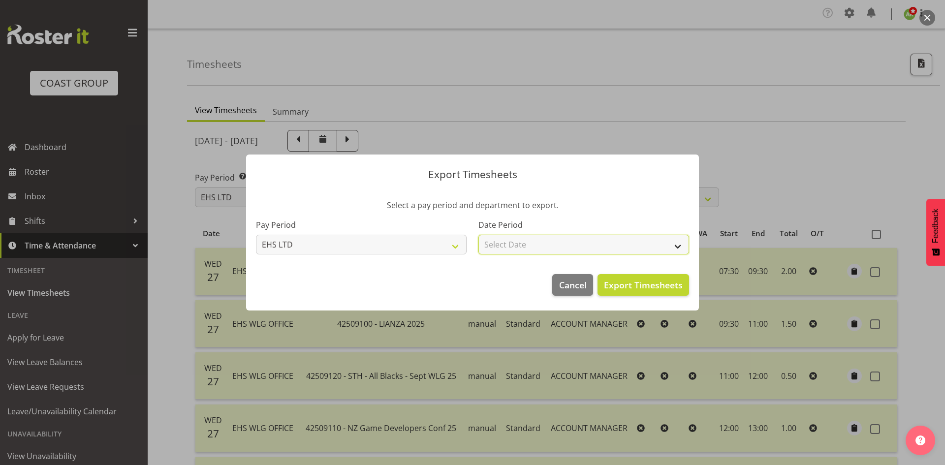
click at [563, 242] on select "Select Date Week starting [DATE] Week starting [DATE] Week starting [DATE] Week…" at bounding box center [583, 245] width 211 height 20
select select "[DATE]"
click at [478, 235] on select "Select Date Week starting [DATE] Week starting [DATE] Week starting [DATE] Week…" at bounding box center [583, 245] width 211 height 20
click at [671, 281] on span "Export Timesheets" at bounding box center [643, 284] width 79 height 13
click at [365, 96] on div at bounding box center [472, 232] width 945 height 465
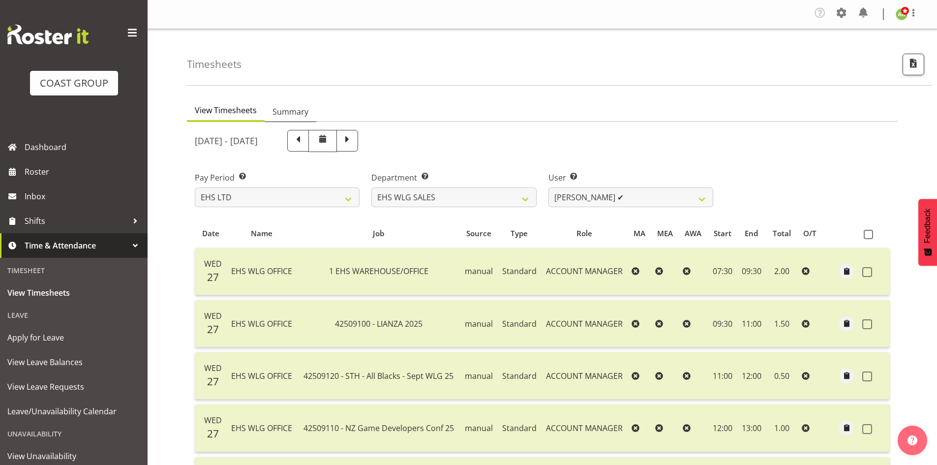
click at [299, 112] on span "Summary" at bounding box center [291, 112] width 36 height 12
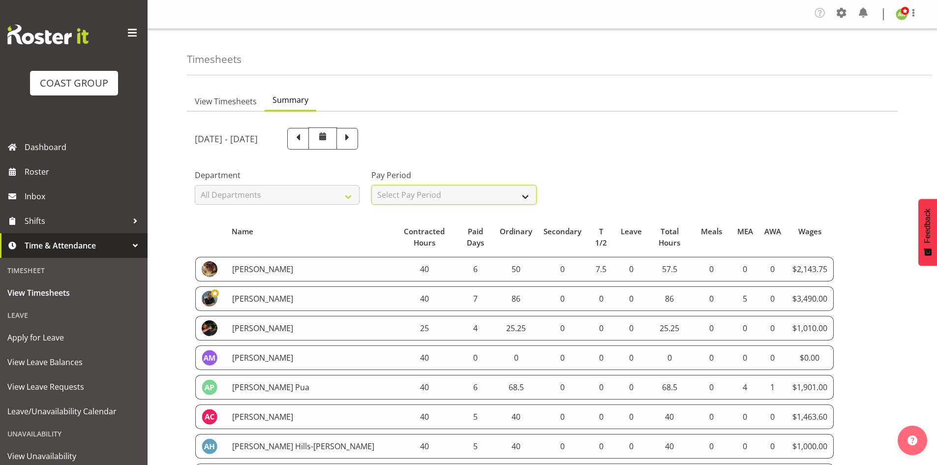
click at [481, 198] on select "Select Pay Period All Pay Periods SLP LTD EHS LTD DW LTD VEHICLES Carlton Event…" at bounding box center [453, 195] width 165 height 20
select select "7"
click at [371, 185] on select "Select Pay Period All Pay Periods SLP LTD EHS LTD DW LTD VEHICLES Carlton Event…" at bounding box center [453, 195] width 165 height 20
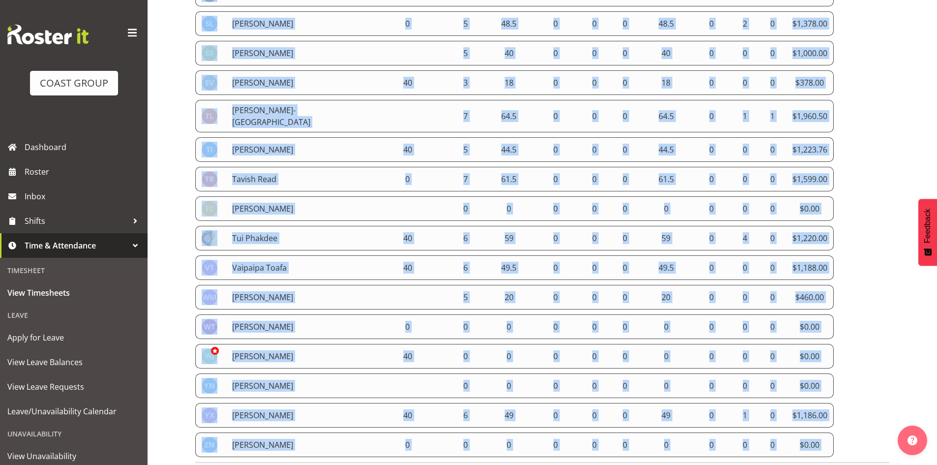
scroll to position [2764, 0]
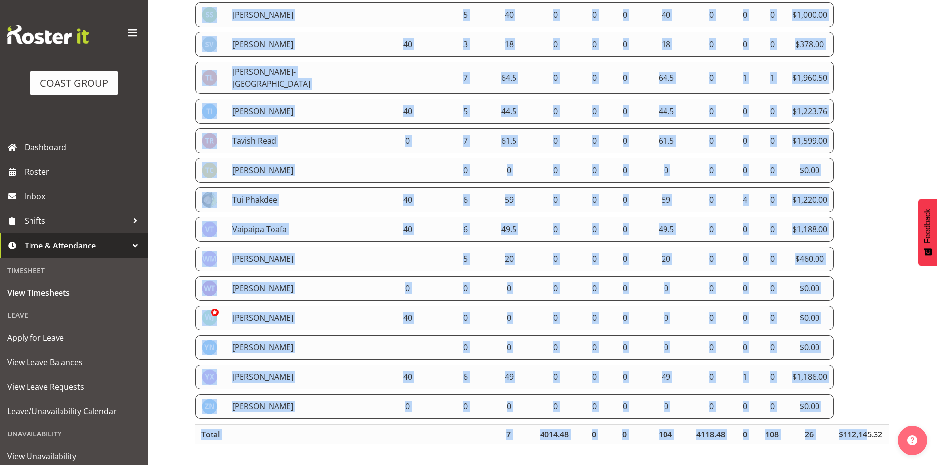
drag, startPoint x: 196, startPoint y: 59, endPoint x: 841, endPoint y: 388, distance: 724.6
copy tbody "[PERSON_NAME] 40 7 86 0 0 0 86 0 5 0 $3,490.00 [PERSON_NAME] 40 0 0 0 0 0 0 0 0…"
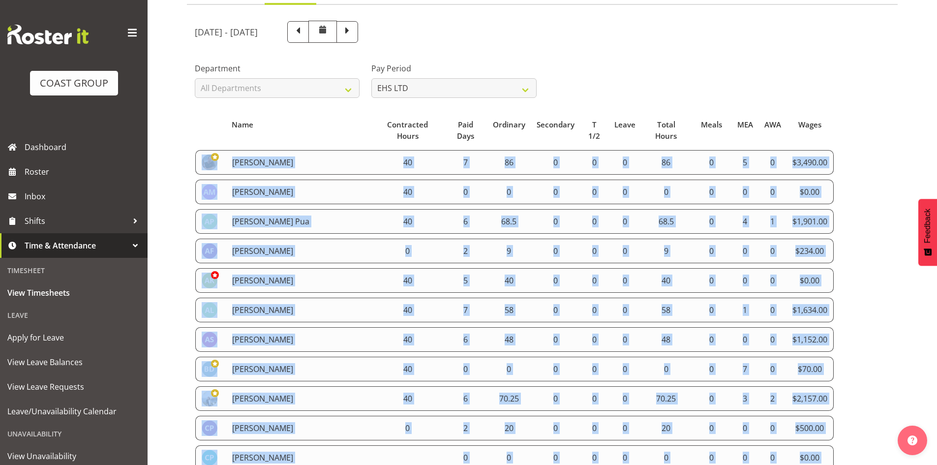
scroll to position [89, 0]
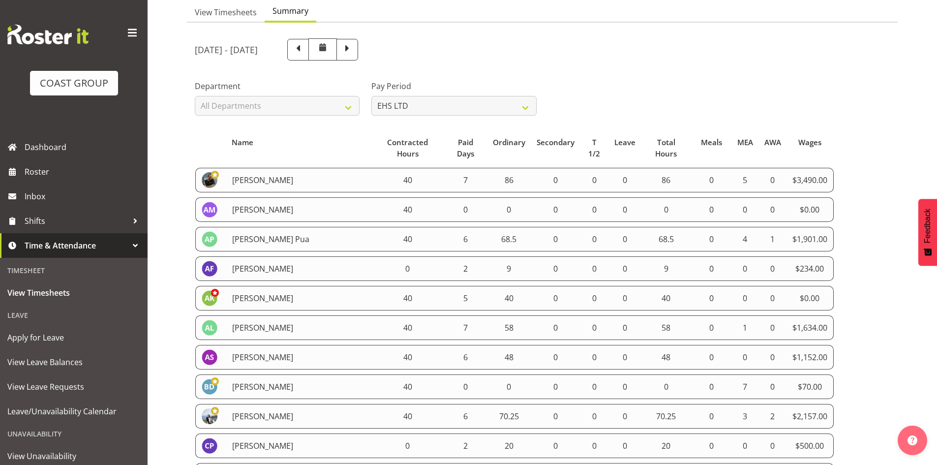
click at [510, 136] on th "Ordinary" at bounding box center [510, 148] width 44 height 30
